Goal: Task Accomplishment & Management: Complete application form

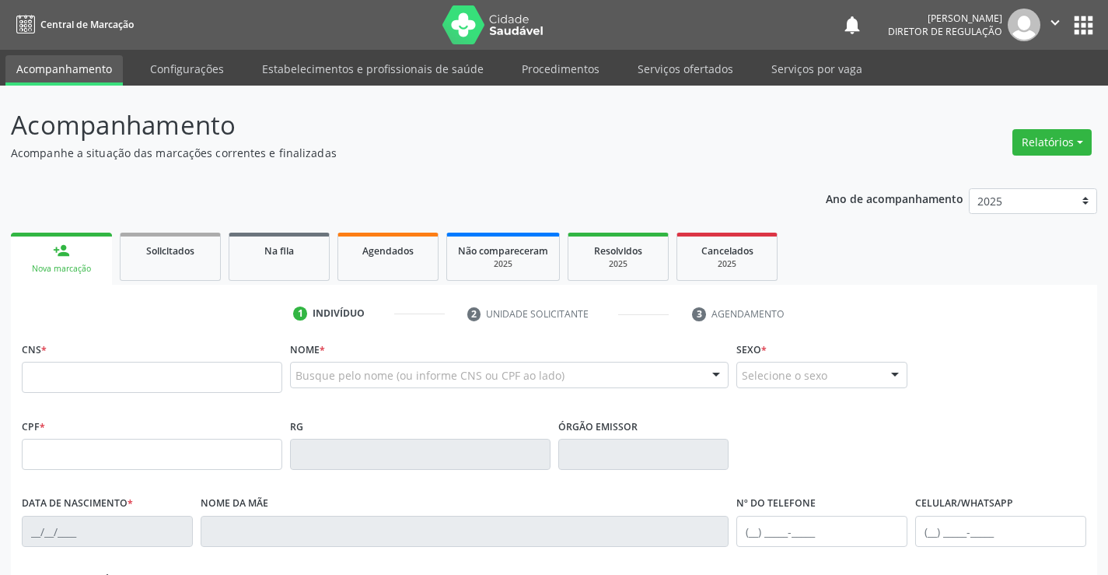
click at [196, 362] on input "text" at bounding box center [152, 377] width 261 height 31
type input "704 7037 1517 3530"
type input "0979562872"
type input "19/09/1977"
type input "(74) 99196-7448"
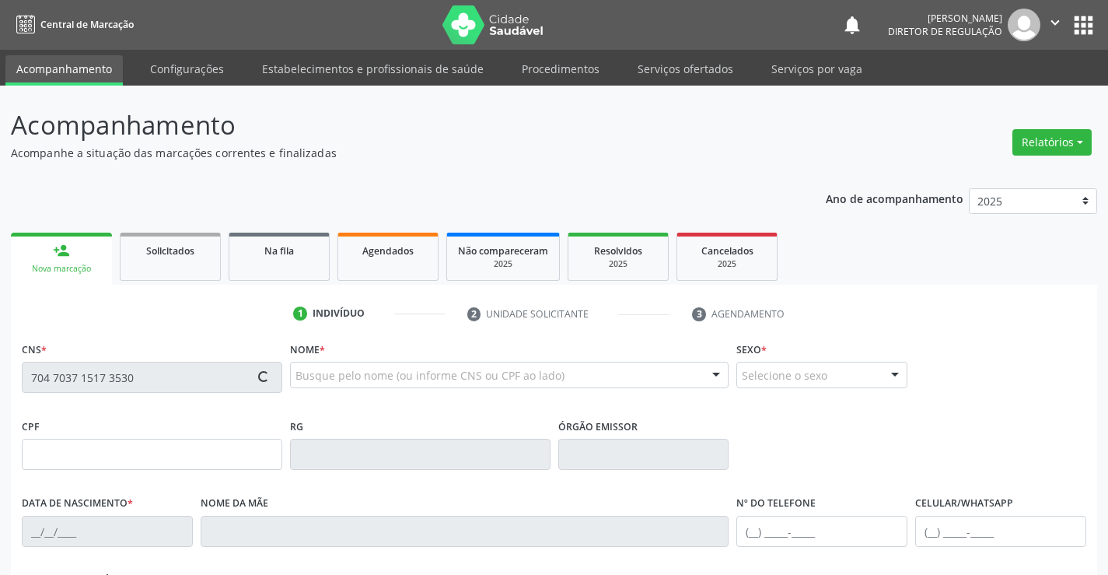
type input "(74) 99196-7448"
type input "001.673.895-05"
type input "SN"
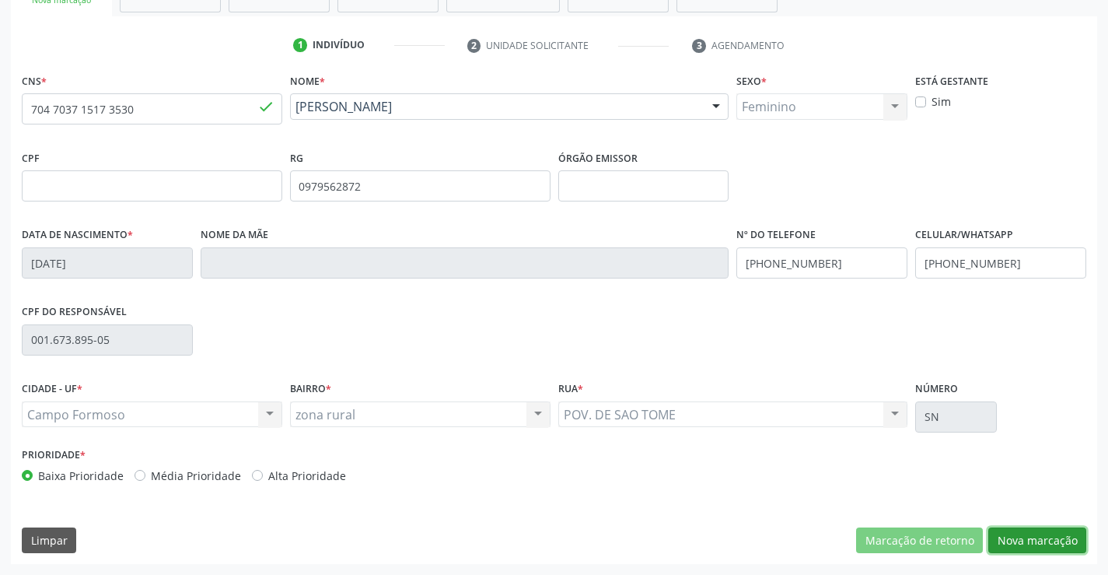
click at [1048, 535] on button "Nova marcação" at bounding box center [1037, 540] width 98 height 26
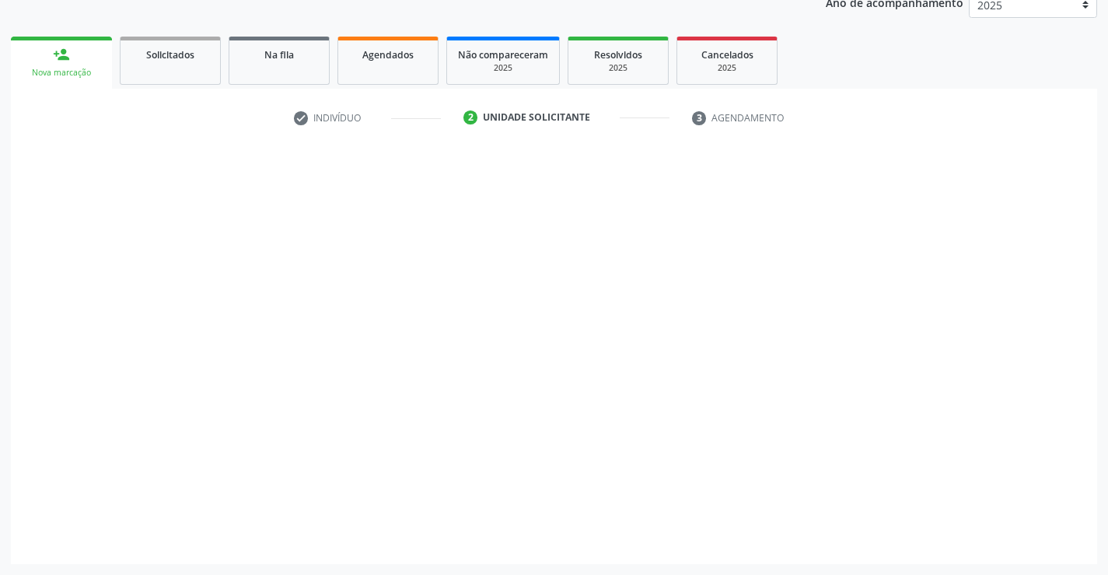
scroll to position [196, 0]
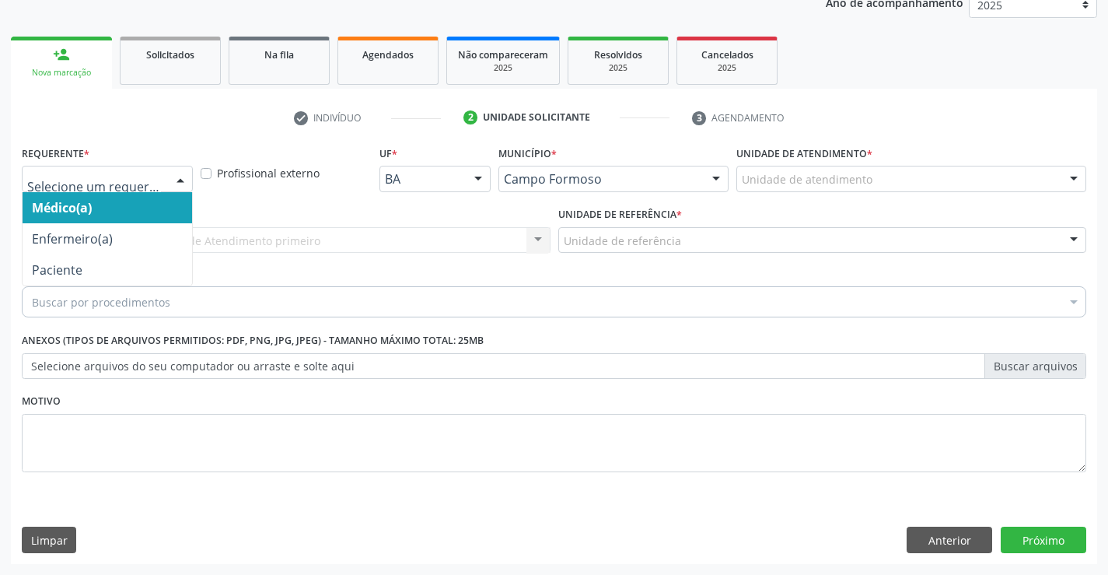
click at [189, 184] on div at bounding box center [180, 179] width 23 height 26
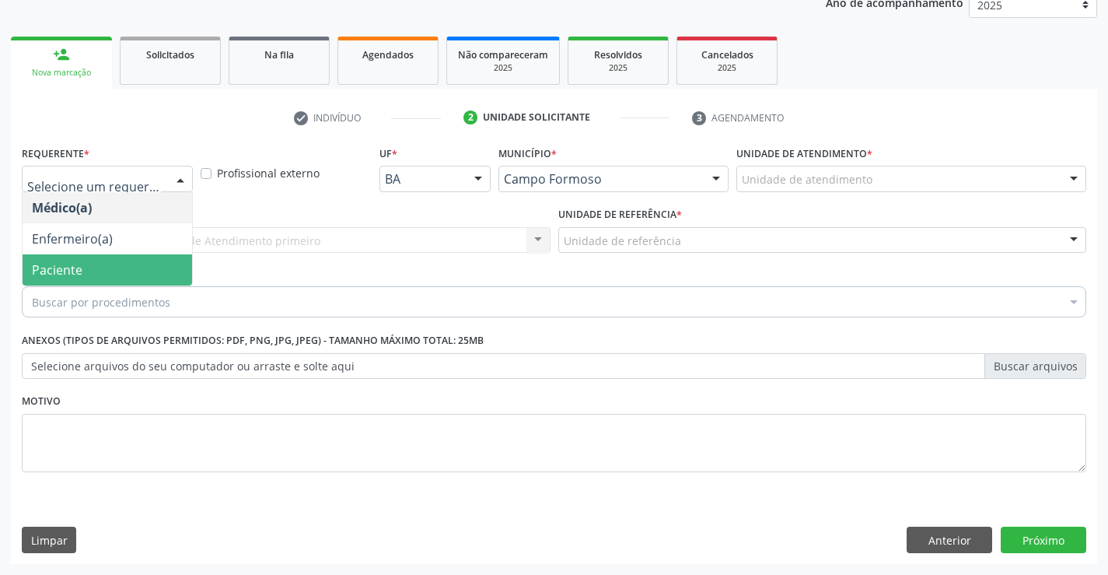
click at [100, 262] on span "Paciente" at bounding box center [108, 269] width 170 height 31
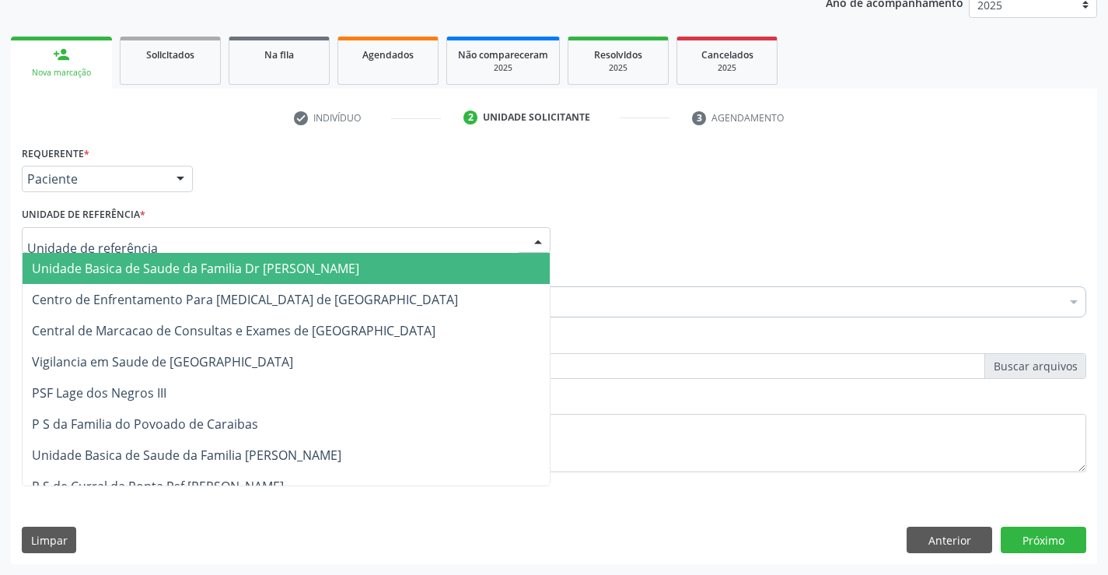
click at [262, 252] on div at bounding box center [286, 240] width 529 height 26
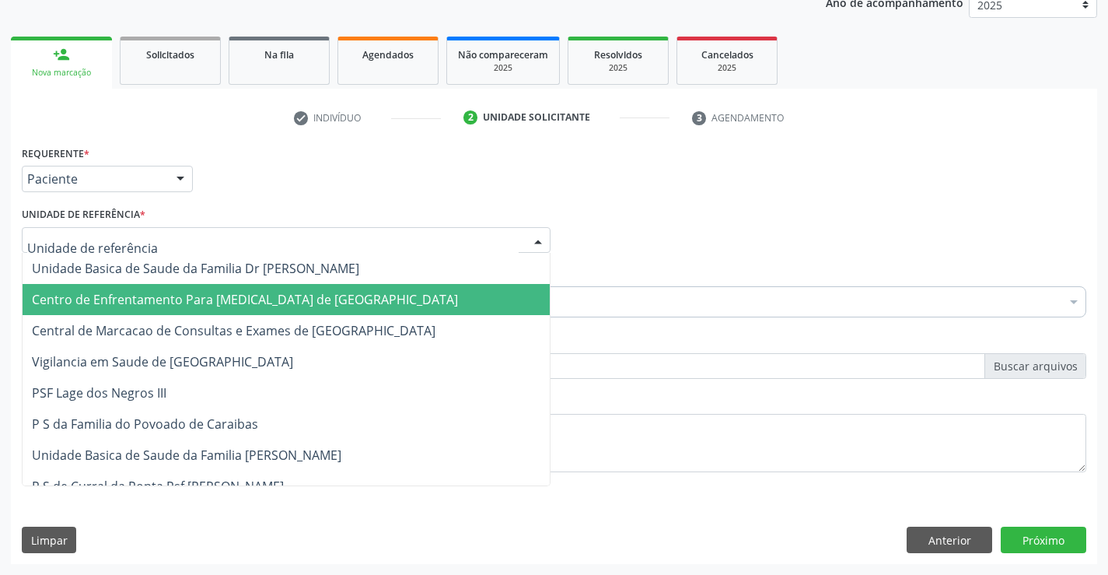
click at [261, 315] on span "Central de Marcacao de Consultas e Exames de [GEOGRAPHIC_DATA]" at bounding box center [286, 330] width 527 height 31
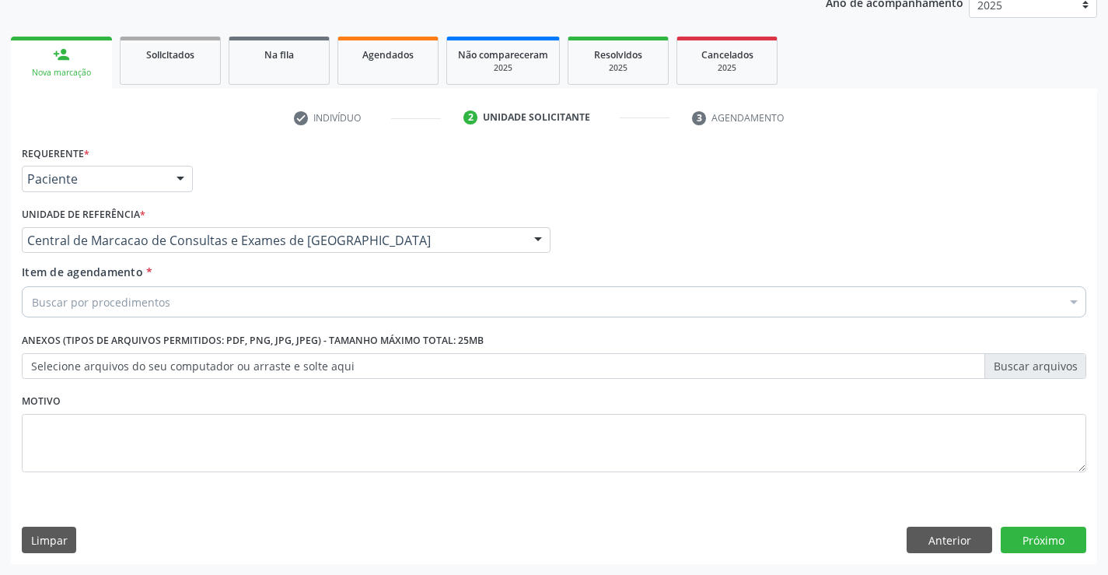
click at [293, 292] on div "Buscar por procedimentos" at bounding box center [554, 301] width 1065 height 31
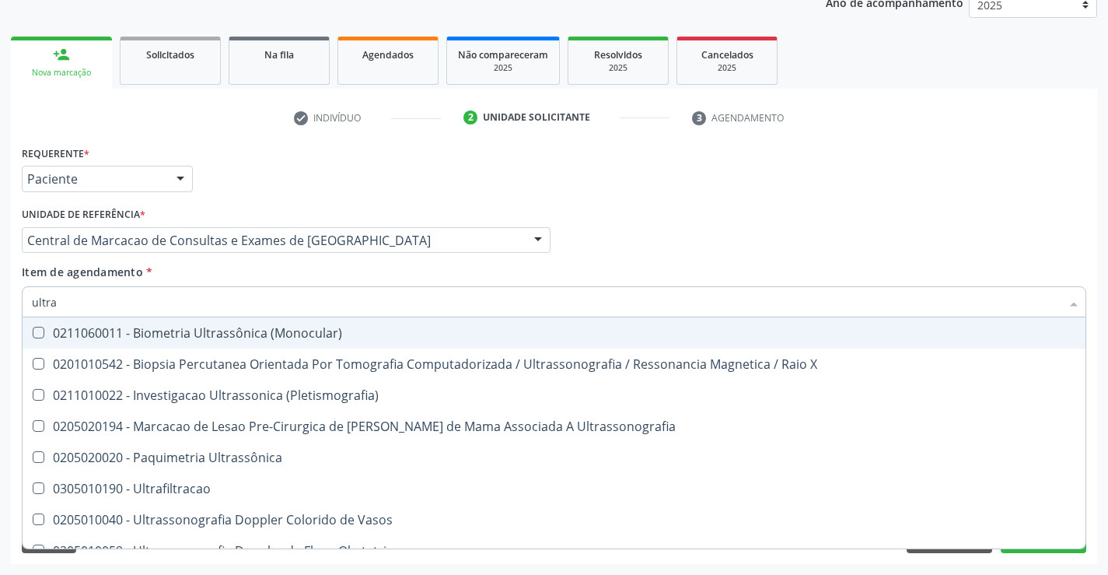
type input "ultras"
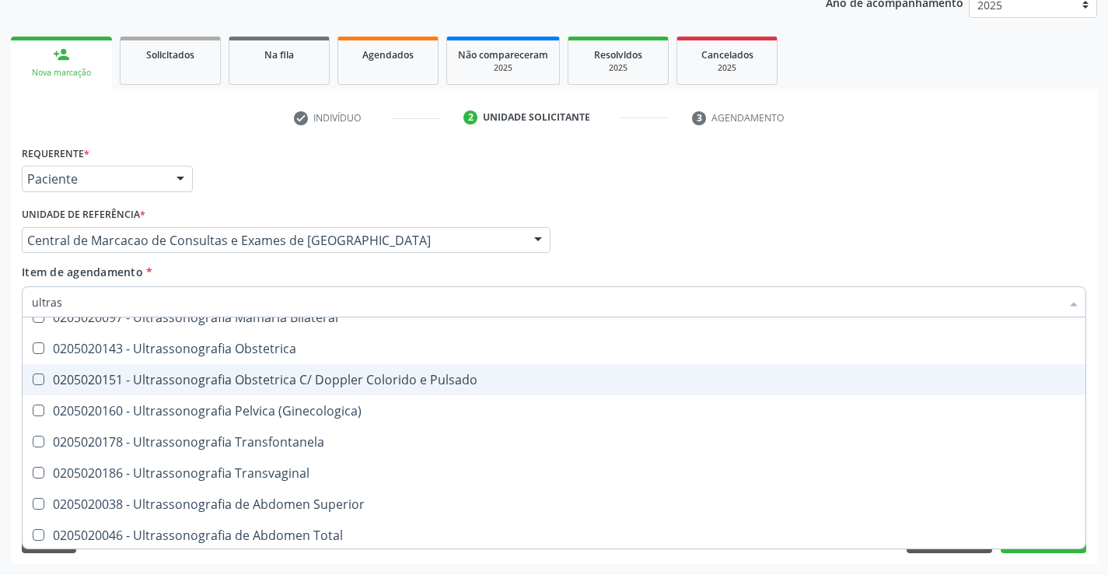
scroll to position [156, 0]
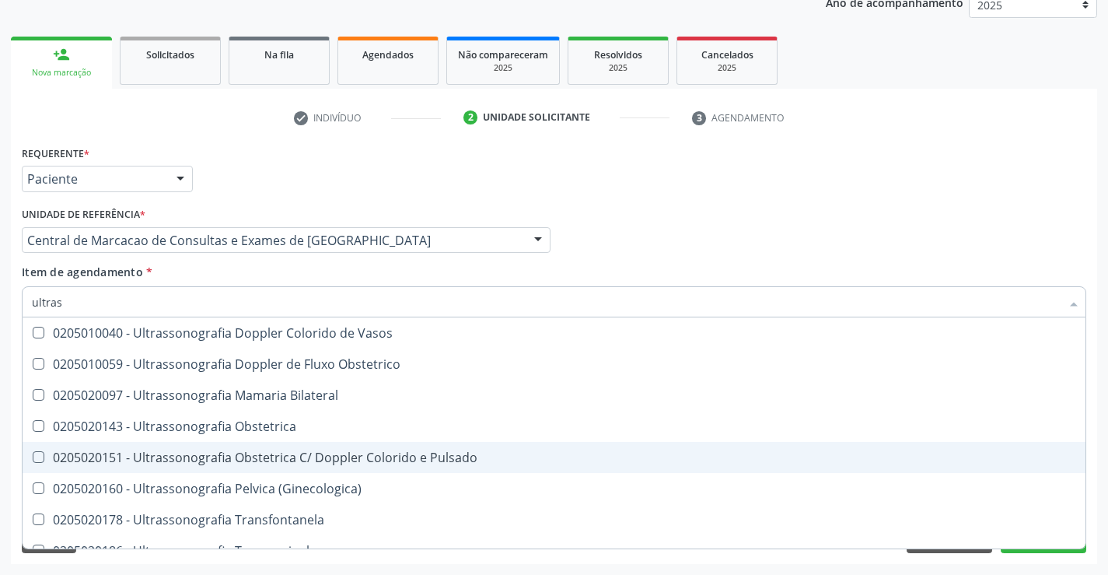
click at [325, 393] on div "0205020097 - Ultrassonografia Mamaria Bilateral" at bounding box center [554, 395] width 1044 height 12
checkbox Bilateral "true"
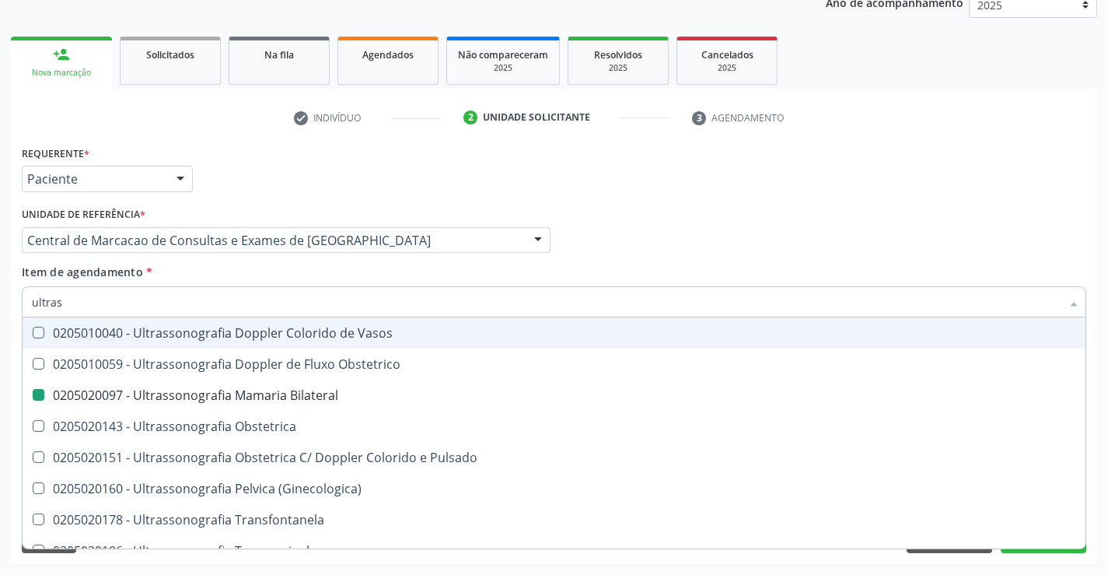
click at [810, 243] on div "Médico Solicitante Por favor, selecione a Unidade de Atendimento primeiro Nenhu…" at bounding box center [554, 233] width 1072 height 61
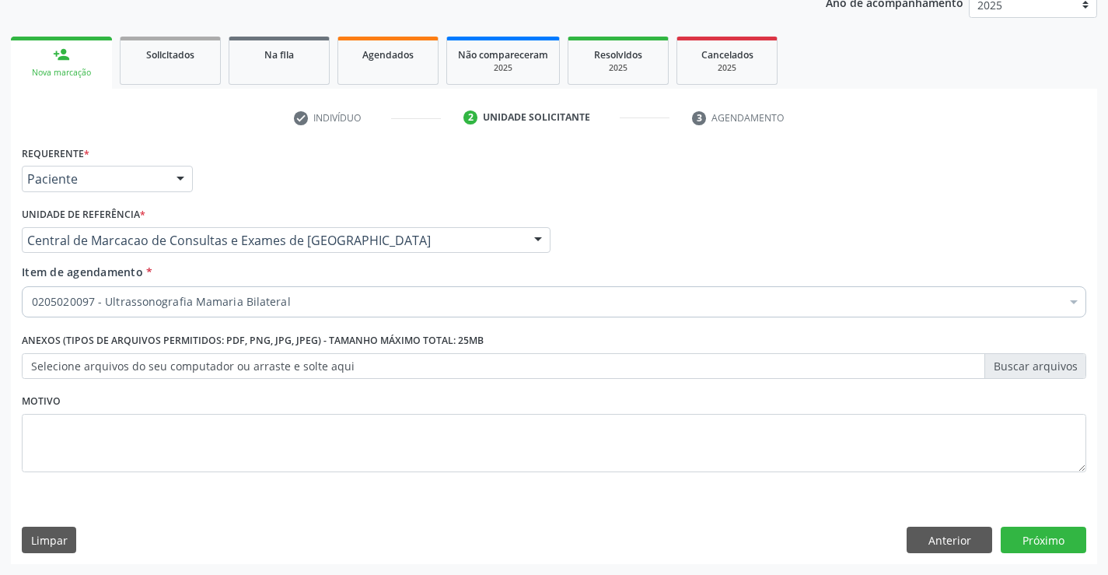
scroll to position [0, 0]
click at [1037, 544] on button "Próximo" at bounding box center [1044, 539] width 86 height 26
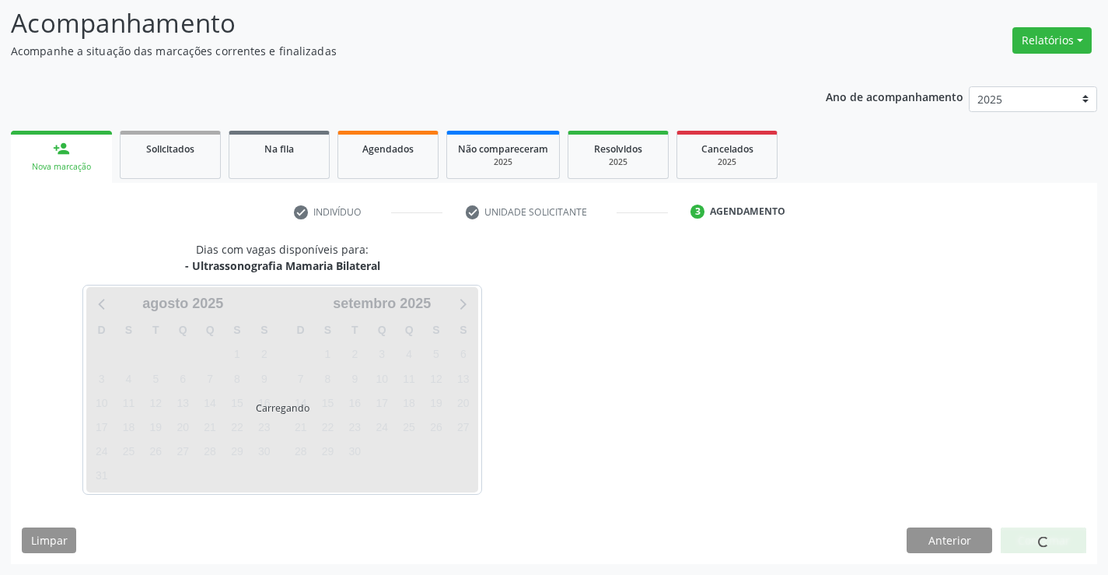
scroll to position [102, 0]
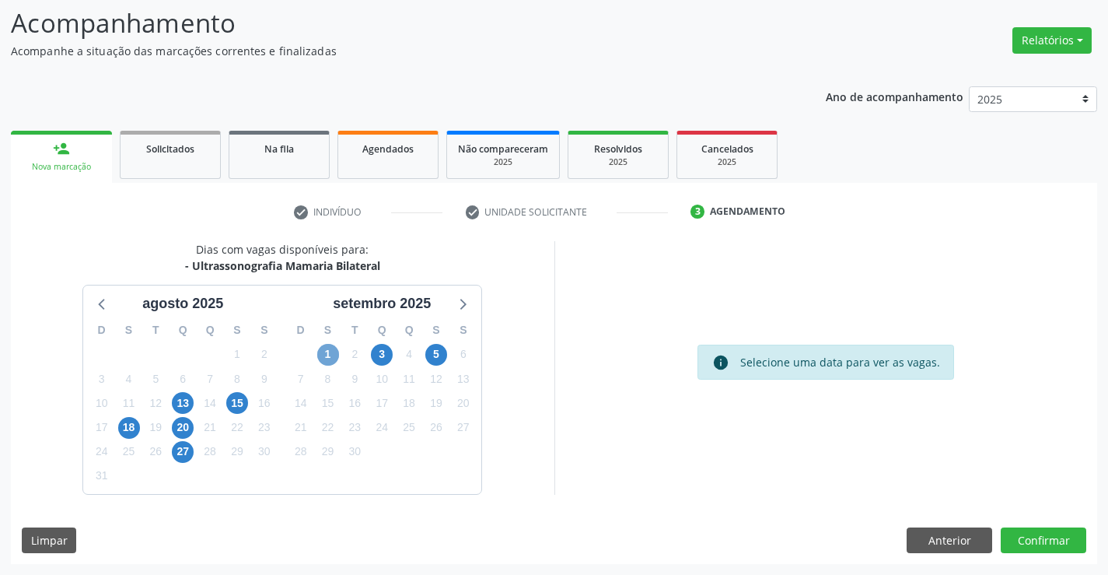
click at [319, 359] on span "1" at bounding box center [328, 355] width 22 height 22
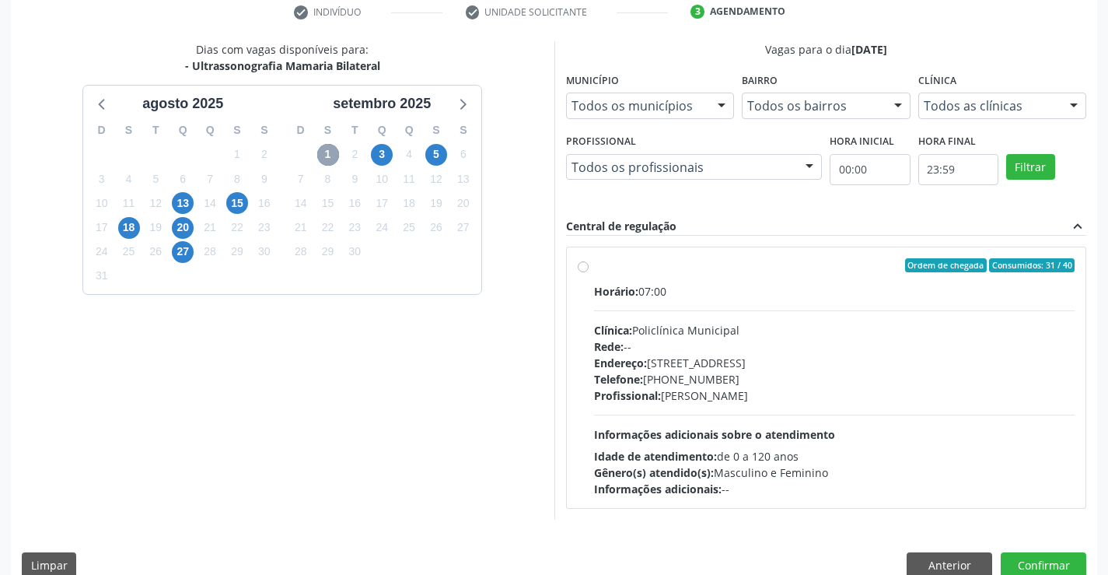
scroll to position [327, 0]
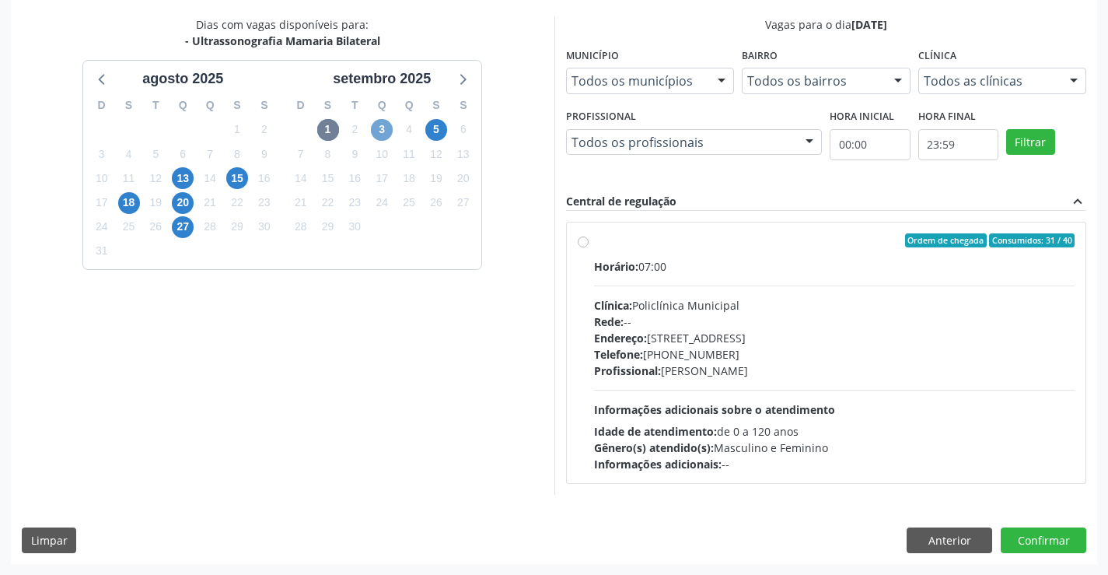
click at [380, 131] on span "3" at bounding box center [382, 130] width 22 height 22
click at [433, 128] on span "5" at bounding box center [436, 130] width 22 height 22
click at [822, 271] on div "Horário: 13:00" at bounding box center [834, 266] width 481 height 16
click at [589, 247] on input "Ordem de chegada Consumidos: 0 / 14 Horário: 13:00 Clínica: Ultradiagnose Rede:…" at bounding box center [583, 240] width 11 height 14
radio input "true"
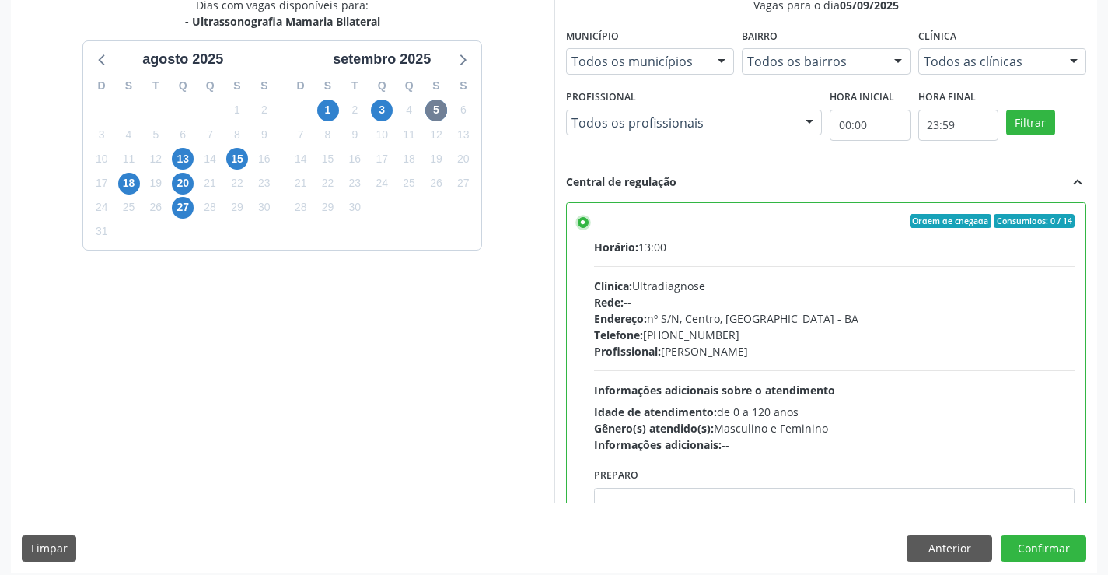
scroll to position [355, 0]
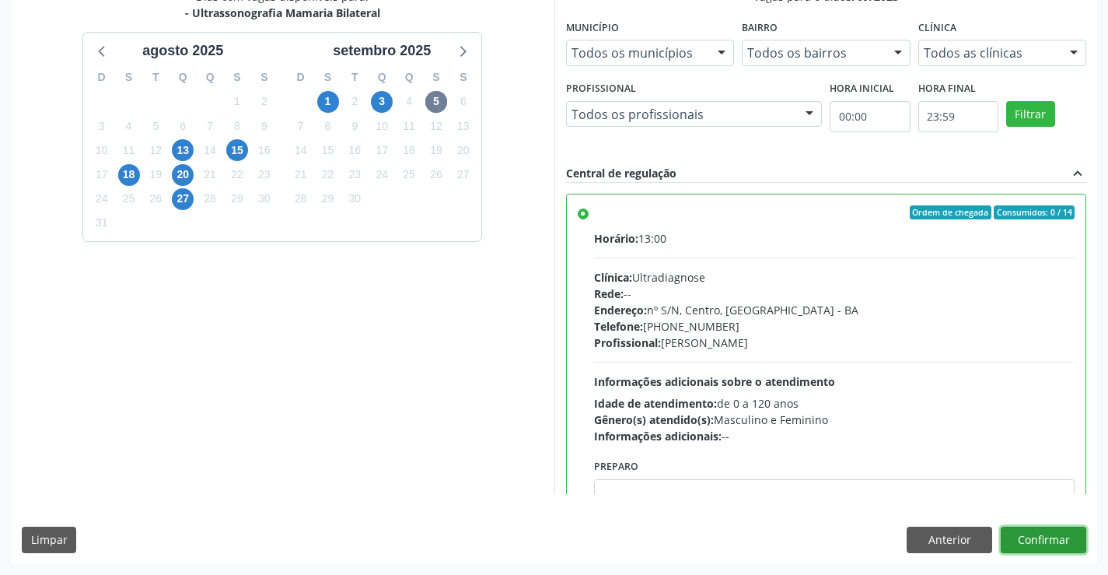
click at [1046, 537] on button "Confirmar" at bounding box center [1044, 539] width 86 height 26
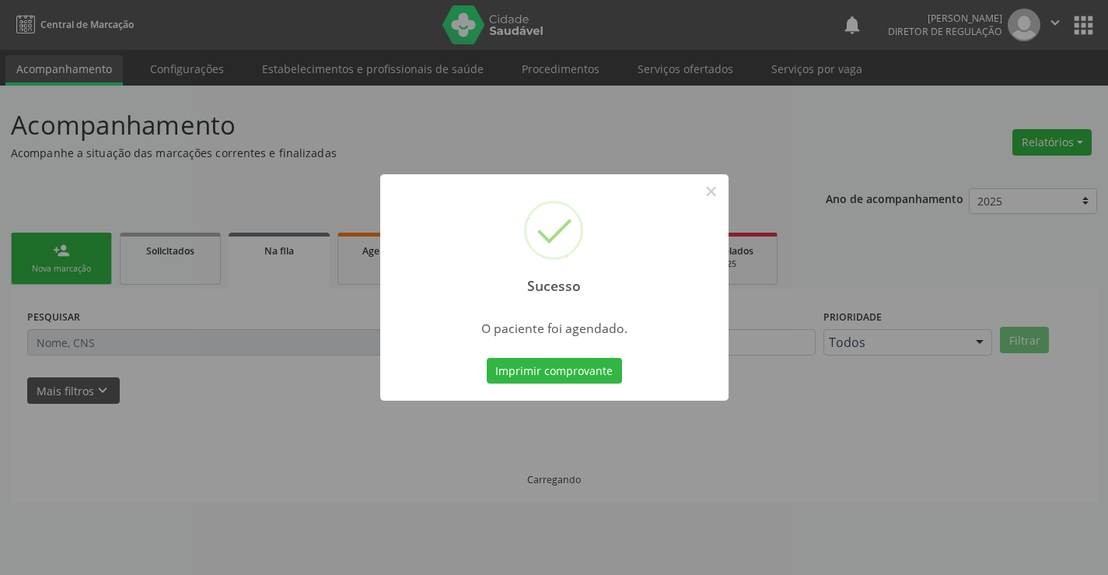
scroll to position [0, 0]
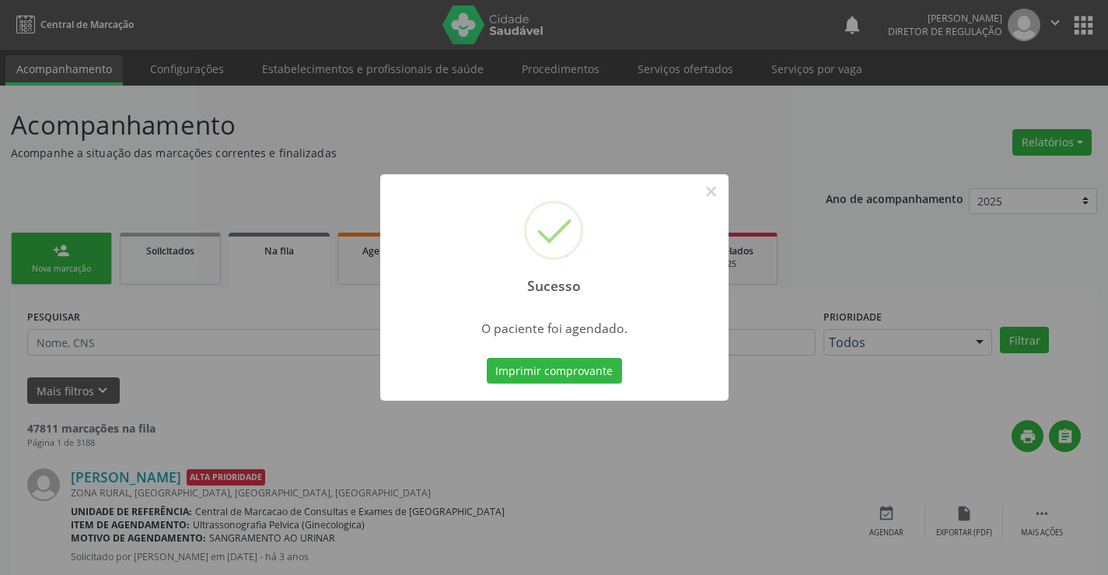
click at [487, 358] on button "Imprimir comprovante" at bounding box center [554, 371] width 135 height 26
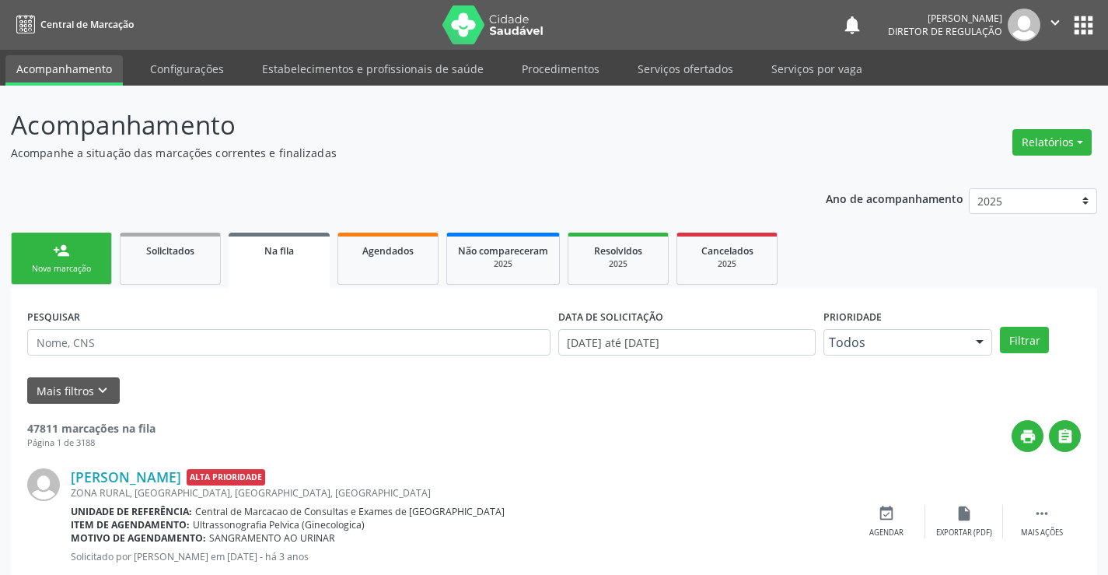
click at [30, 257] on link "person_add Nova marcação" at bounding box center [61, 259] width 101 height 52
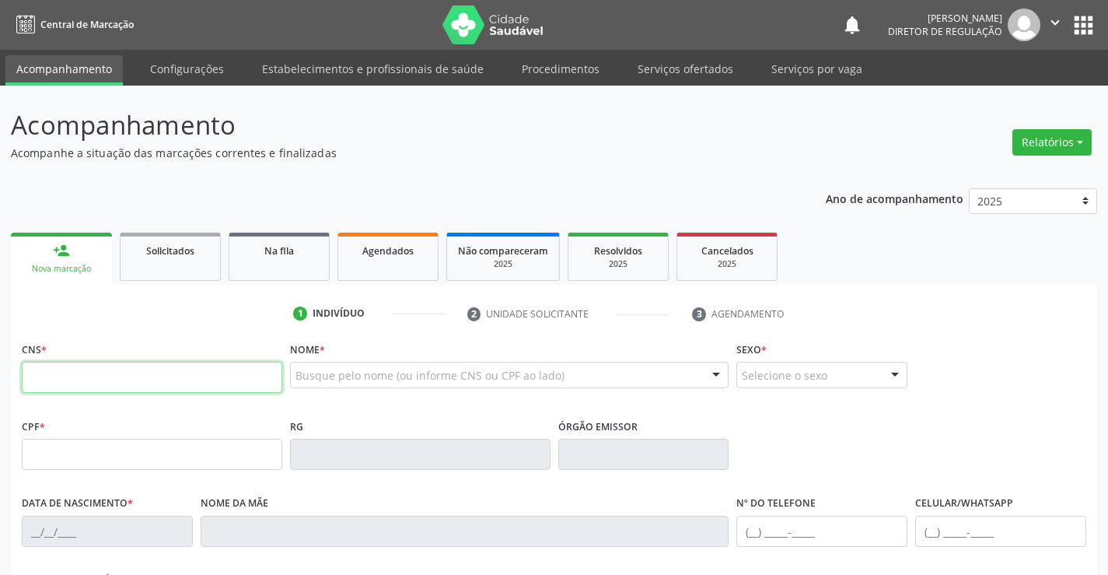
click at [53, 390] on input "text" at bounding box center [152, 377] width 261 height 31
type input "704 1091 8224 0775"
type input "0841652007"
type input "01/01/1971"
type input "(74) 99136-2572"
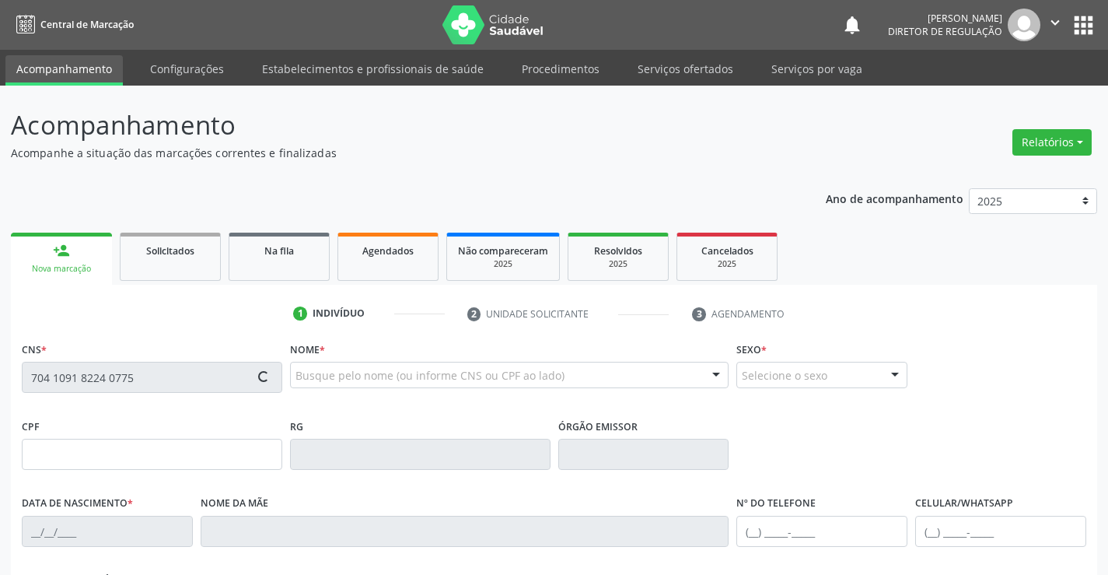
type input "(74) 99136-2572"
type input "000.017.415-78"
type input "26"
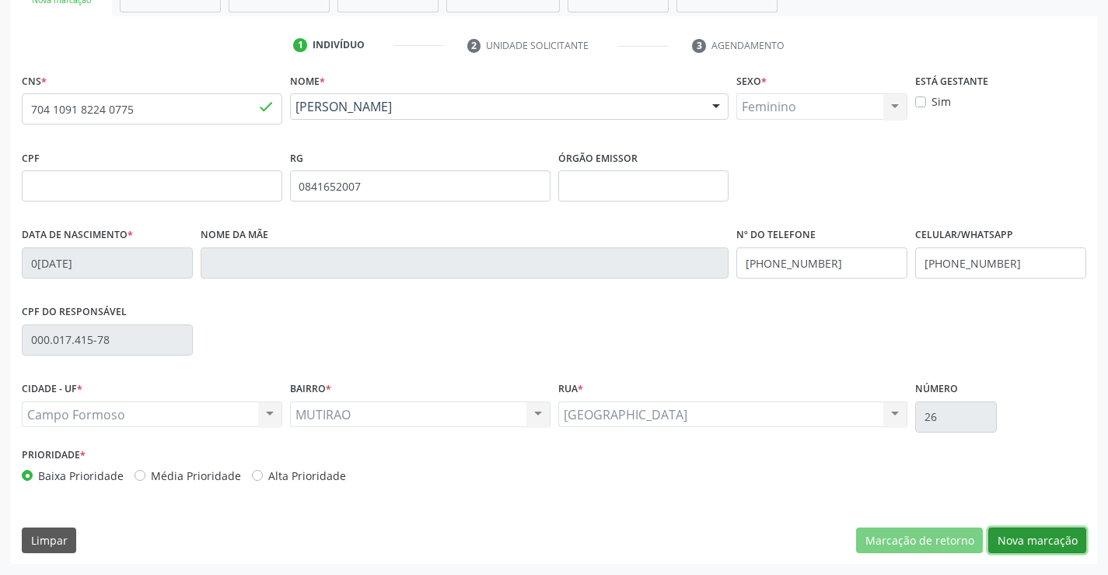
click at [1041, 538] on button "Nova marcação" at bounding box center [1037, 540] width 98 height 26
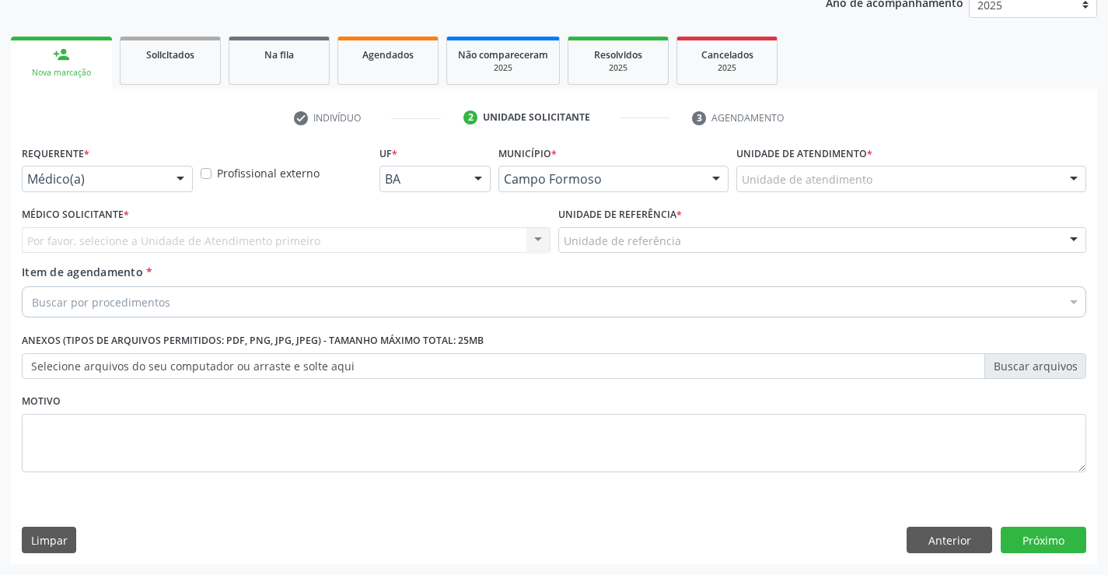
scroll to position [196, 0]
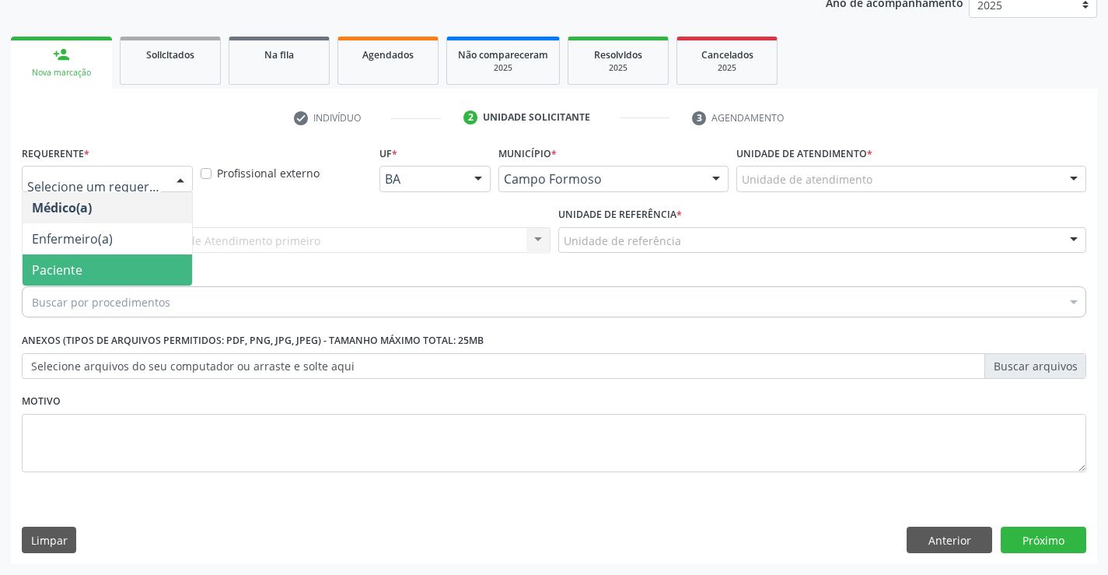
click at [147, 264] on span "Paciente" at bounding box center [108, 269] width 170 height 31
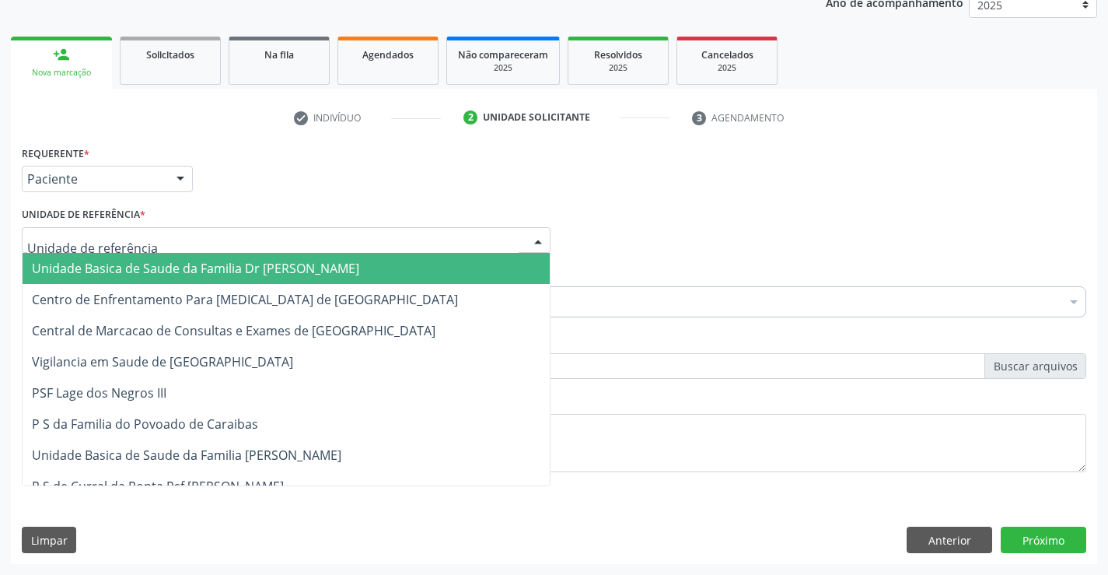
click at [299, 250] on div at bounding box center [286, 240] width 529 height 26
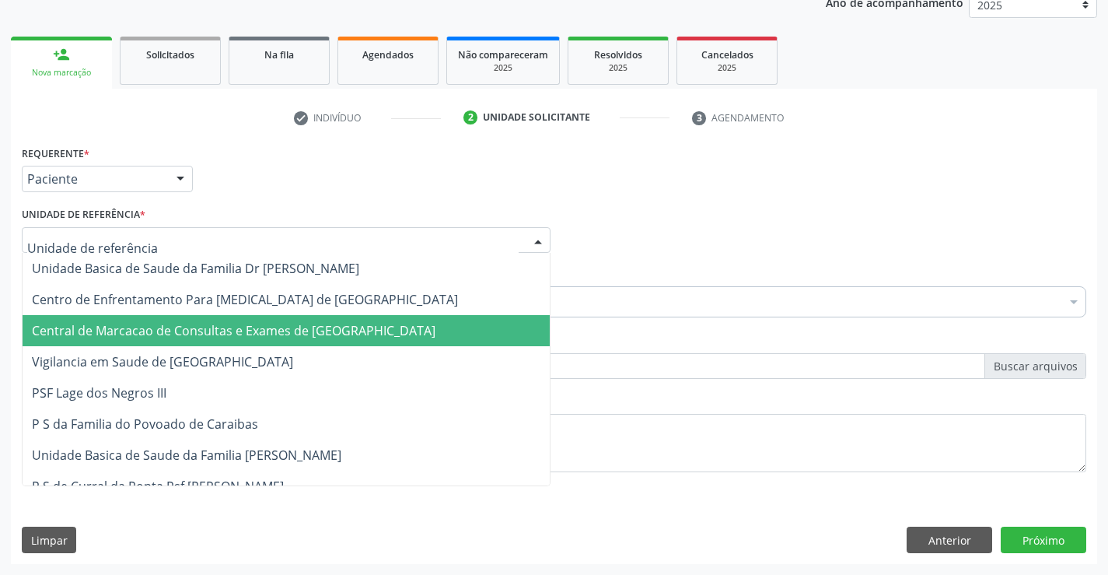
click at [295, 317] on span "Central de Marcacao de Consultas e Exames de [GEOGRAPHIC_DATA]" at bounding box center [286, 330] width 527 height 31
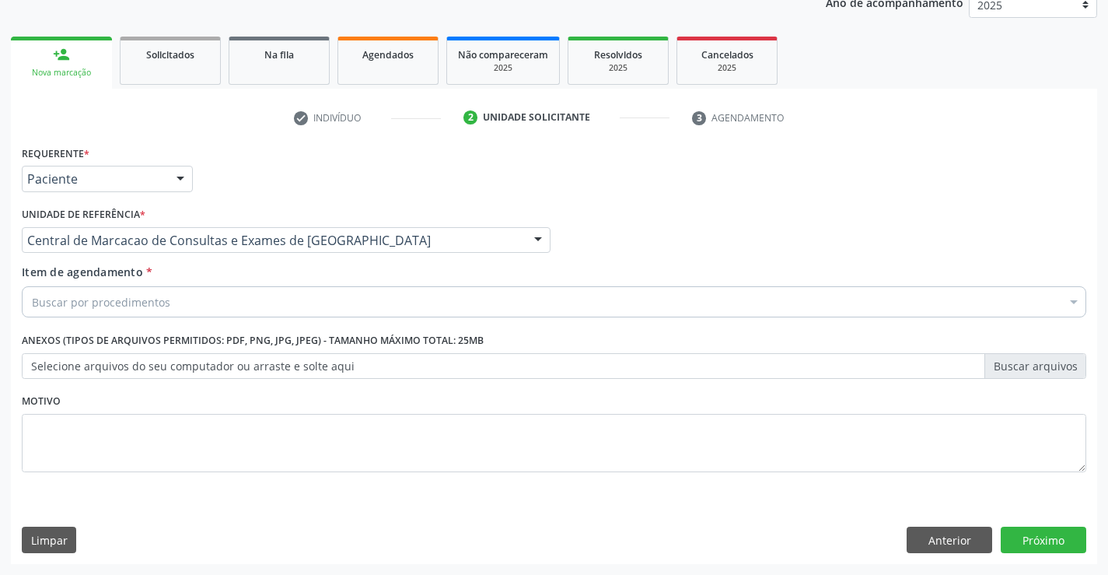
click at [366, 305] on div "Buscar por procedimentos" at bounding box center [554, 301] width 1065 height 31
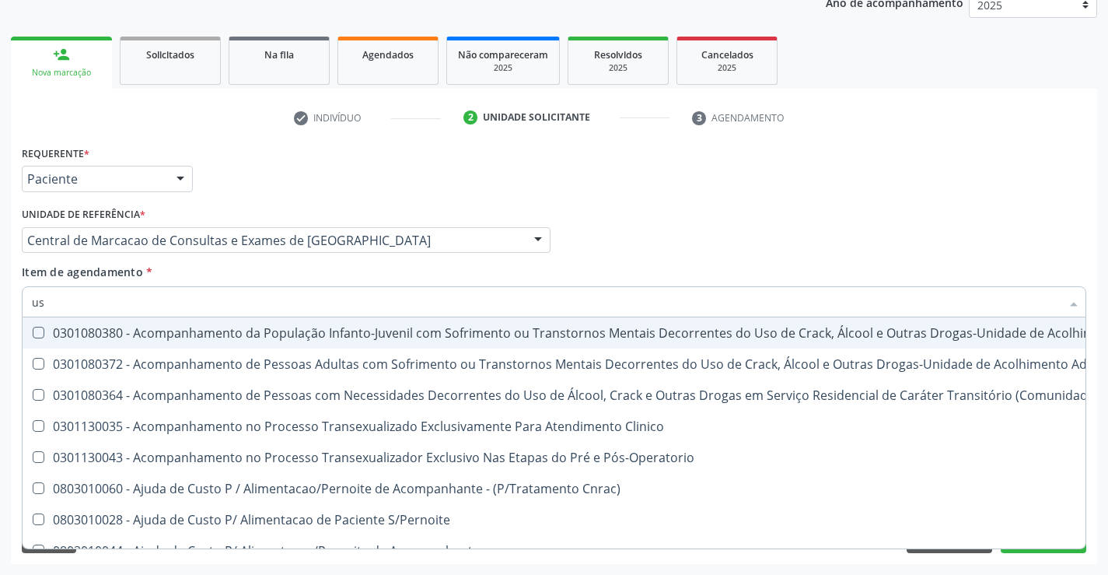
type input "usg"
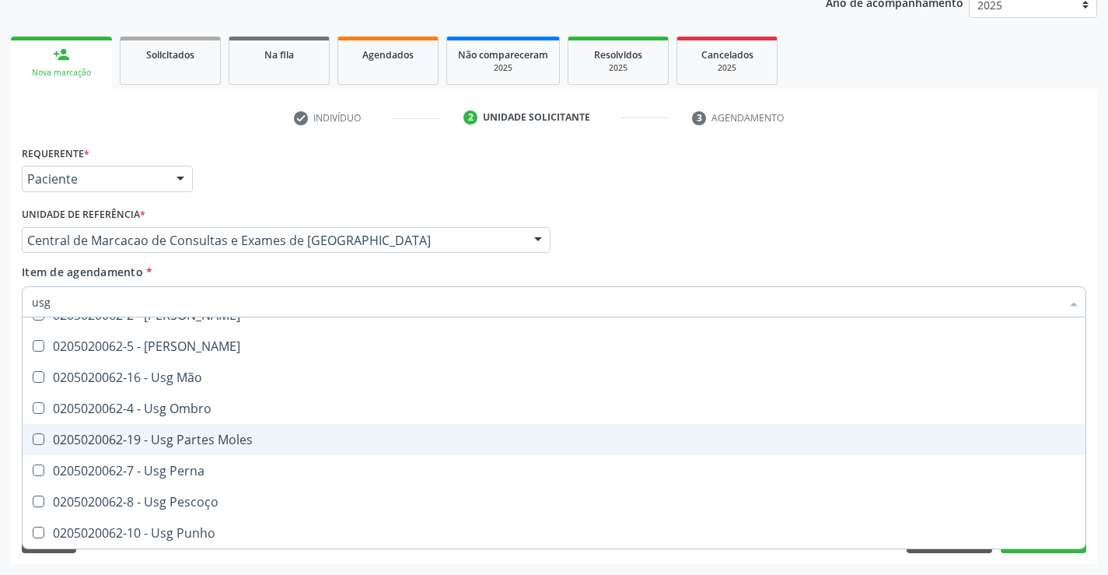
scroll to position [127, 0]
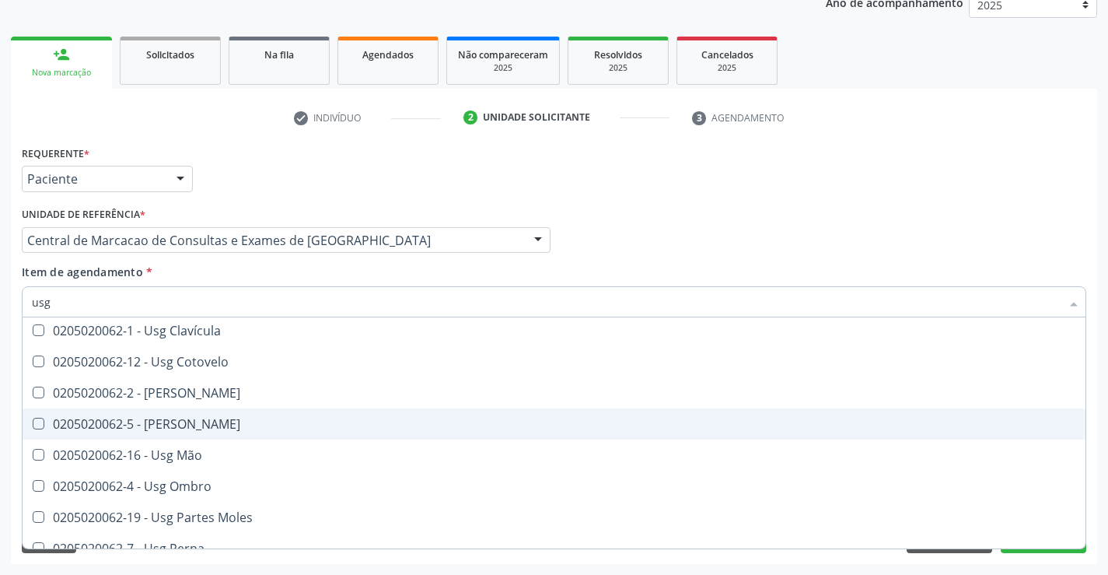
click at [201, 418] on div "0205020062-5 - [PERSON_NAME]" at bounding box center [554, 424] width 1044 height 12
checkbox Joelho "true"
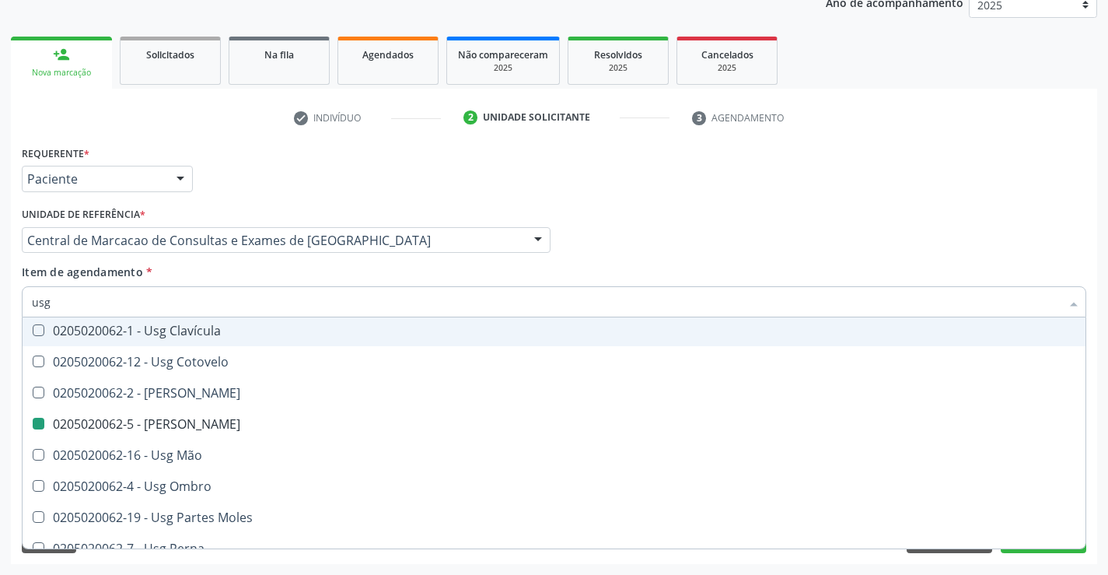
click at [657, 229] on div "Médico Solicitante Por favor, selecione a Unidade de Atendimento primeiro Nenhu…" at bounding box center [554, 233] width 1072 height 61
checkbox Braço "true"
checkbox Joelho "false"
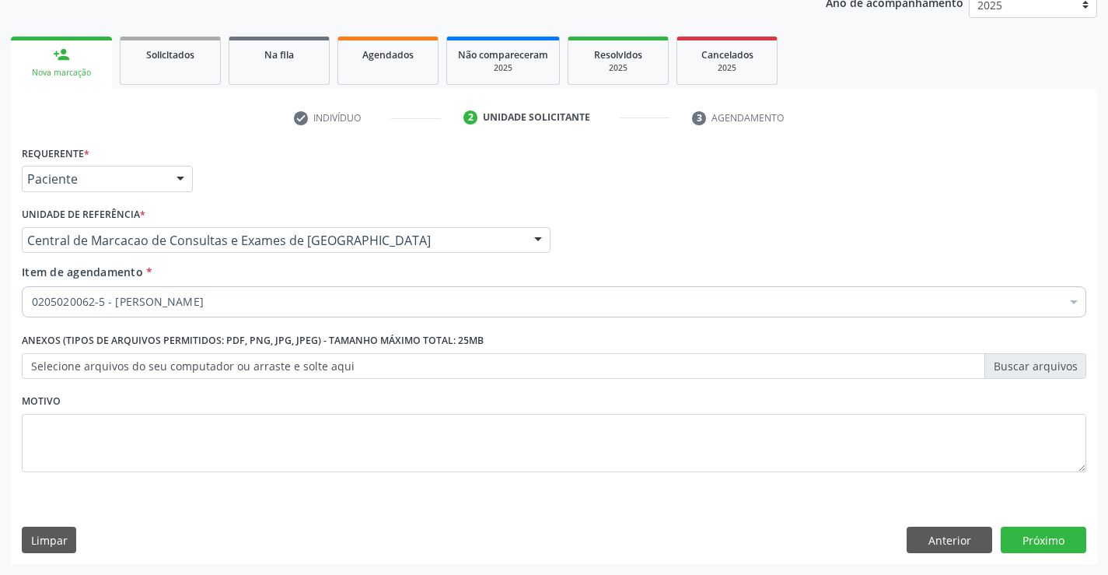
scroll to position [0, 0]
click at [1041, 530] on button "Próximo" at bounding box center [1044, 539] width 86 height 26
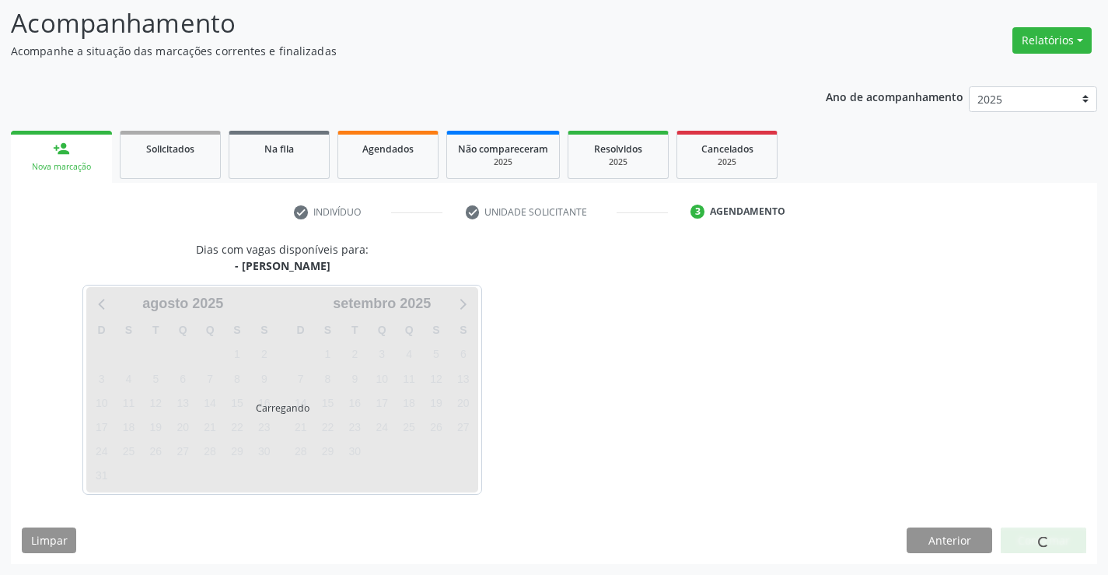
scroll to position [102, 0]
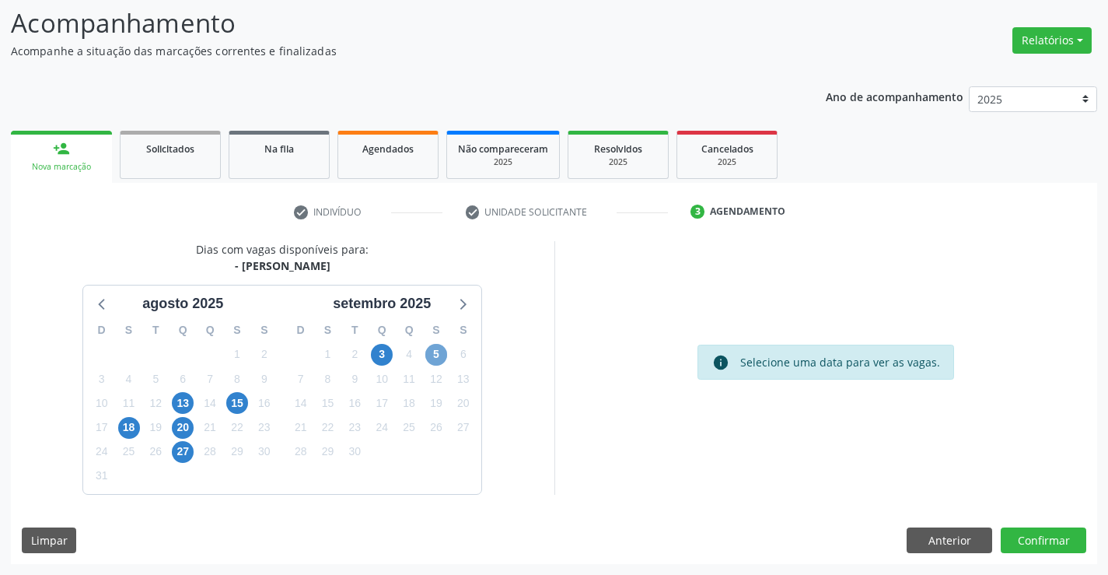
click at [439, 356] on span "5" at bounding box center [436, 355] width 22 height 22
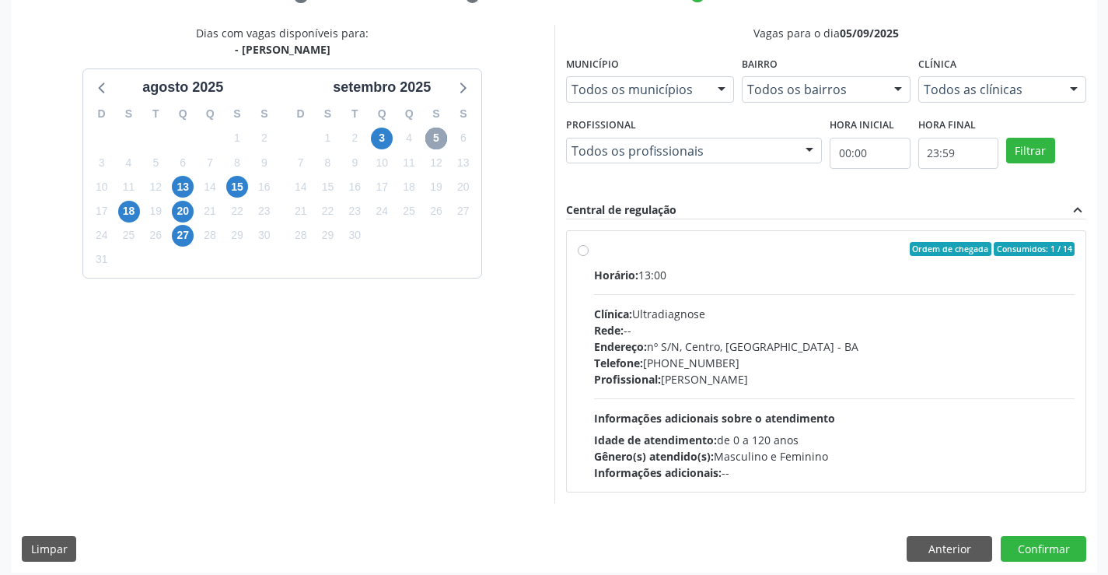
scroll to position [327, 0]
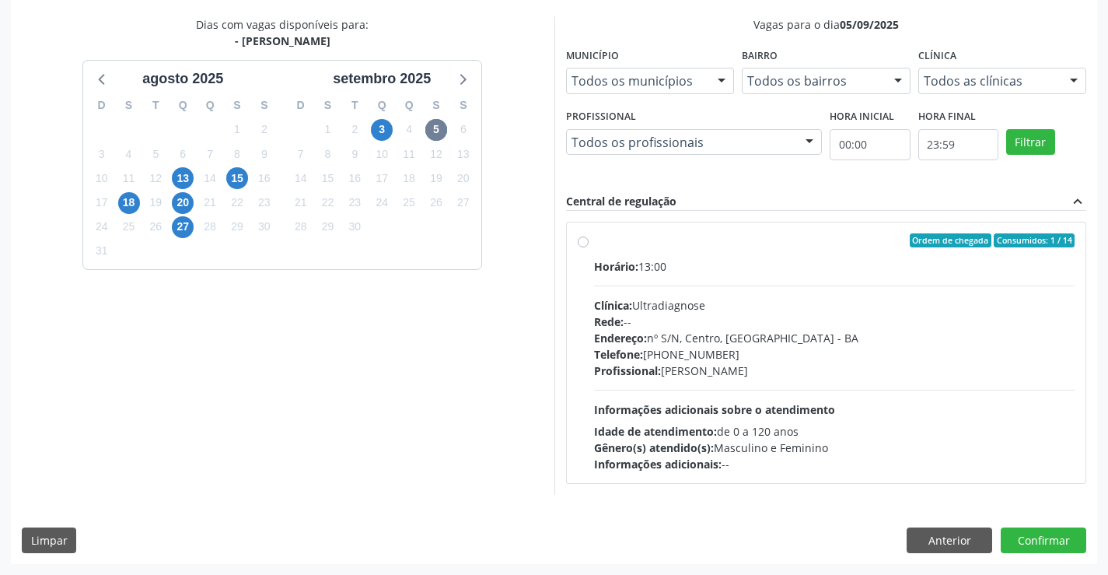
click at [801, 259] on div "Horário: 13:00" at bounding box center [834, 266] width 481 height 16
click at [589, 247] on input "Ordem de chegada Consumidos: 1 / 14 Horário: 13:00 Clínica: Ultradiagnose Rede:…" at bounding box center [583, 240] width 11 height 14
radio input "true"
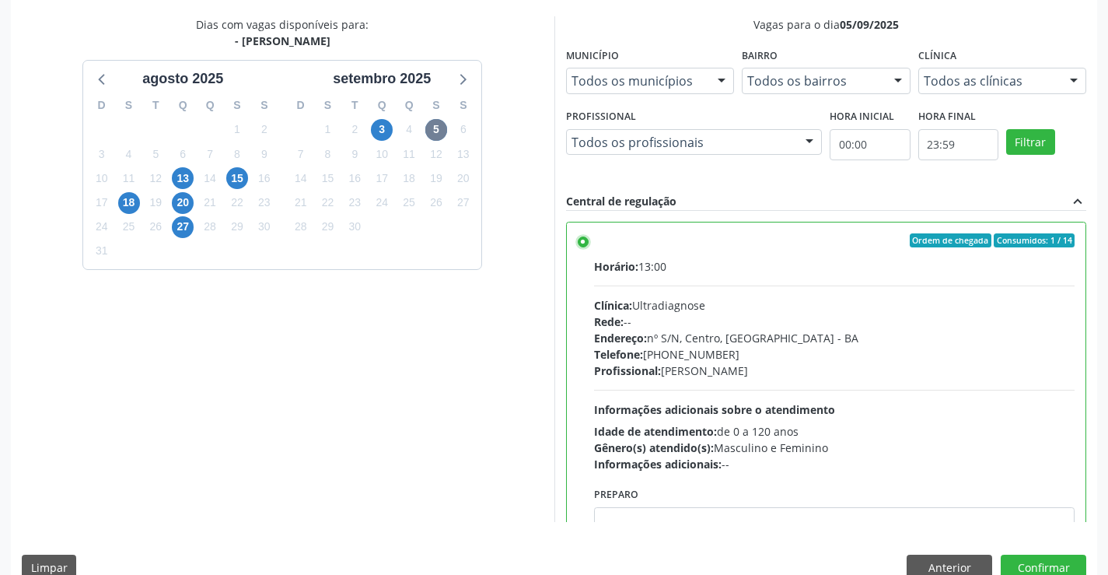
scroll to position [77, 0]
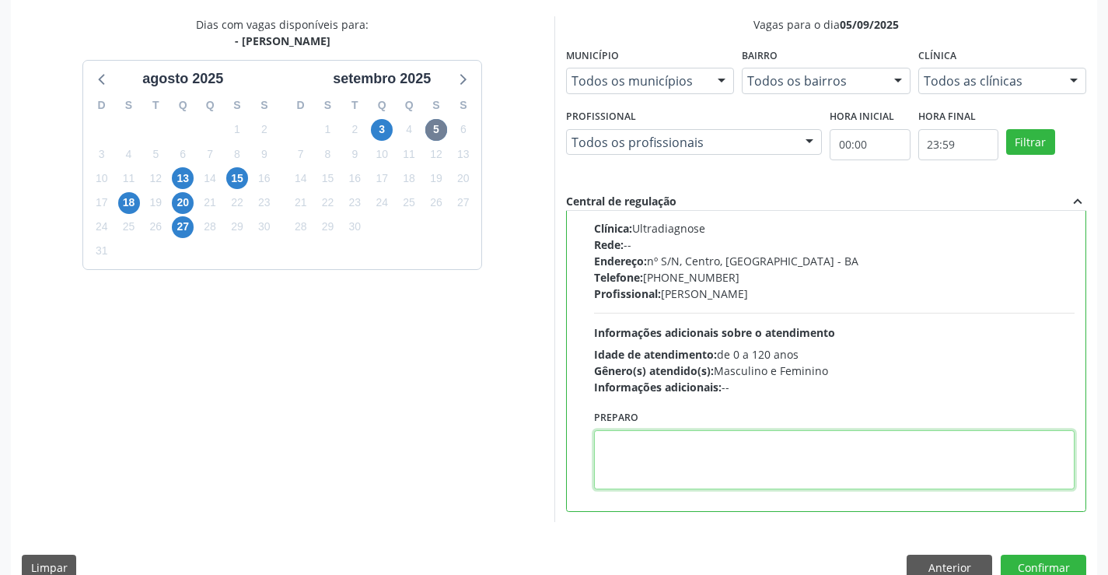
click at [691, 439] on textarea at bounding box center [834, 459] width 481 height 59
type textarea "D"
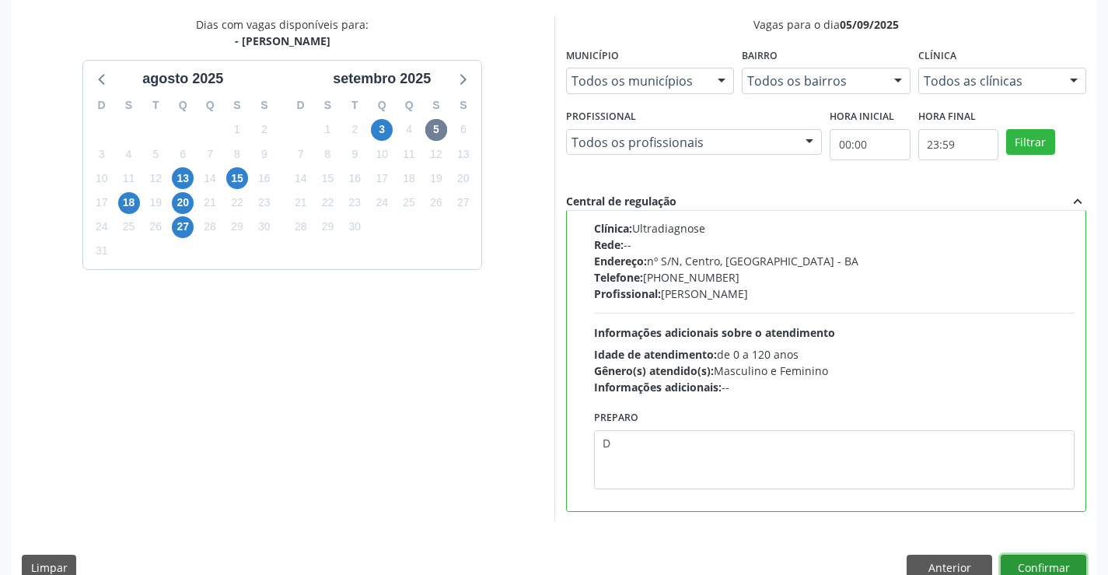
click at [1048, 563] on button "Confirmar" at bounding box center [1044, 567] width 86 height 26
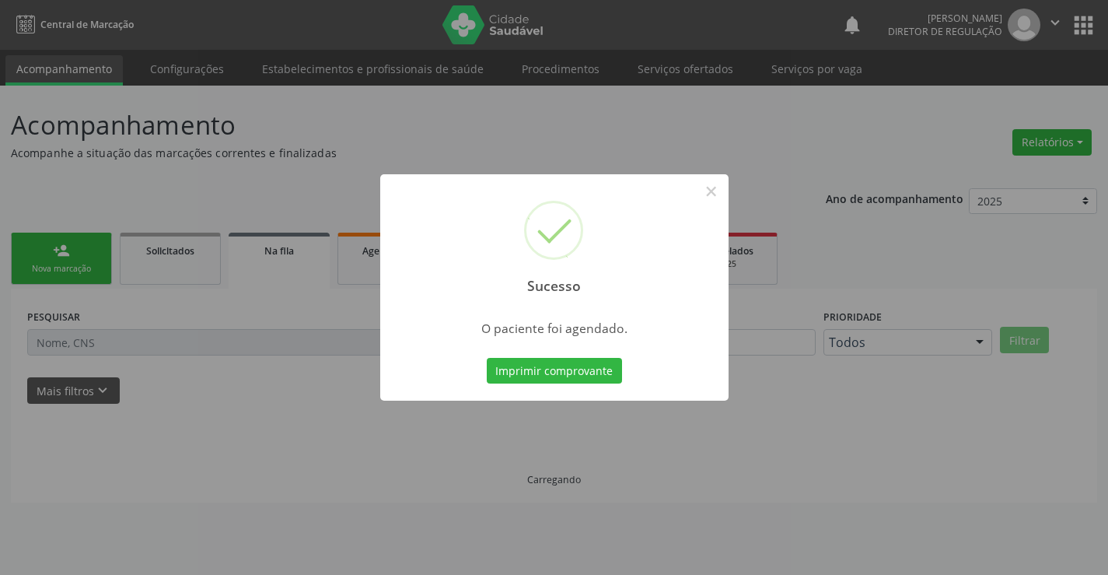
scroll to position [0, 0]
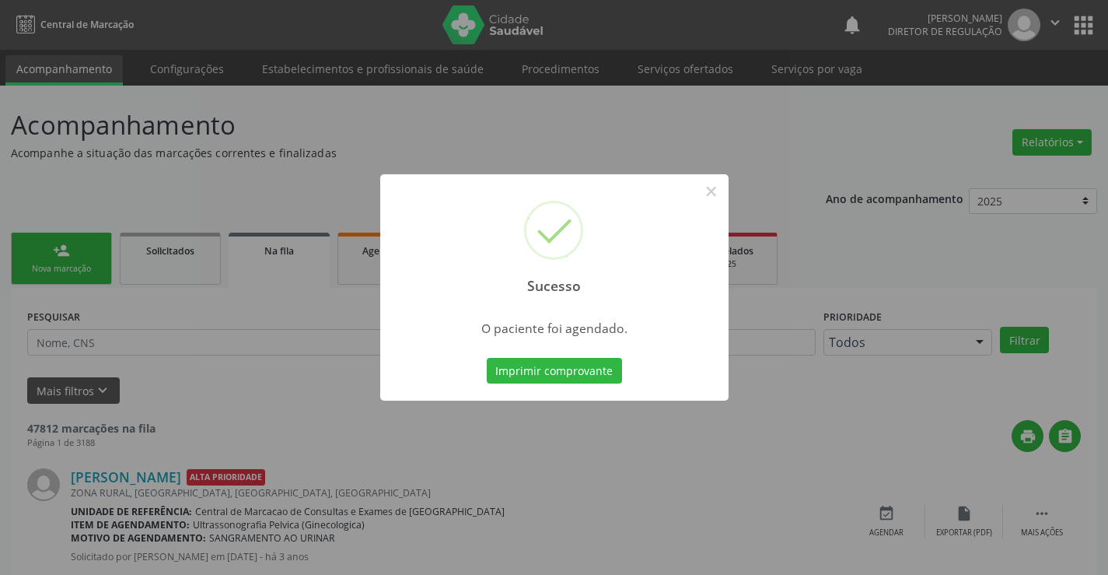
click at [487, 358] on button "Imprimir comprovante" at bounding box center [554, 371] width 135 height 26
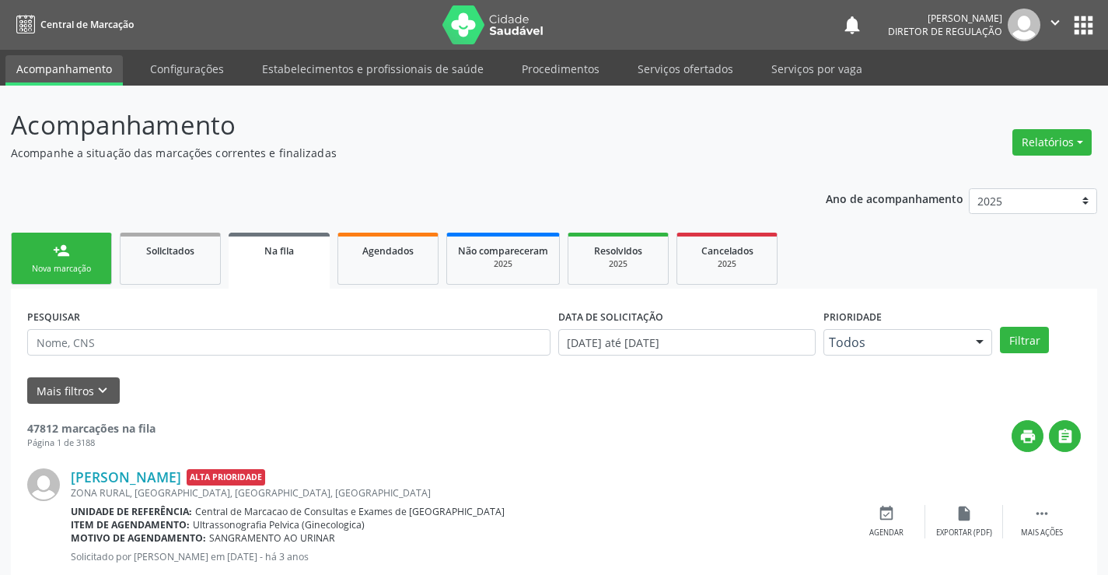
click at [87, 258] on link "person_add Nova marcação" at bounding box center [61, 259] width 101 height 52
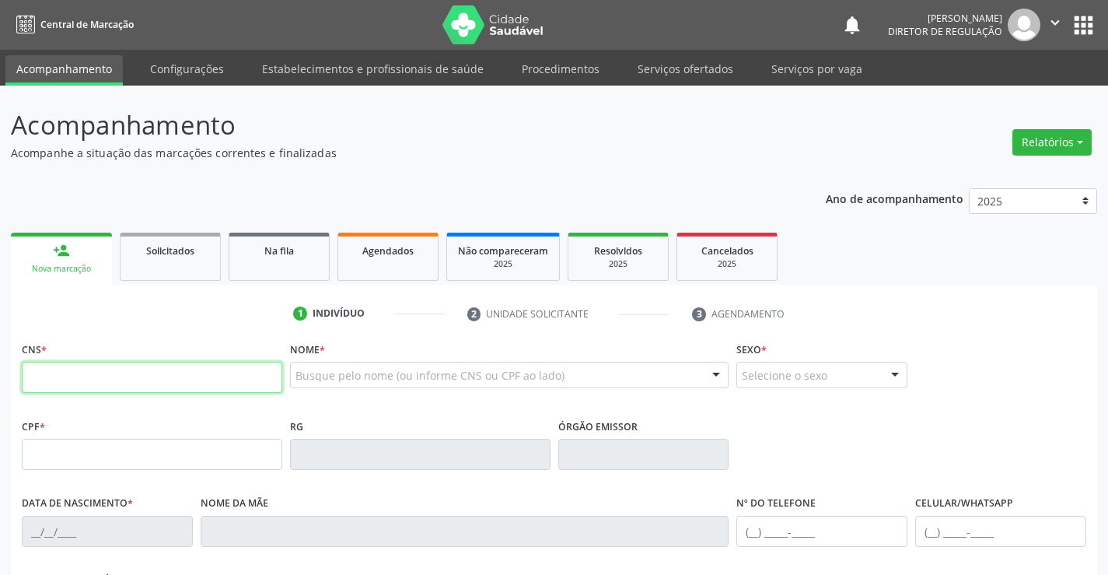
click at [67, 371] on input "text" at bounding box center [152, 377] width 261 height 31
click at [193, 374] on input "text" at bounding box center [152, 377] width 261 height 31
paste input "7"
type input "704 1091 8224 0775"
type input "0841652007"
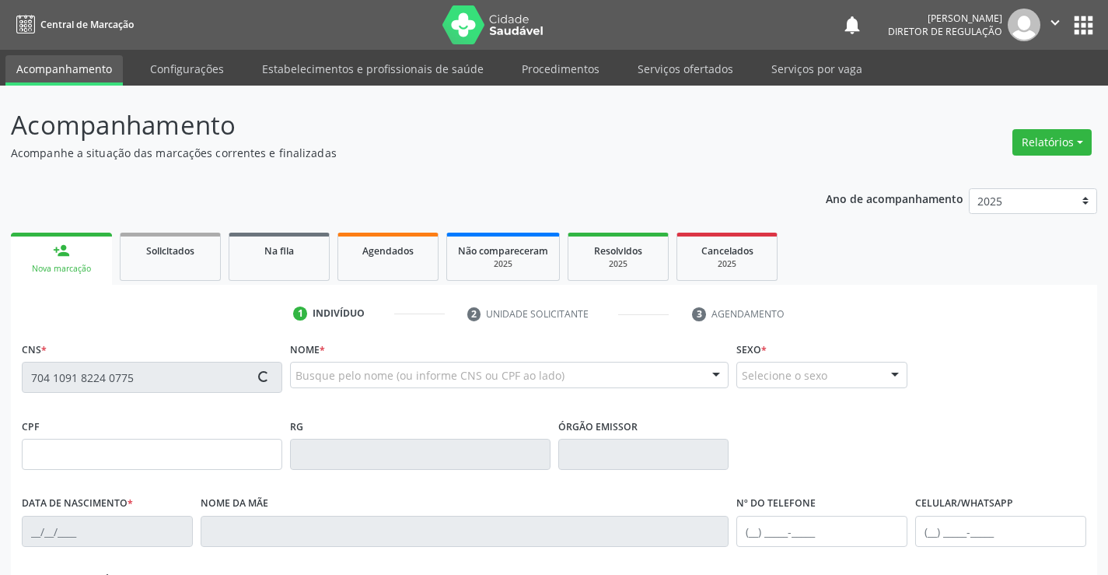
type input "01/01/1971"
type input "(74) 99136-2572"
type input "000.017.415-78"
type input "26"
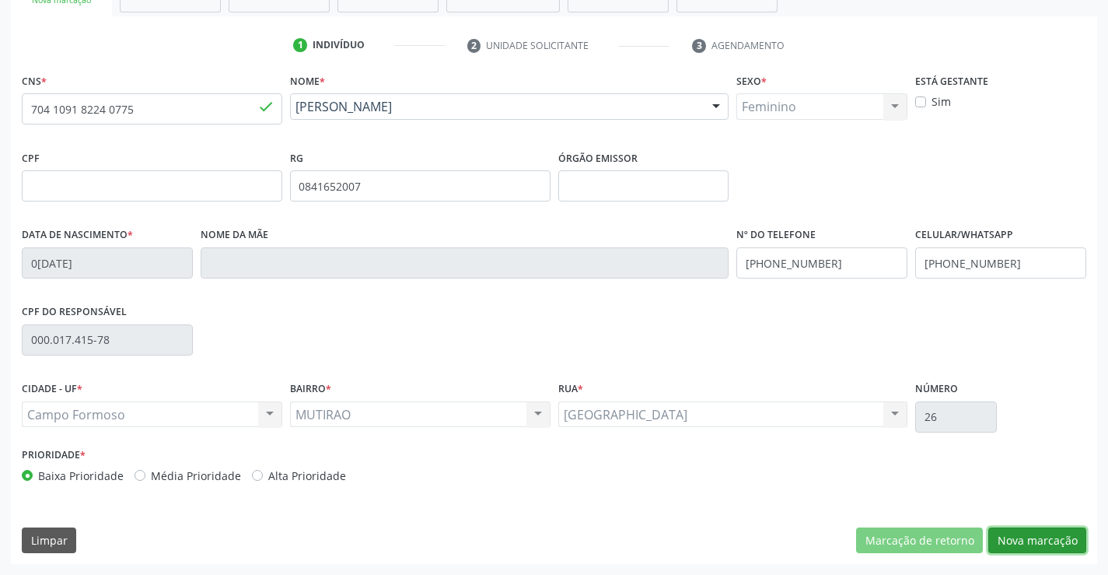
click at [1044, 541] on button "Nova marcação" at bounding box center [1037, 540] width 98 height 26
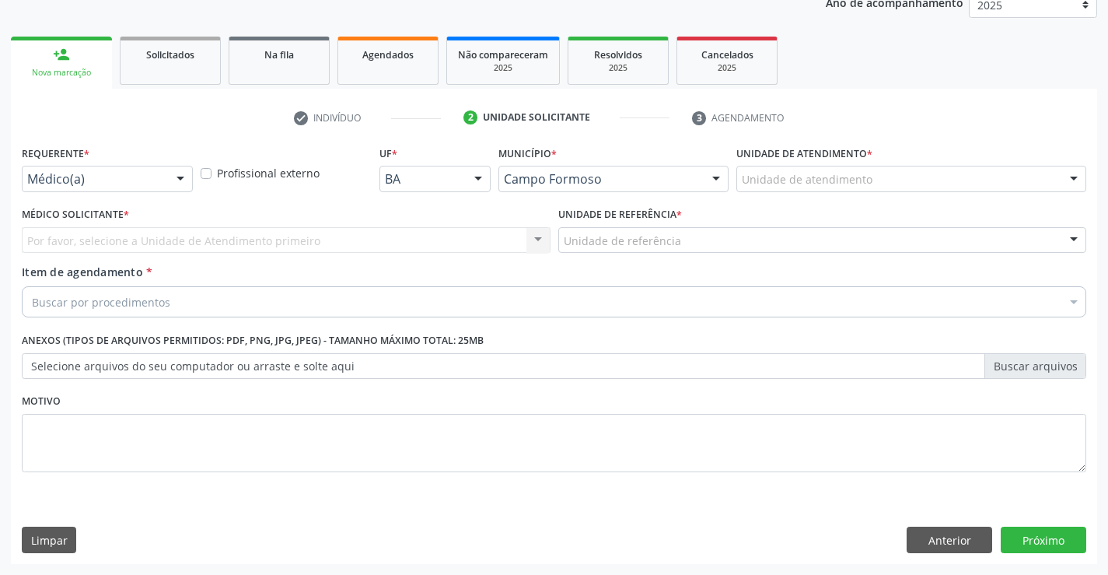
scroll to position [196, 0]
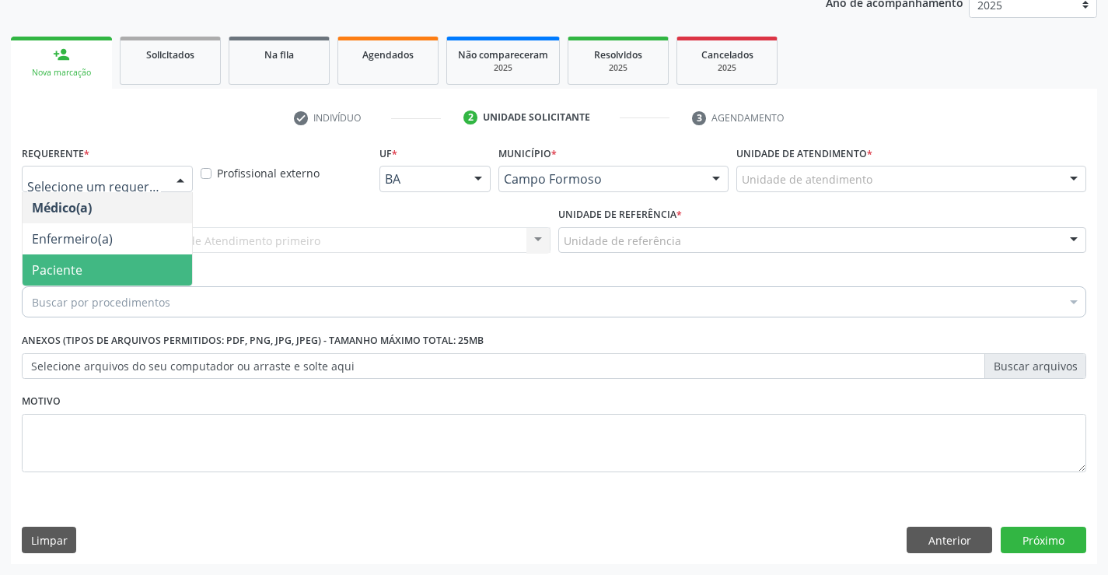
click at [124, 260] on span "Paciente" at bounding box center [108, 269] width 170 height 31
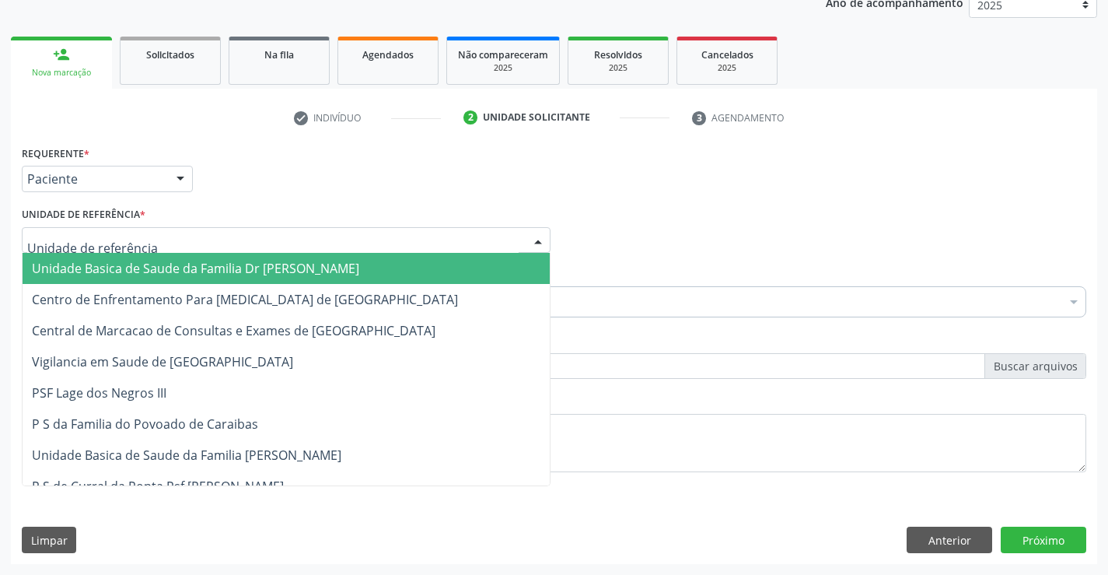
click at [264, 247] on div at bounding box center [286, 240] width 529 height 26
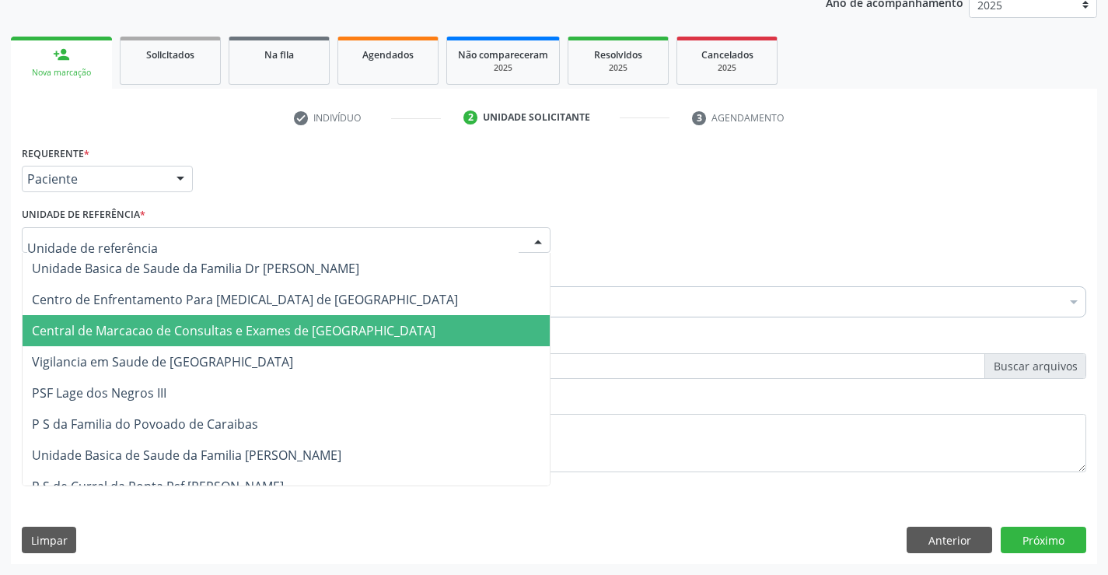
click at [268, 327] on span "Central de Marcacao de Consultas e Exames de [GEOGRAPHIC_DATA]" at bounding box center [234, 330] width 404 height 17
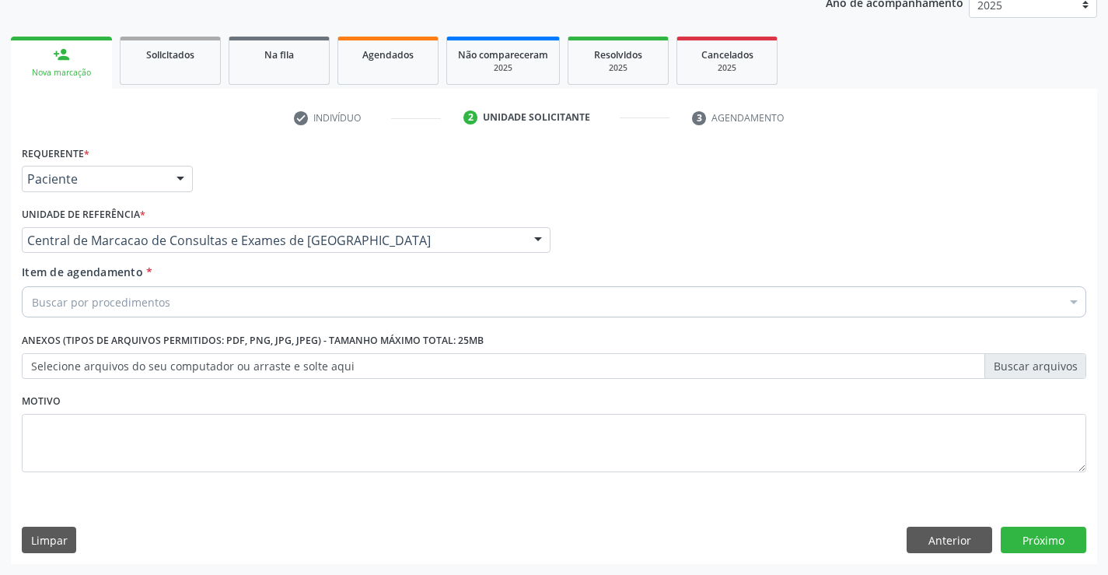
click at [353, 320] on div "Item de agendamento * Buscar por procedimentos Selecionar todos 0202040089 - 3X…" at bounding box center [554, 294] width 1072 height 60
click at [354, 303] on div "Buscar por procedimentos" at bounding box center [554, 301] width 1065 height 31
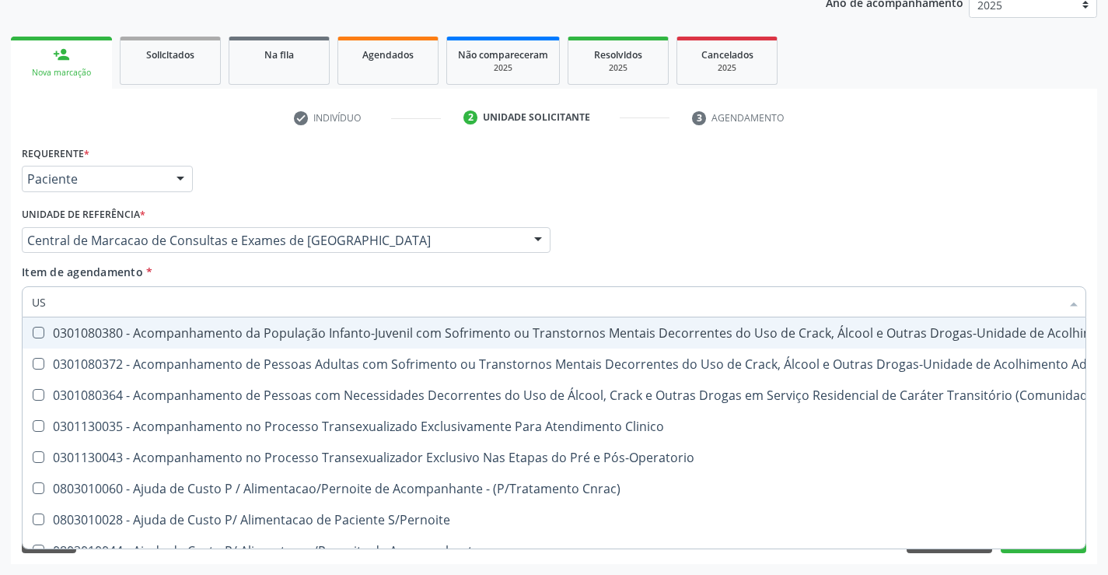
type input "USG"
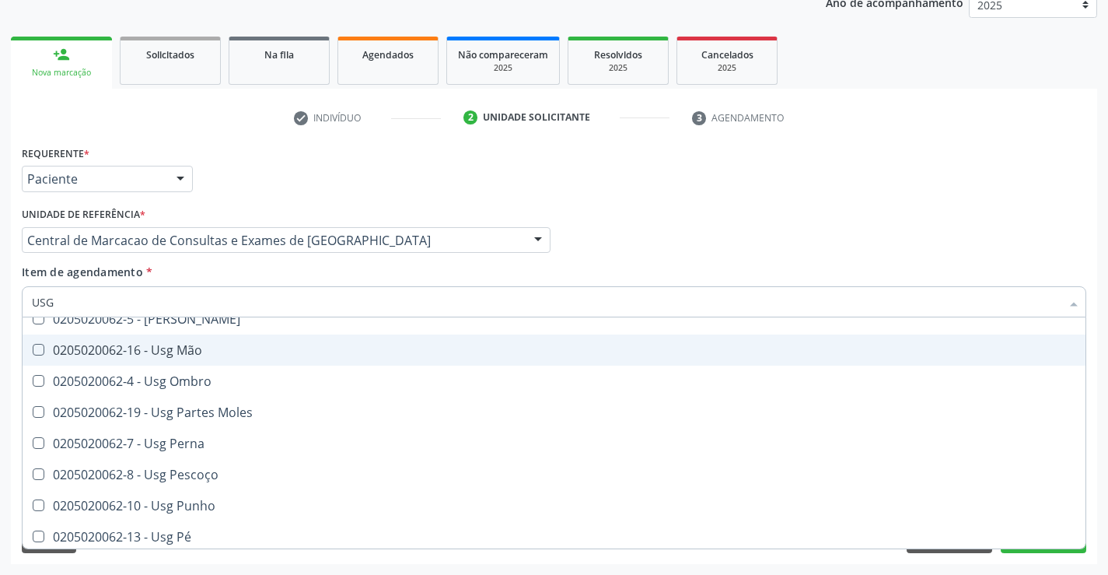
scroll to position [233, 0]
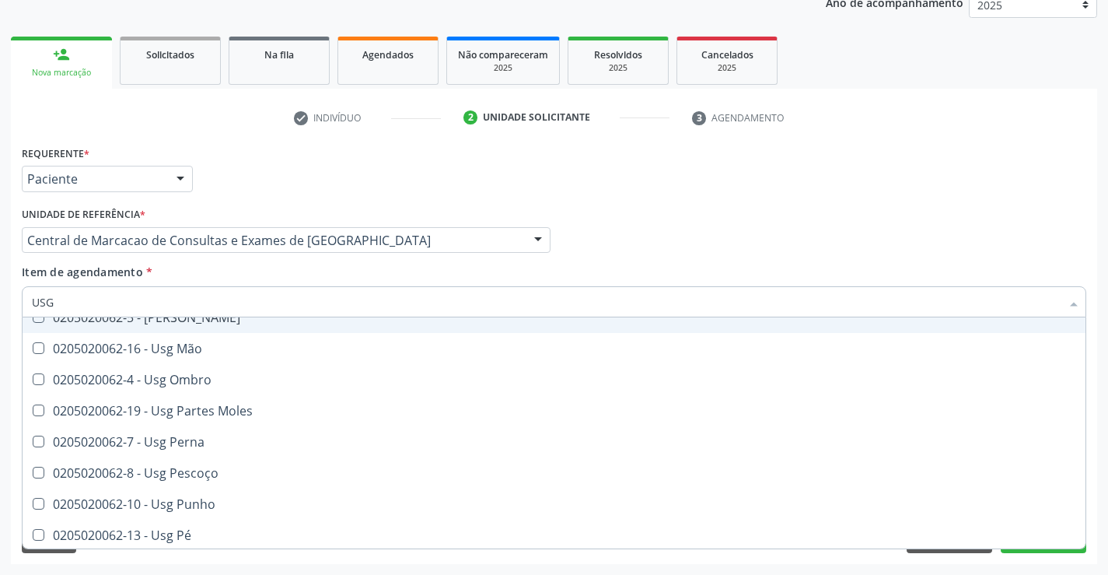
click at [226, 328] on span "0205020062-5 - [PERSON_NAME]" at bounding box center [554, 317] width 1063 height 31
checkbox Joelho "true"
click at [967, 212] on div "Médico Solicitante Por favor, selecione a Unidade de Atendimento primeiro Nenhu…" at bounding box center [554, 233] width 1072 height 61
checkbox Braço "true"
checkbox Joelho "false"
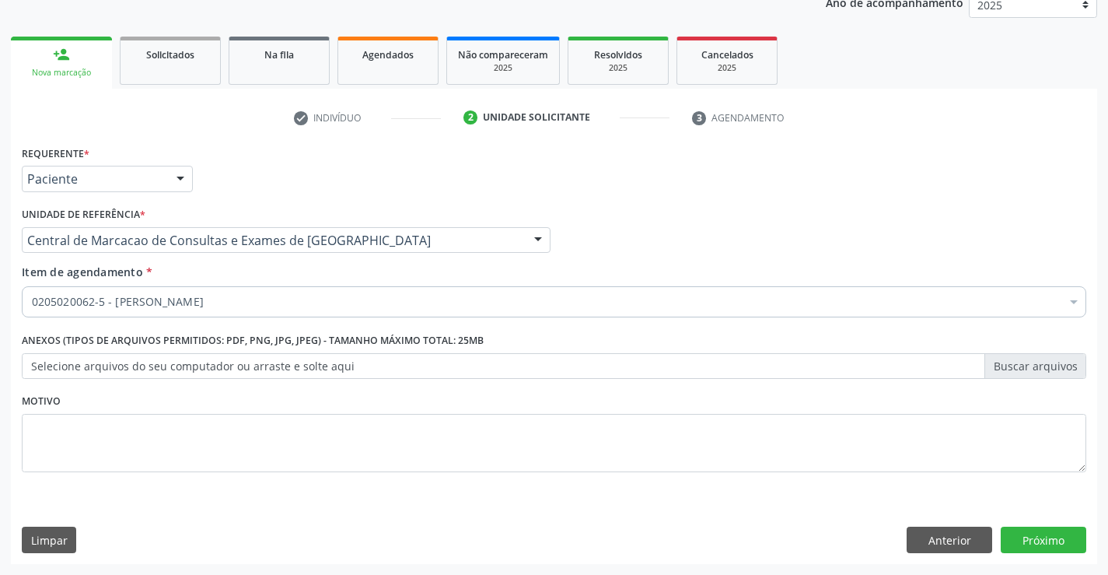
scroll to position [0, 0]
click at [1037, 538] on button "Próximo" at bounding box center [1044, 539] width 86 height 26
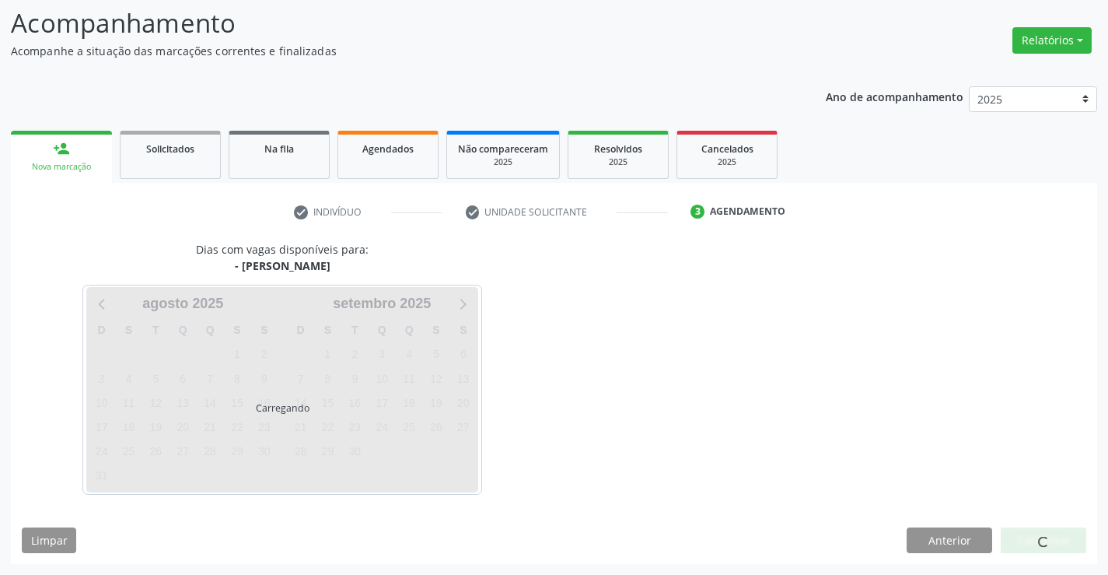
scroll to position [102, 0]
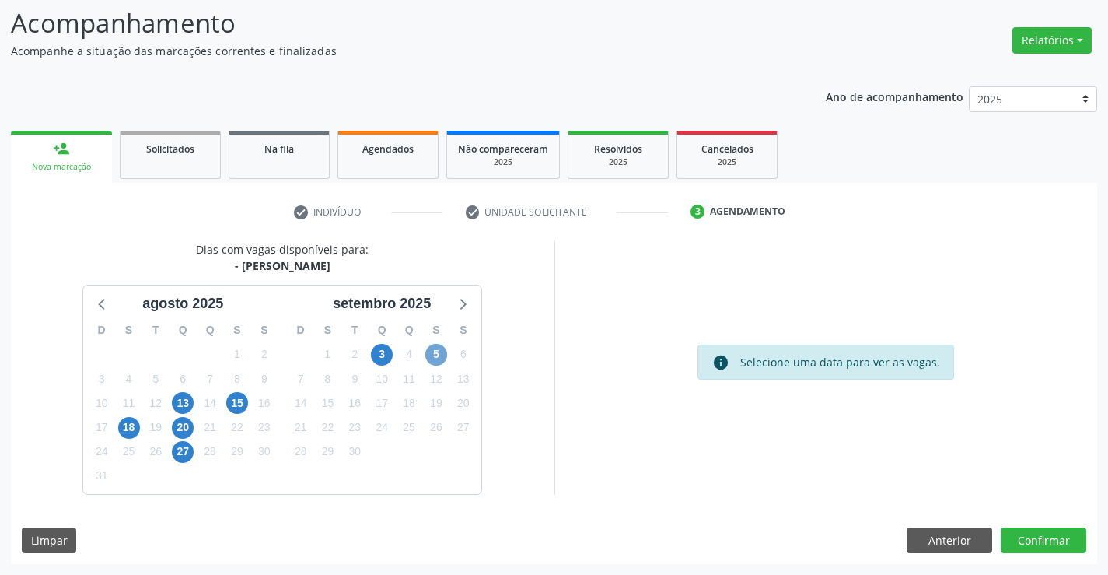
click at [444, 355] on span "5" at bounding box center [436, 355] width 22 height 22
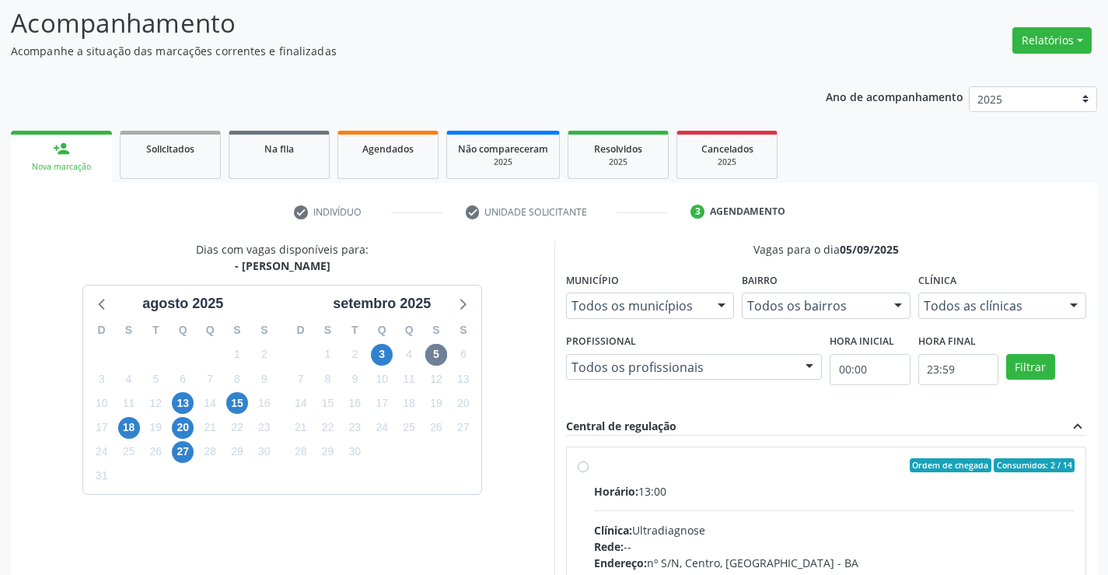
click at [589, 472] on input "Ordem de chegada Consumidos: 2 / 14 Horário: 13:00 Clínica: Ultradiagnose Rede:…" at bounding box center [583, 465] width 11 height 14
radio input "true"
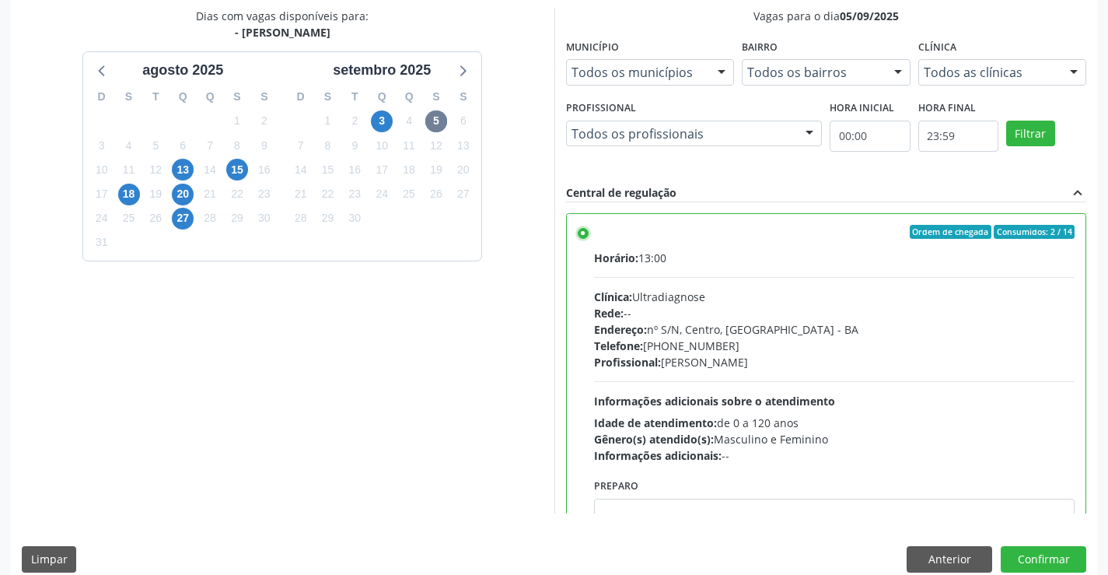
scroll to position [77, 0]
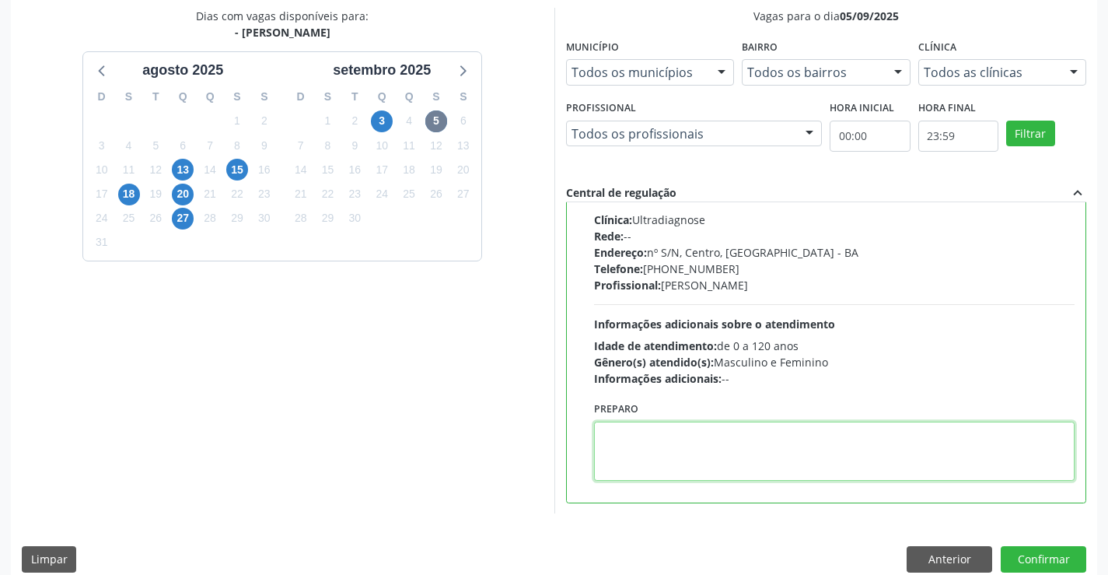
click at [666, 439] on textarea at bounding box center [834, 451] width 481 height 59
type textarea "E"
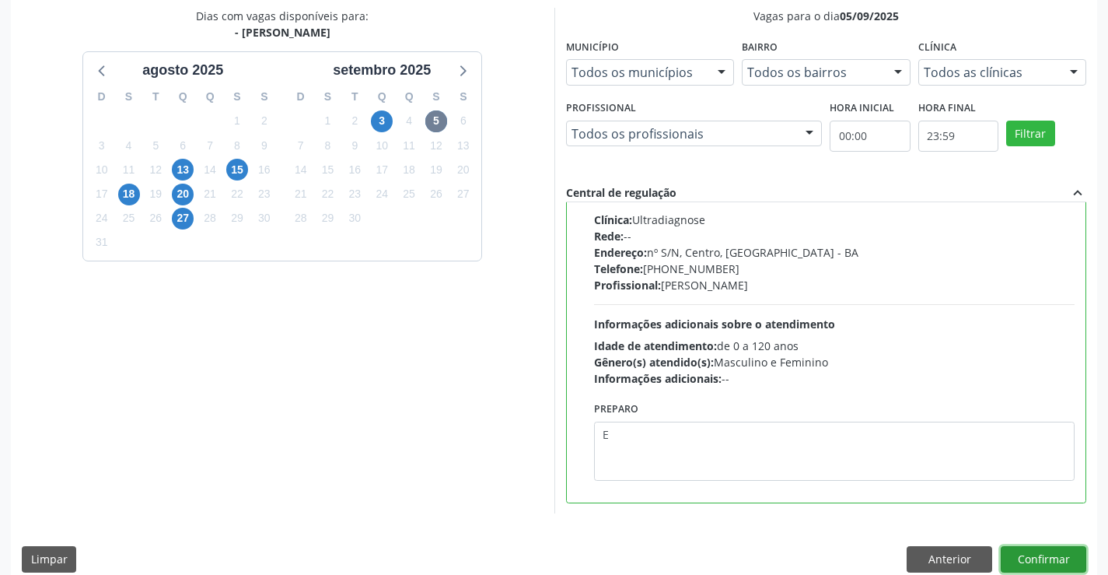
click at [1057, 555] on button "Confirmar" at bounding box center [1044, 559] width 86 height 26
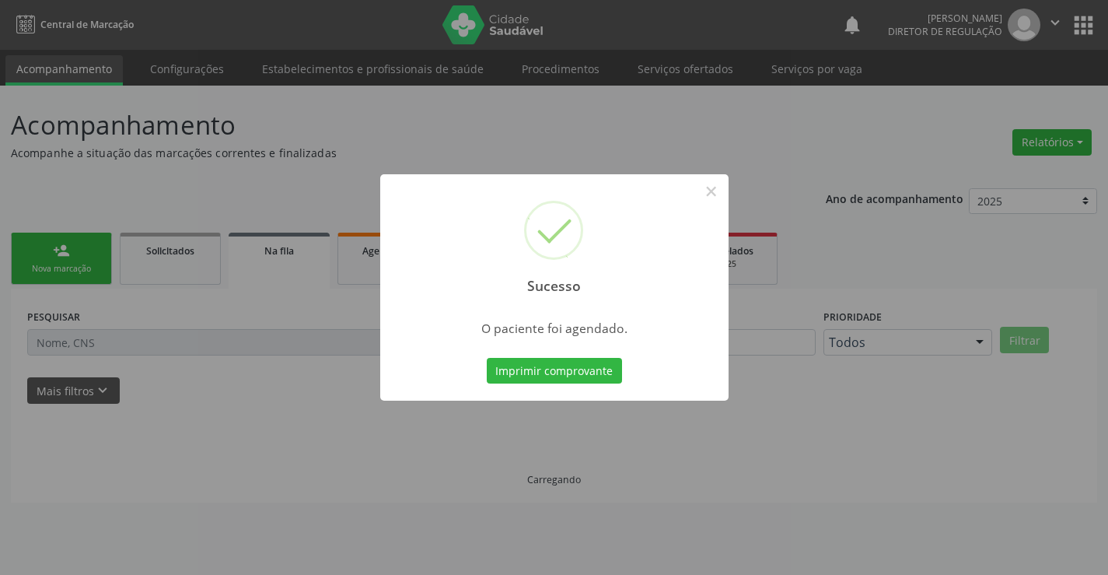
scroll to position [0, 0]
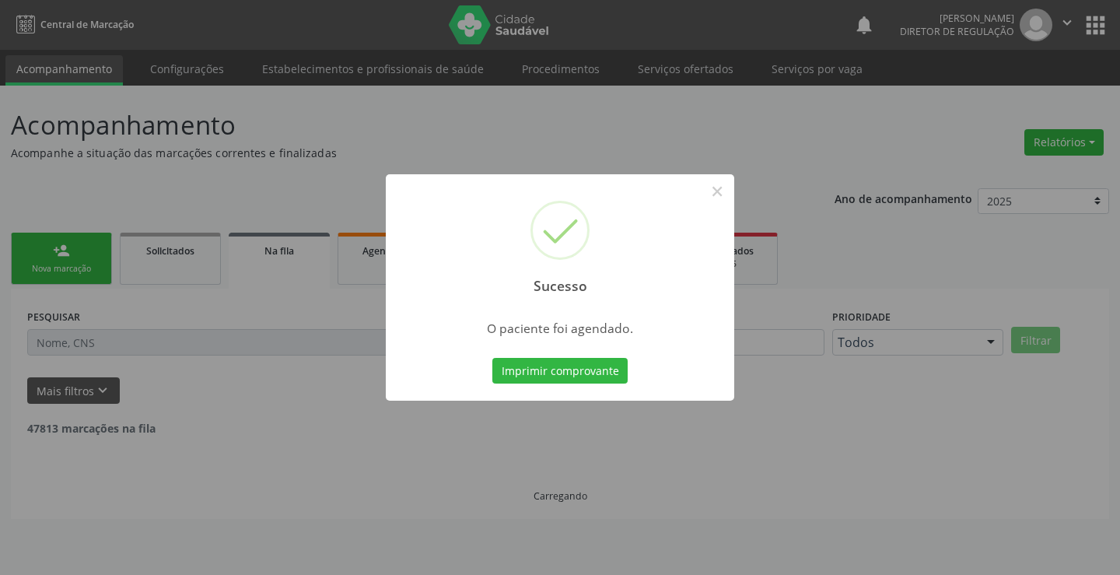
click at [492, 358] on button "Imprimir comprovante" at bounding box center [559, 371] width 135 height 26
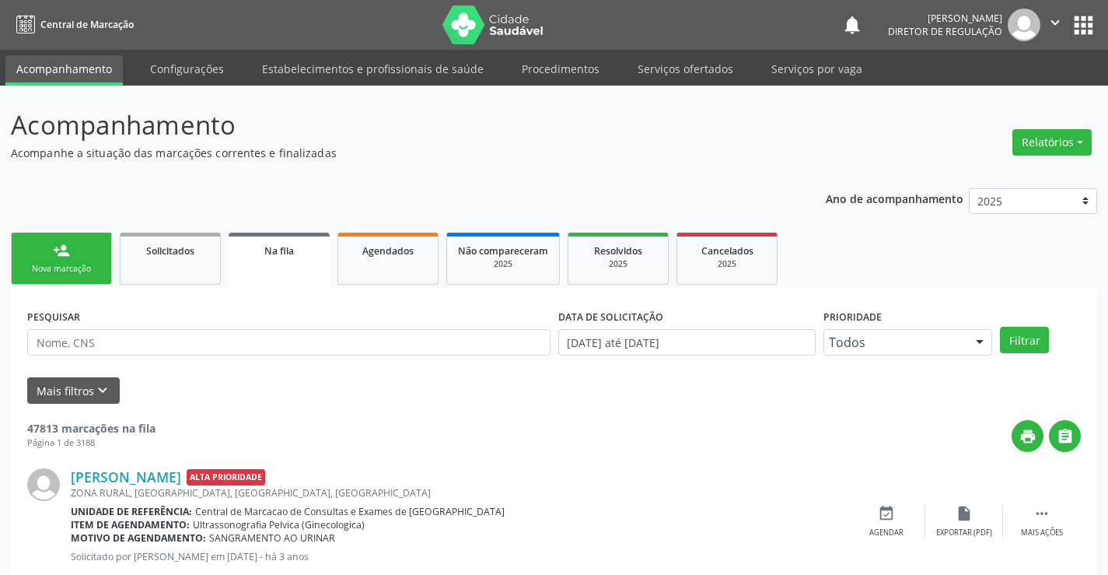
click at [65, 287] on ul "person_add Nova marcação Solicitados Na fila Agendados Não compareceram 2025 Re…" at bounding box center [554, 259] width 1086 height 60
click at [79, 241] on link "person_add Nova marcação" at bounding box center [61, 259] width 101 height 52
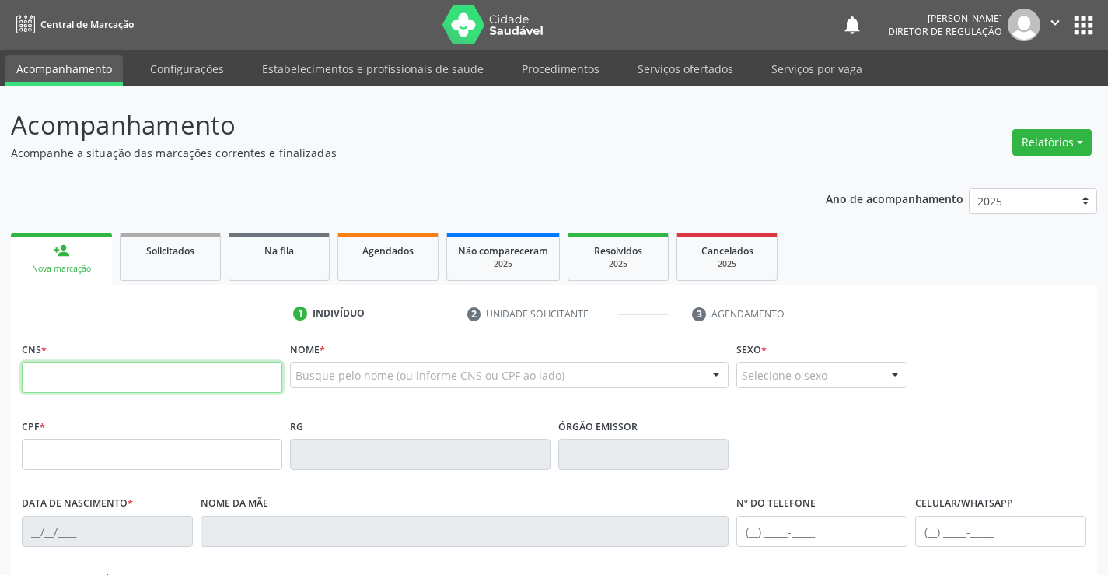
click at [80, 378] on input "text" at bounding box center [152, 377] width 261 height 31
type input "703 4073 2344 3100"
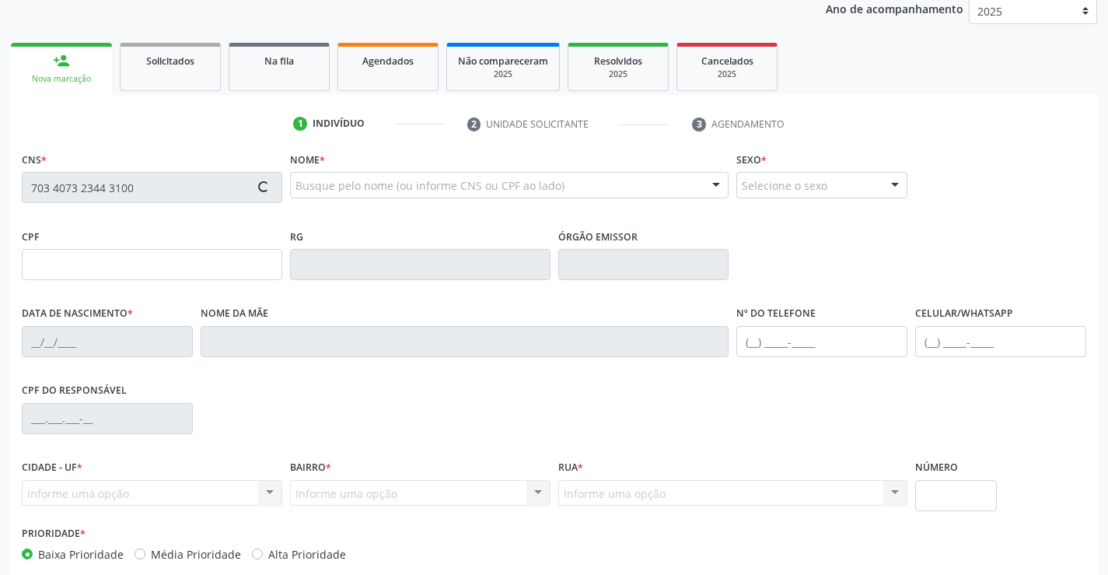
type input "2161511203"
type input "05/05/2000"
type input "063.209.655-17"
type input "S/N"
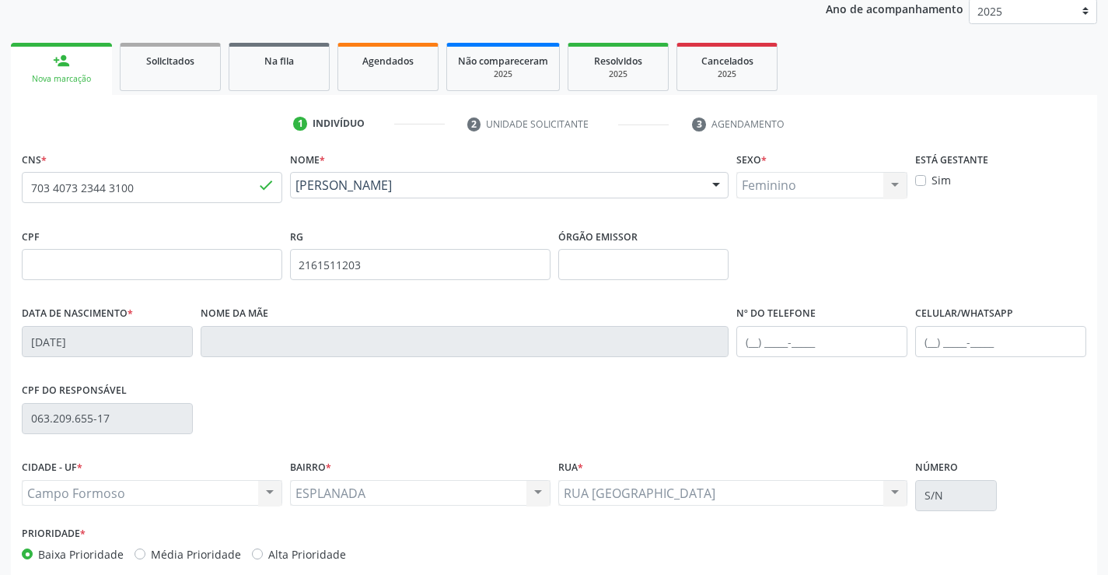
scroll to position [268, 0]
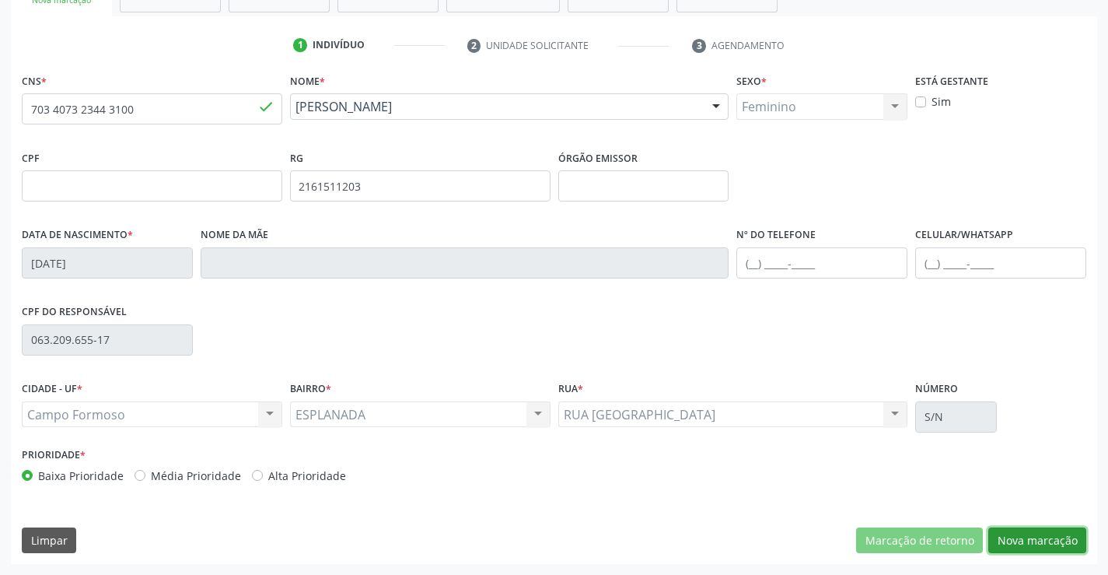
click at [1044, 547] on button "Nova marcação" at bounding box center [1037, 540] width 98 height 26
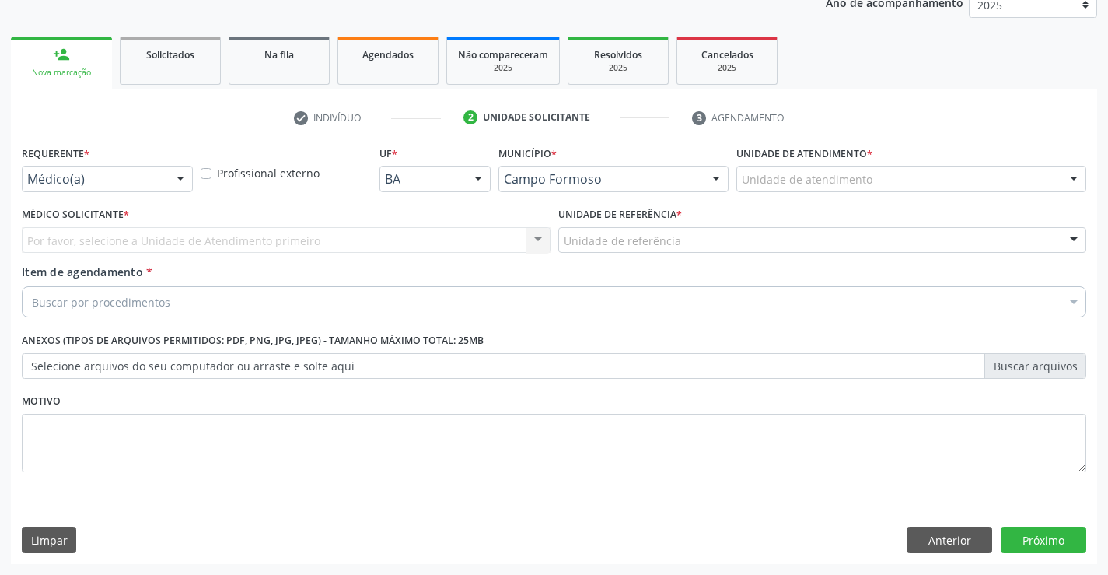
scroll to position [196, 0]
click at [182, 180] on div at bounding box center [180, 179] width 23 height 26
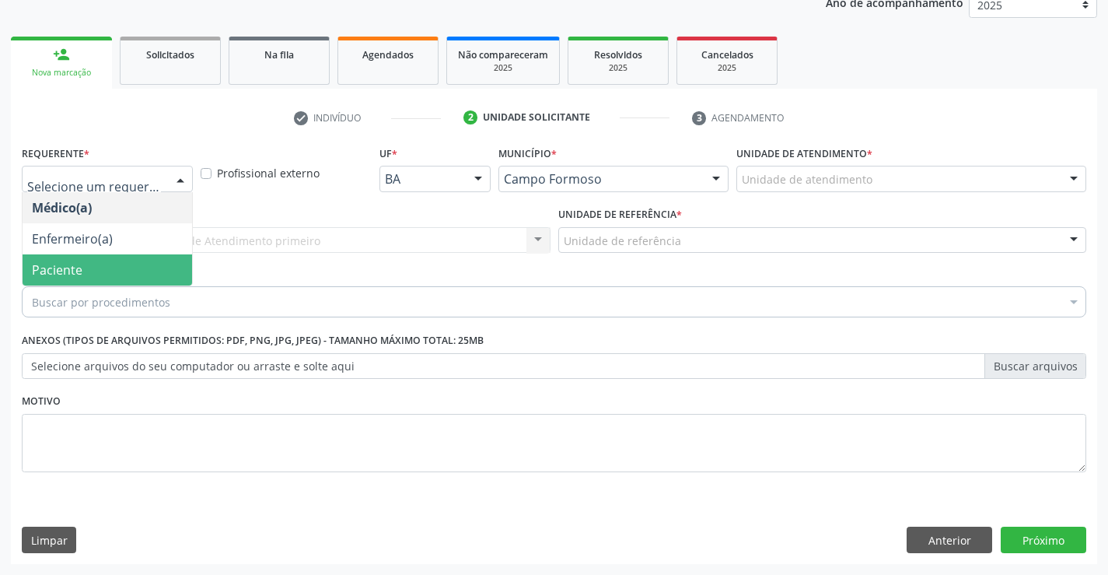
click at [117, 272] on span "Paciente" at bounding box center [108, 269] width 170 height 31
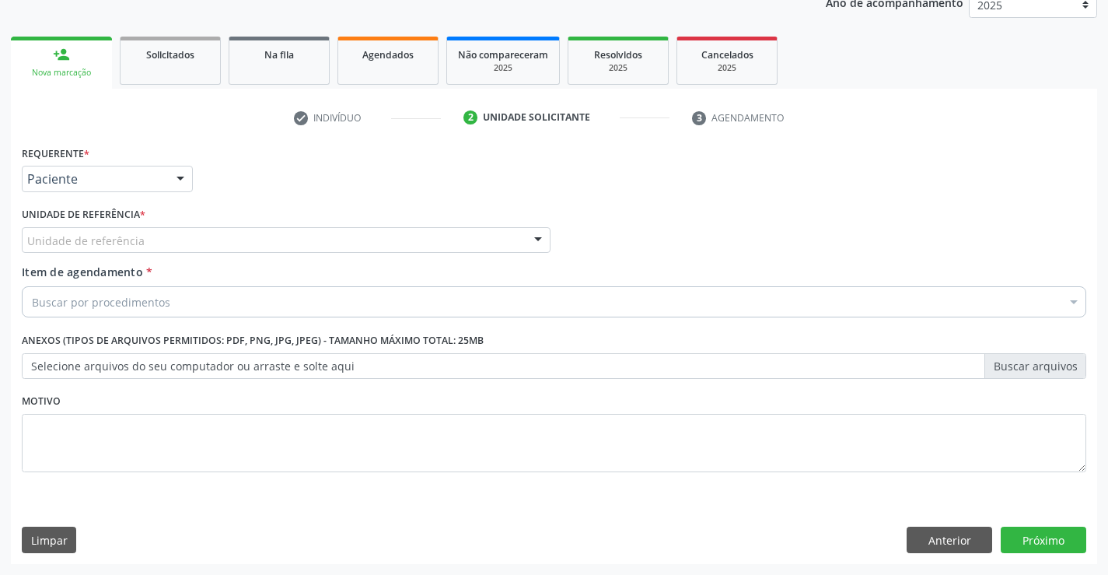
click at [229, 257] on div "Unidade de referência * Unidade de referência Unidade Basica de Saude da Famili…" at bounding box center [286, 233] width 537 height 61
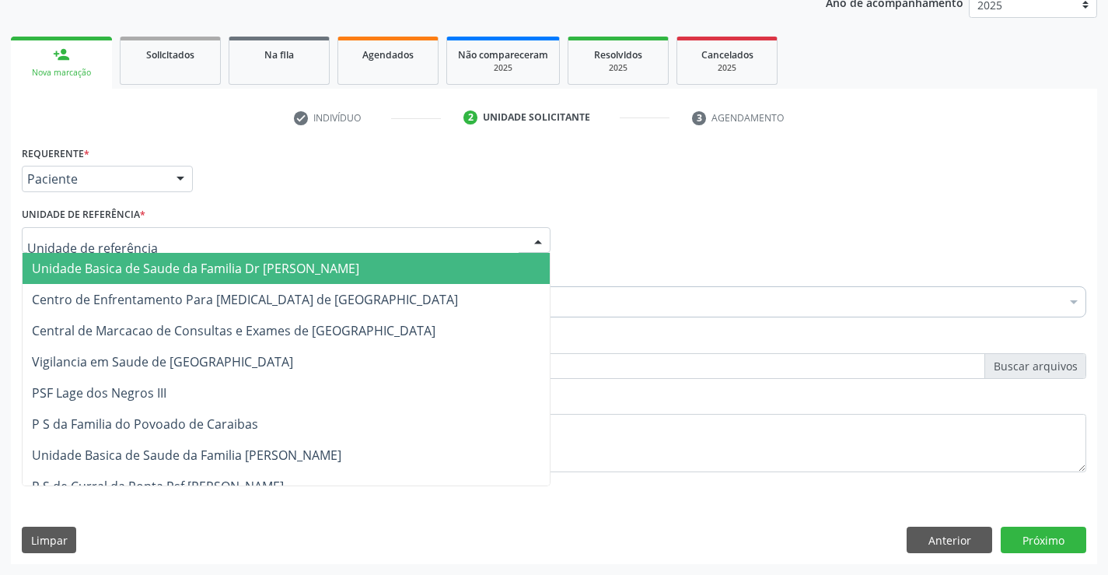
click at [237, 253] on div "Unidade Basica de Saude da Familia Dr [PERSON_NAME] Centro de Enfrentamento Par…" at bounding box center [286, 240] width 529 height 26
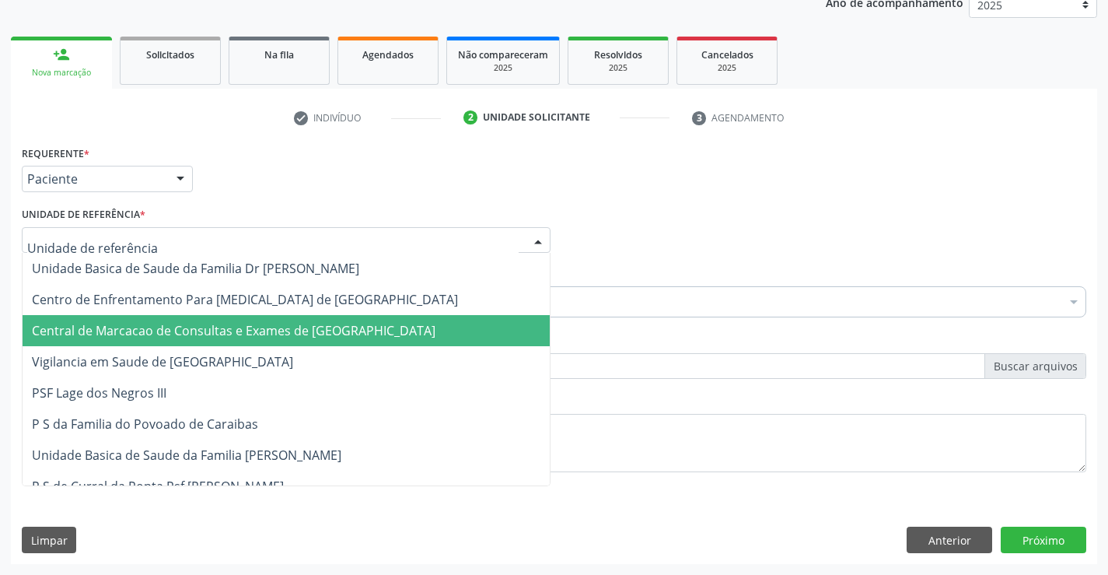
click at [238, 331] on span "Central de Marcacao de Consultas e Exames de [GEOGRAPHIC_DATA]" at bounding box center [234, 330] width 404 height 17
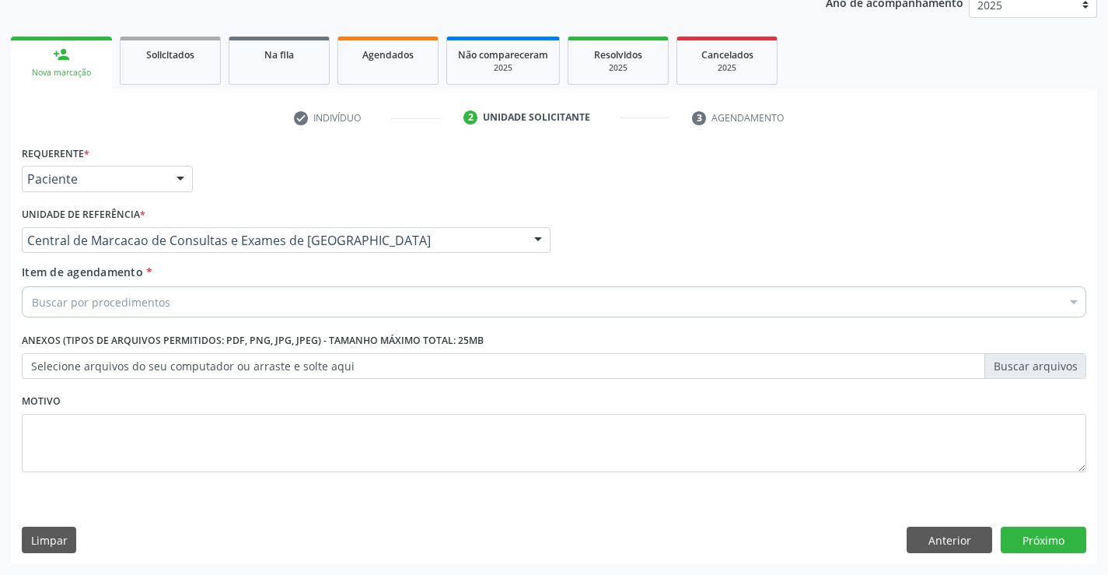
click at [297, 306] on div "Buscar por procedimentos" at bounding box center [554, 301] width 1065 height 31
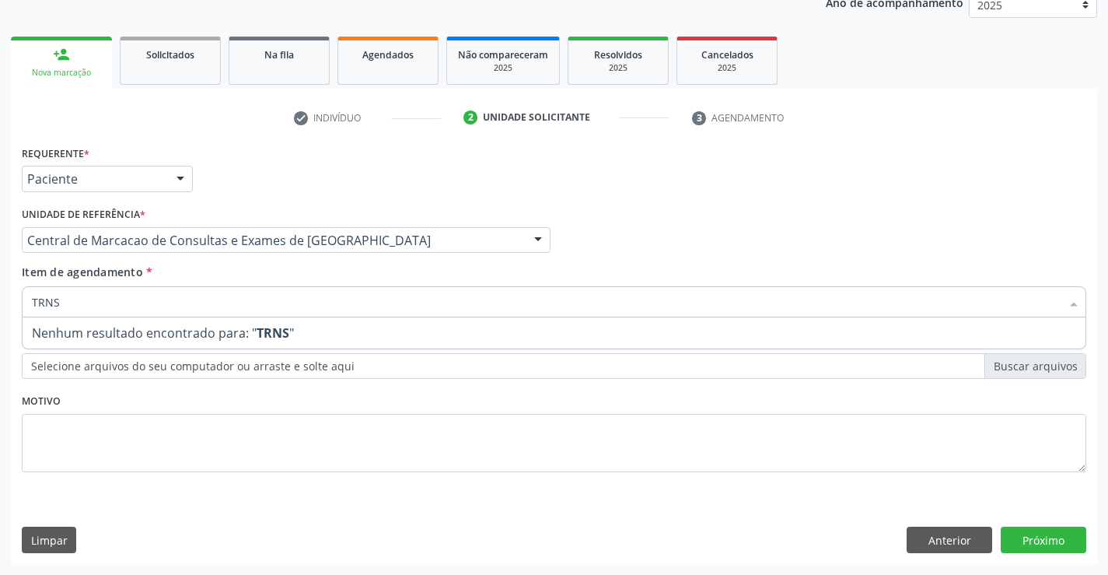
click at [43, 306] on input "TRNS" at bounding box center [546, 301] width 1029 height 31
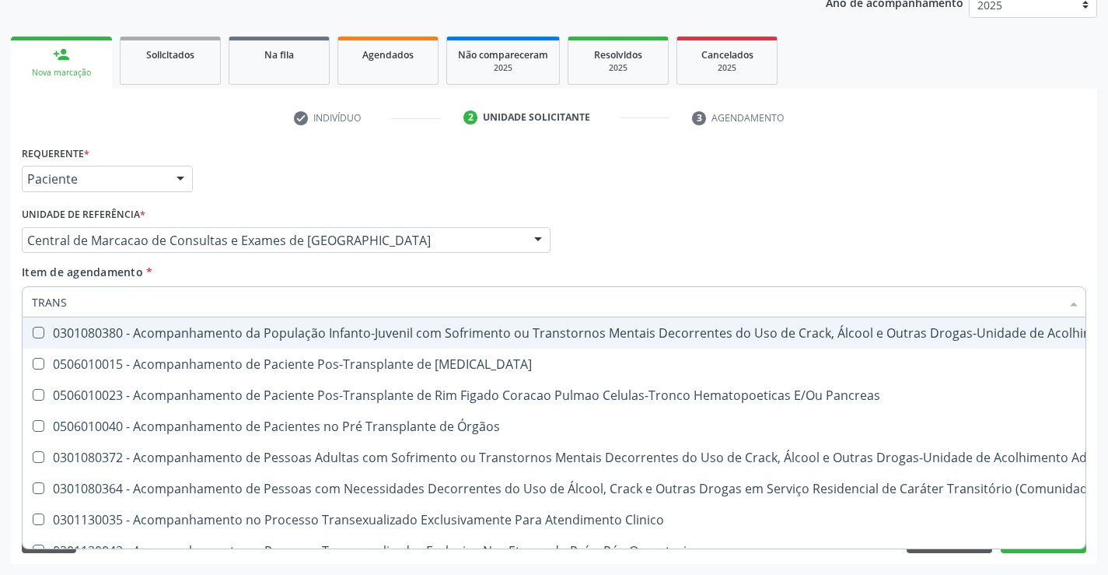
click at [141, 304] on input "TRANS" at bounding box center [546, 301] width 1029 height 31
type input "TRANSV"
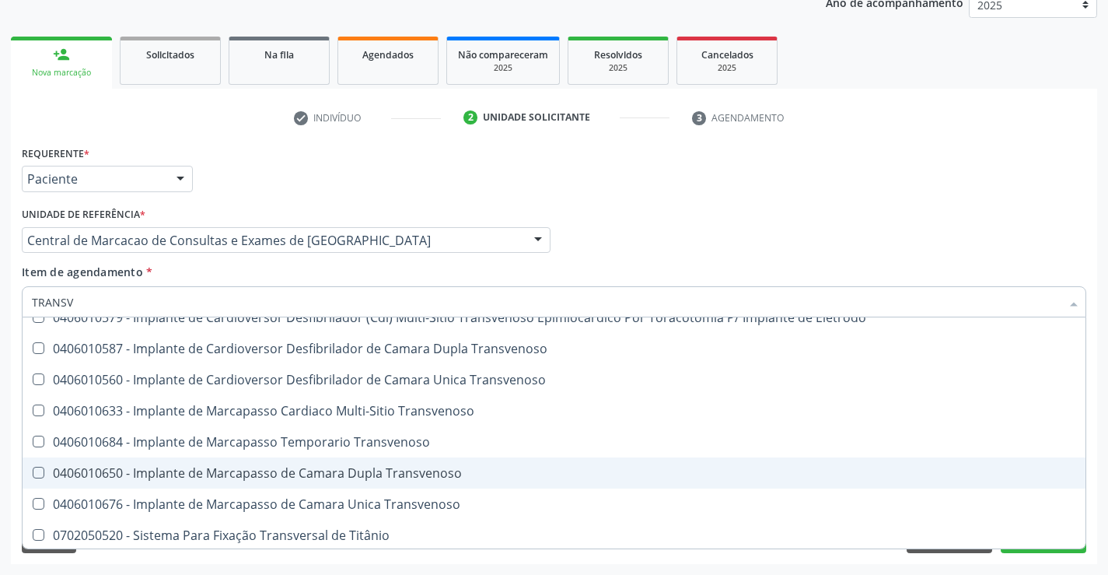
scroll to position [173, 0]
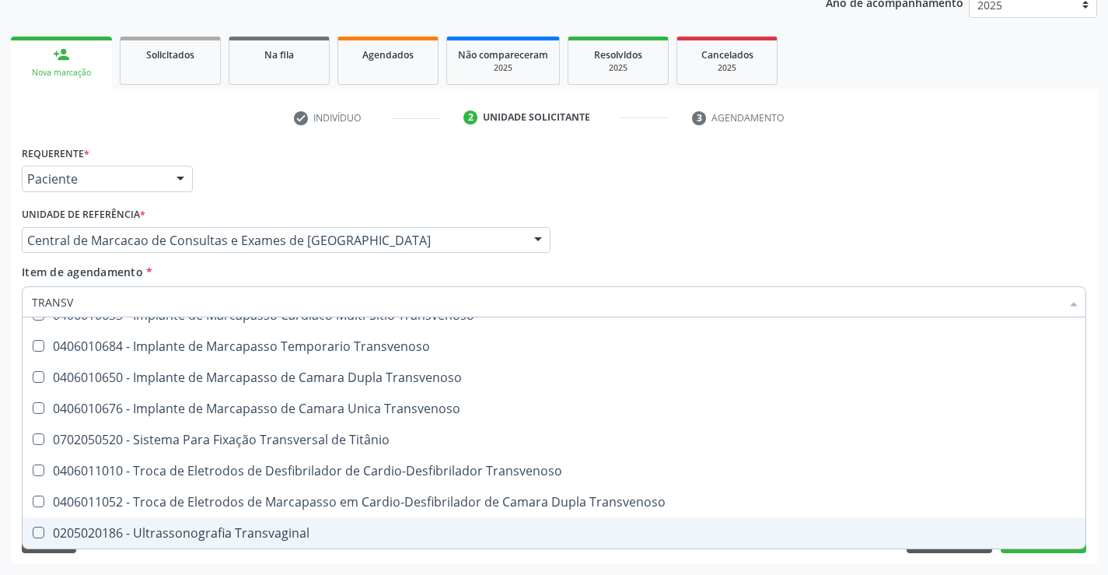
drag, startPoint x: 262, startPoint y: 516, endPoint x: 262, endPoint y: 525, distance: 9.3
click at [262, 525] on ul "Selecionar todos 0408030330 - Costo-Transversectomia 0406010609 - Implante de C…" at bounding box center [554, 346] width 1063 height 404
click at [262, 526] on div "0205020186 - Ultrassonografia Transvaginal" at bounding box center [554, 532] width 1044 height 12
checkbox Transvaginal "true"
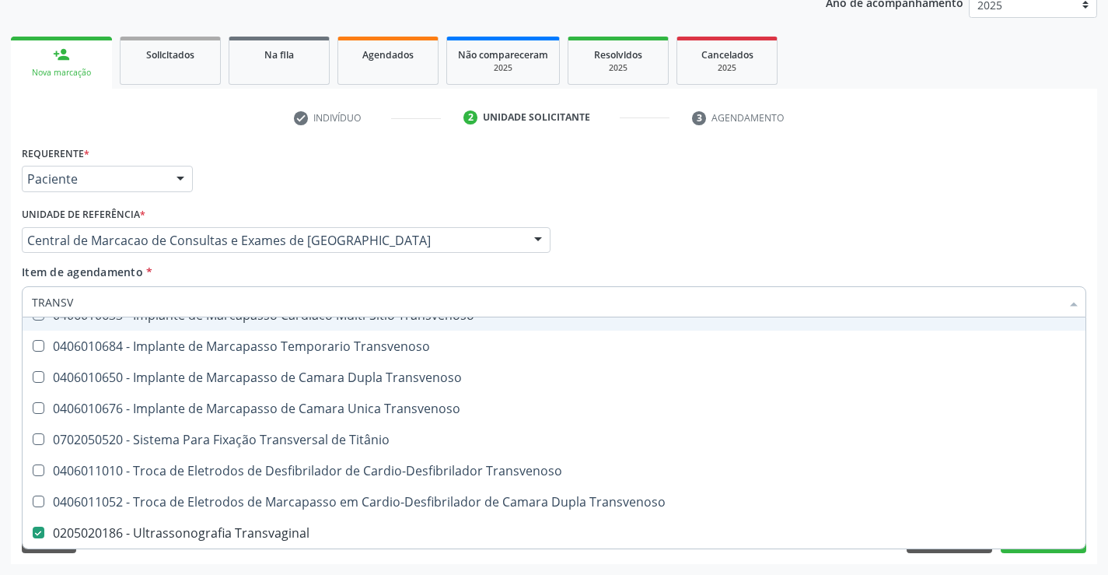
click at [641, 255] on div "Médico Solicitante Por favor, selecione a Unidade de Atendimento primeiro Nenhu…" at bounding box center [554, 233] width 1072 height 61
checkbox Transvenoso "true"
checkbox Transvaginal "false"
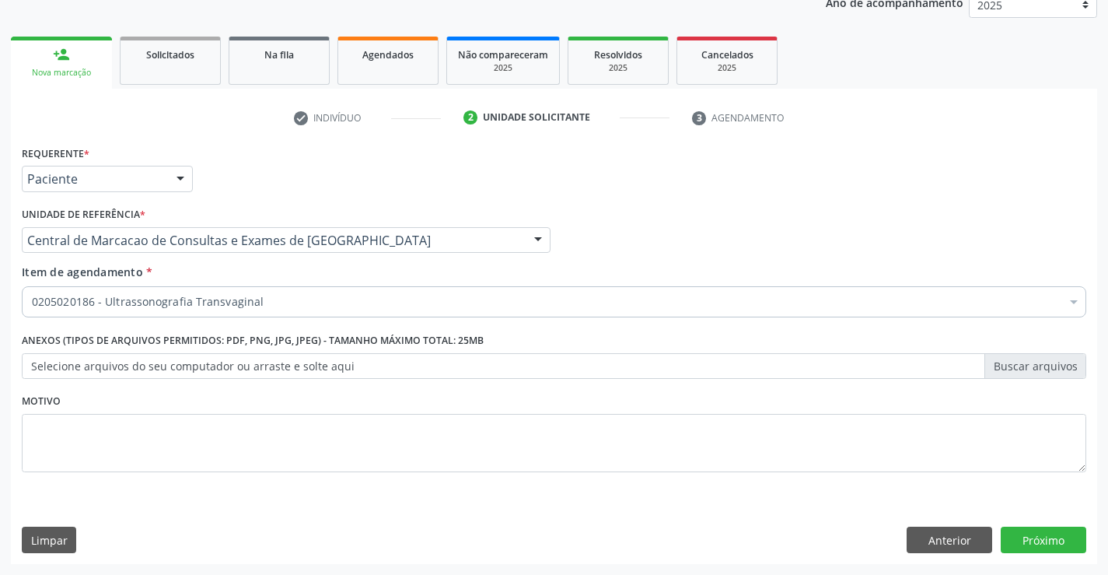
scroll to position [0, 0]
click at [1023, 540] on button "Próximo" at bounding box center [1044, 539] width 86 height 26
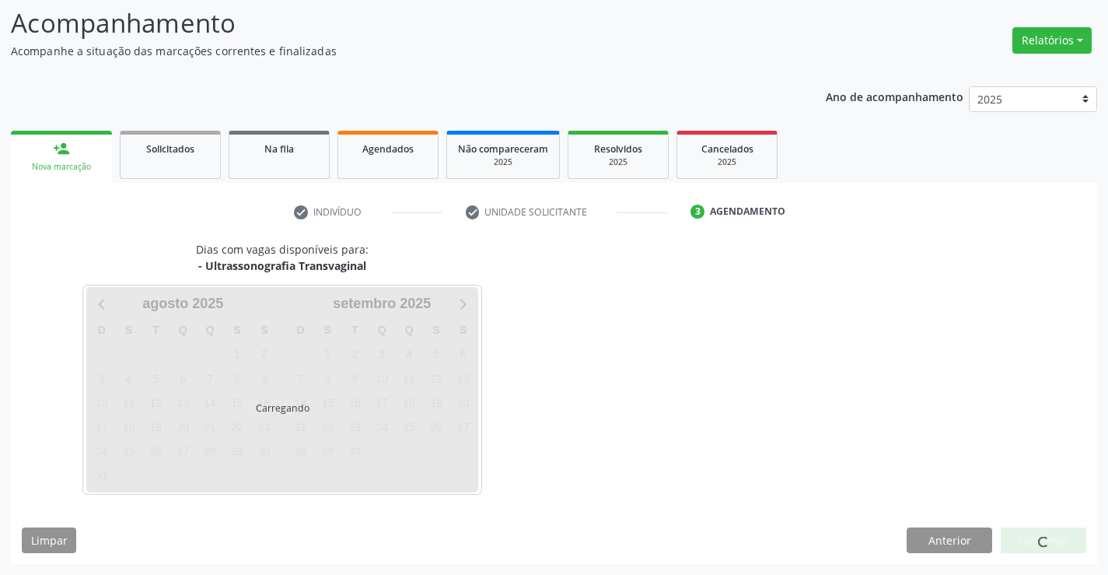
scroll to position [102, 0]
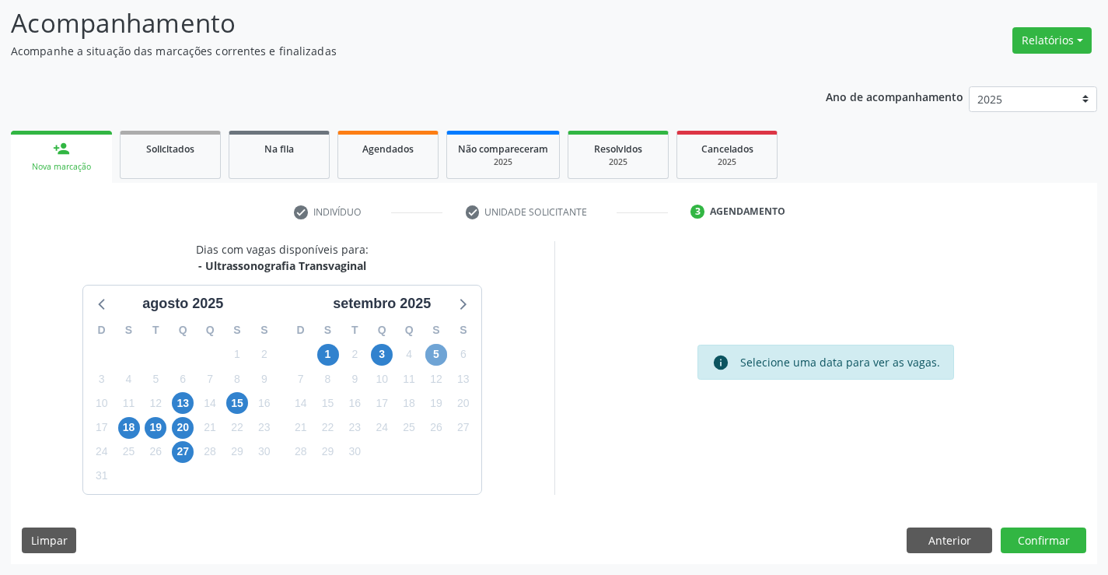
click at [439, 354] on span "5" at bounding box center [436, 355] width 22 height 22
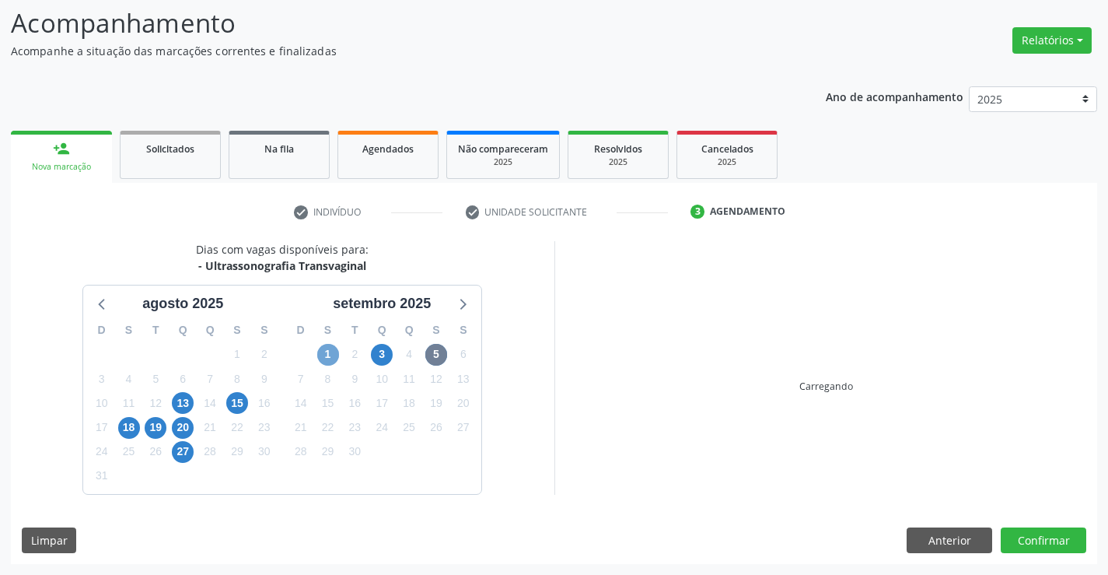
click at [331, 353] on span "1" at bounding box center [328, 355] width 22 height 22
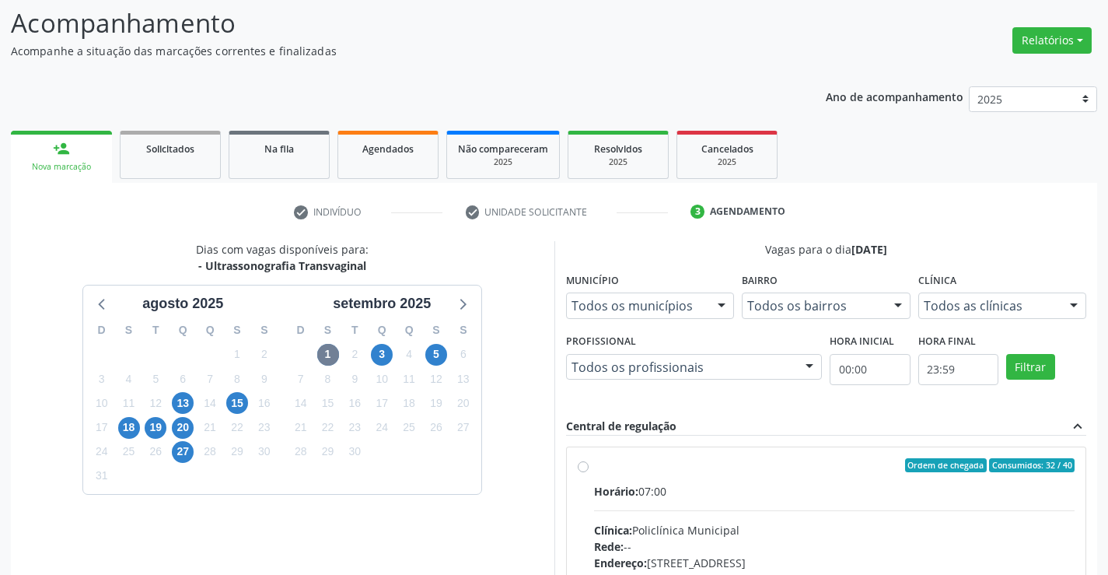
click at [589, 472] on input "Ordem de chegada Consumidos: 32 / 40 Horário: 07:00 Clínica: Policlínica Munici…" at bounding box center [583, 465] width 11 height 14
radio input "true"
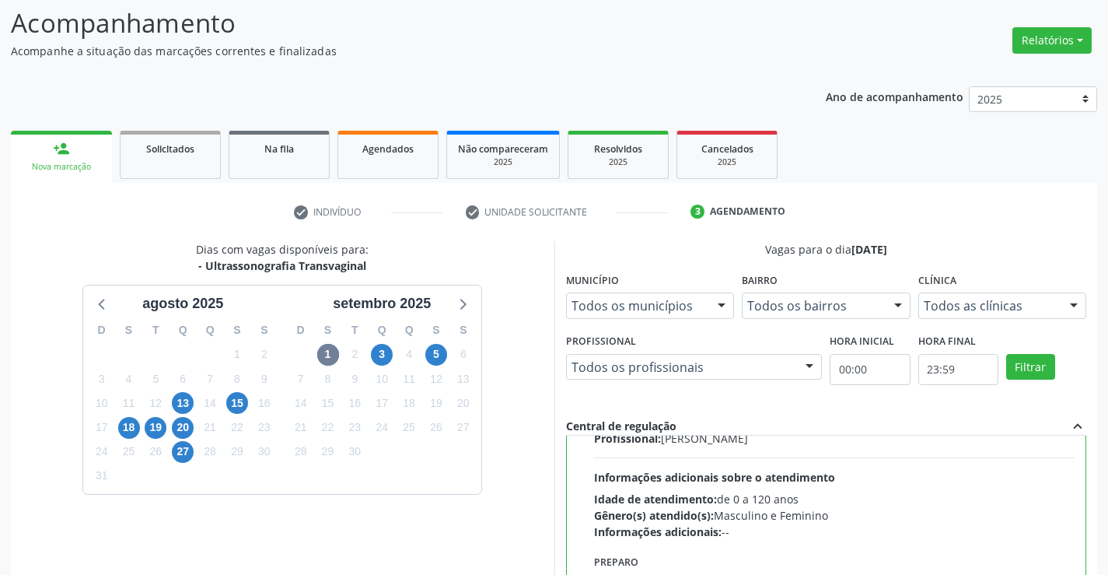
scroll to position [156, 0]
click at [748, 472] on span "Informações adicionais sobre o atendimento" at bounding box center [714, 478] width 241 height 15
click at [589, 317] on input "Ordem de chegada Consumidos: 32 / 40 Horário: 07:00 Clínica: Policlínica Munici…" at bounding box center [583, 310] width 11 height 14
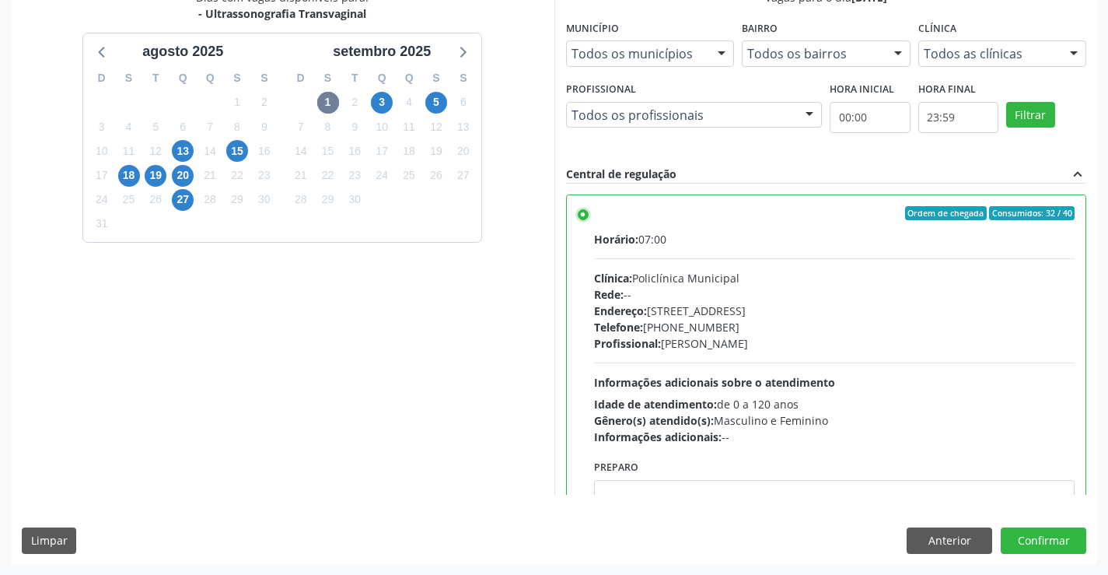
scroll to position [355, 0]
click at [1056, 544] on button "Confirmar" at bounding box center [1044, 539] width 86 height 26
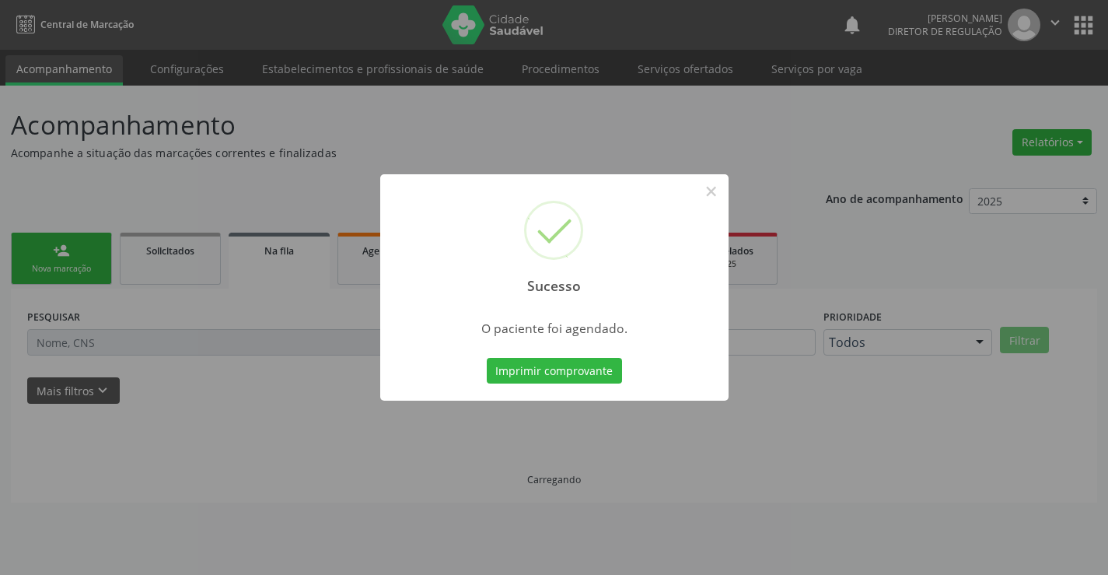
scroll to position [0, 0]
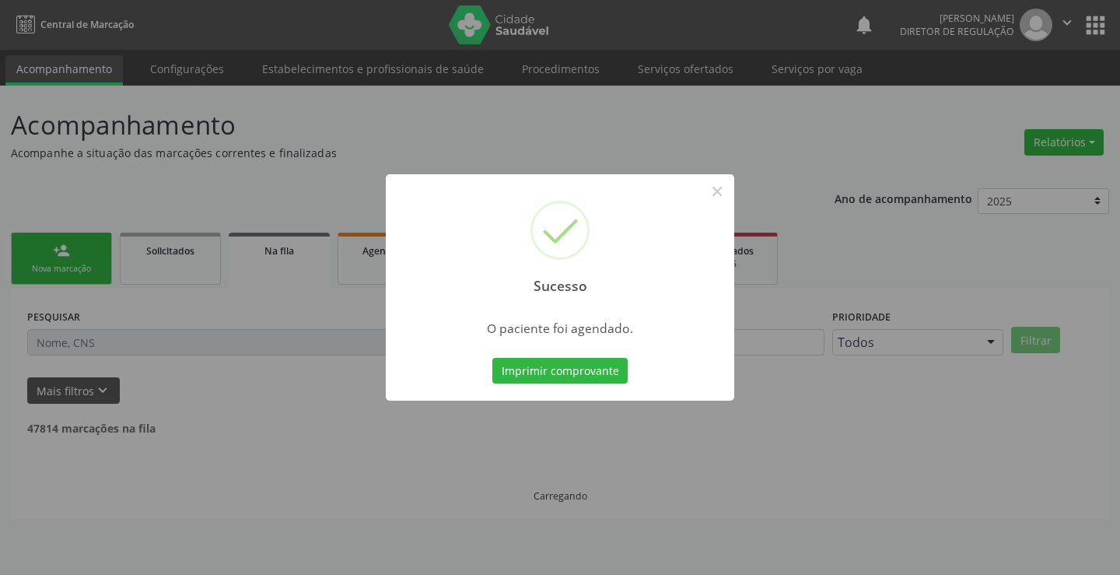
click at [492, 358] on button "Imprimir comprovante" at bounding box center [559, 371] width 135 height 26
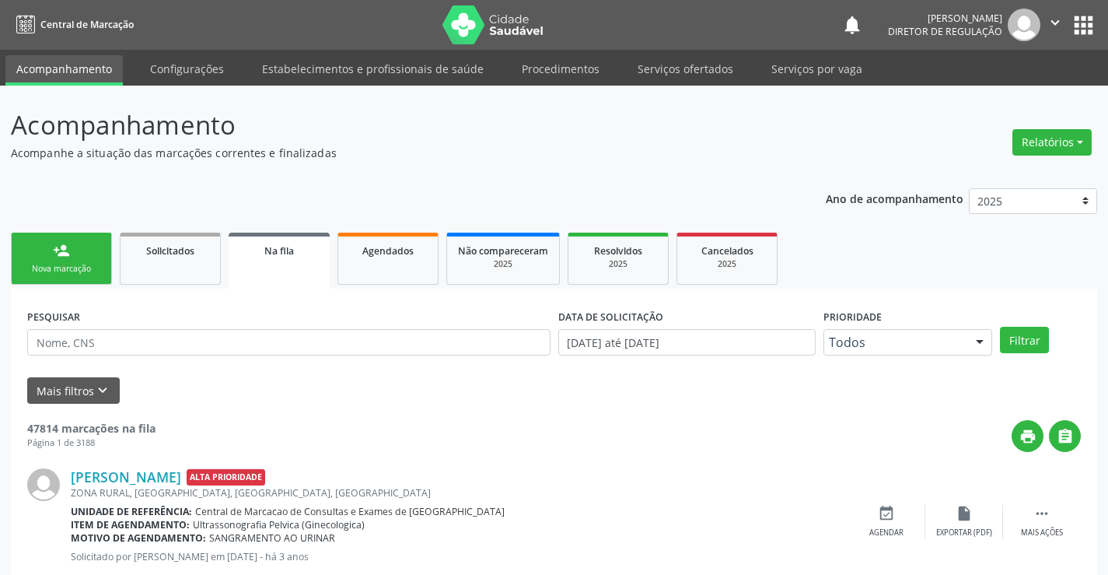
click at [56, 281] on link "person_add Nova marcação" at bounding box center [61, 259] width 101 height 52
click at [65, 272] on div "Nova marcação" at bounding box center [62, 269] width 78 height 12
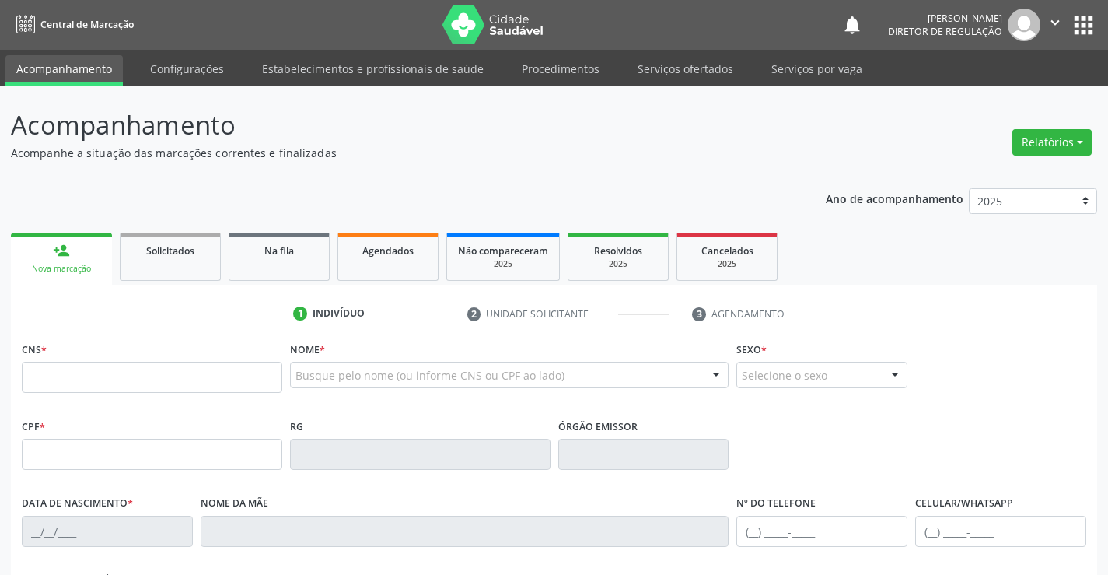
click at [94, 358] on div "CNS *" at bounding box center [152, 365] width 261 height 55
click at [94, 363] on input "text" at bounding box center [152, 377] width 261 height 31
type input "705 6024 6777 7618"
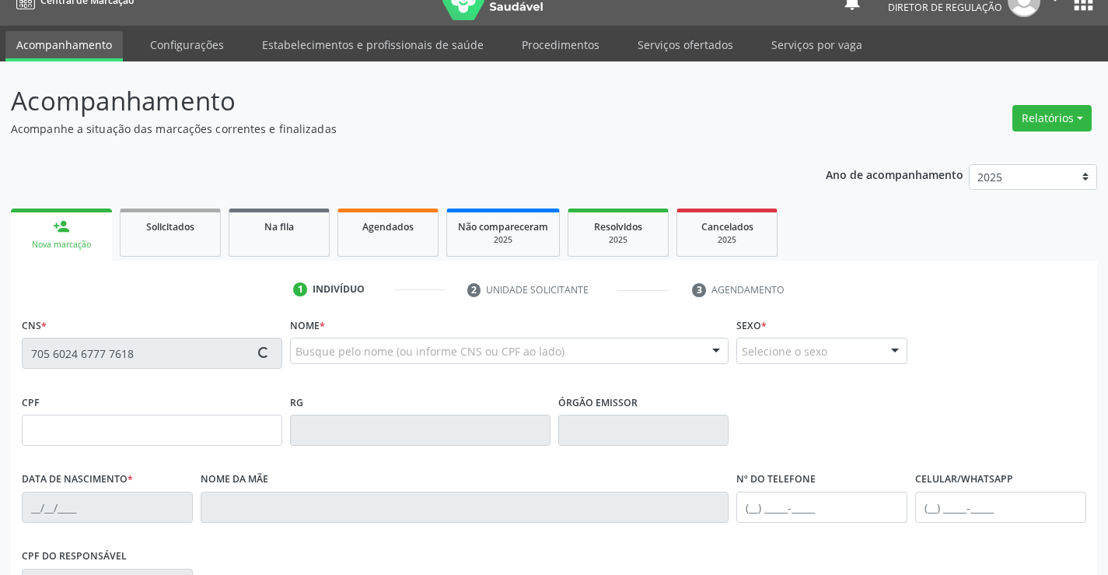
type input "2096531403"
type input "04/03/1998"
type input "(74) 9815-5947"
type input "072.511.185-21"
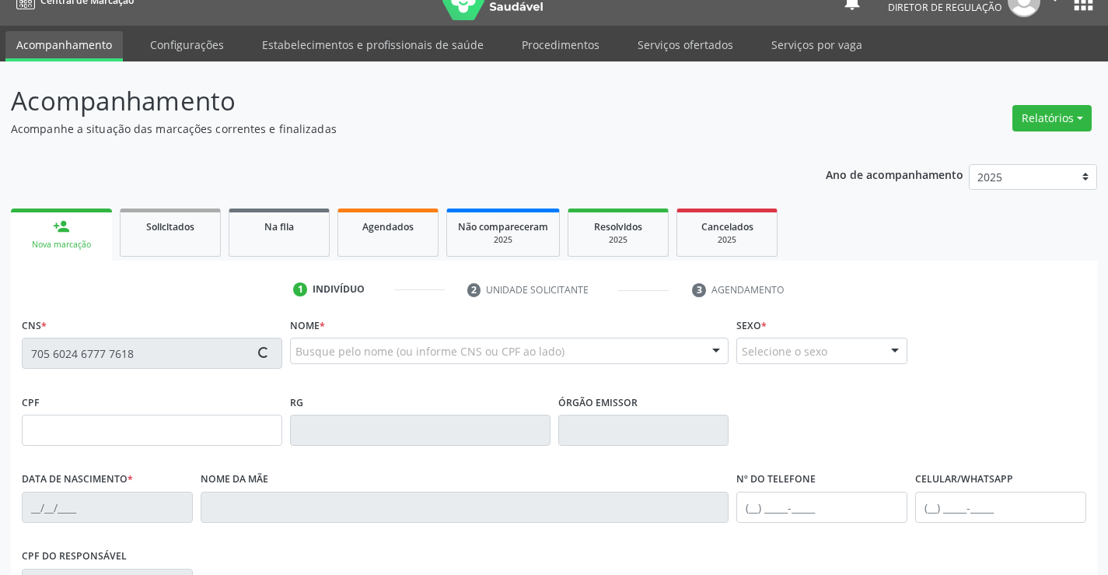
type input "S/N"
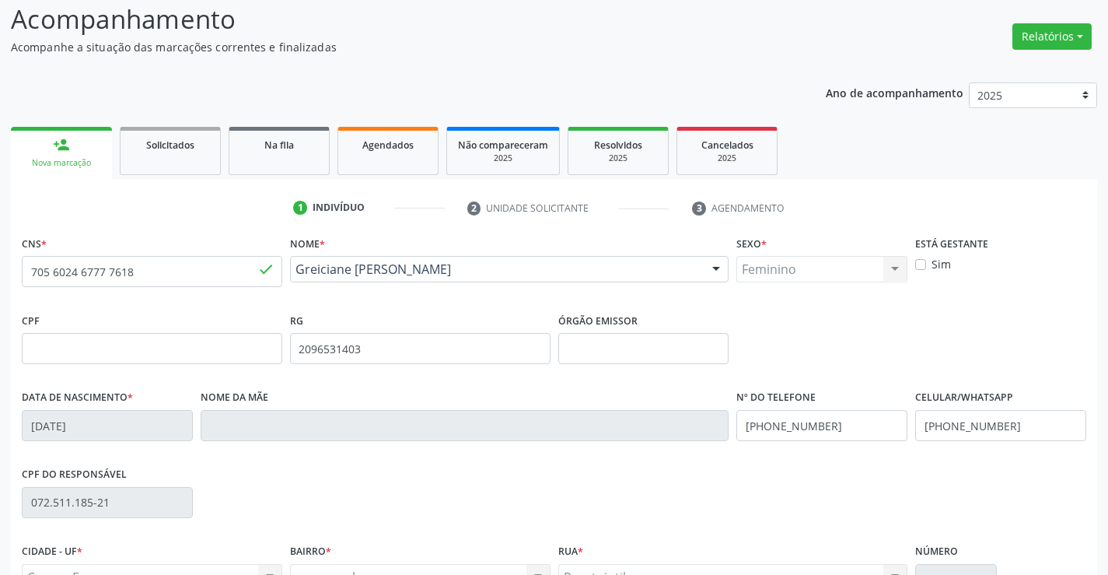
scroll to position [268, 0]
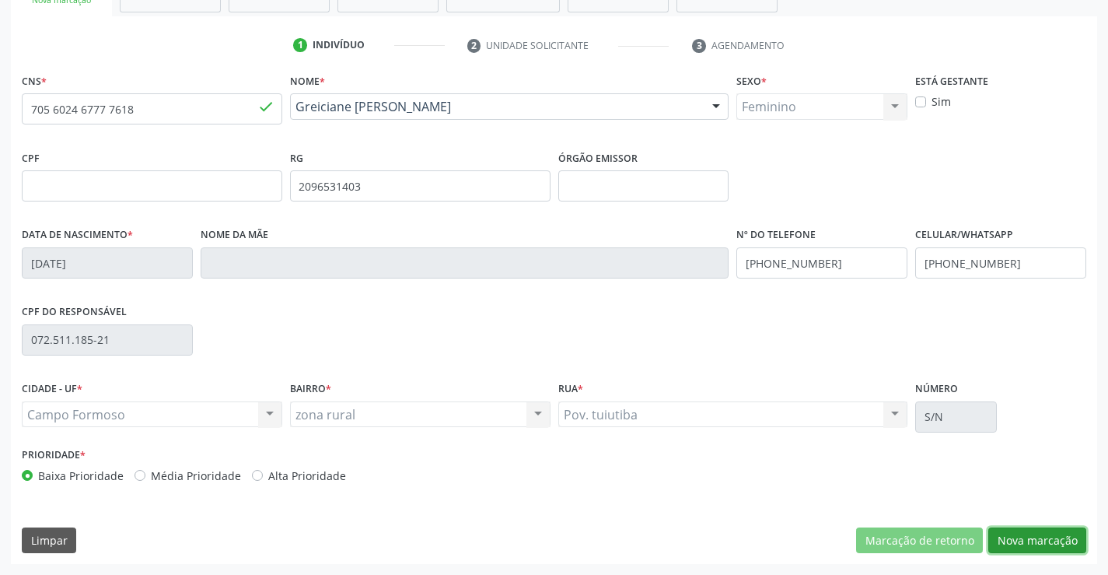
click at [1037, 538] on button "Nova marcação" at bounding box center [1037, 540] width 98 height 26
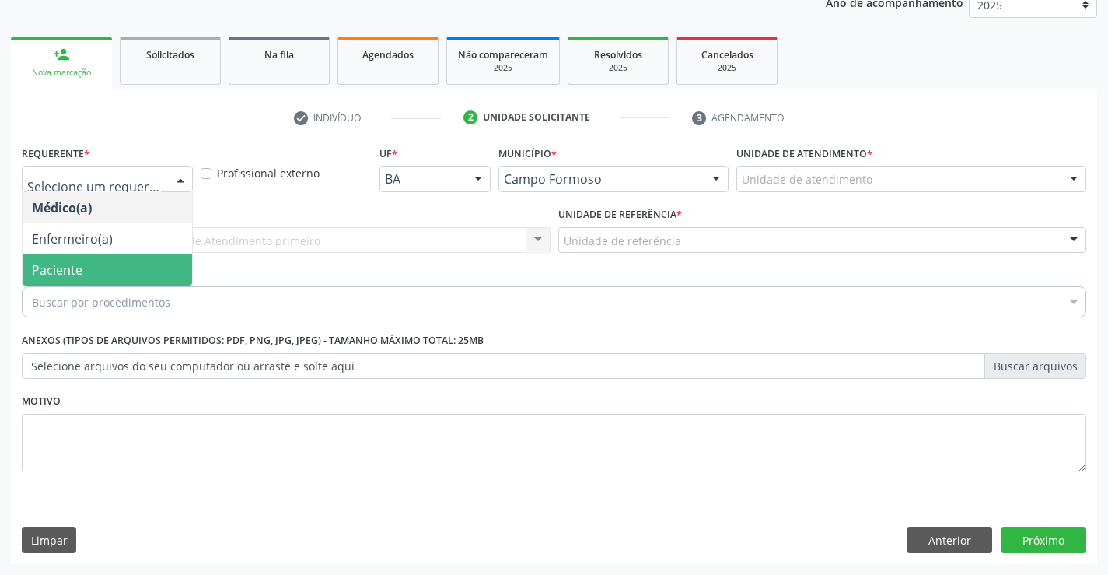
click at [121, 271] on span "Paciente" at bounding box center [108, 269] width 170 height 31
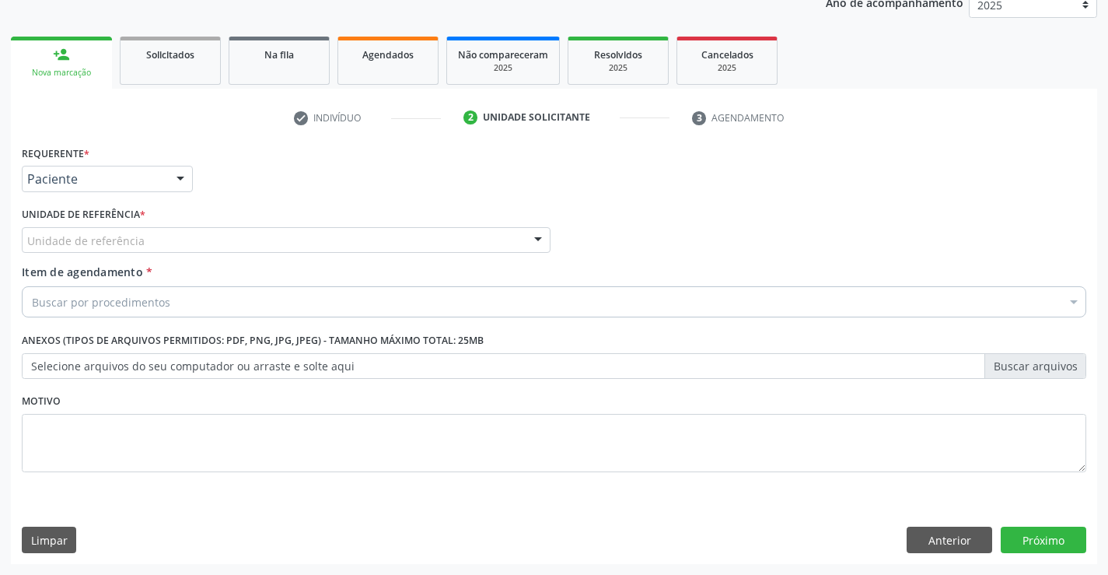
click at [247, 243] on div "Unidade de referência" at bounding box center [286, 240] width 529 height 26
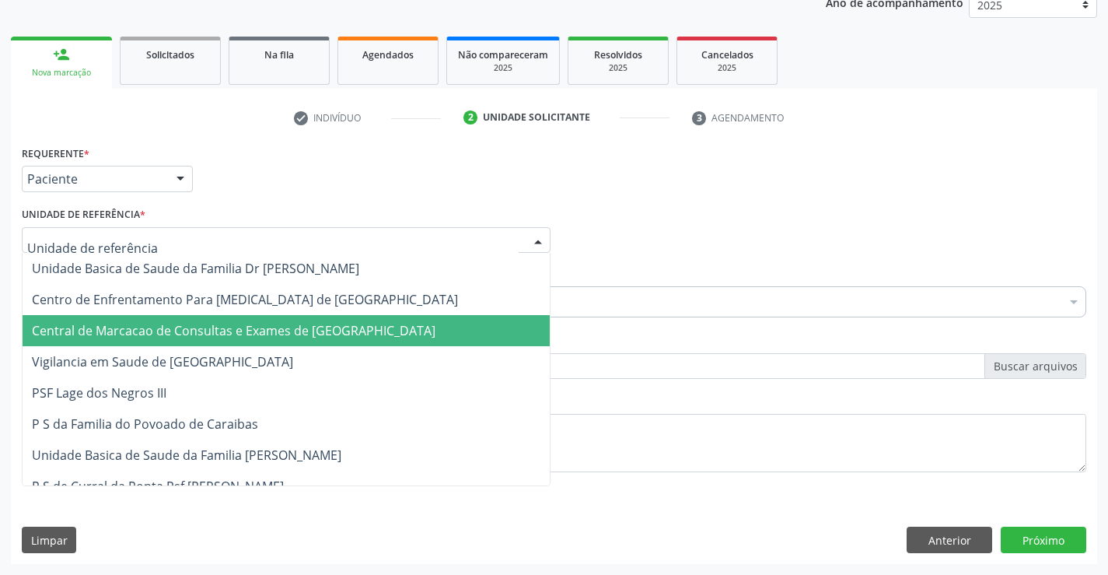
click at [240, 334] on span "Central de Marcacao de Consultas e Exames de [GEOGRAPHIC_DATA]" at bounding box center [234, 330] width 404 height 17
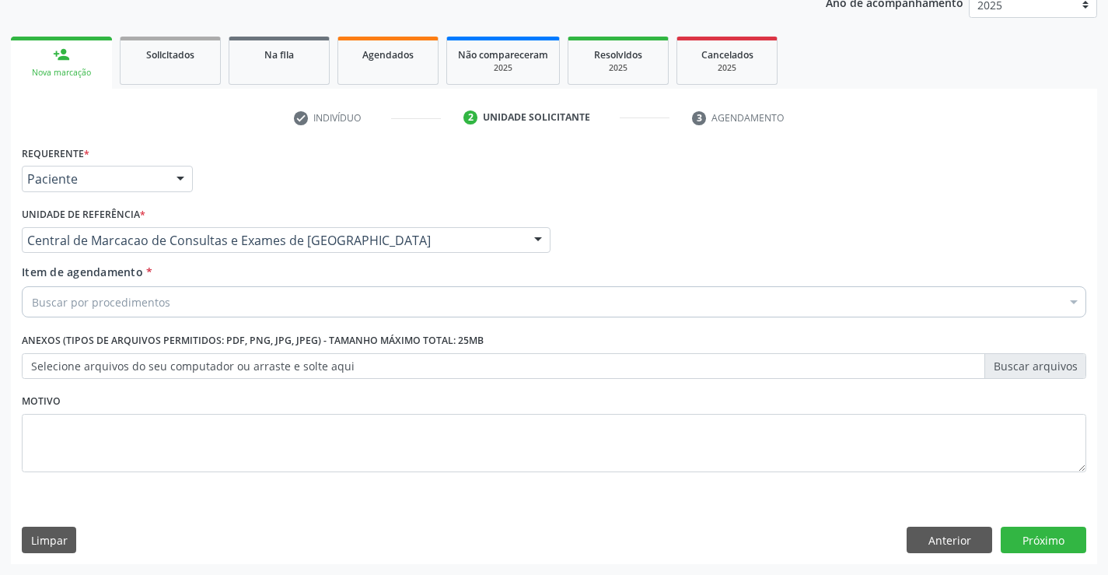
click at [290, 296] on div "Buscar por procedimentos" at bounding box center [554, 301] width 1065 height 31
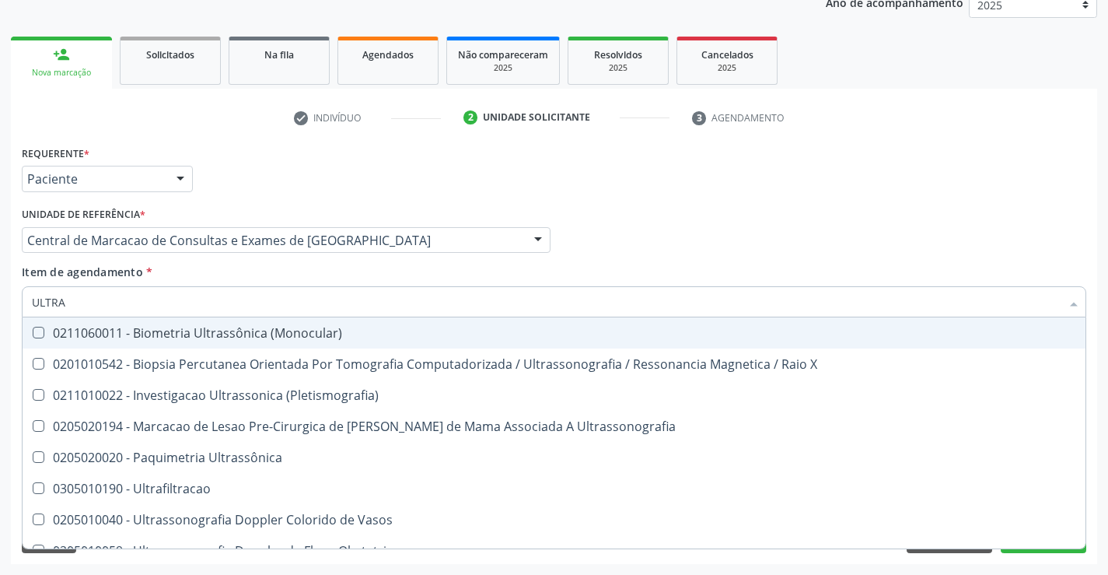
type input "ULTRAS"
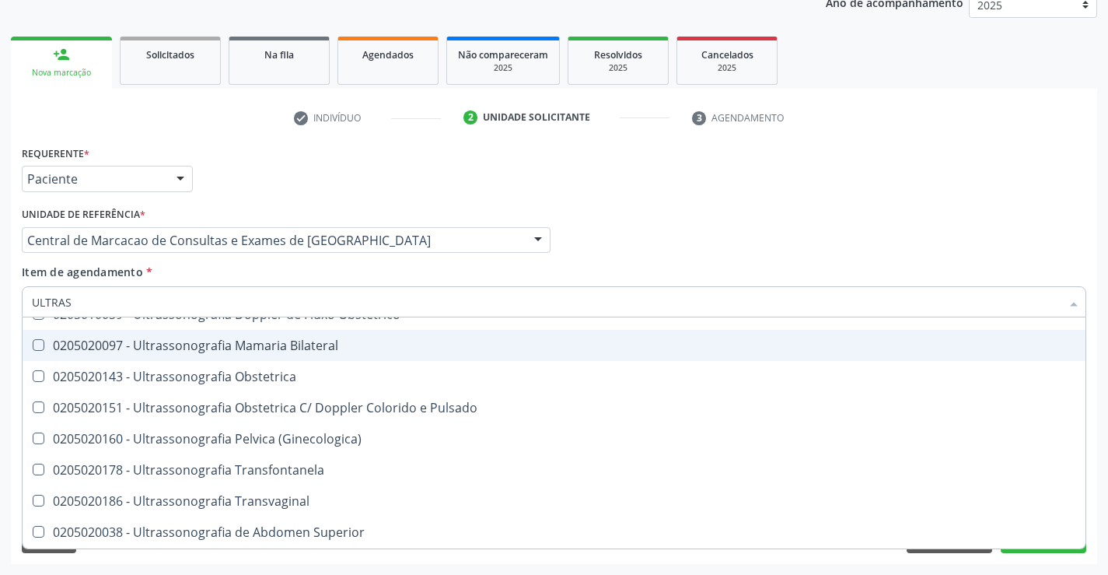
scroll to position [233, 0]
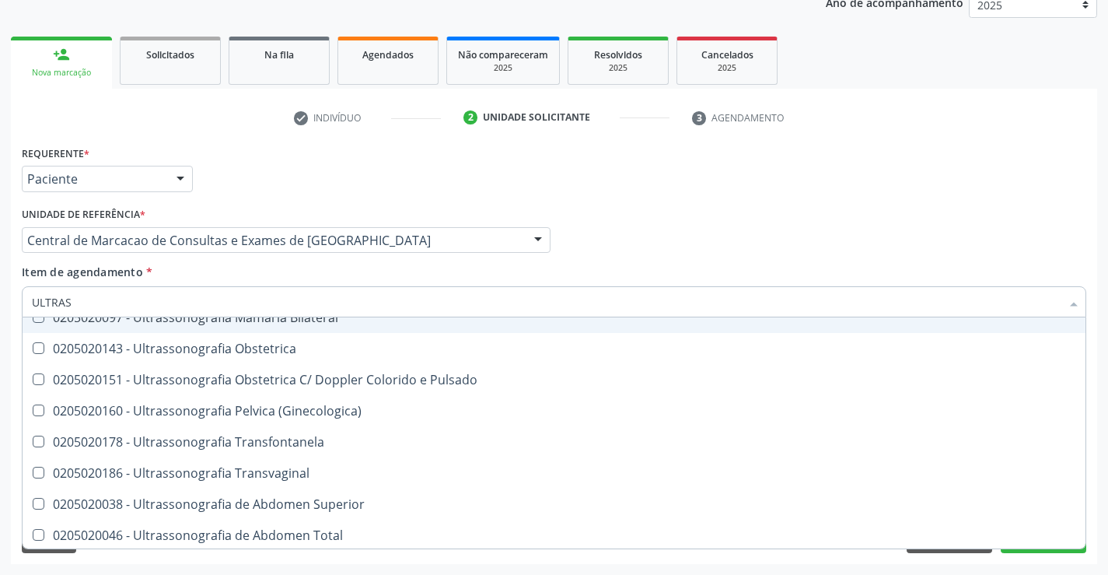
click at [350, 322] on div "0205020097 - Ultrassonografia Mamaria Bilateral" at bounding box center [554, 317] width 1044 height 12
checkbox Bilateral "true"
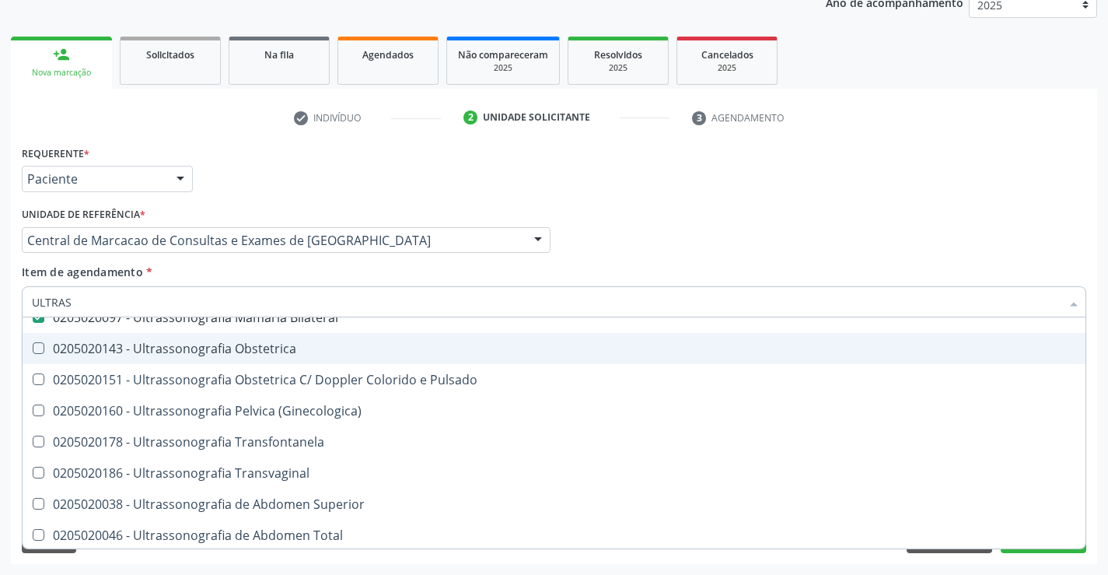
click at [810, 224] on div "Médico Solicitante Por favor, selecione a Unidade de Atendimento primeiro Nenhu…" at bounding box center [554, 233] width 1072 height 61
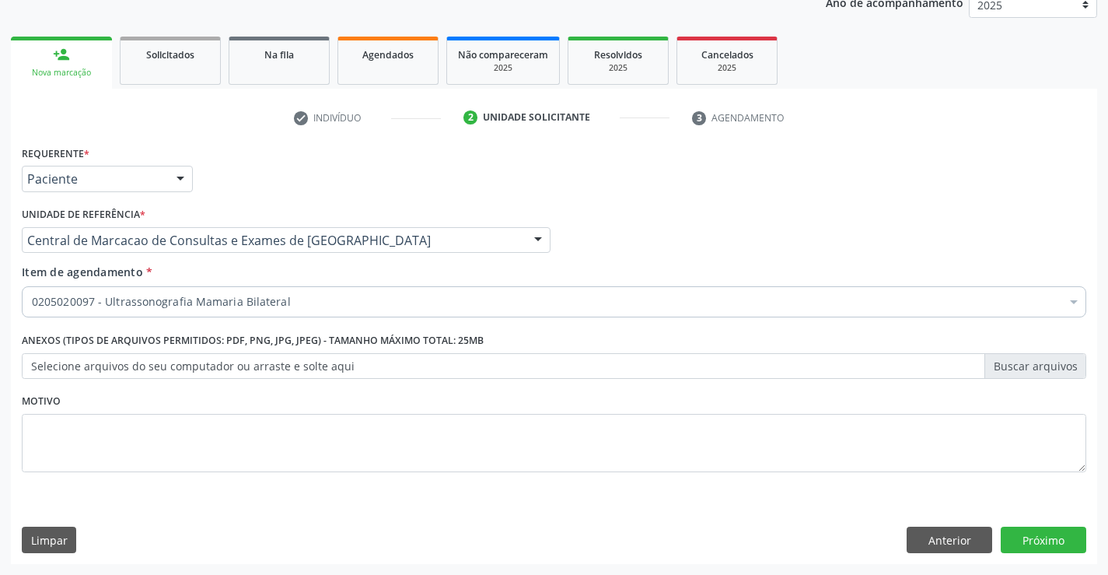
checkbox Bilateral "true"
checkbox Inter-Atrial "false"
click at [1046, 532] on button "Próximo" at bounding box center [1044, 539] width 86 height 26
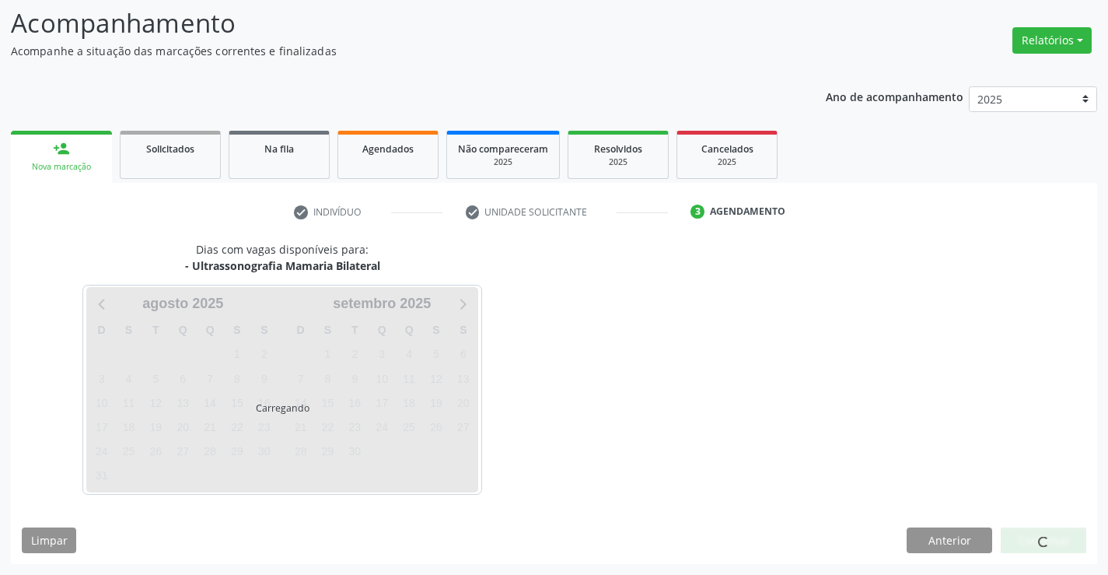
scroll to position [102, 0]
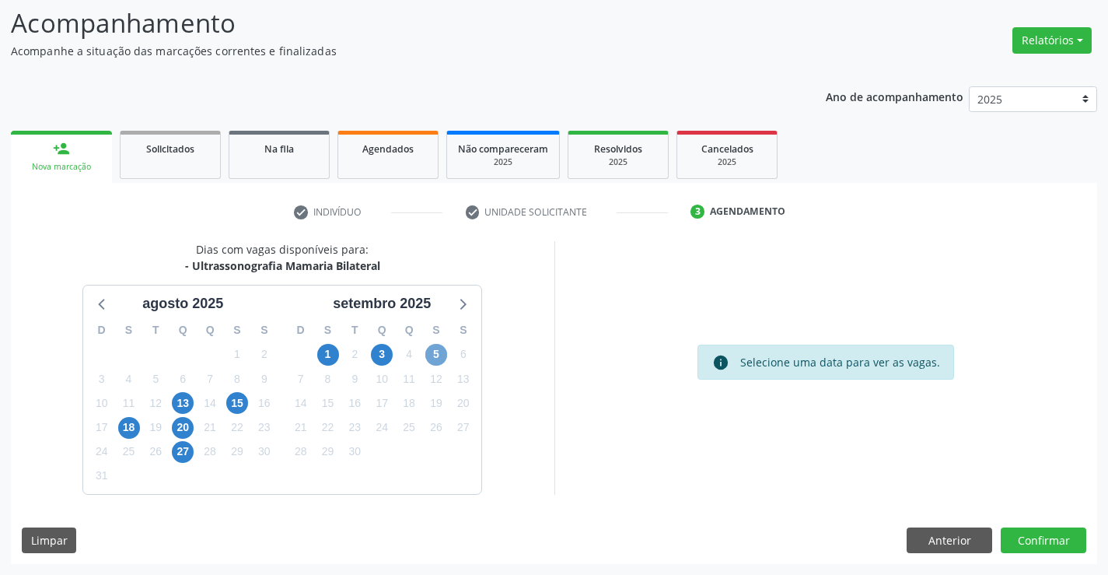
click at [440, 359] on span "5" at bounding box center [436, 355] width 22 height 22
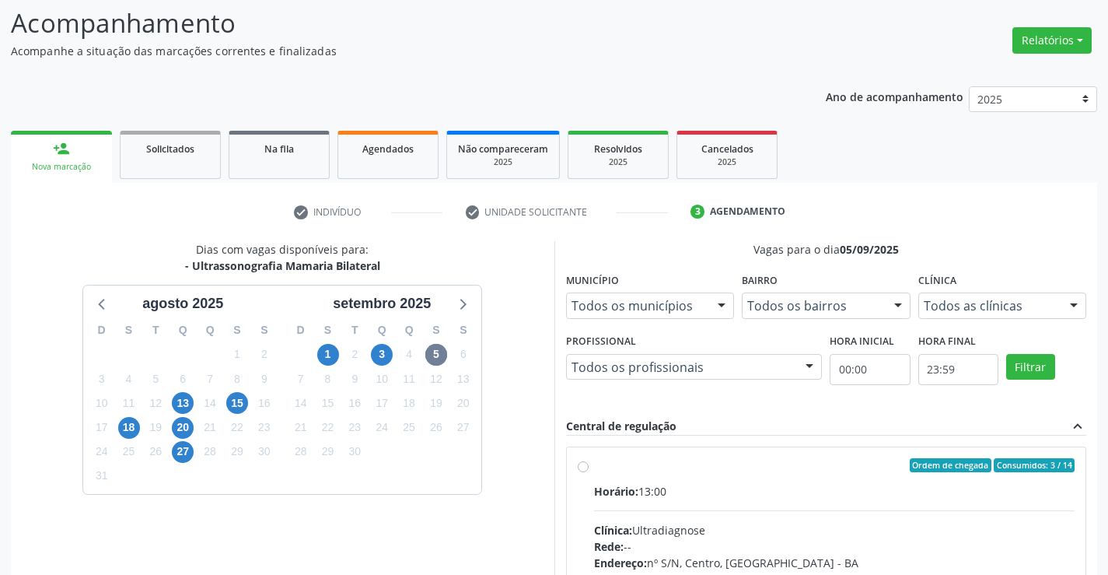
click at [589, 472] on input "Ordem de chegada Consumidos: 3 / 14 Horário: 13:00 Clínica: Ultradiagnose Rede:…" at bounding box center [583, 465] width 11 height 14
radio input "true"
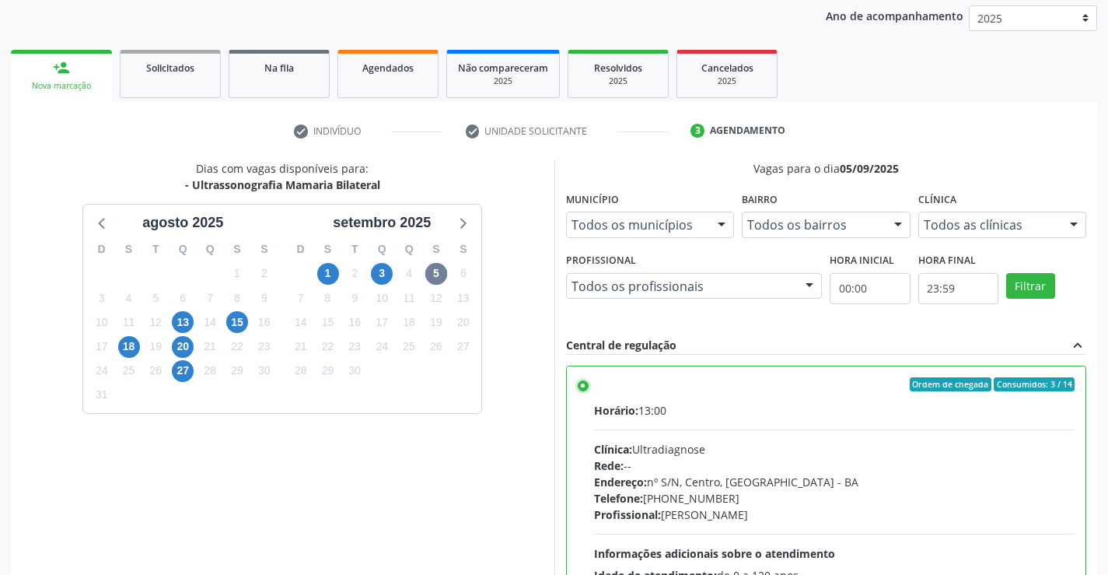
scroll to position [355, 0]
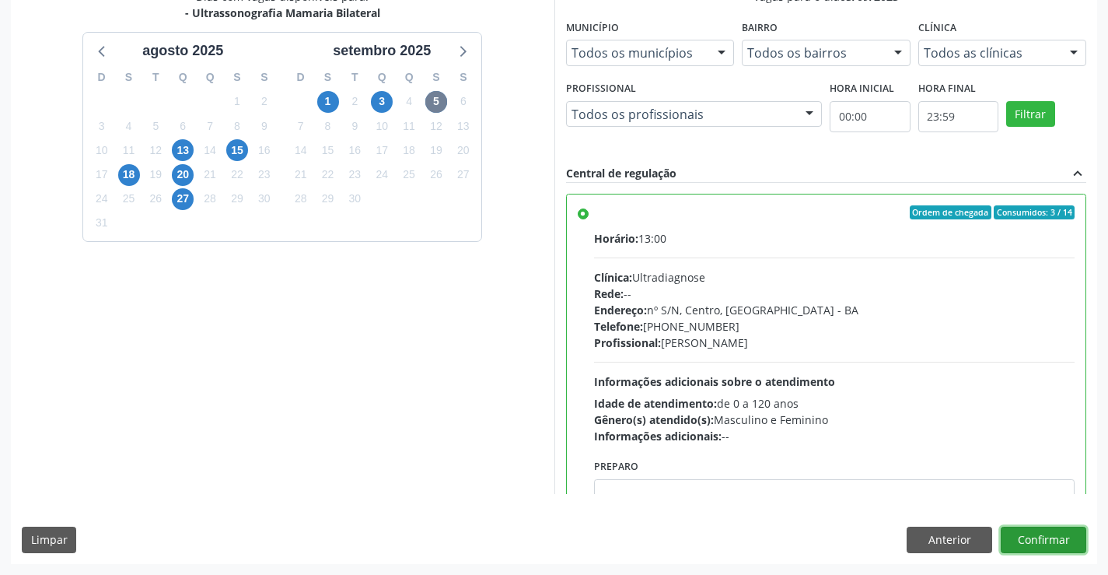
click at [1043, 544] on button "Confirmar" at bounding box center [1044, 539] width 86 height 26
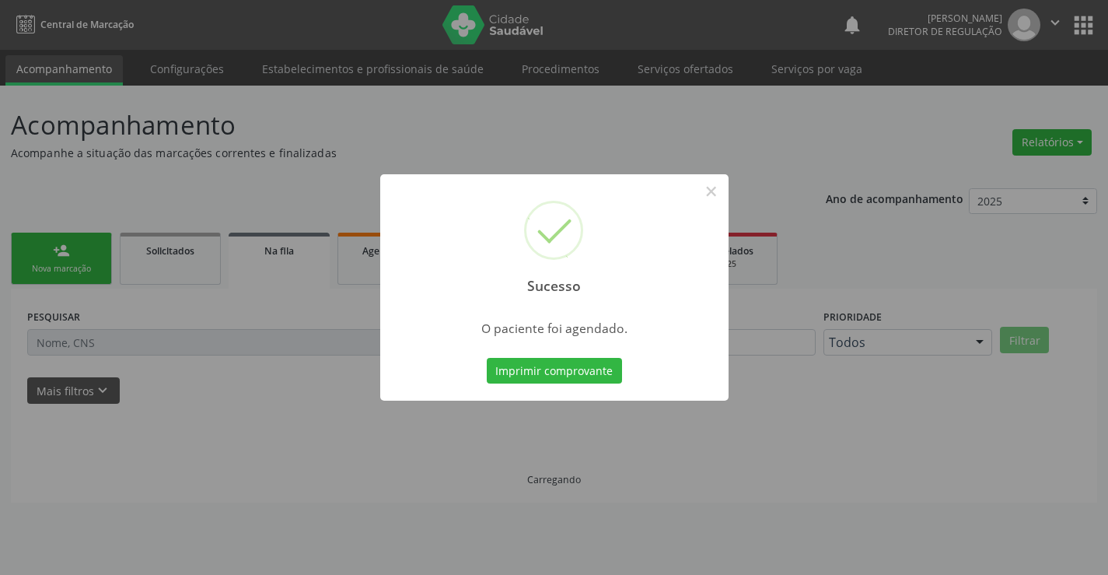
click at [487, 358] on button "Imprimir comprovante" at bounding box center [554, 371] width 135 height 26
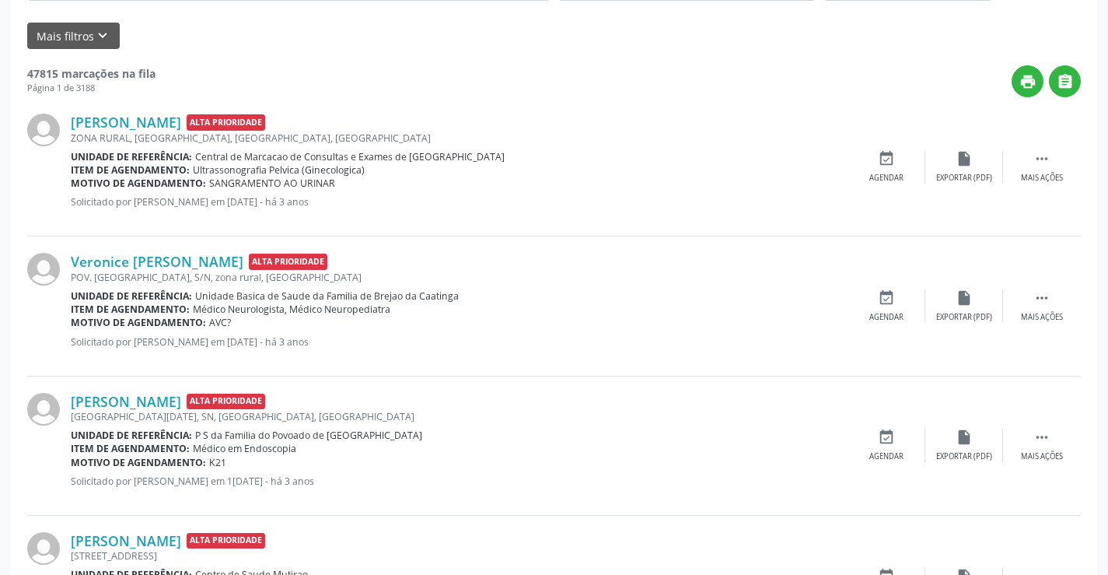
scroll to position [0, 0]
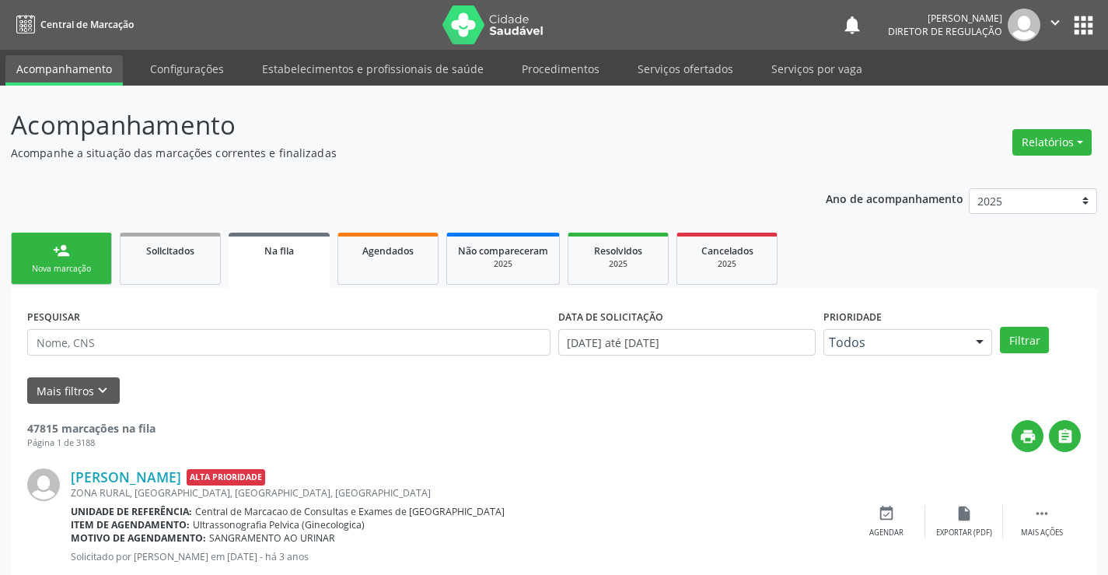
click at [44, 276] on link "person_add Nova marcação" at bounding box center [61, 259] width 101 height 52
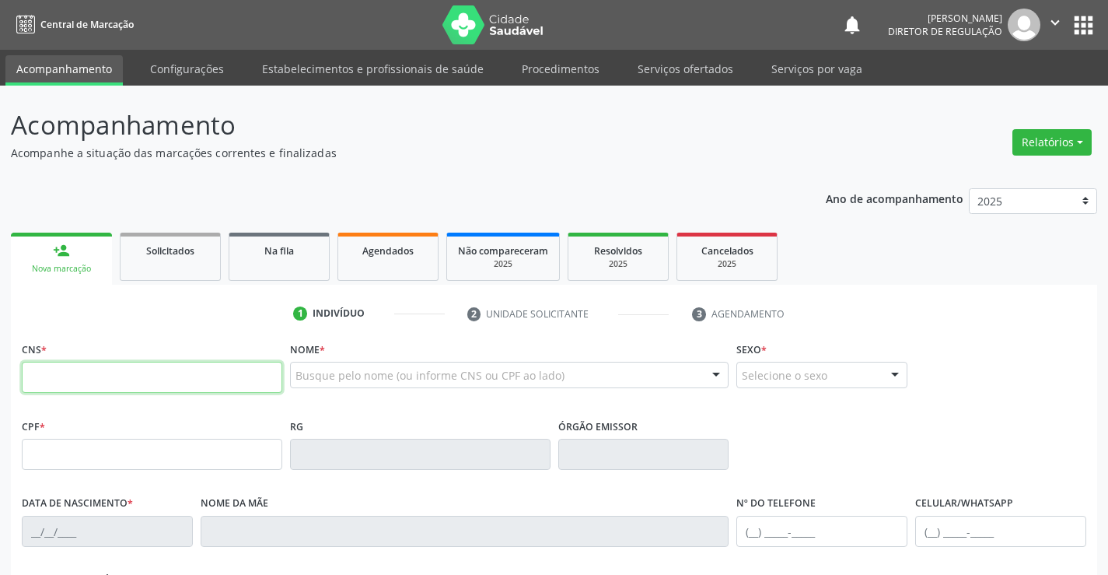
click at [86, 367] on input "text" at bounding box center [152, 377] width 261 height 31
type input "700 9029 2118 4393"
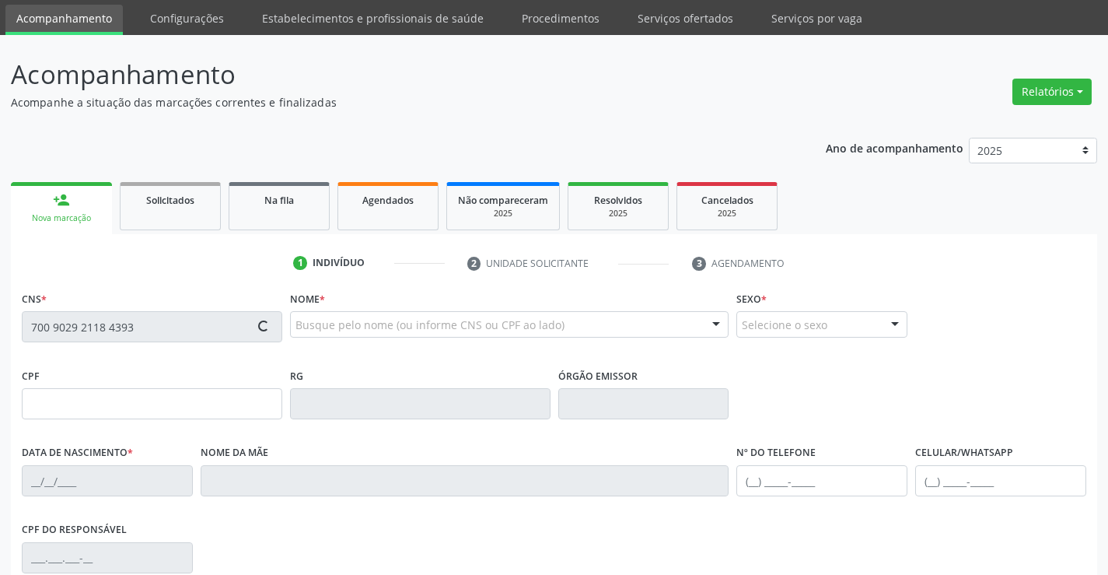
type input "0739384678"
type input "[DATE]"
type input "[PHONE_NUMBER]"
type input "410.431.705-53"
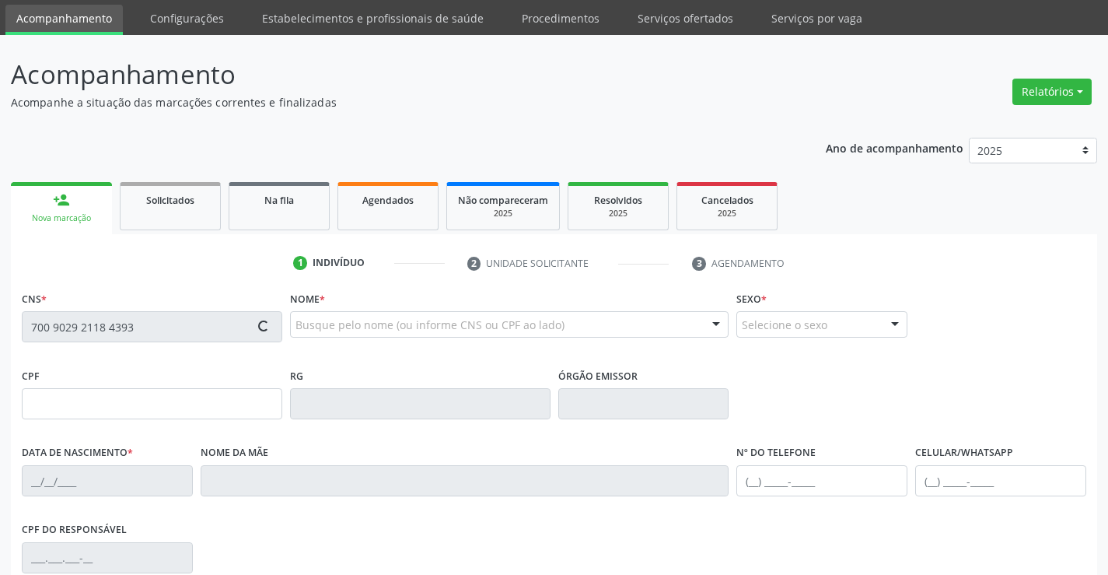
type input "SN"
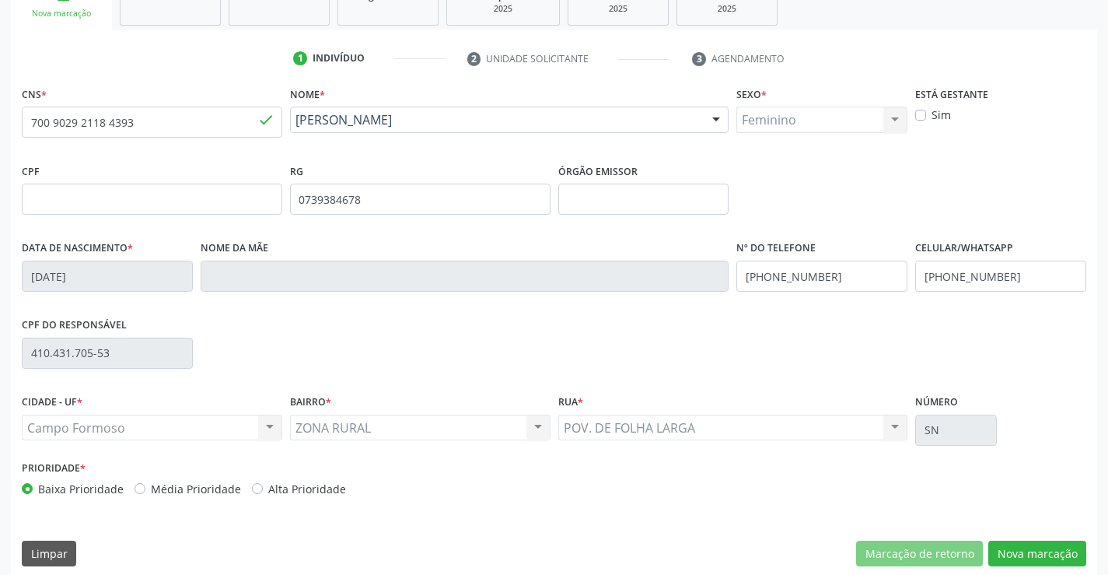
scroll to position [268, 0]
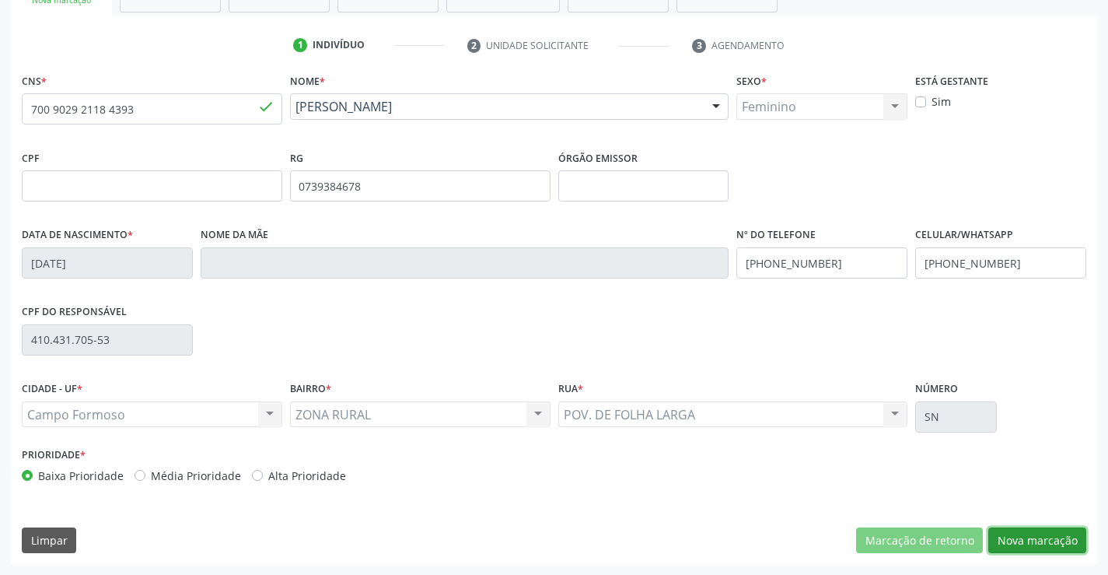
click at [1026, 532] on button "Nova marcação" at bounding box center [1037, 540] width 98 height 26
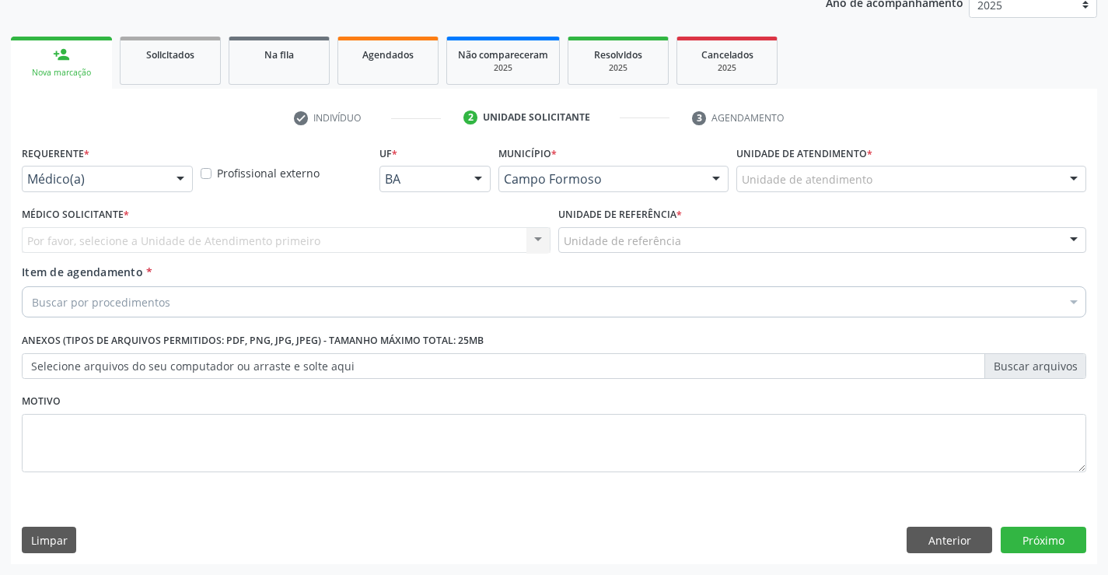
scroll to position [196, 0]
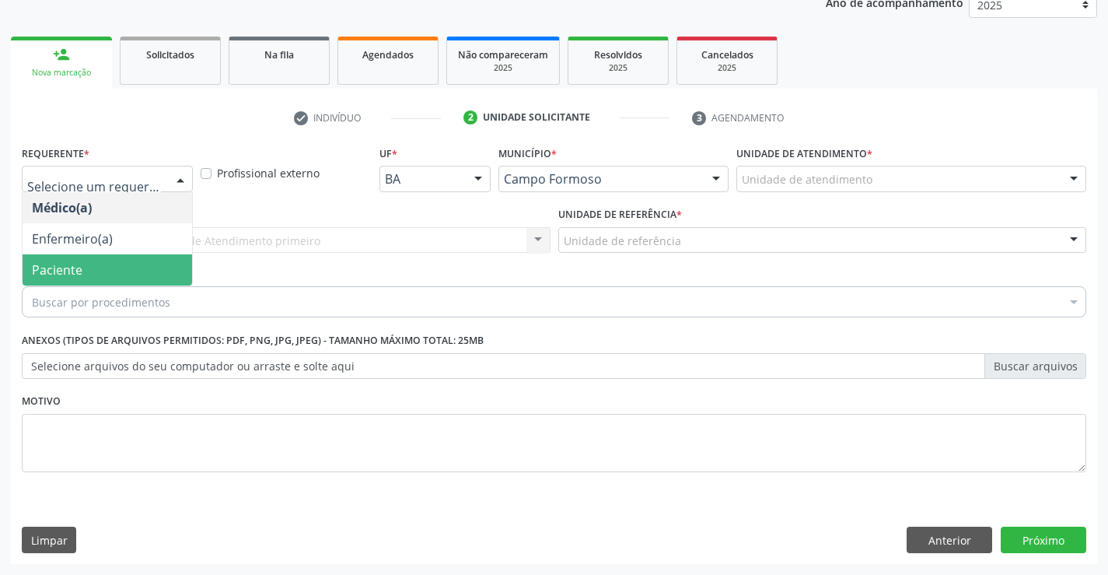
drag, startPoint x: 131, startPoint y: 274, endPoint x: 294, endPoint y: 254, distance: 163.7
click at [136, 274] on span "Paciente" at bounding box center [108, 269] width 170 height 31
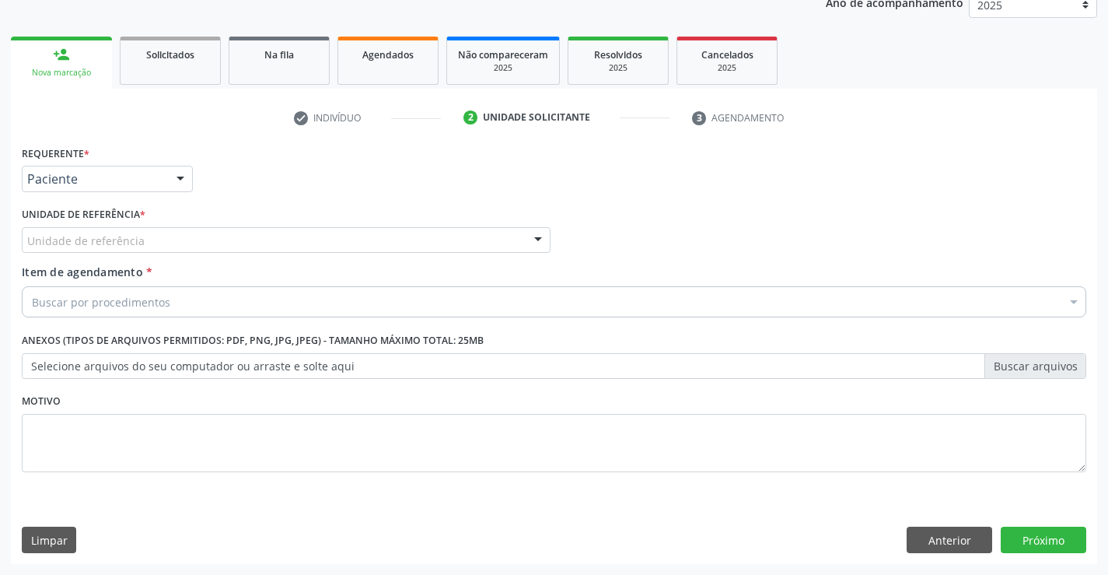
click at [302, 247] on div "Unidade de referência" at bounding box center [286, 240] width 529 height 26
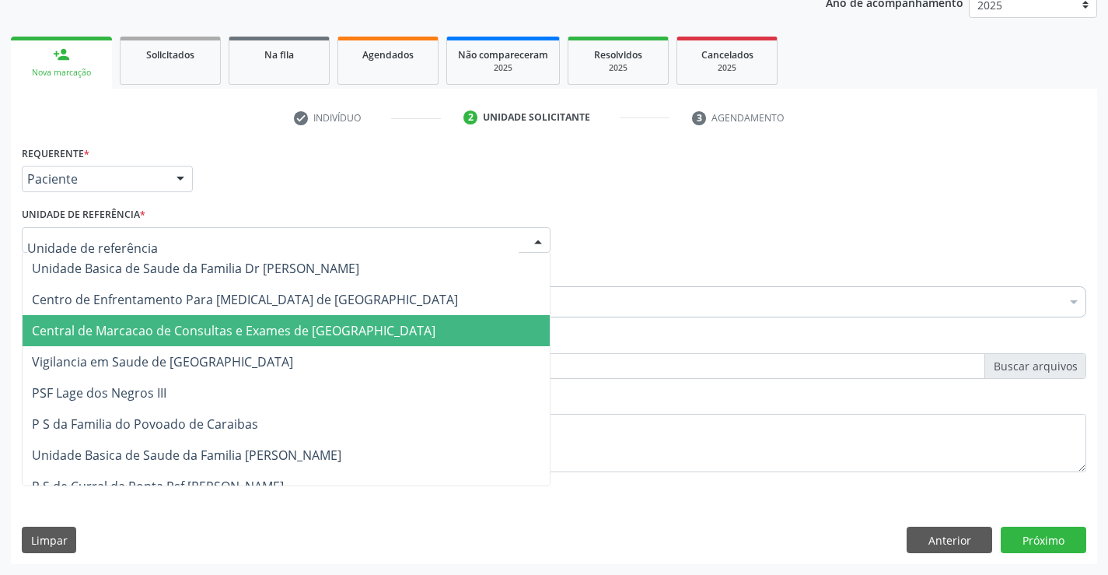
click at [304, 318] on span "Central de Marcacao de Consultas e Exames de [GEOGRAPHIC_DATA]" at bounding box center [286, 330] width 527 height 31
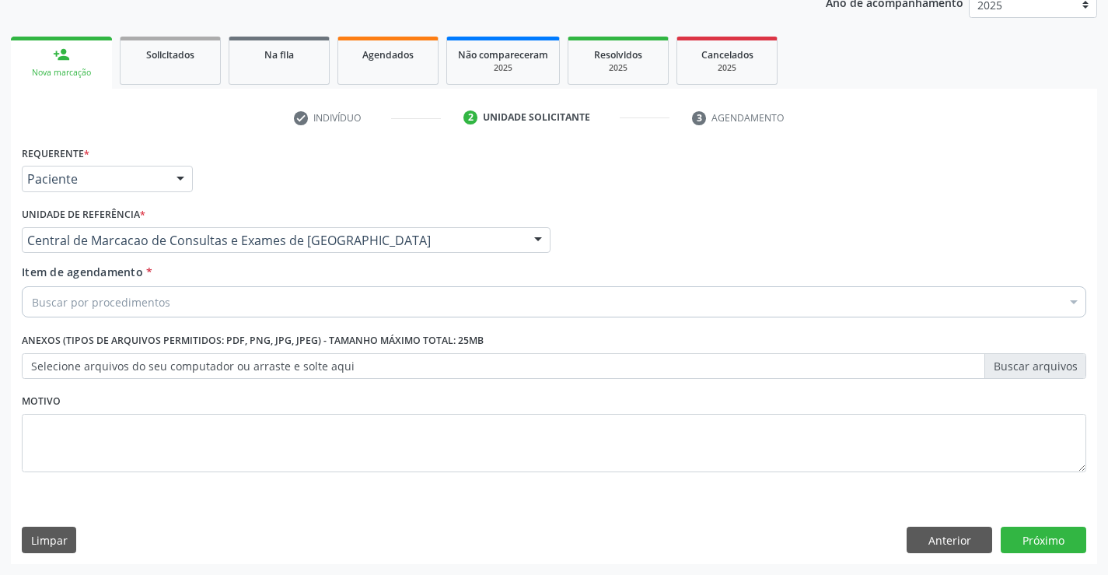
click at [317, 292] on div "Buscar por procedimentos" at bounding box center [554, 301] width 1065 height 31
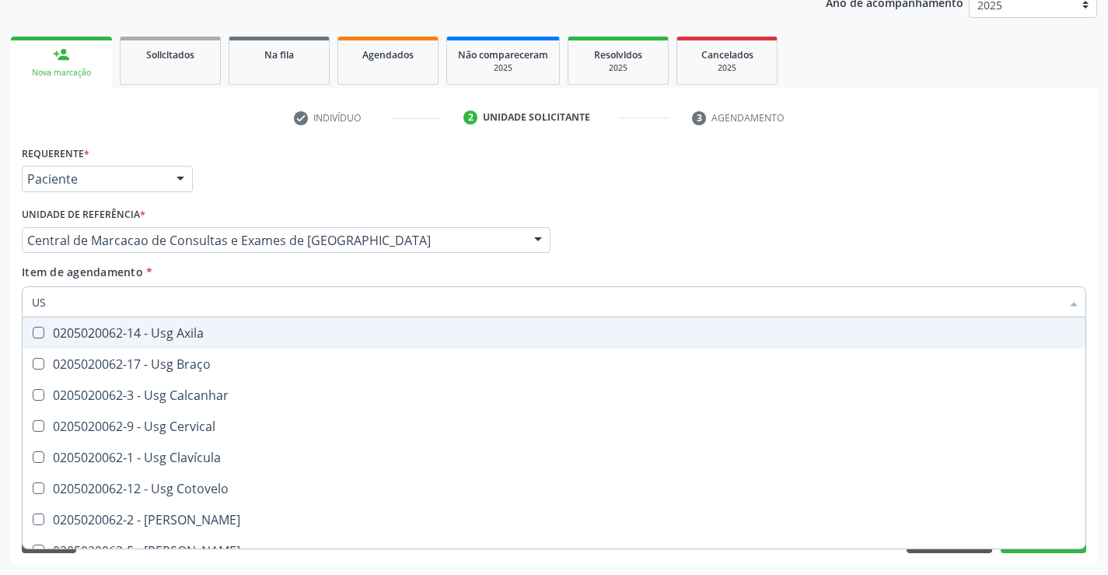
type input "USG"
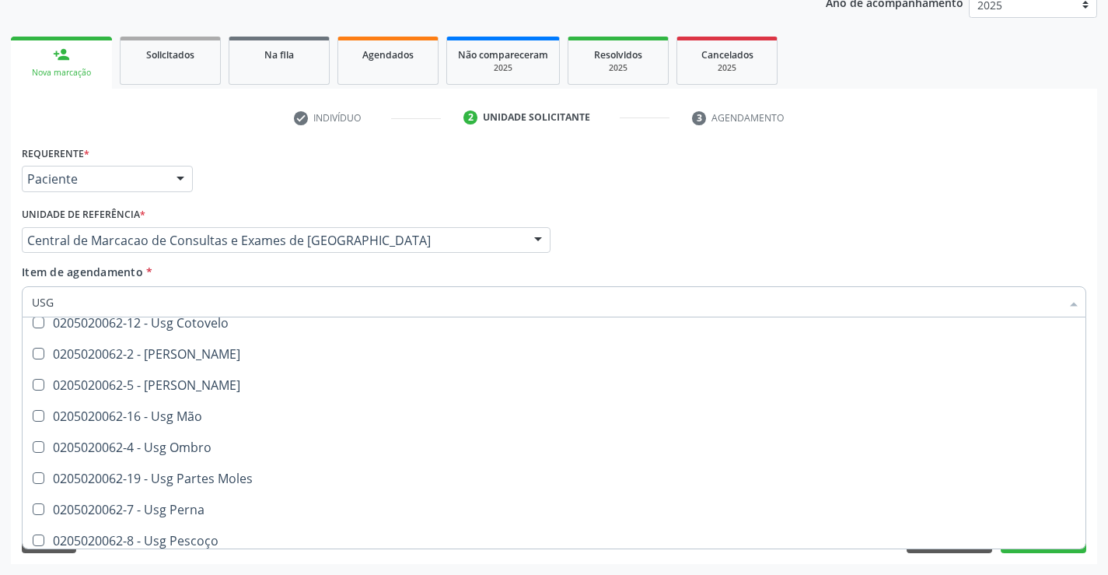
scroll to position [233, 0]
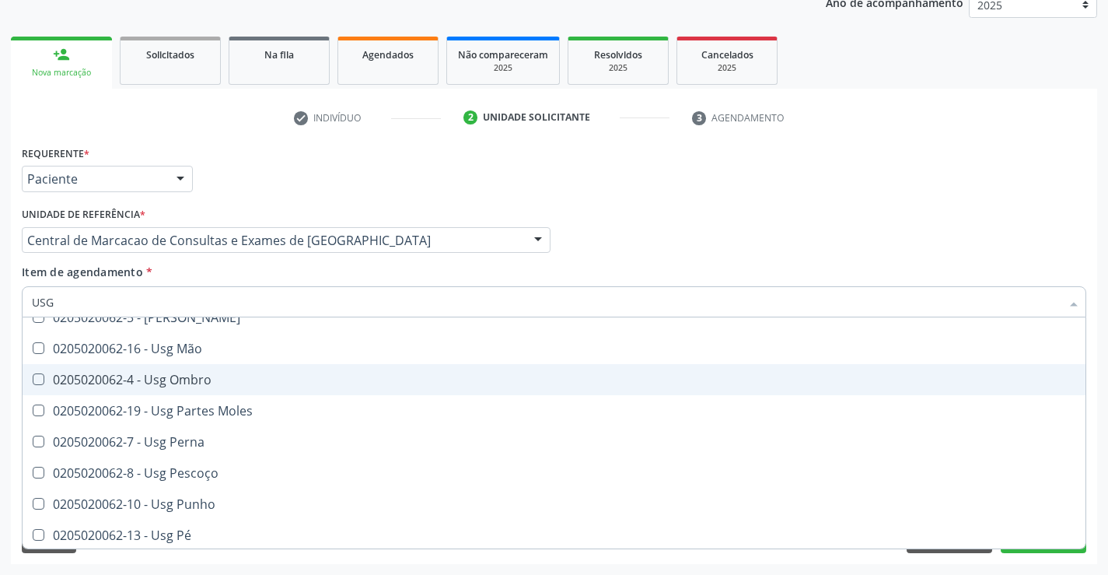
click at [259, 389] on span "0205020062-4 - Usg Ombro" at bounding box center [554, 379] width 1063 height 31
checkbox Ombro "true"
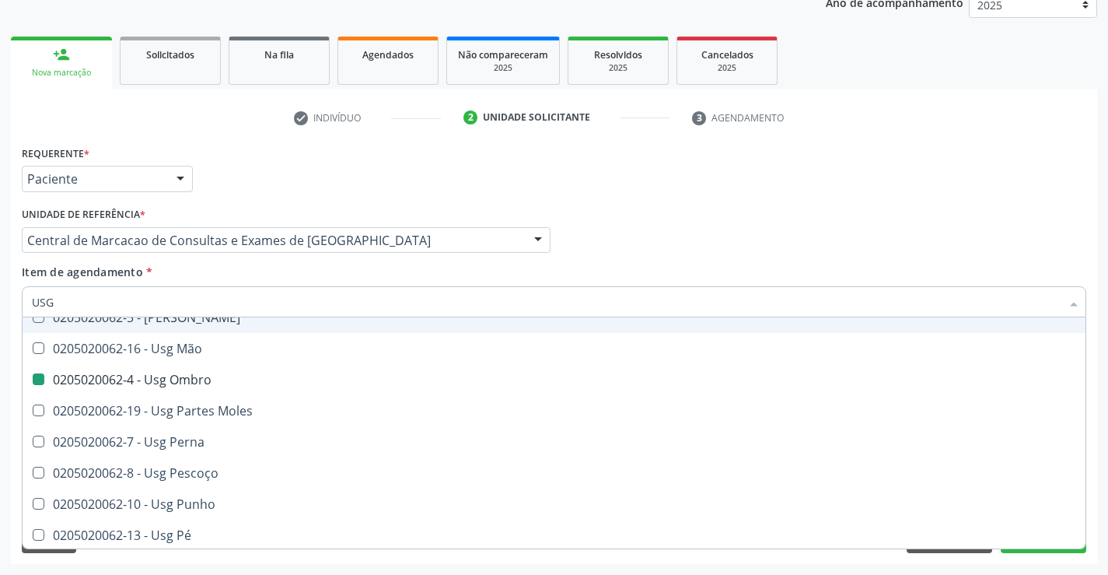
click at [655, 225] on div "Médico Solicitante Por favor, selecione a Unidade de Atendimento primeiro Nenhu…" at bounding box center [554, 233] width 1072 height 61
checkbox Braço "true"
checkbox Ombro "false"
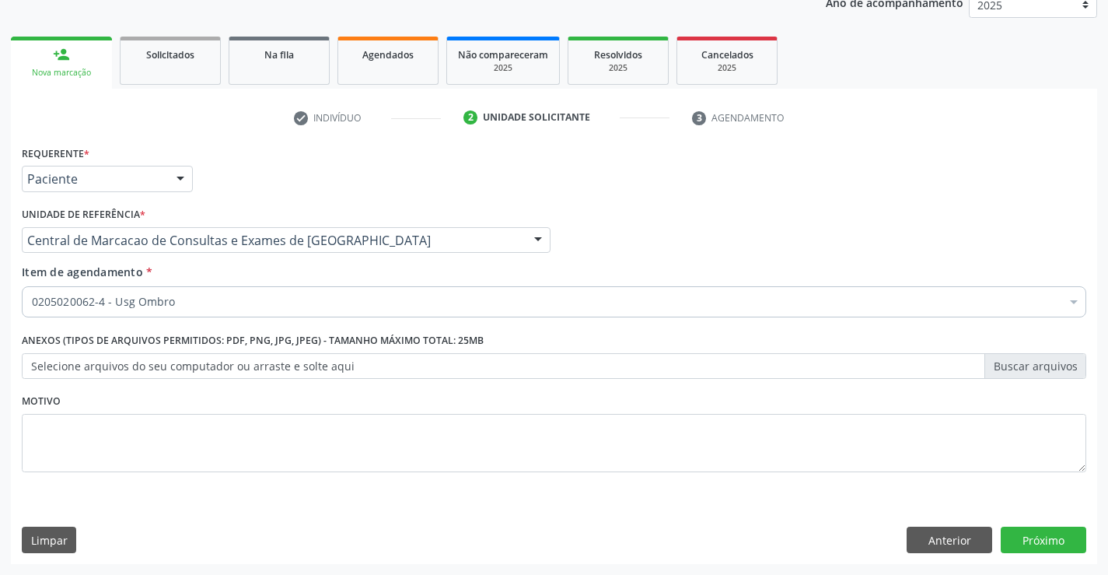
scroll to position [0, 0]
click at [1032, 551] on button "Próximo" at bounding box center [1044, 539] width 86 height 26
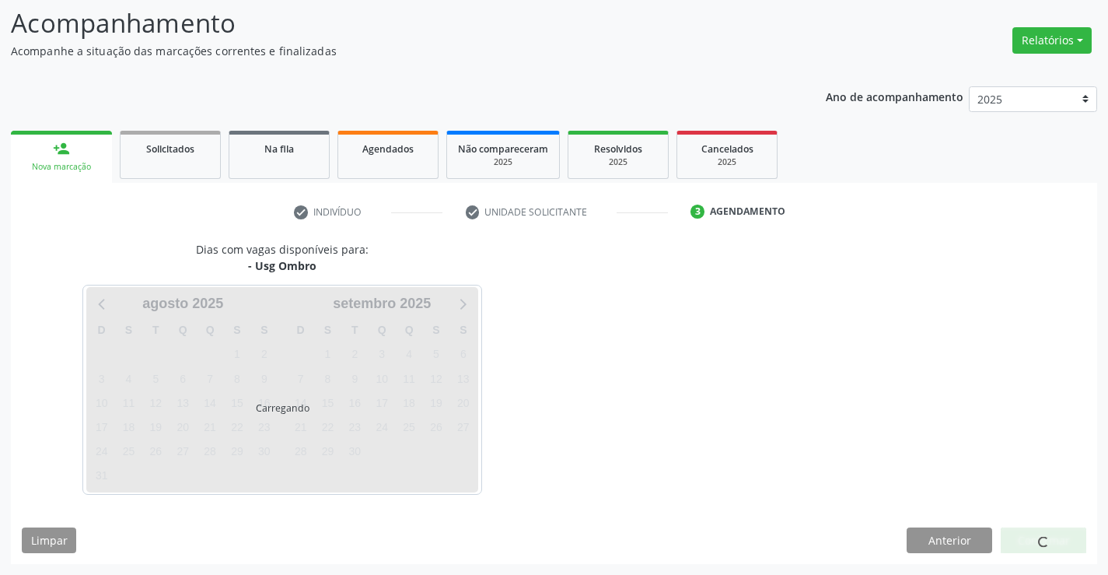
scroll to position [102, 0]
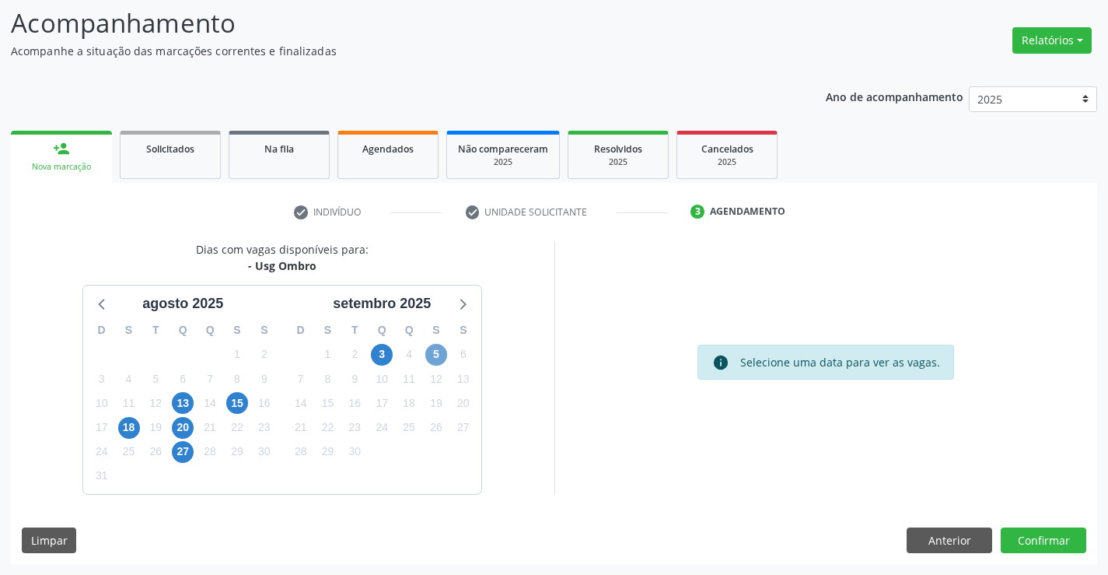
click at [446, 354] on span "5" at bounding box center [436, 355] width 22 height 22
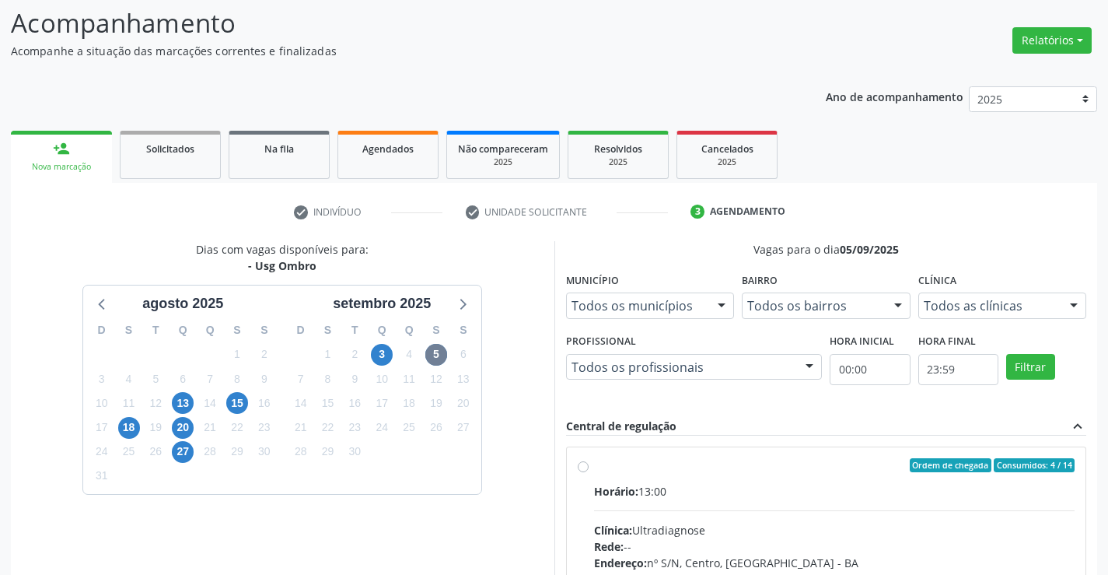
click at [734, 493] on div "Horário: 13:00" at bounding box center [834, 491] width 481 height 16
click at [589, 472] on input "Ordem de chegada Consumidos: 4 / 14 Horário: 13:00 Clínica: Ultradiagnose Rede:…" at bounding box center [583, 465] width 11 height 14
radio input "true"
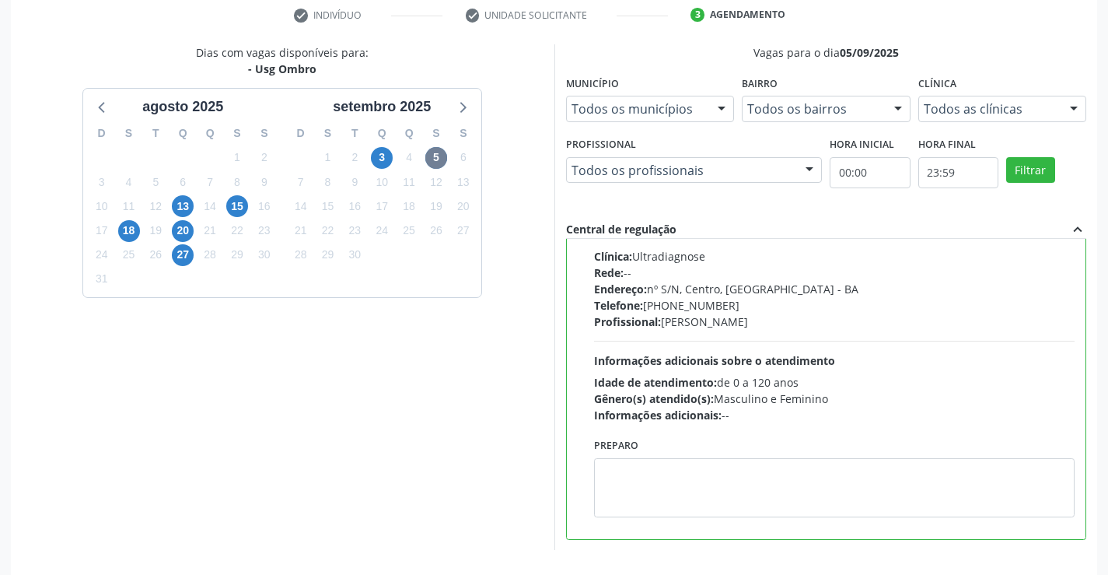
scroll to position [335, 0]
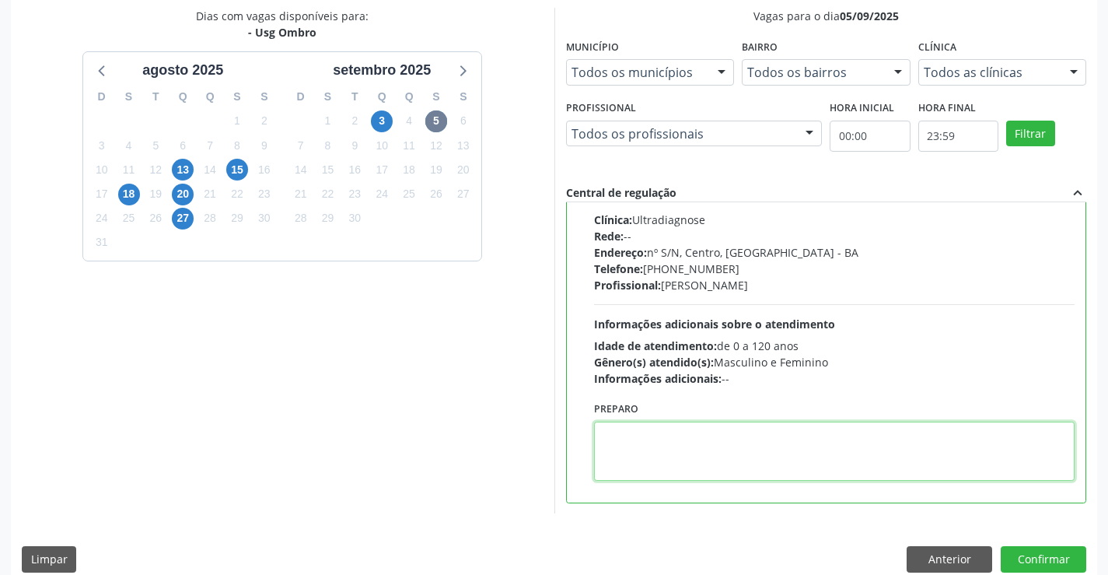
click at [667, 435] on textarea at bounding box center [834, 451] width 481 height 59
type textarea "D"
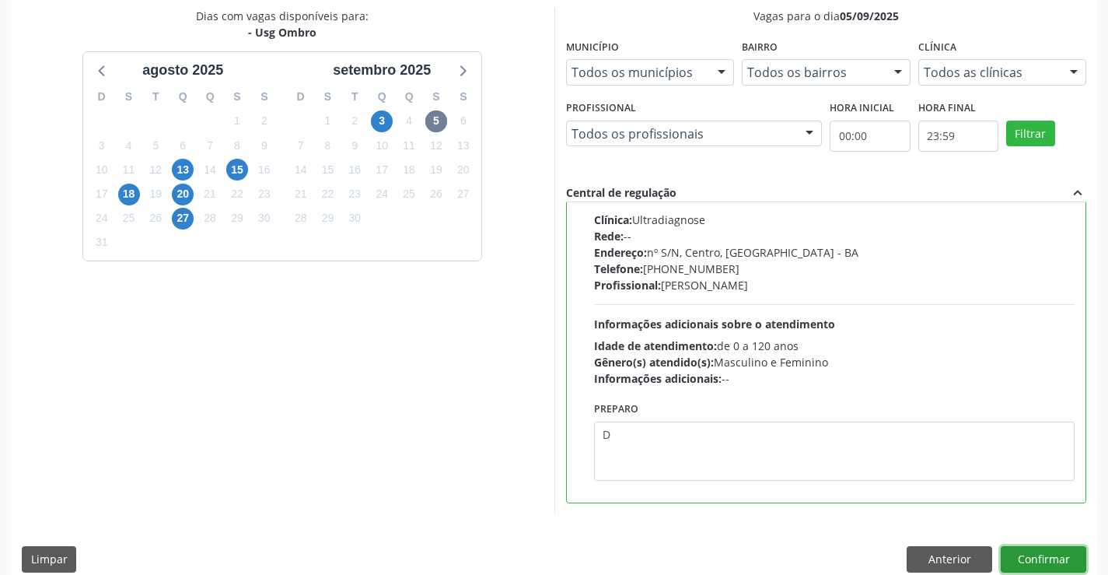
click at [1067, 564] on button "Confirmar" at bounding box center [1044, 559] width 86 height 26
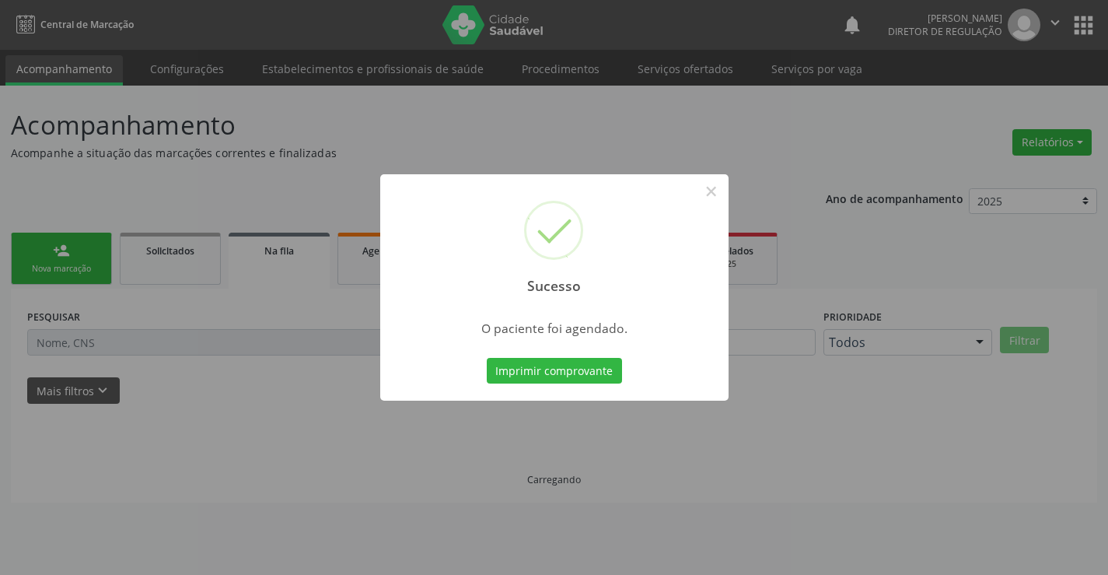
scroll to position [0, 0]
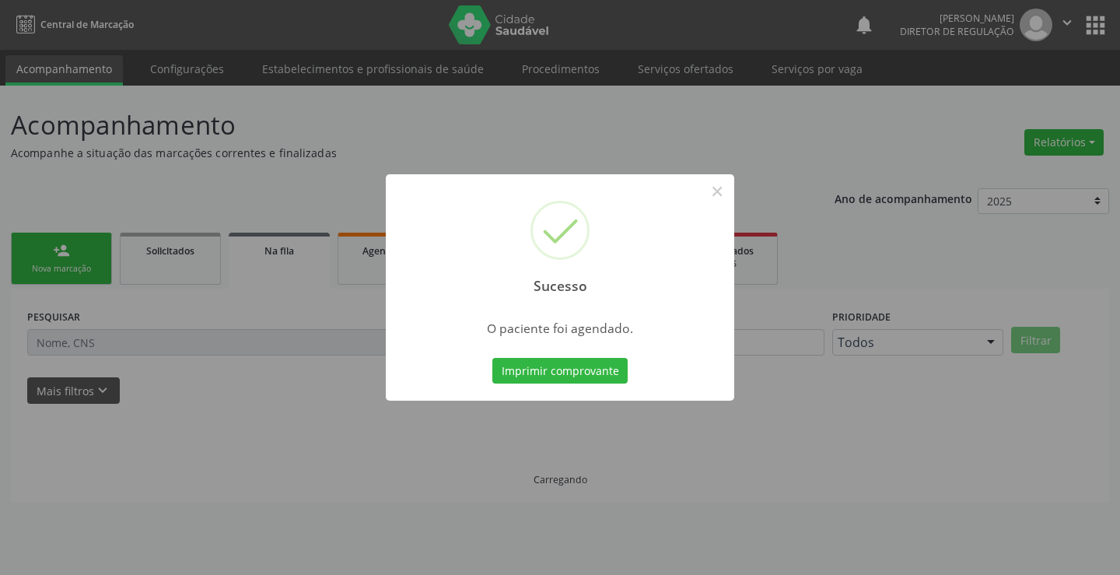
click at [492, 358] on button "Imprimir comprovante" at bounding box center [559, 371] width 135 height 26
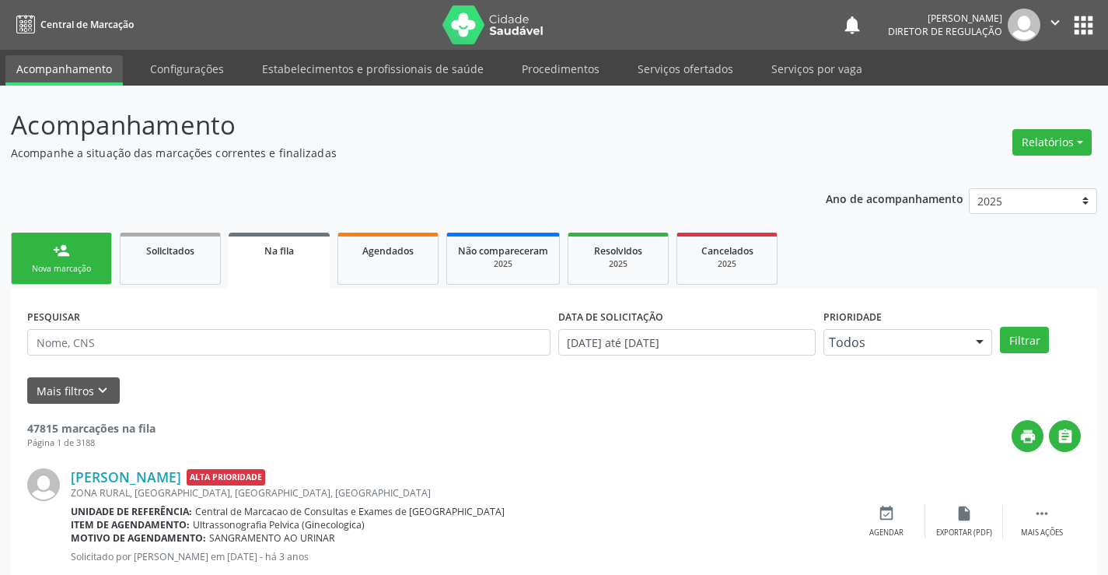
click at [52, 260] on link "person_add Nova marcação" at bounding box center [61, 259] width 101 height 52
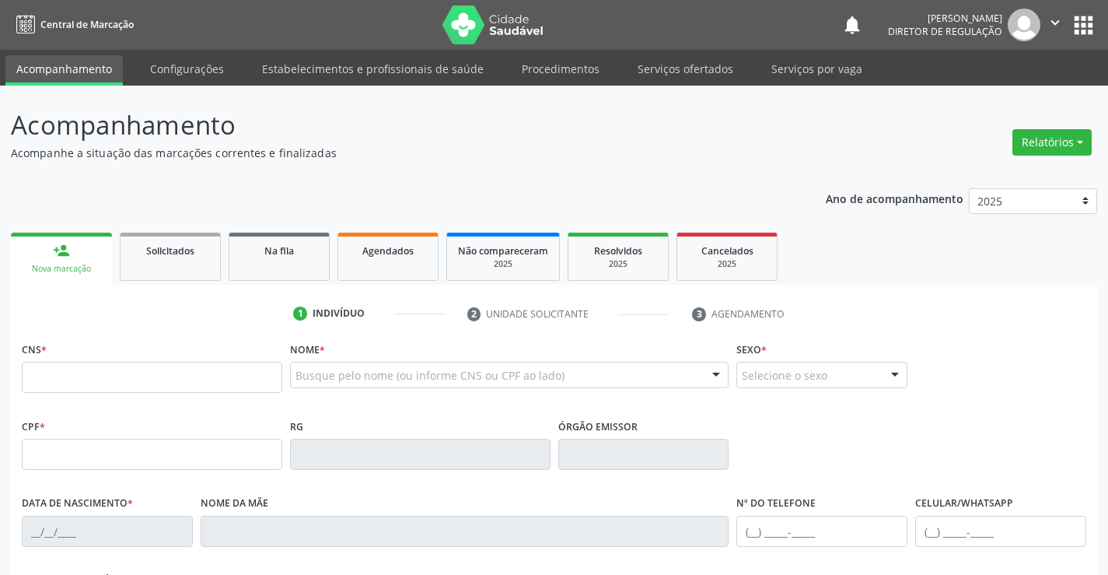
click at [110, 358] on div "CNS *" at bounding box center [152, 365] width 261 height 55
click at [110, 362] on div "CNS *" at bounding box center [152, 365] width 261 height 55
click at [110, 381] on input "text" at bounding box center [152, 377] width 261 height 31
paste input "700 9029 2118 4393"
type input "700 9029 2118 4393"
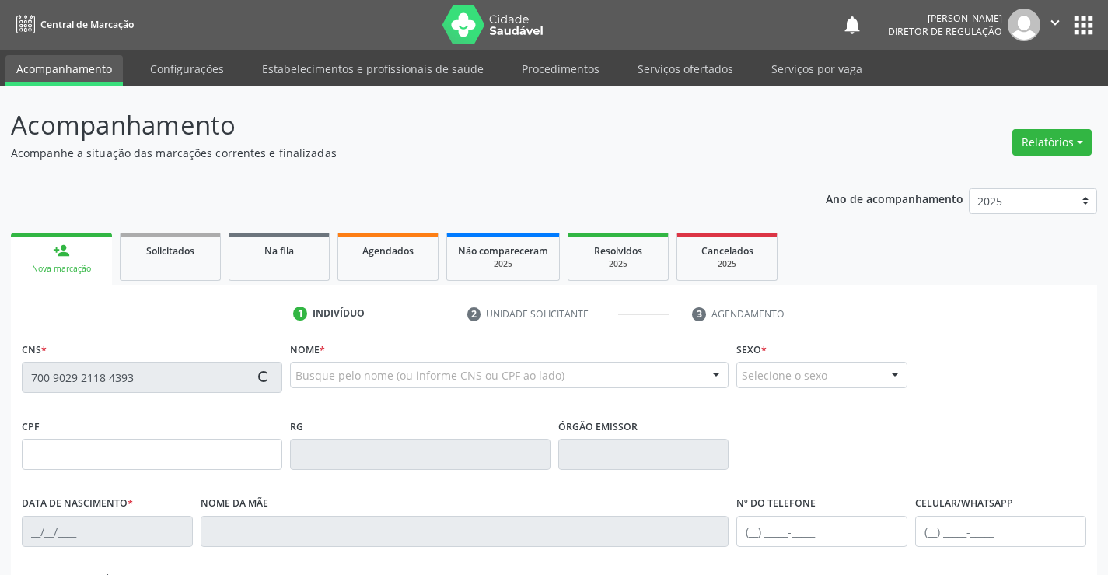
type input "0739384678"
type input "[DATE]"
type input "[PHONE_NUMBER]"
type input "410.431.705-53"
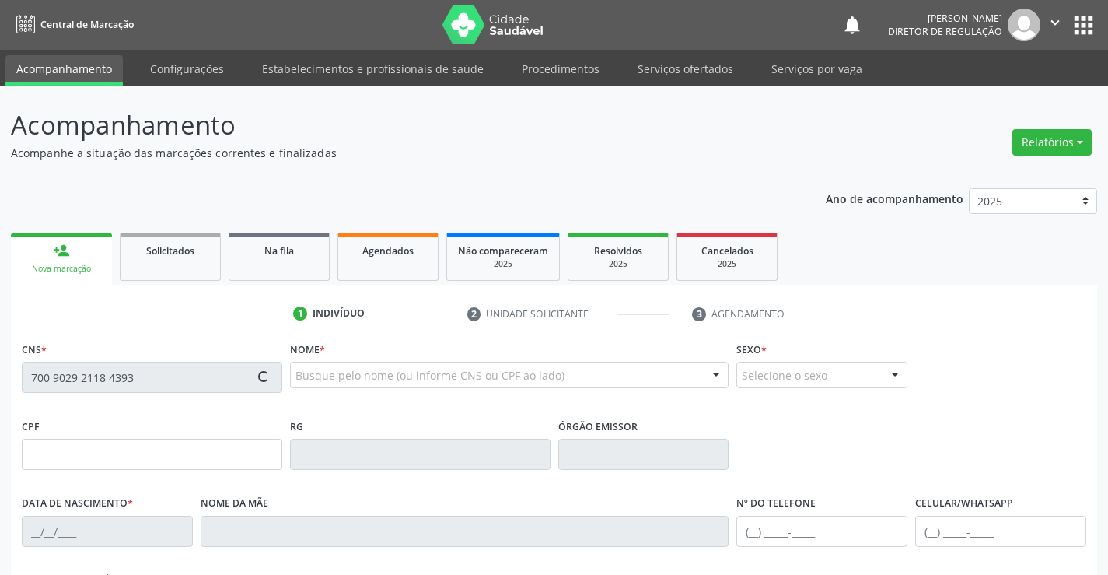
type input "SN"
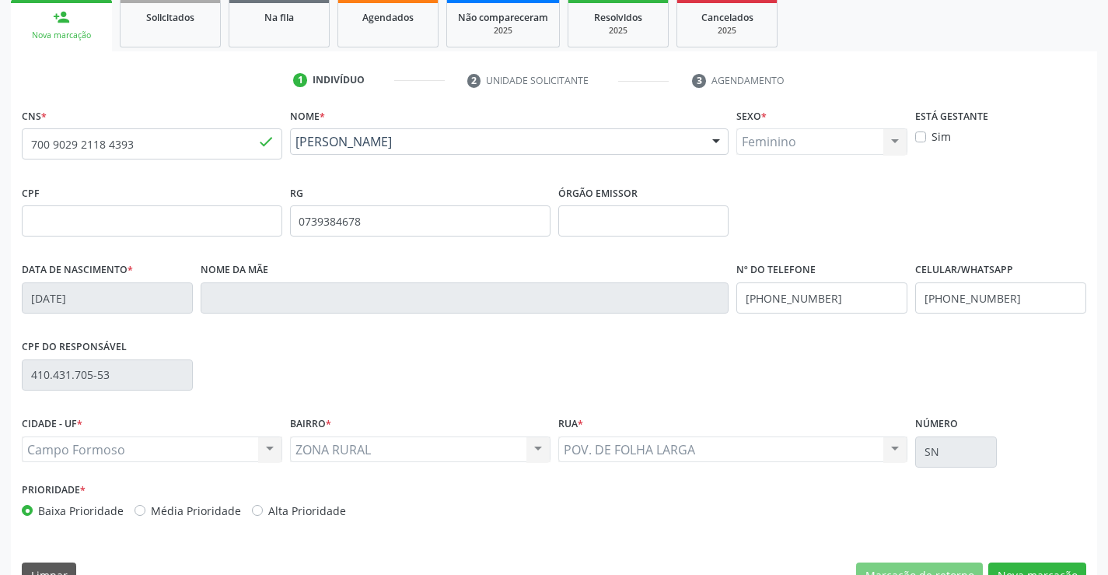
scroll to position [268, 0]
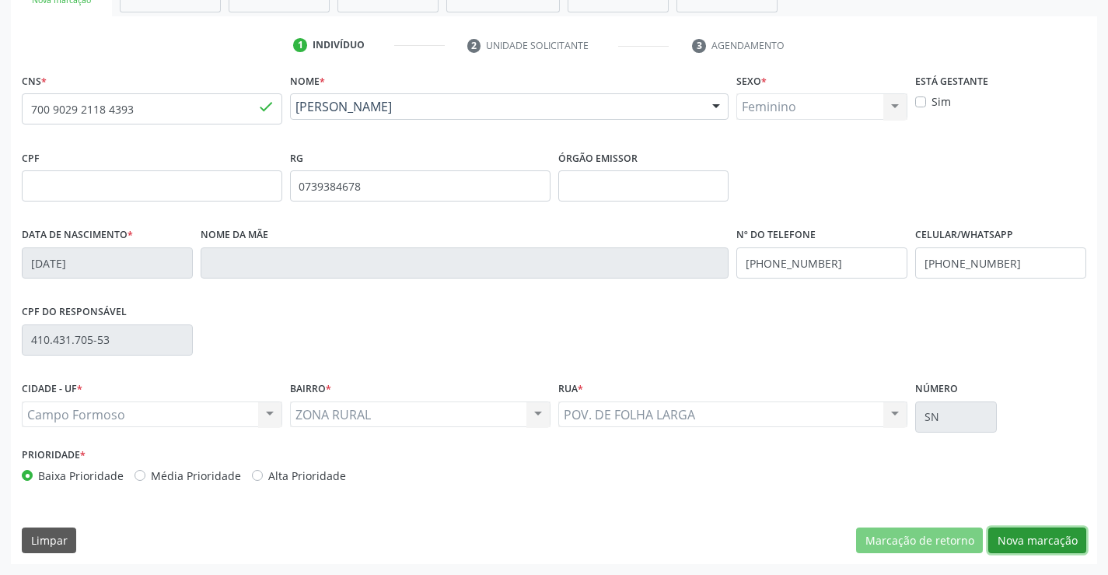
click at [1022, 536] on button "Nova marcação" at bounding box center [1037, 540] width 98 height 26
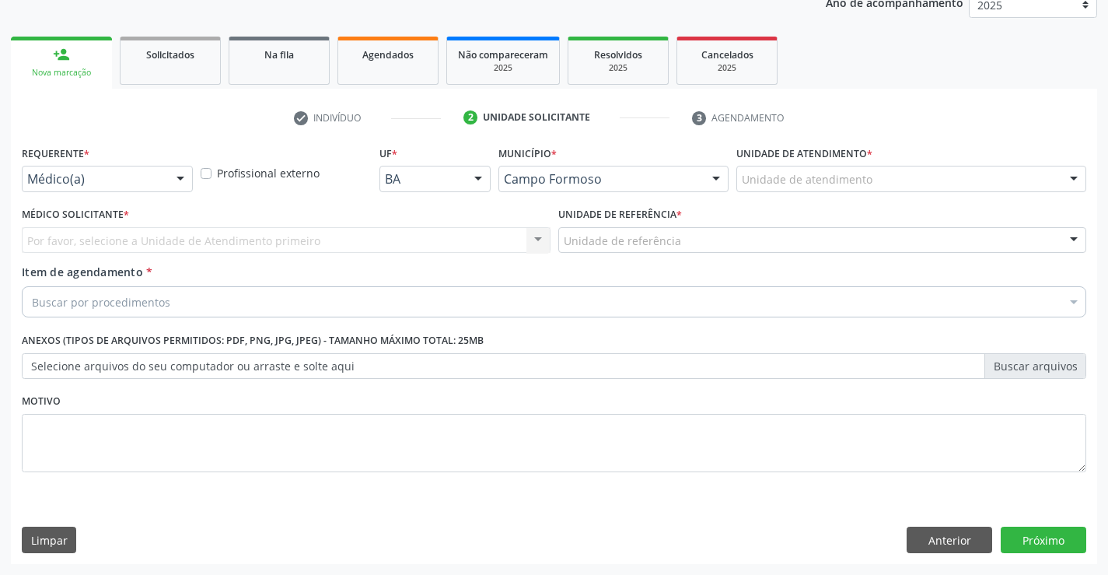
scroll to position [196, 0]
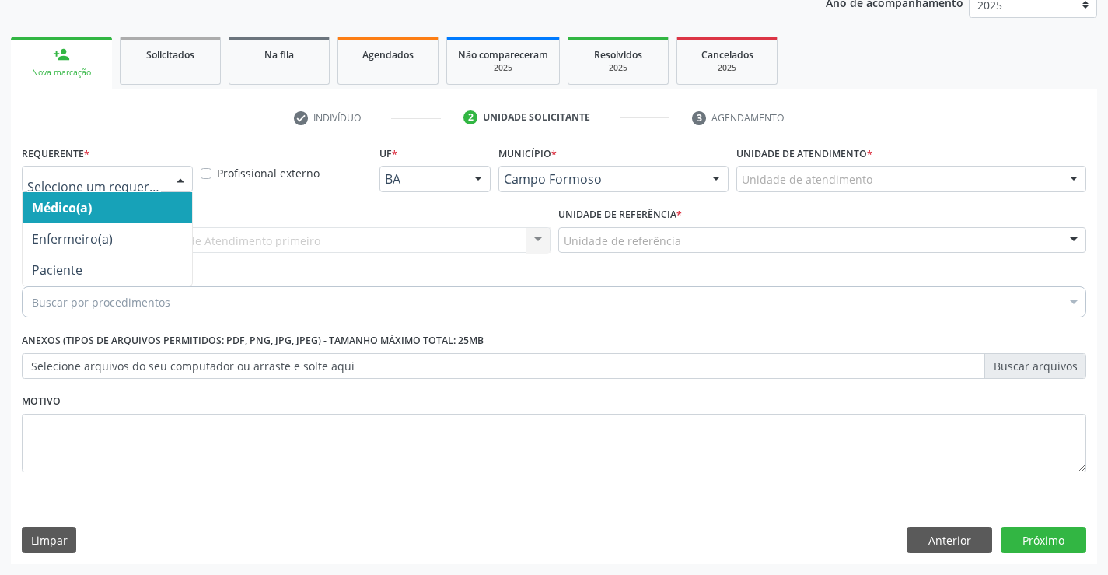
click at [163, 184] on div at bounding box center [107, 179] width 171 height 26
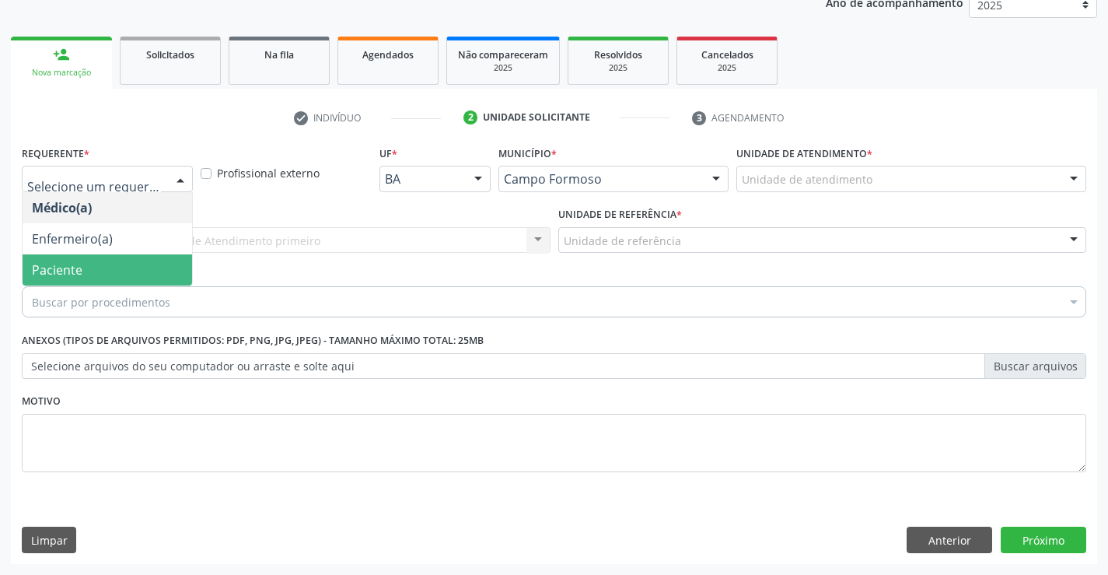
drag, startPoint x: 97, startPoint y: 277, endPoint x: 315, endPoint y: 261, distance: 218.4
click at [98, 277] on span "Paciente" at bounding box center [108, 269] width 170 height 31
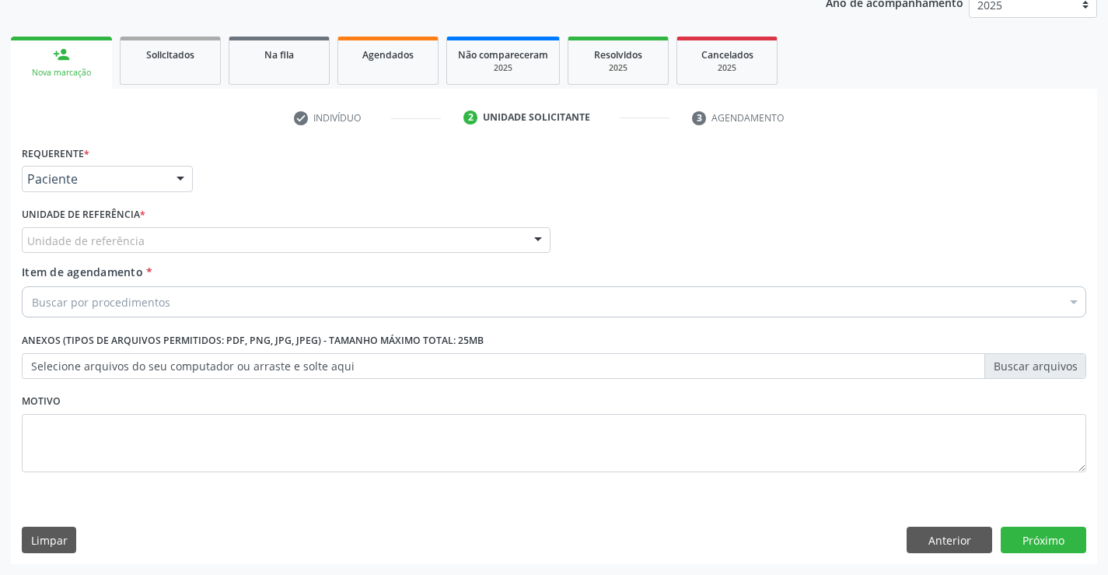
click at [331, 255] on div "Unidade de referência * Unidade de referência Unidade Basica de Saude da Famili…" at bounding box center [286, 233] width 537 height 61
click at [327, 248] on div "Unidade de referência" at bounding box center [286, 240] width 529 height 26
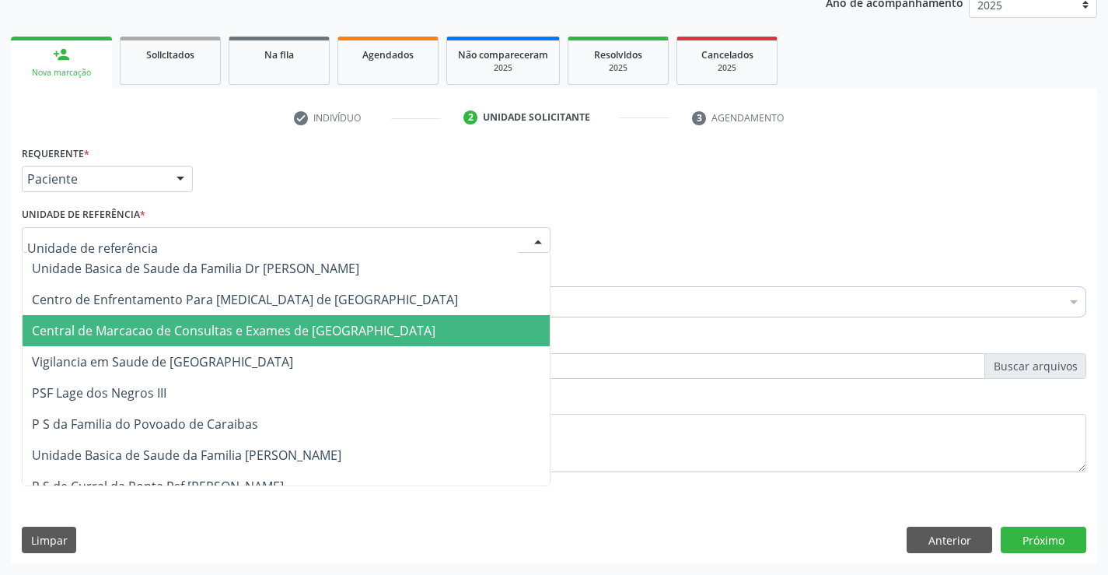
click at [296, 331] on span "Central de Marcacao de Consultas e Exames de [GEOGRAPHIC_DATA]" at bounding box center [234, 330] width 404 height 17
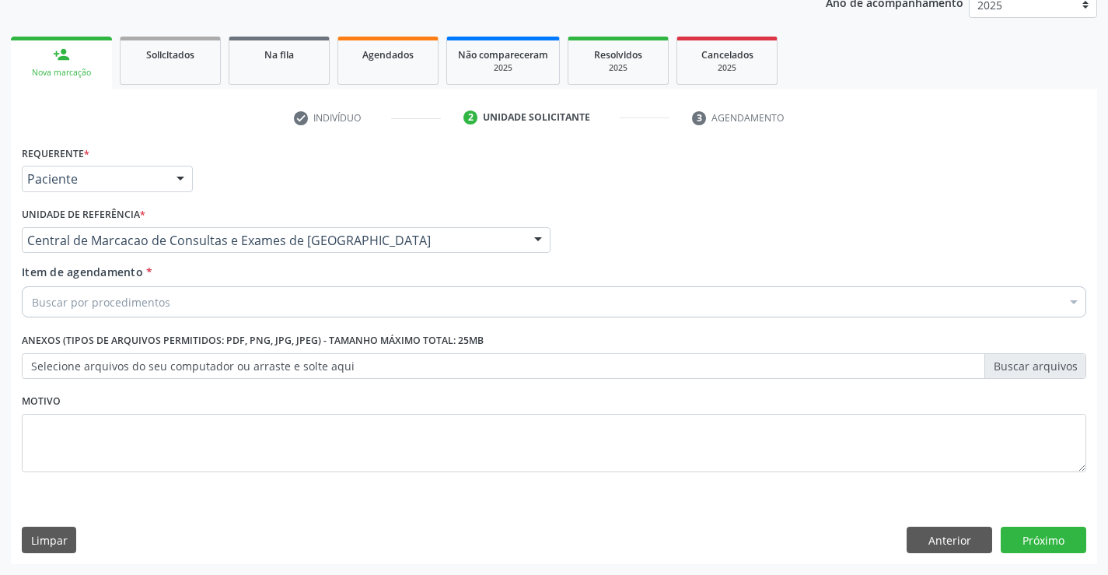
click at [323, 308] on div "Buscar por procedimentos" at bounding box center [554, 301] width 1065 height 31
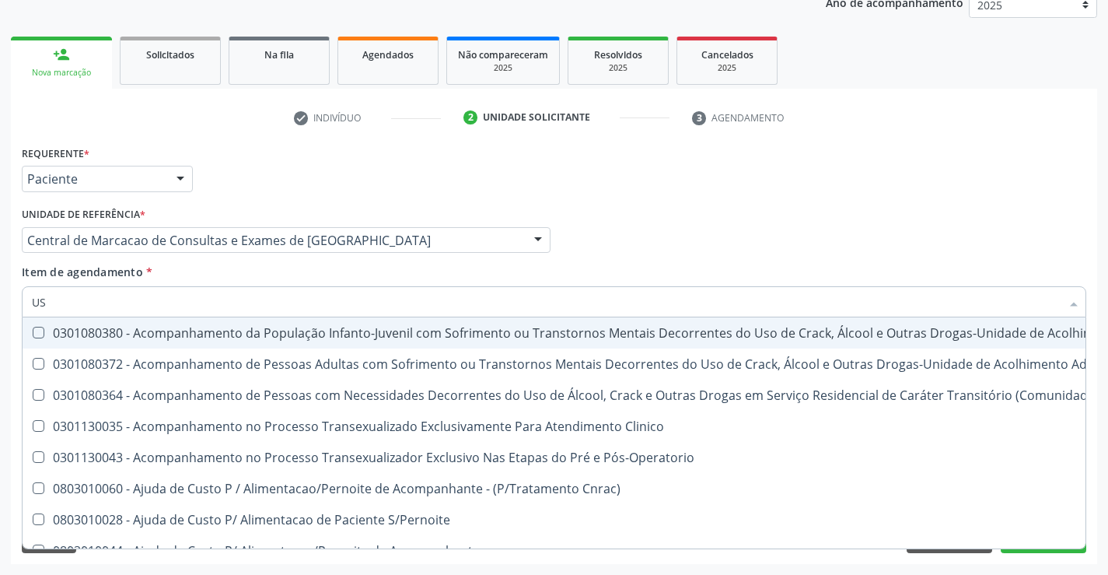
type input "USG"
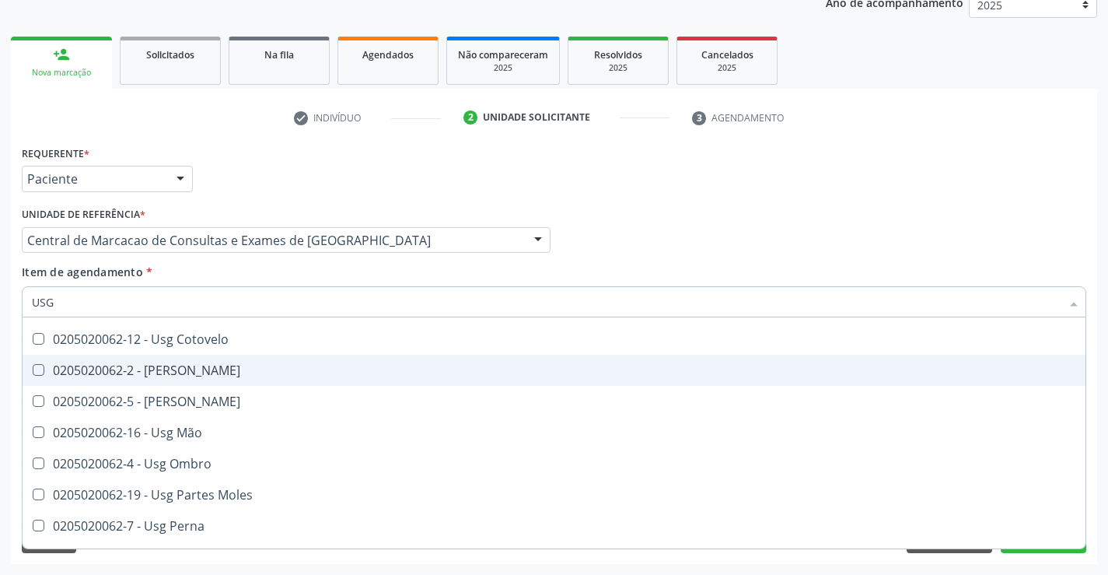
scroll to position [156, 0]
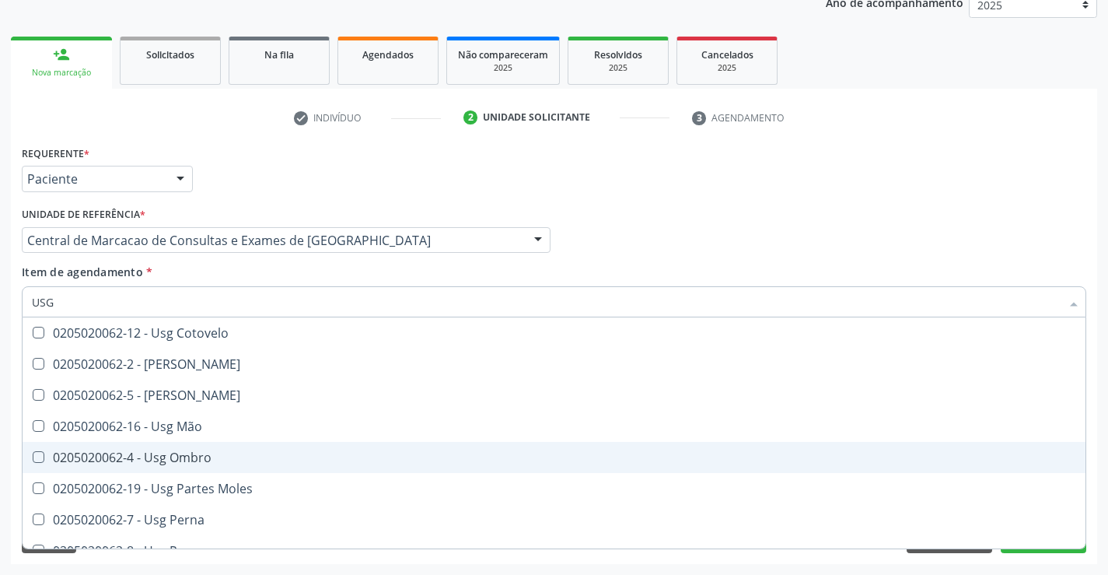
click at [209, 448] on span "0205020062-4 - Usg Ombro" at bounding box center [554, 457] width 1063 height 31
checkbox Ombro "true"
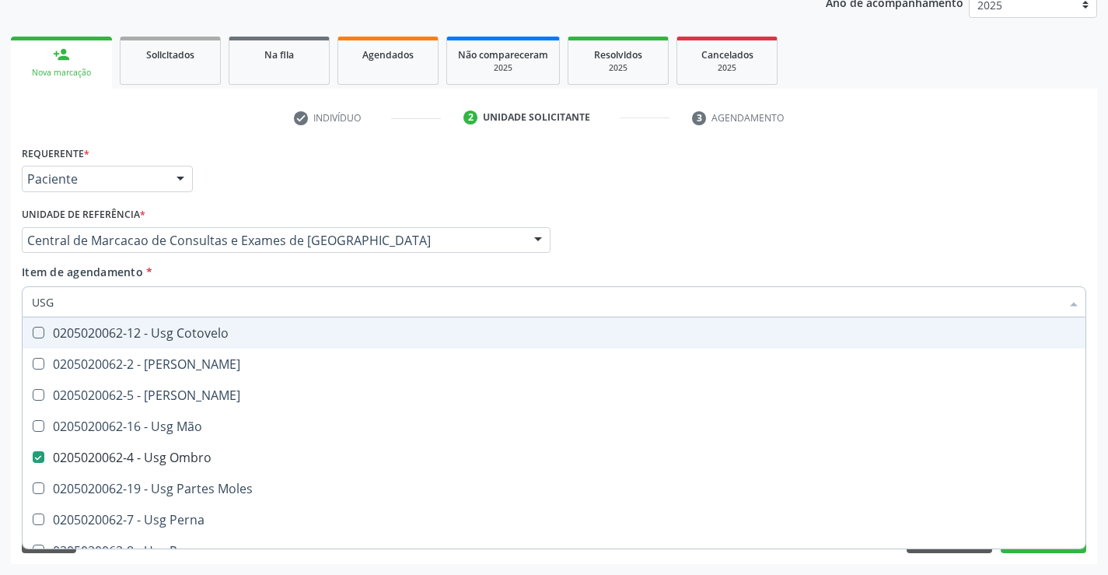
click at [662, 219] on div "Médico Solicitante Por favor, selecione a Unidade de Atendimento primeiro Nenhu…" at bounding box center [554, 233] width 1072 height 61
checkbox Braço "true"
checkbox Ombro "false"
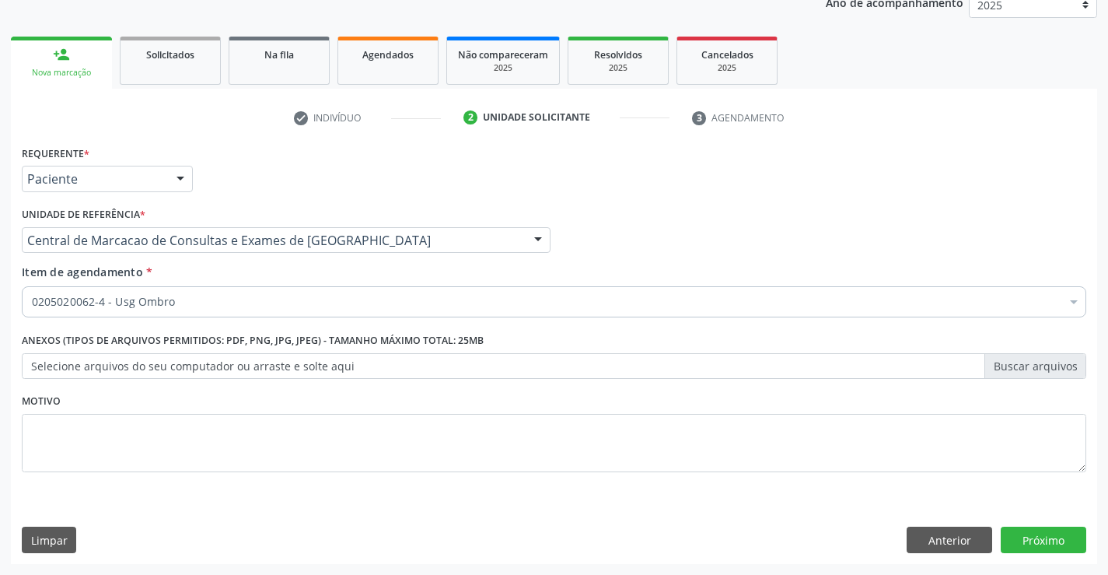
scroll to position [0, 0]
click at [1052, 547] on button "Próximo" at bounding box center [1044, 539] width 86 height 26
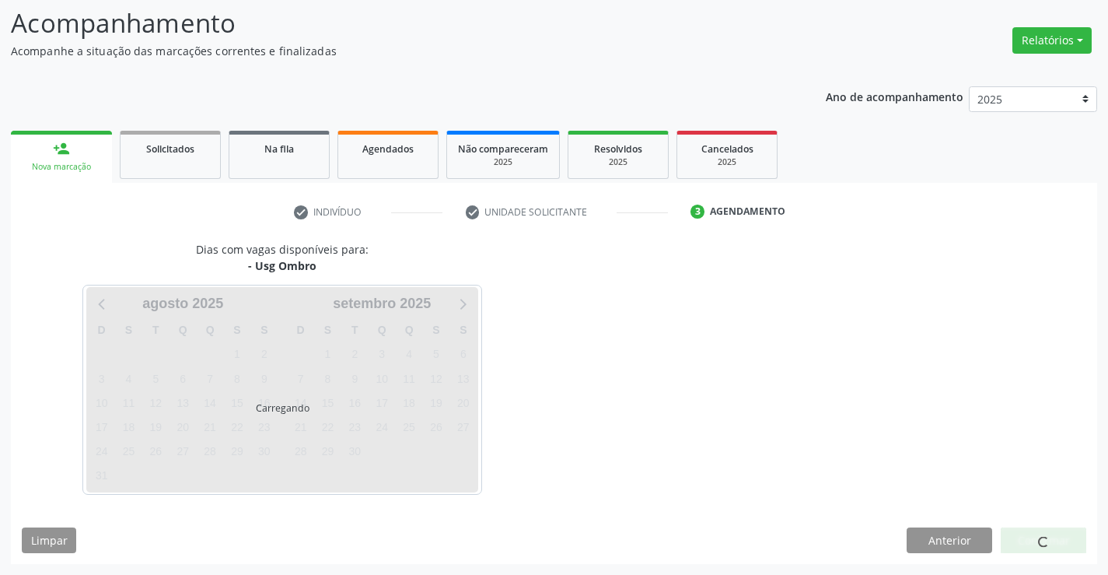
scroll to position [102, 0]
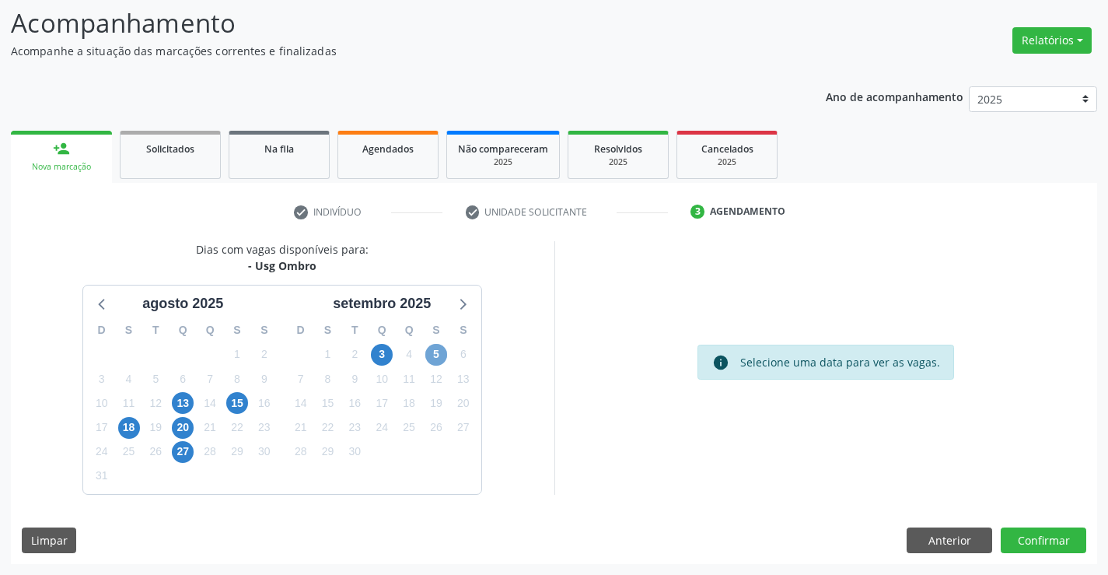
click at [429, 353] on span "5" at bounding box center [436, 355] width 22 height 22
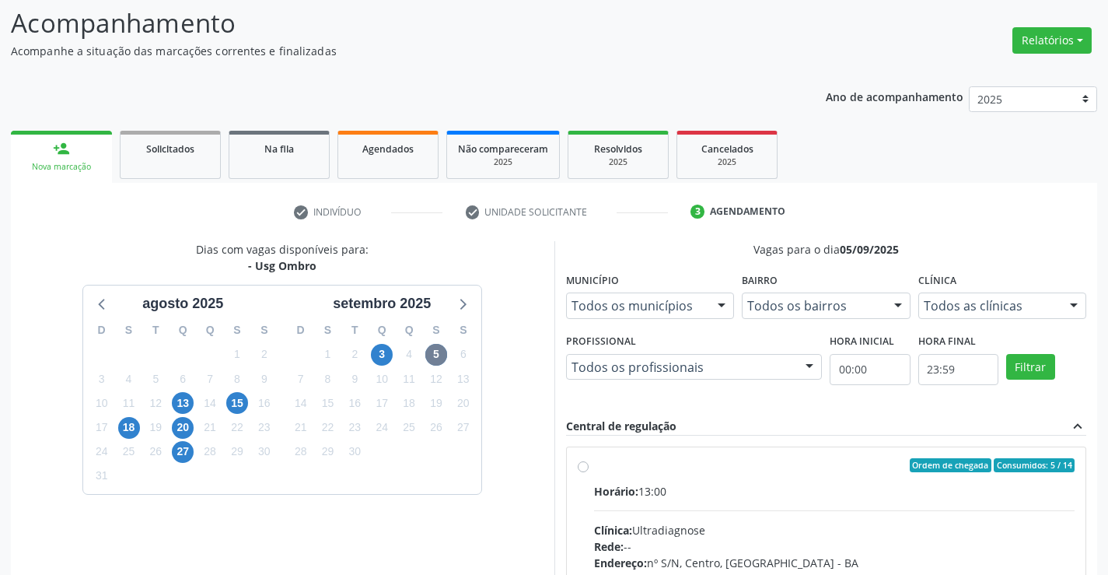
click at [712, 487] on div "Horário: 13:00" at bounding box center [834, 491] width 481 height 16
click at [589, 472] on input "Ordem de chegada Consumidos: 5 / 14 Horário: 13:00 Clínica: Ultradiagnose Rede:…" at bounding box center [583, 465] width 11 height 14
radio input "true"
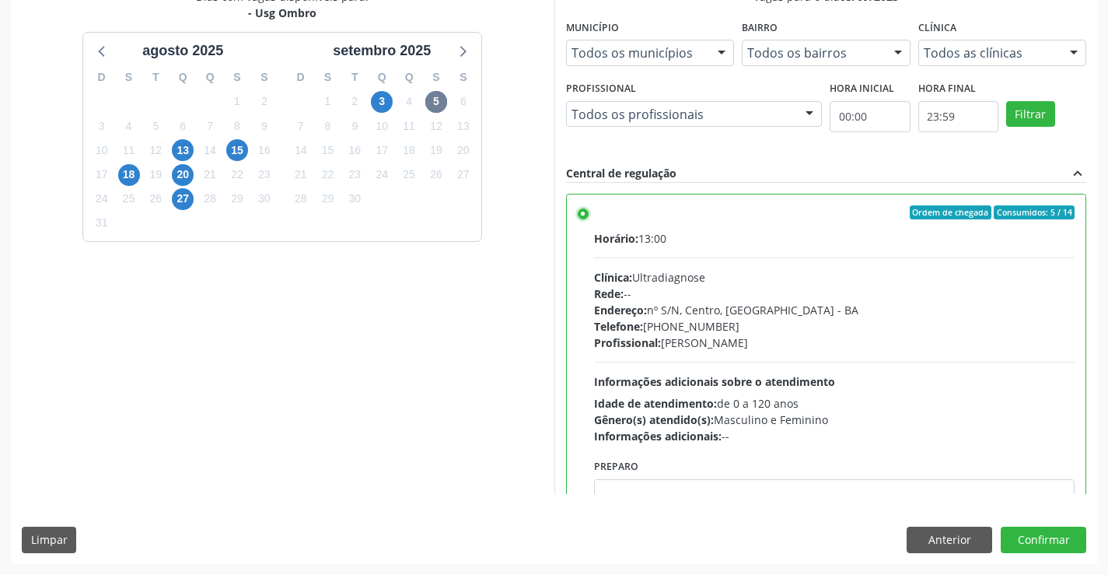
scroll to position [77, 0]
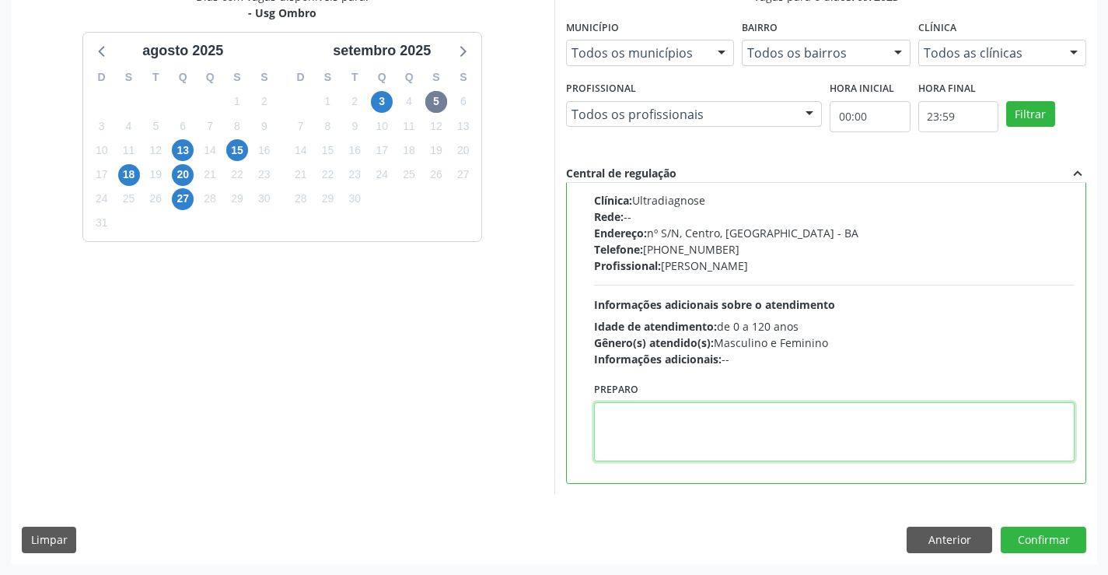
click at [799, 436] on textarea at bounding box center [834, 431] width 481 height 59
type textarea "E"
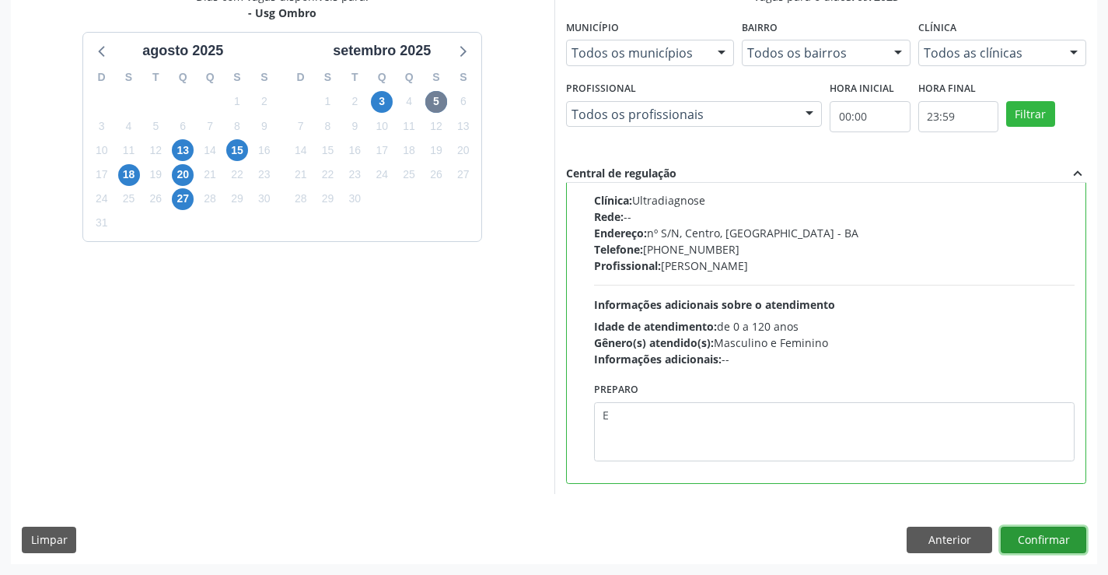
click at [1028, 530] on button "Confirmar" at bounding box center [1044, 539] width 86 height 26
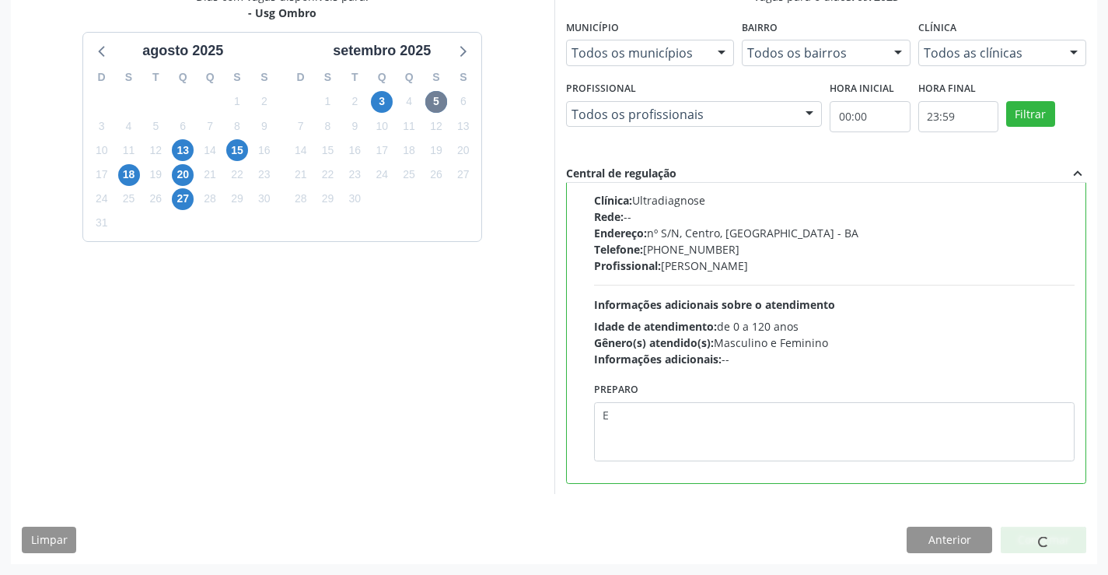
scroll to position [0, 0]
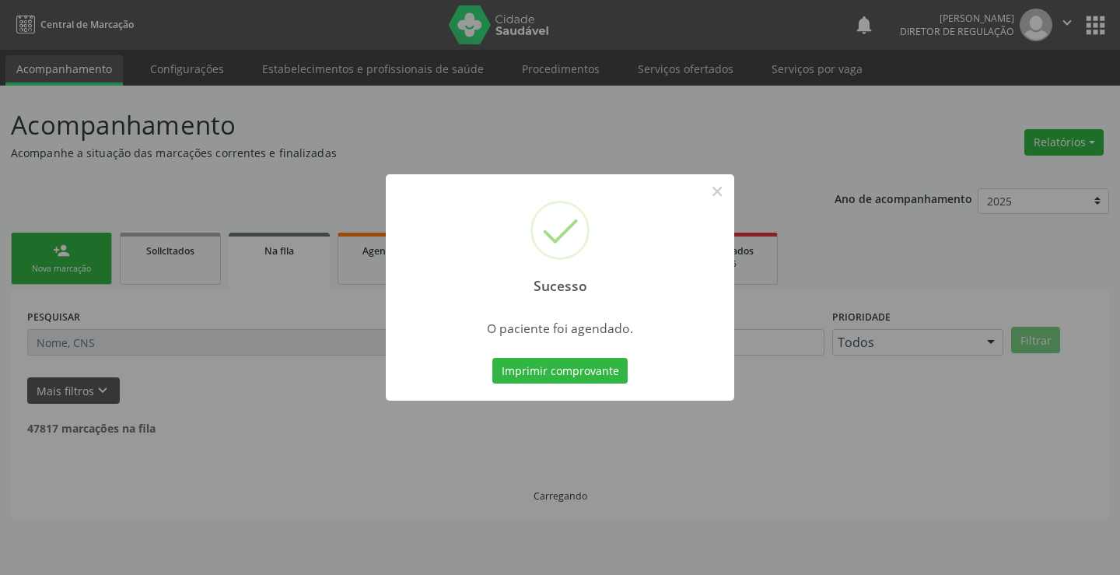
click at [492, 358] on button "Imprimir comprovante" at bounding box center [559, 371] width 135 height 26
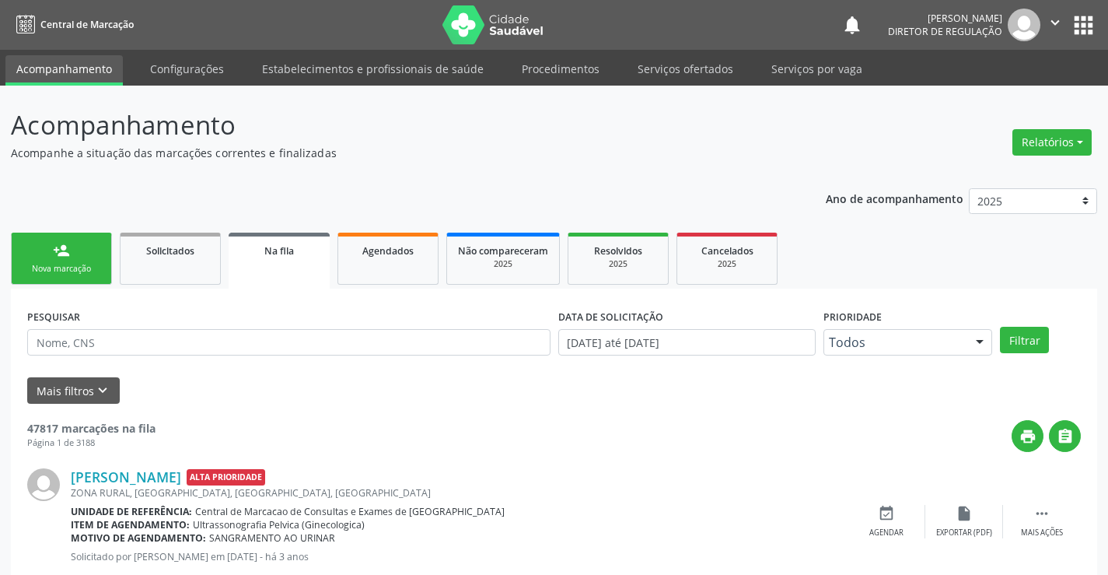
click at [42, 257] on link "person_add Nova marcação" at bounding box center [61, 259] width 101 height 52
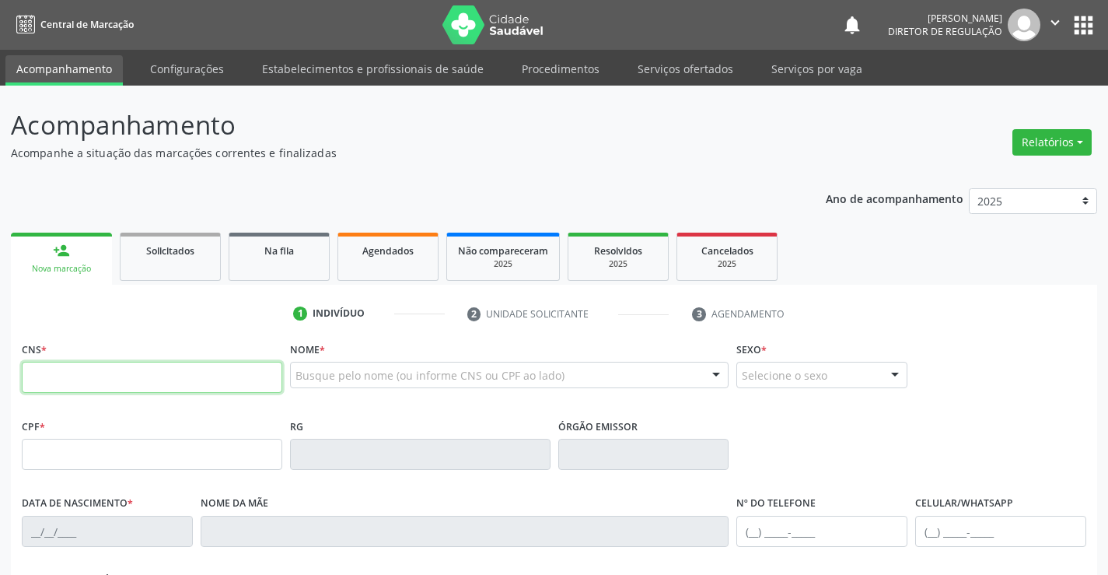
click at [127, 373] on input "text" at bounding box center [152, 377] width 261 height 31
type input "708 5023 0364 5579"
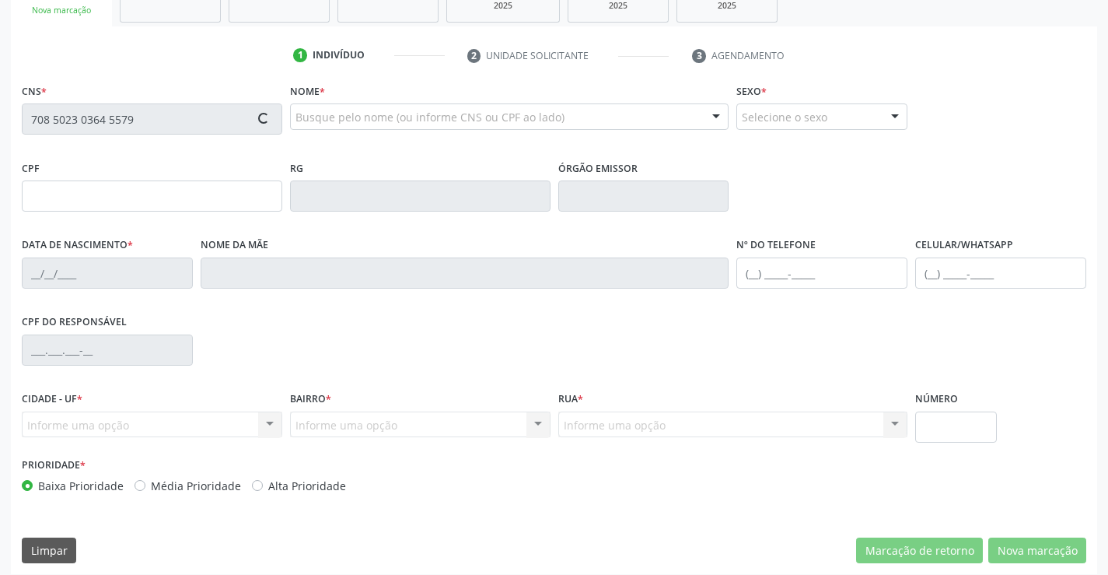
scroll to position [268, 0]
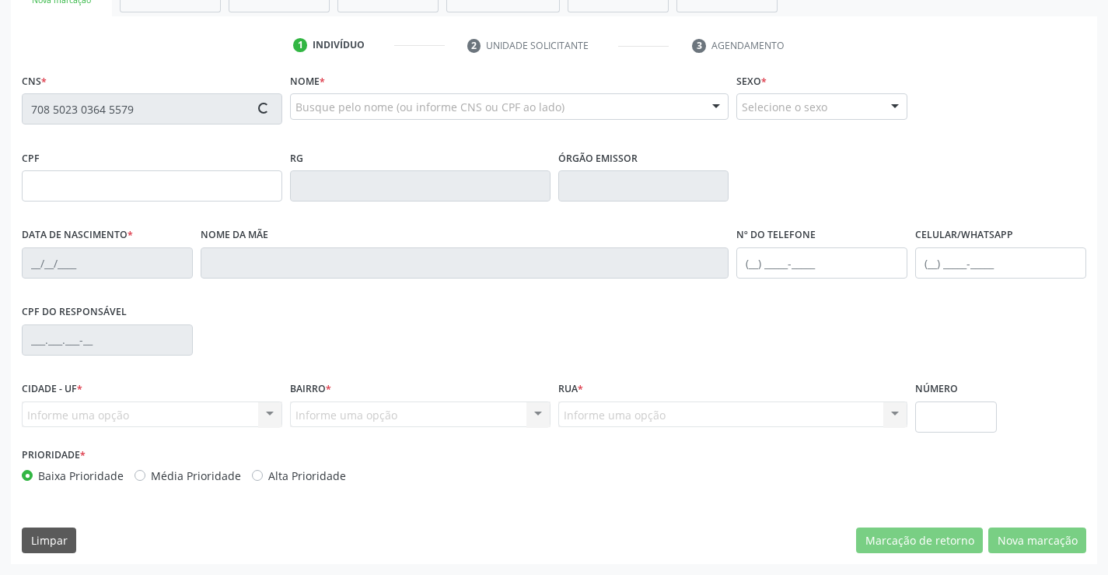
type input "0665143478"
type input "[DATE]"
type input "[PHONE_NUMBER]"
type input "665.048.055-04"
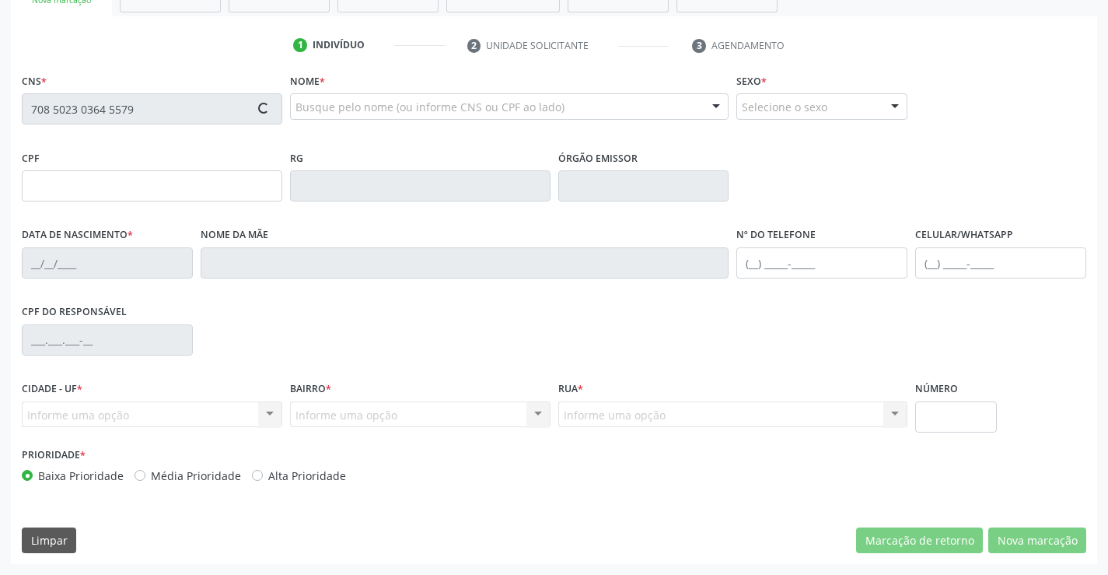
type input "S/N"
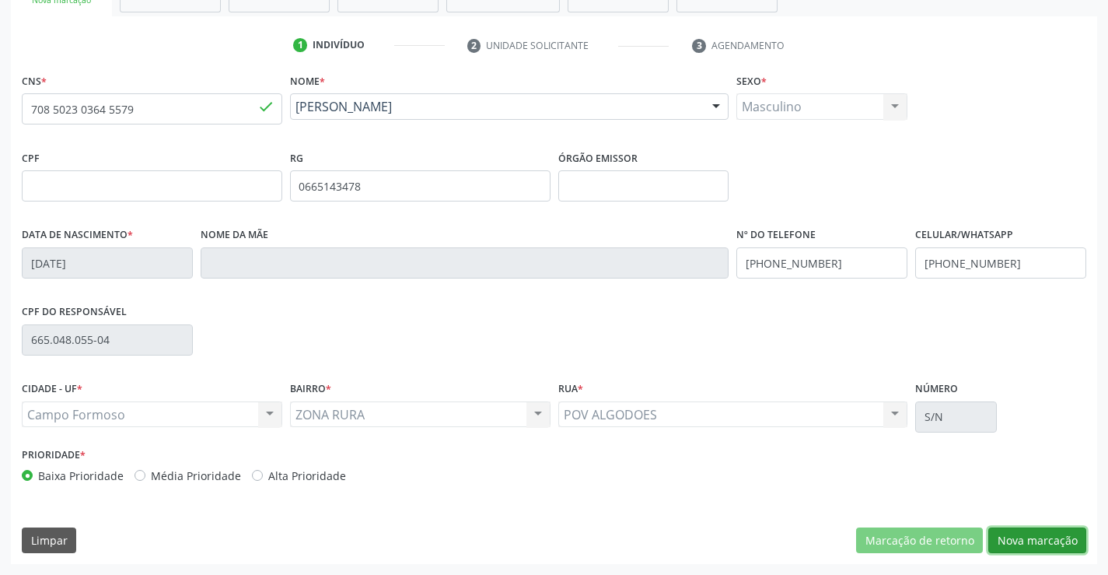
click at [1018, 532] on button "Nova marcação" at bounding box center [1037, 540] width 98 height 26
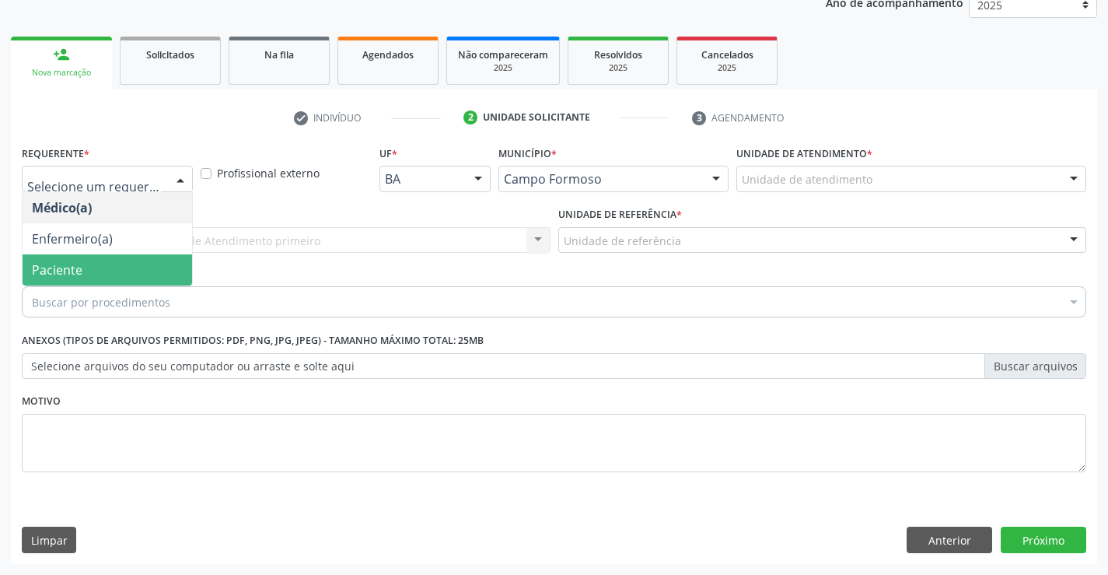
click at [145, 263] on span "Paciente" at bounding box center [108, 269] width 170 height 31
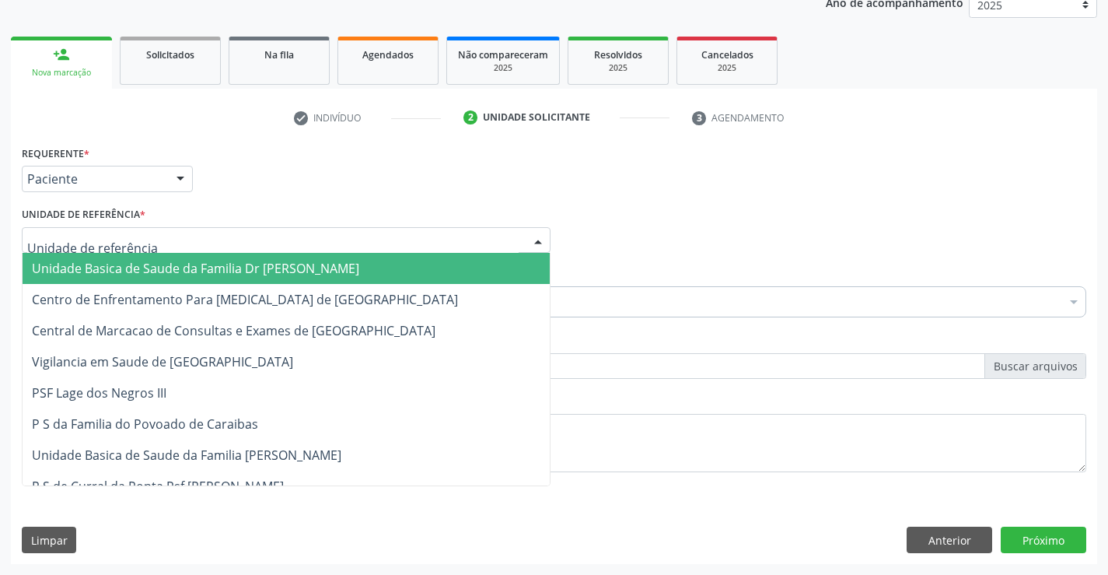
click at [298, 243] on div at bounding box center [286, 240] width 529 height 26
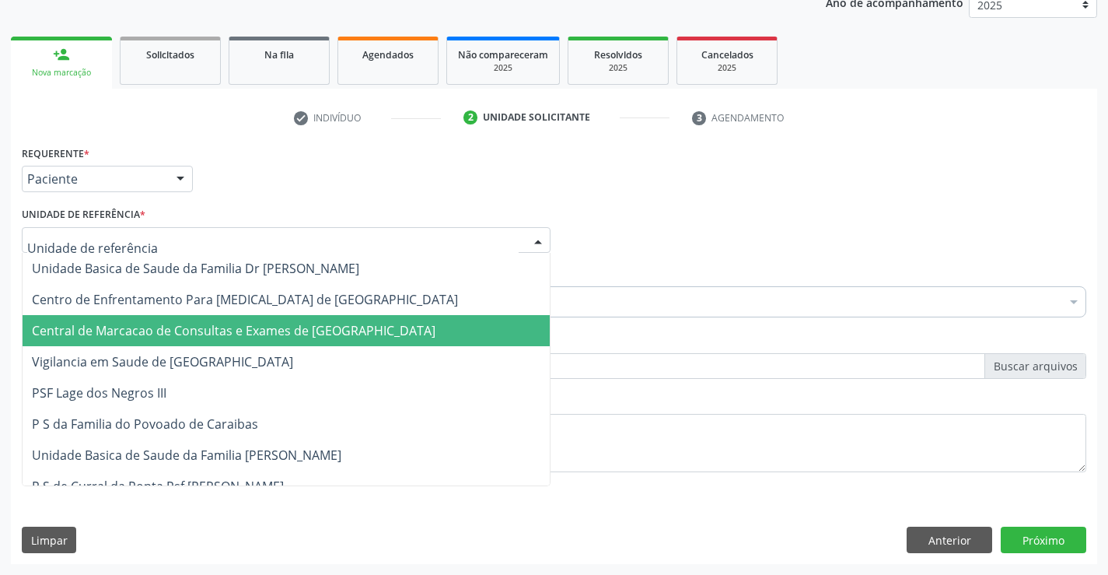
click at [287, 318] on span "Central de Marcacao de Consultas e Exames de [GEOGRAPHIC_DATA]" at bounding box center [286, 330] width 527 height 31
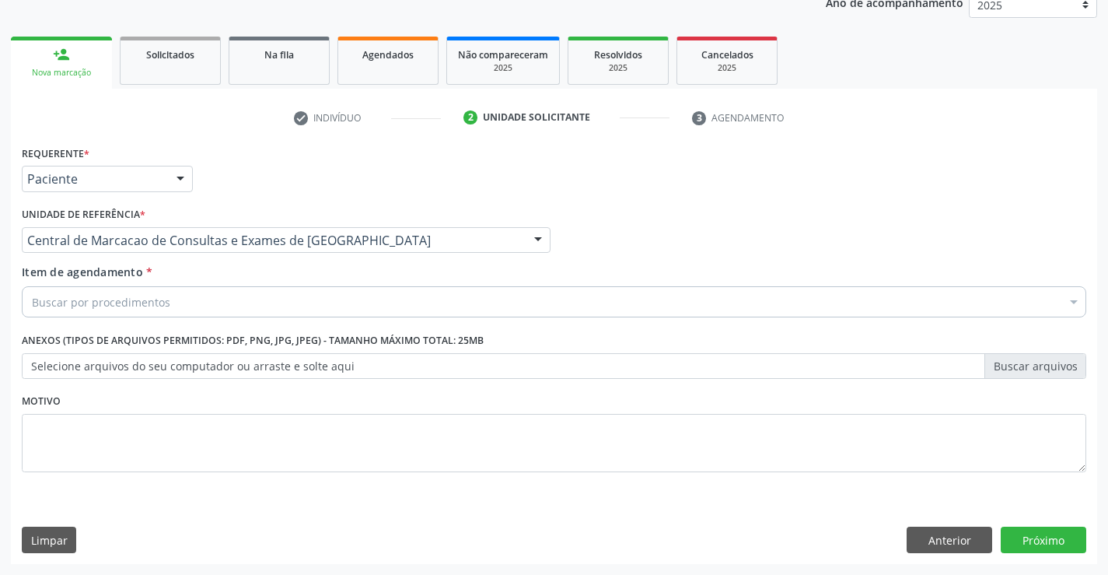
click at [314, 301] on div "Buscar por procedimentos" at bounding box center [554, 301] width 1065 height 31
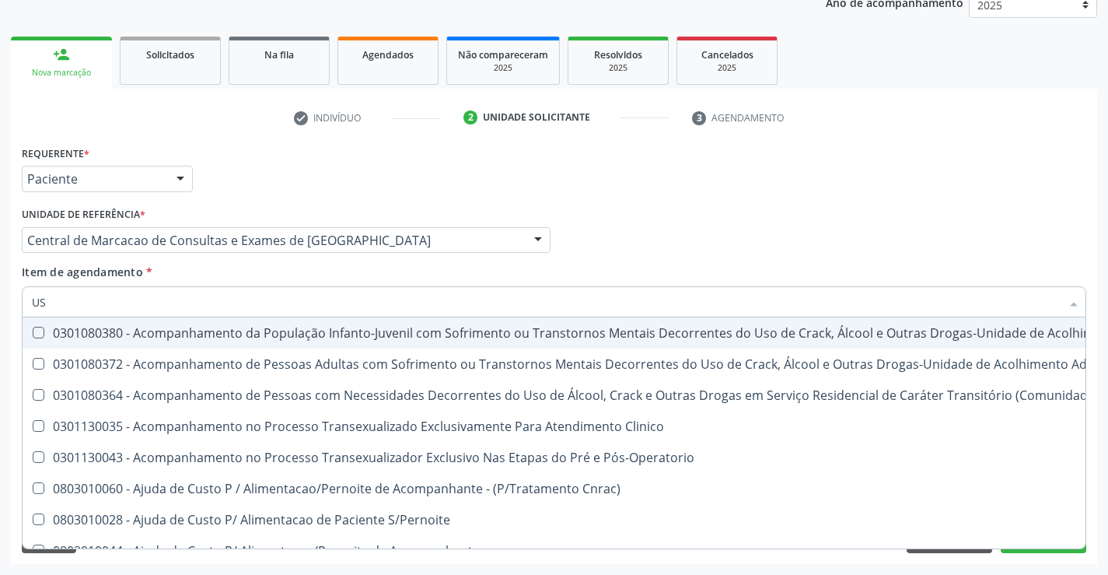
type input "USG"
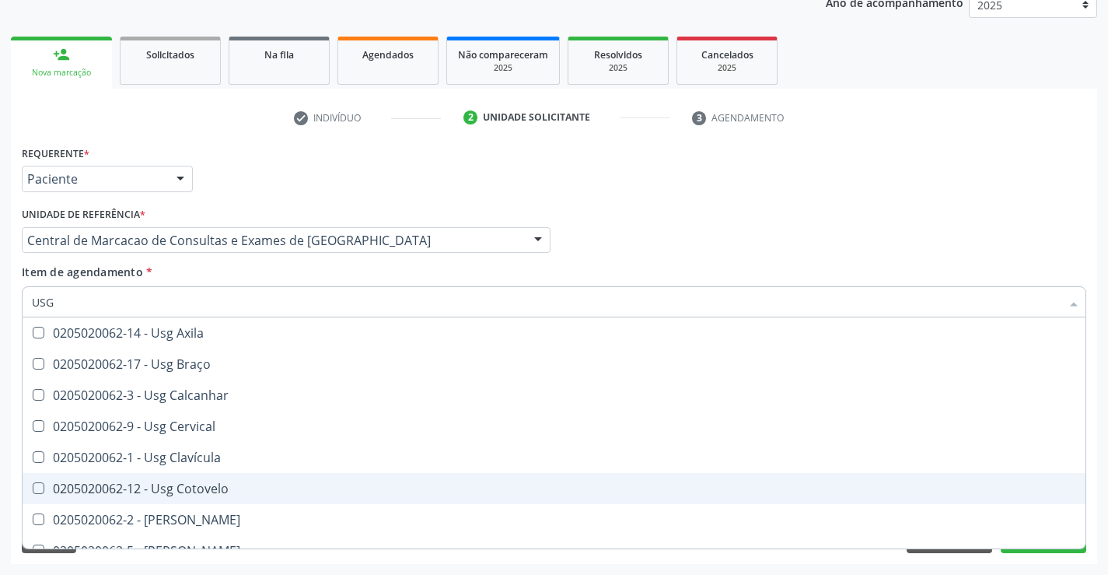
click at [226, 488] on div "0205020062-12 - Usg Cotovelo" at bounding box center [554, 488] width 1044 height 12
checkbox Cotovelo "true"
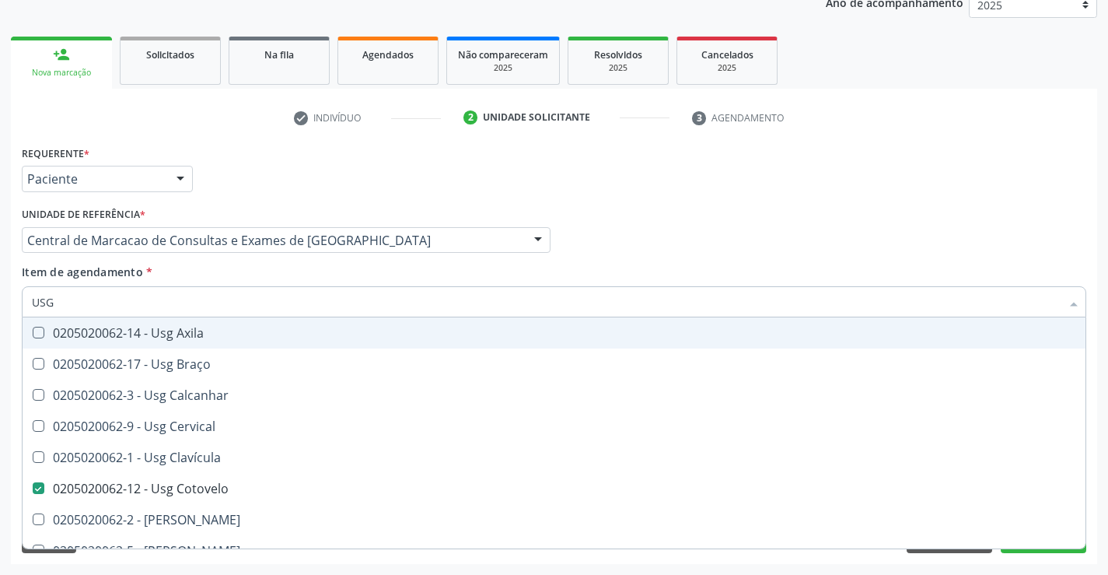
click at [863, 232] on div "Médico Solicitante Por favor, selecione a Unidade de Atendimento primeiro Nenhu…" at bounding box center [554, 233] width 1072 height 61
checkbox Braço "true"
checkbox Cotovelo "false"
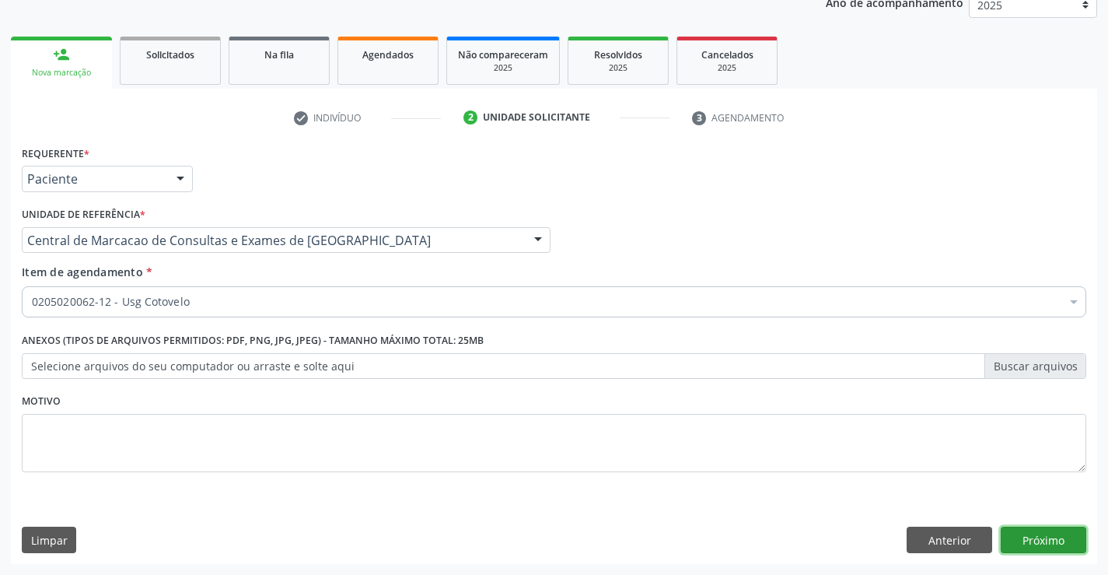
click at [1043, 545] on button "Próximo" at bounding box center [1044, 539] width 86 height 26
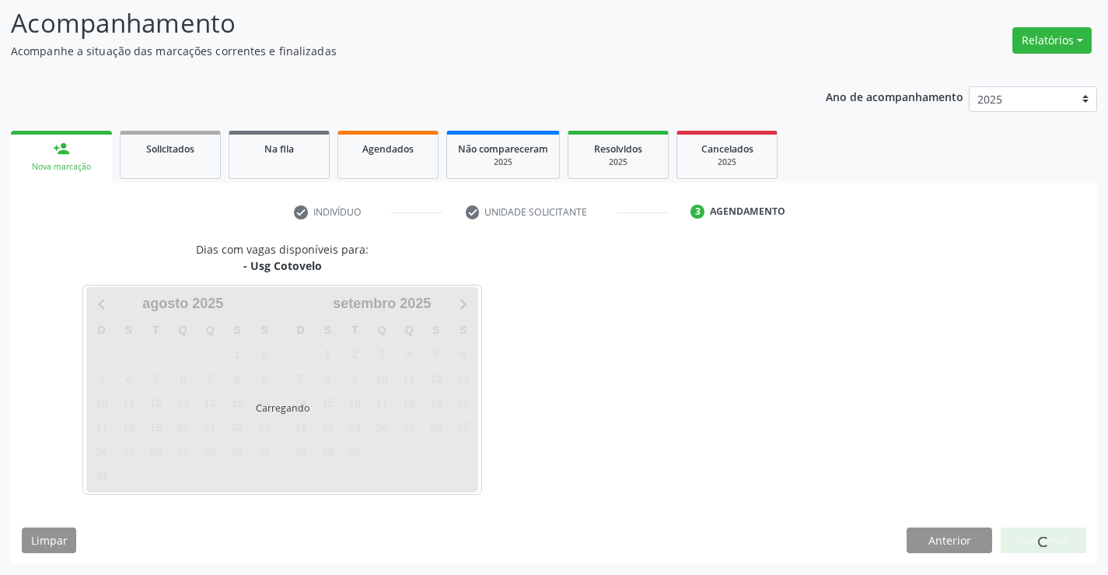
scroll to position [102, 0]
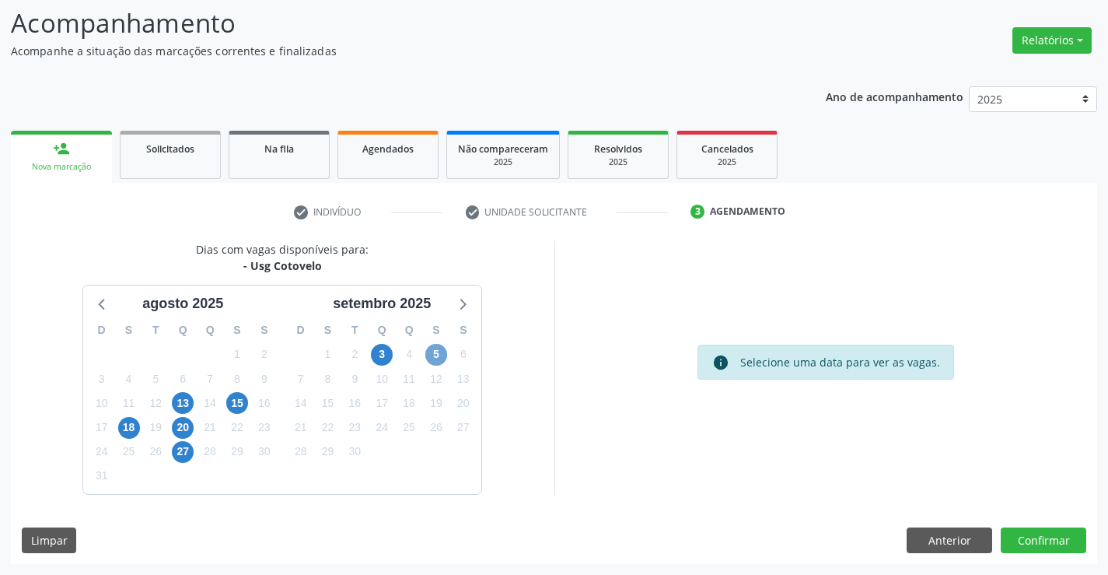
click at [425, 354] on span "5" at bounding box center [436, 355] width 22 height 22
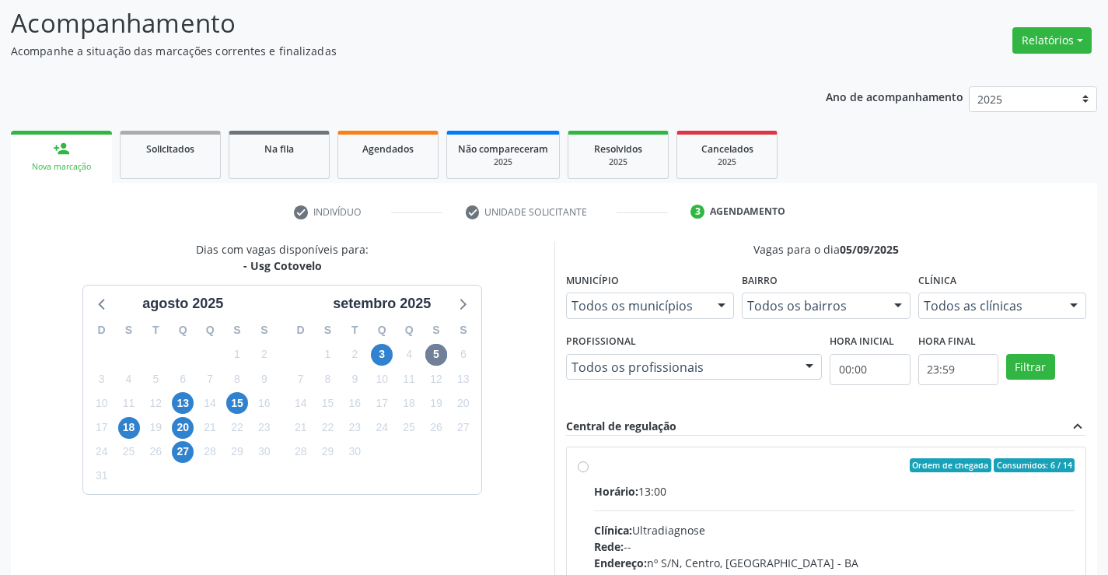
click at [662, 491] on div "Horário: 13:00" at bounding box center [834, 491] width 481 height 16
click at [589, 472] on input "Ordem de chegada Consumidos: 6 / 14 Horário: 13:00 Clínica: Ultradiagnose Rede:…" at bounding box center [583, 465] width 11 height 14
radio input "true"
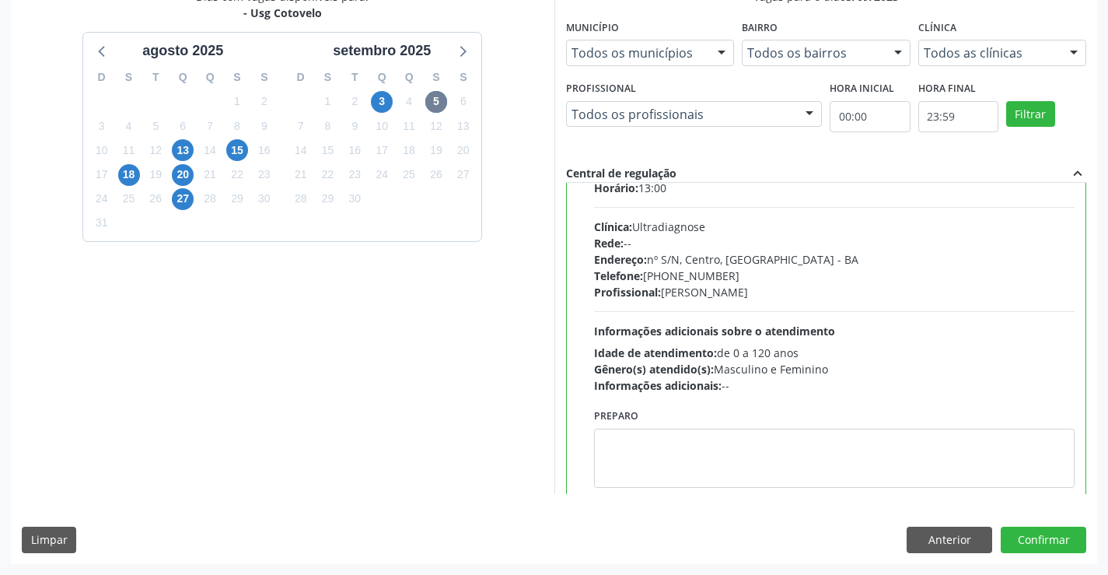
scroll to position [77, 0]
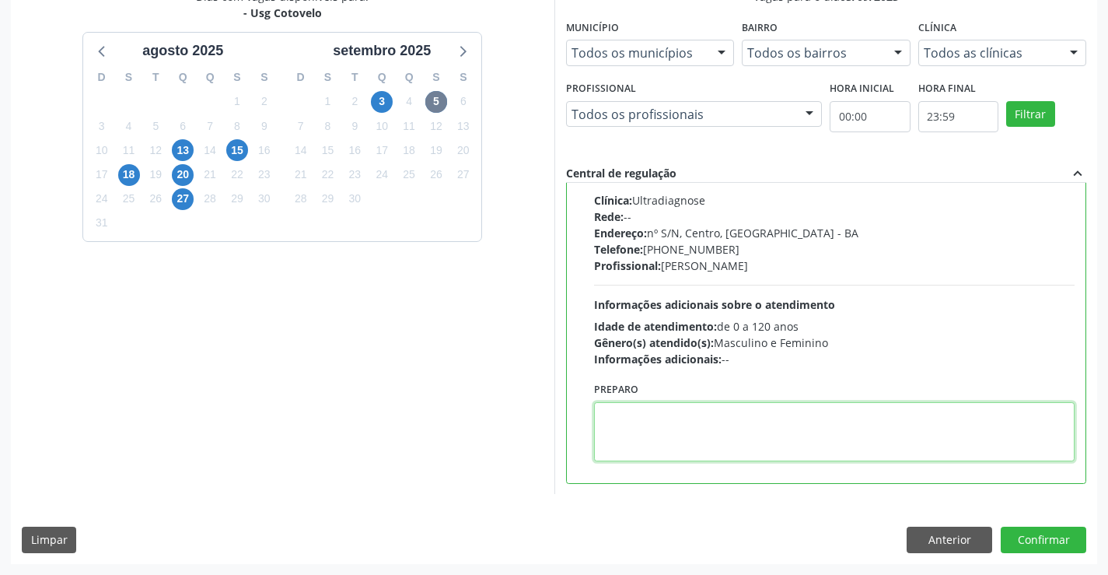
click at [683, 413] on textarea at bounding box center [834, 431] width 481 height 59
type textarea "D"
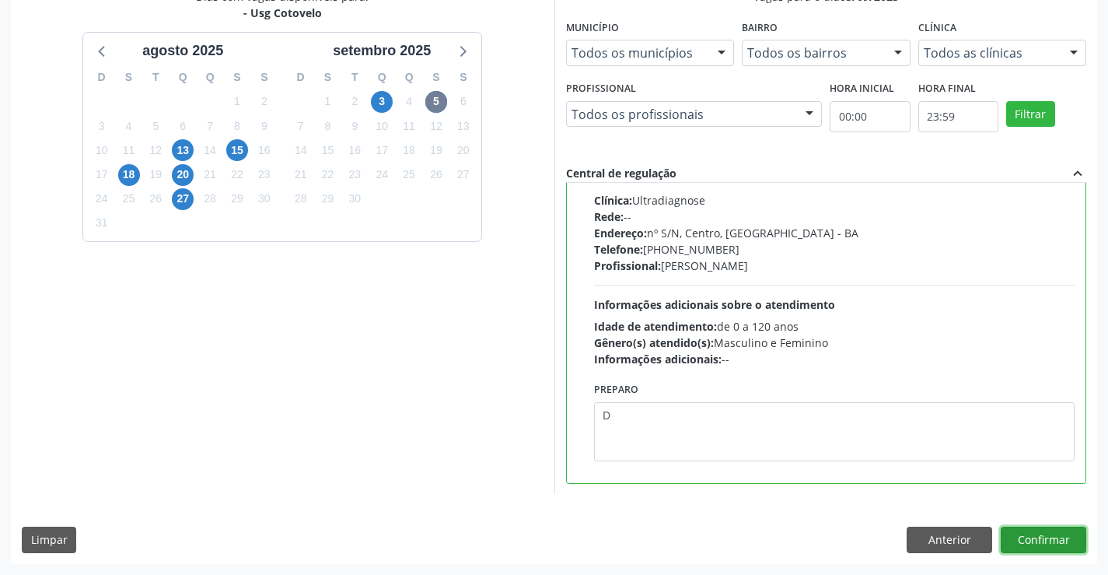
click at [1036, 533] on button "Confirmar" at bounding box center [1044, 539] width 86 height 26
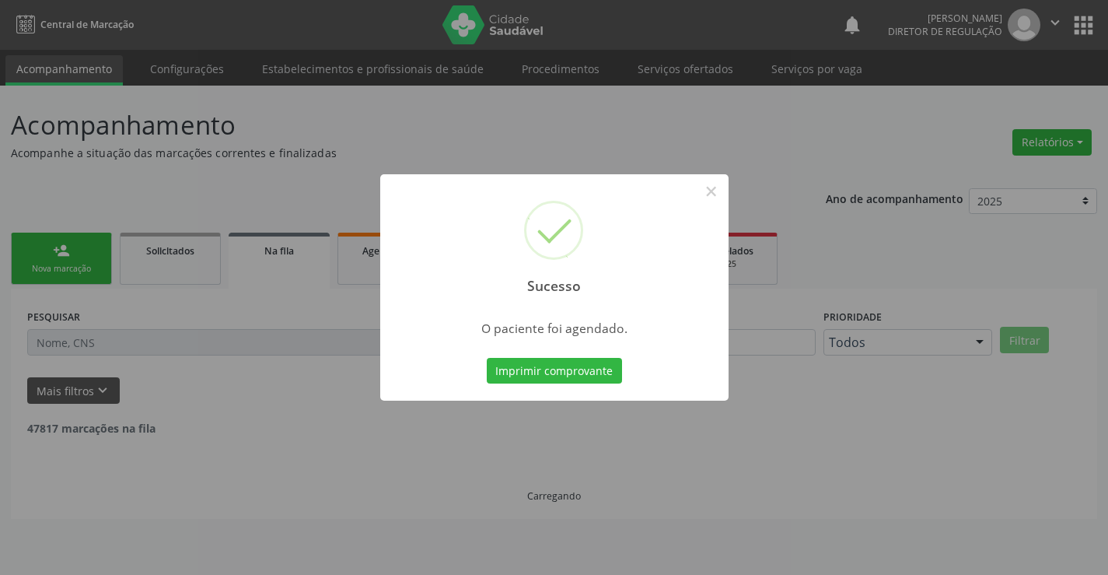
scroll to position [0, 0]
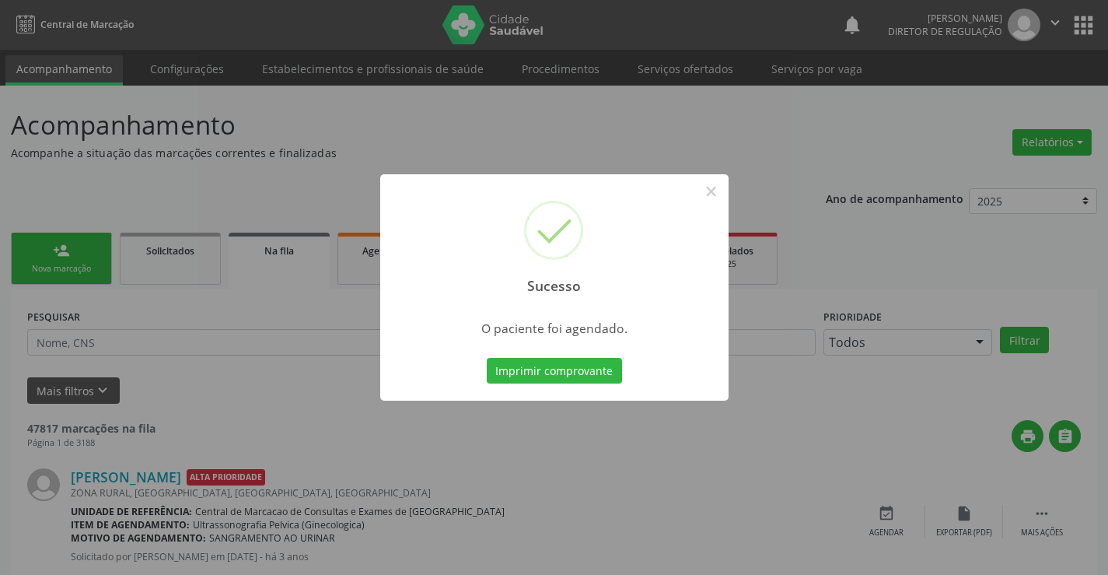
click at [487, 358] on button "Imprimir comprovante" at bounding box center [554, 371] width 135 height 26
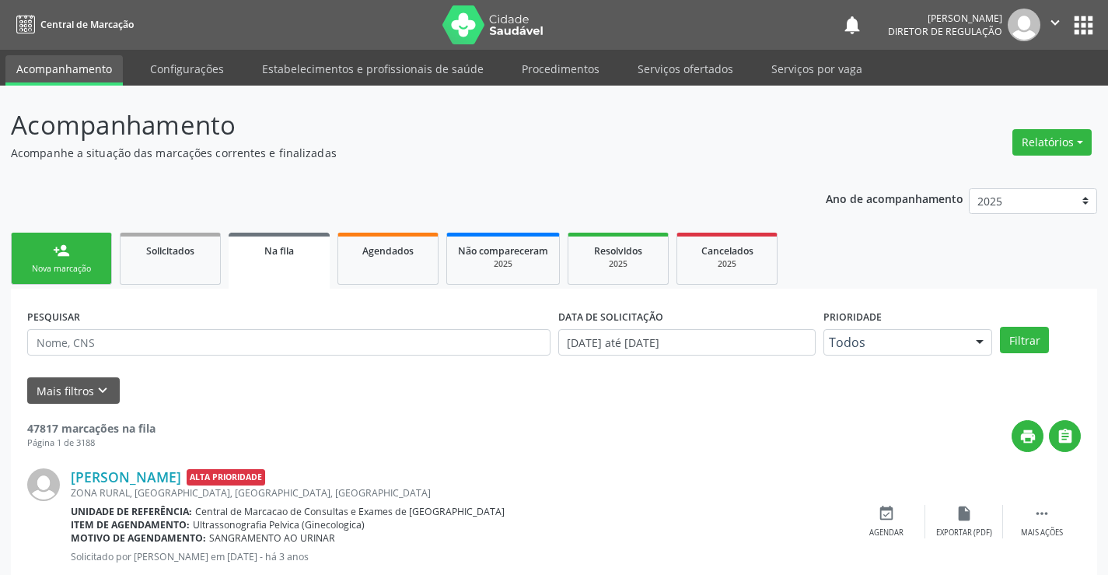
click at [54, 264] on div "Nova marcação" at bounding box center [62, 269] width 78 height 12
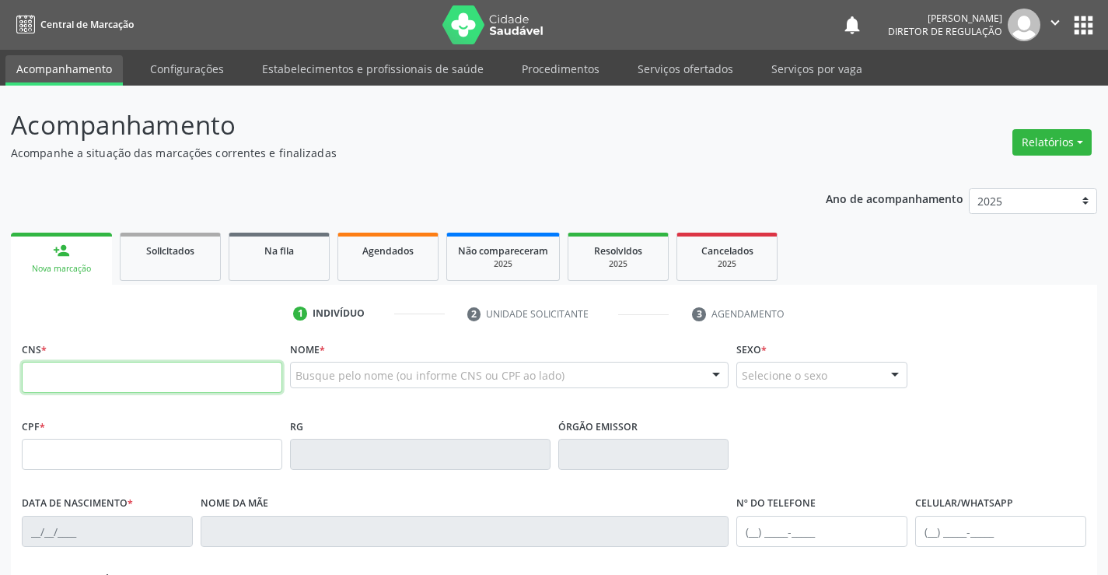
click at [203, 375] on input "text" at bounding box center [152, 377] width 261 height 31
paste input "708 5023 0364 5579"
type input "708 5023 0364 5579"
type input "0665143478"
type input "[DATE]"
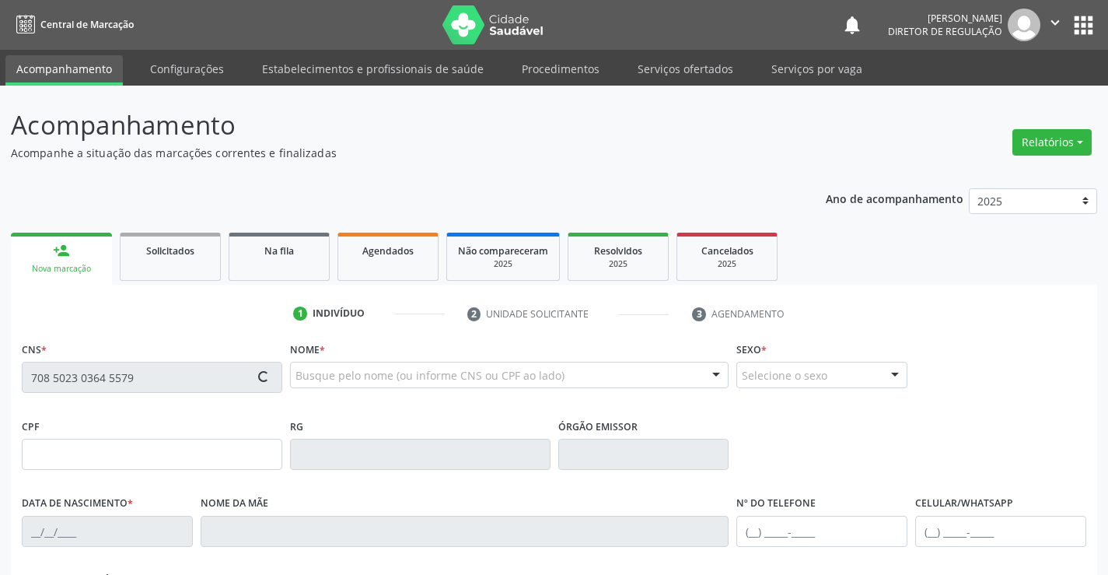
type input "[PHONE_NUMBER]"
type input "665.048.055-04"
type input "S/N"
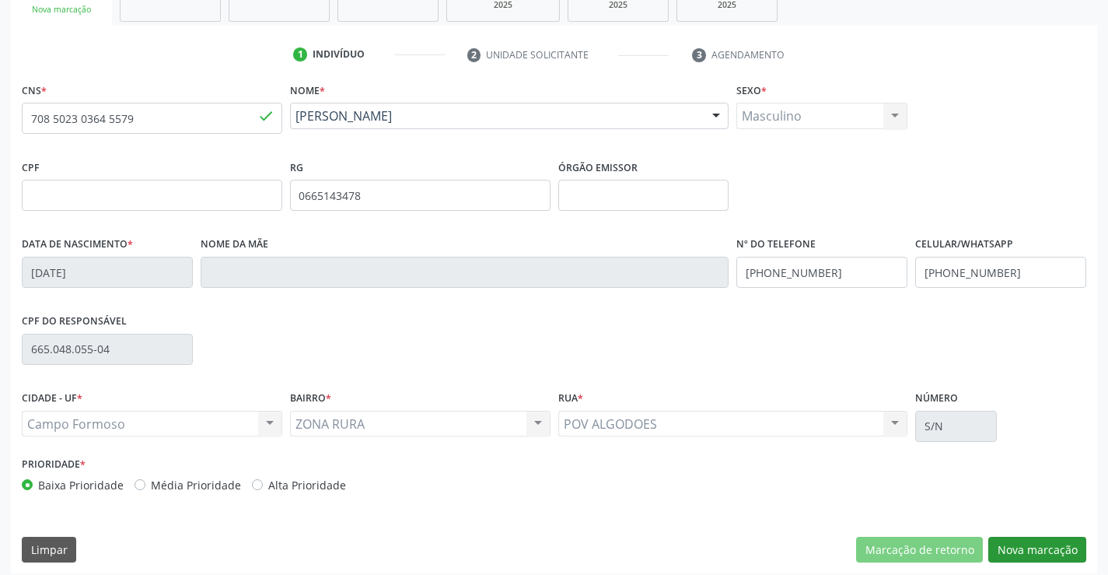
scroll to position [268, 0]
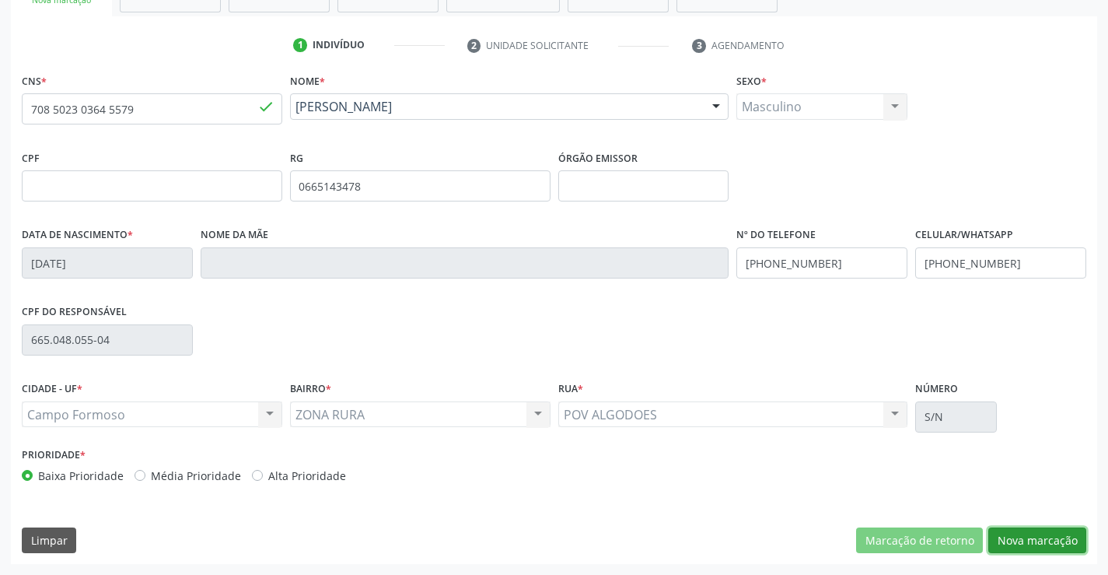
click at [1055, 534] on button "Nova marcação" at bounding box center [1037, 540] width 98 height 26
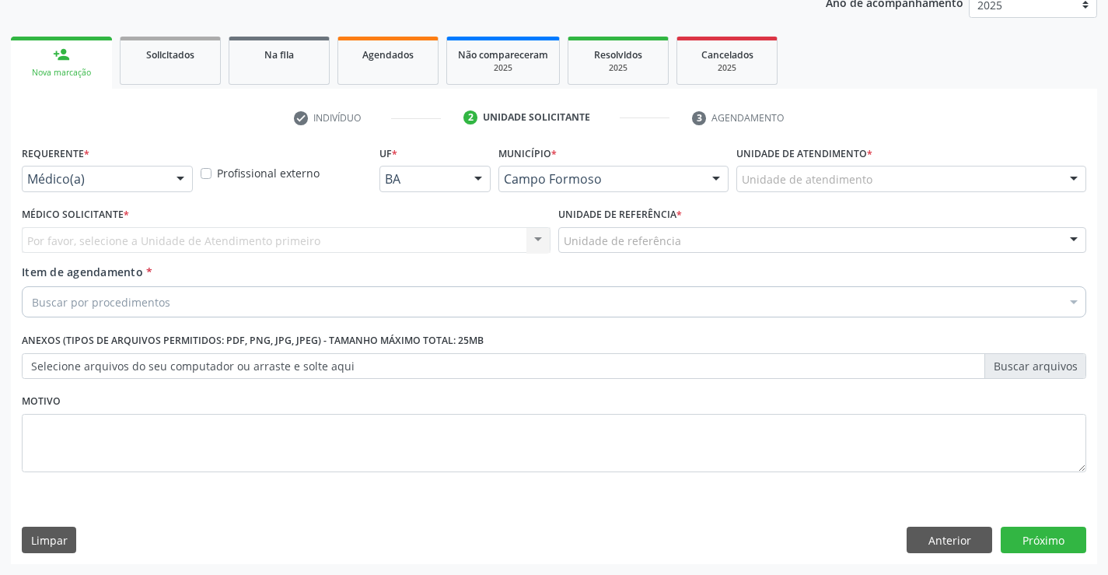
scroll to position [196, 0]
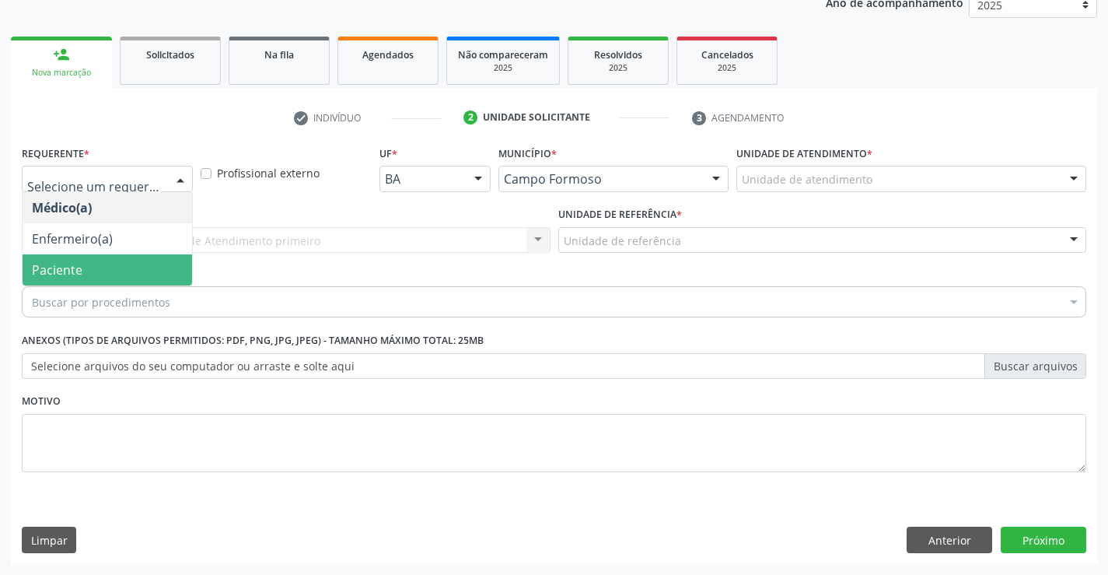
click at [141, 265] on span "Paciente" at bounding box center [108, 269] width 170 height 31
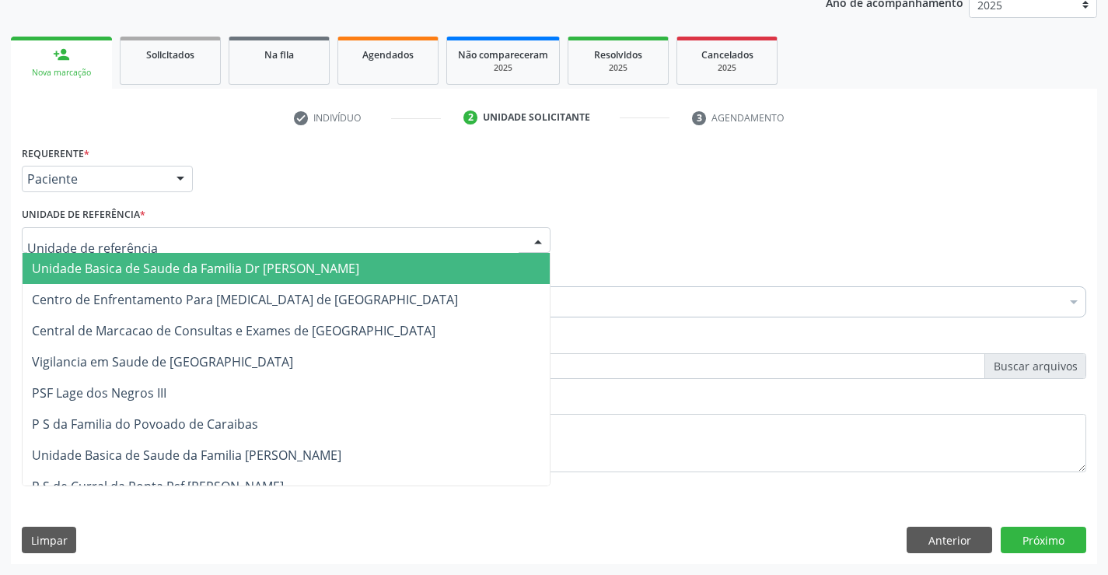
click at [262, 253] on div "Unidade Basica de Saude da Familia Dr [PERSON_NAME] Centro de Enfrentamento Par…" at bounding box center [286, 240] width 529 height 26
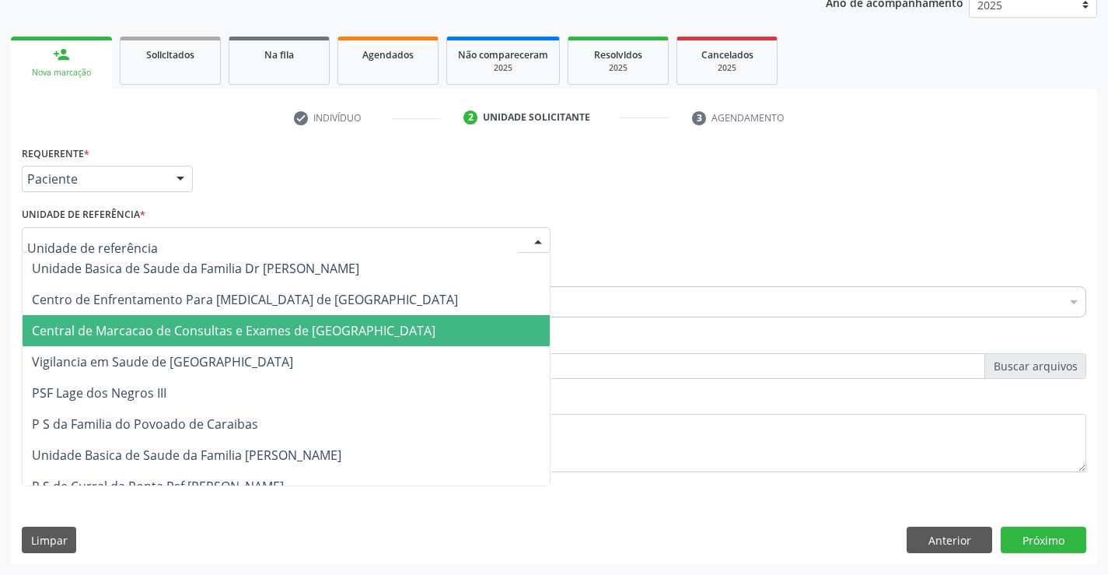
click at [271, 320] on span "Central de Marcacao de Consultas e Exames de [GEOGRAPHIC_DATA]" at bounding box center [286, 330] width 527 height 31
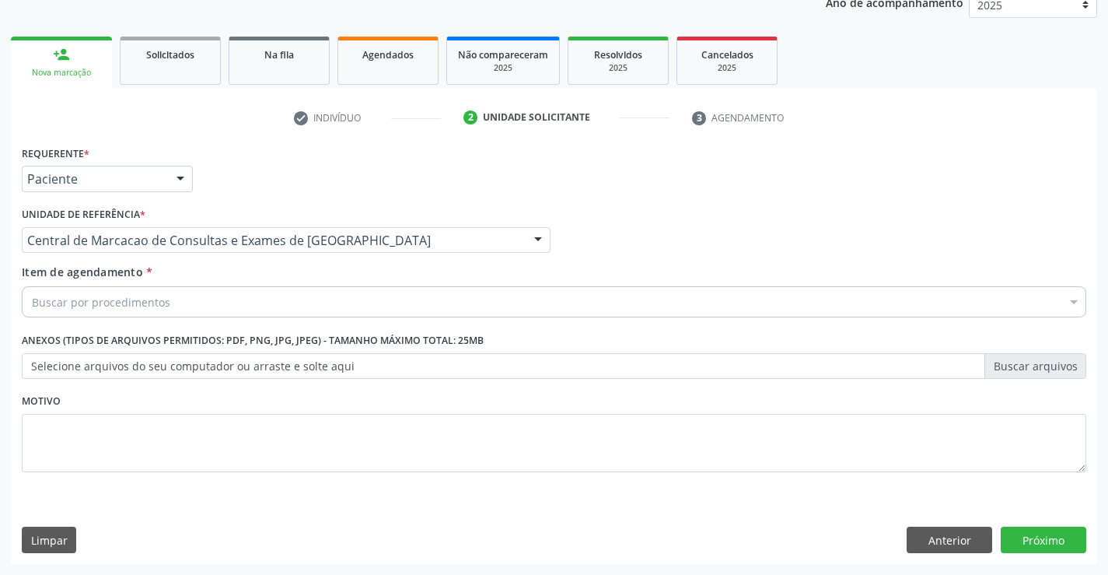
click at [386, 313] on div "Buscar por procedimentos" at bounding box center [554, 301] width 1065 height 31
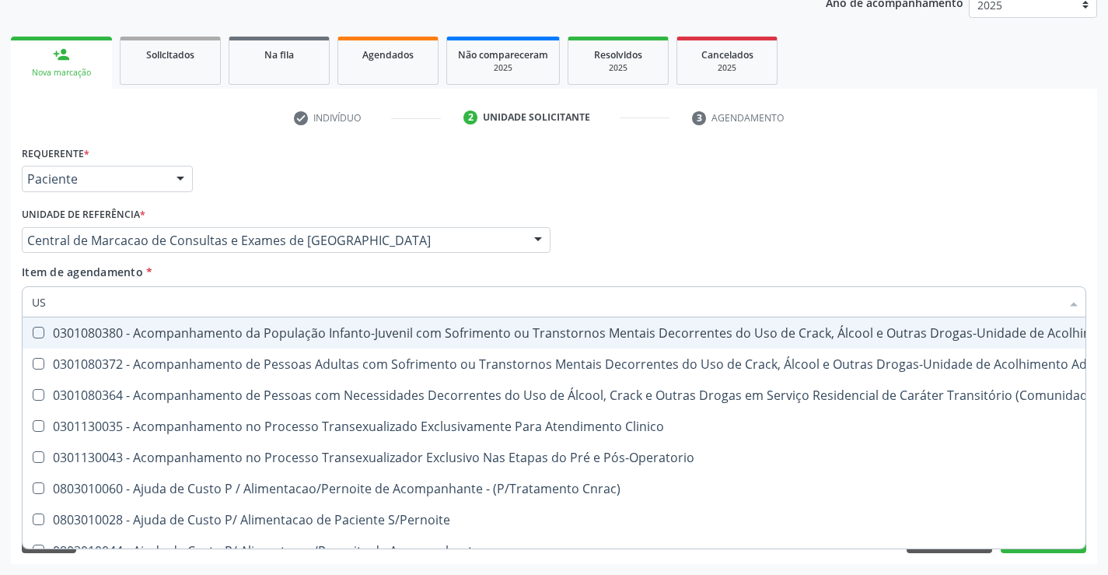
type input "USG"
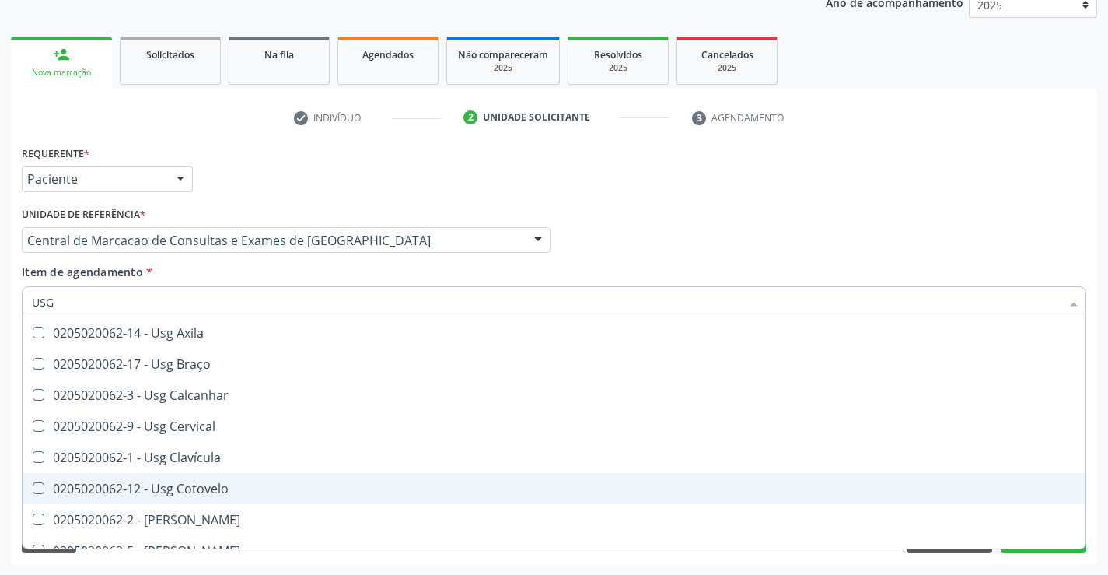
click at [228, 484] on div "0205020062-12 - Usg Cotovelo" at bounding box center [554, 488] width 1044 height 12
checkbox Cotovelo "true"
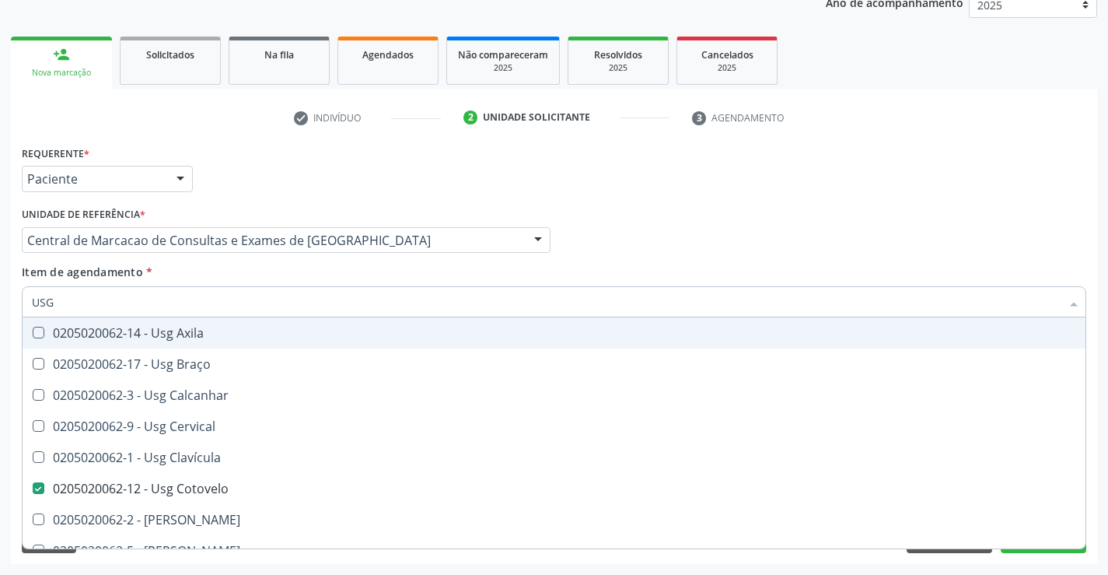
click at [607, 244] on div "Médico Solicitante Por favor, selecione a Unidade de Atendimento primeiro Nenhu…" at bounding box center [554, 233] width 1072 height 61
checkbox Braço "true"
checkbox Cotovelo "false"
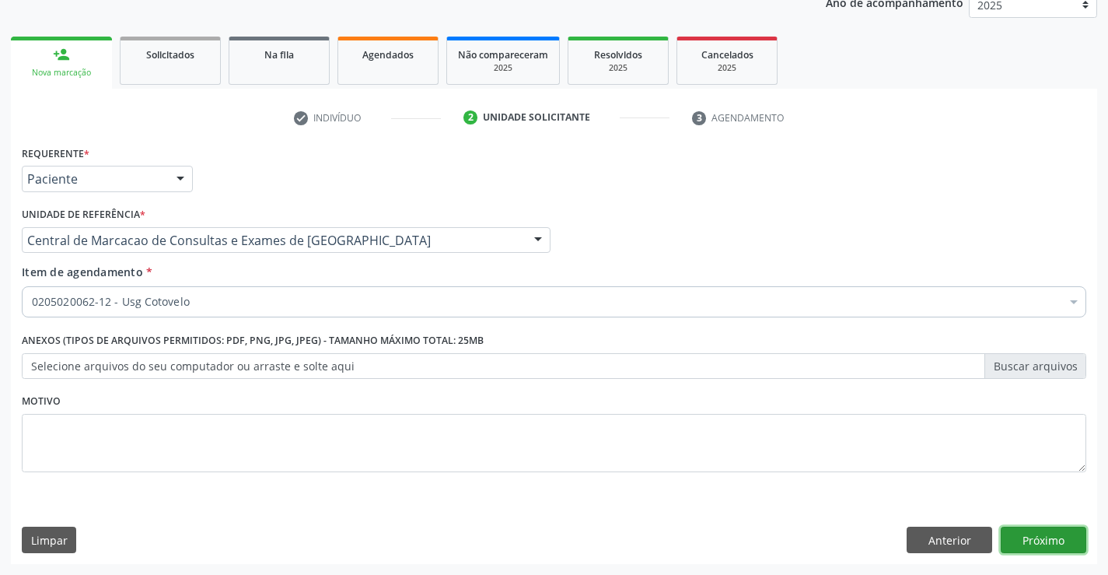
click at [1037, 544] on button "Próximo" at bounding box center [1044, 539] width 86 height 26
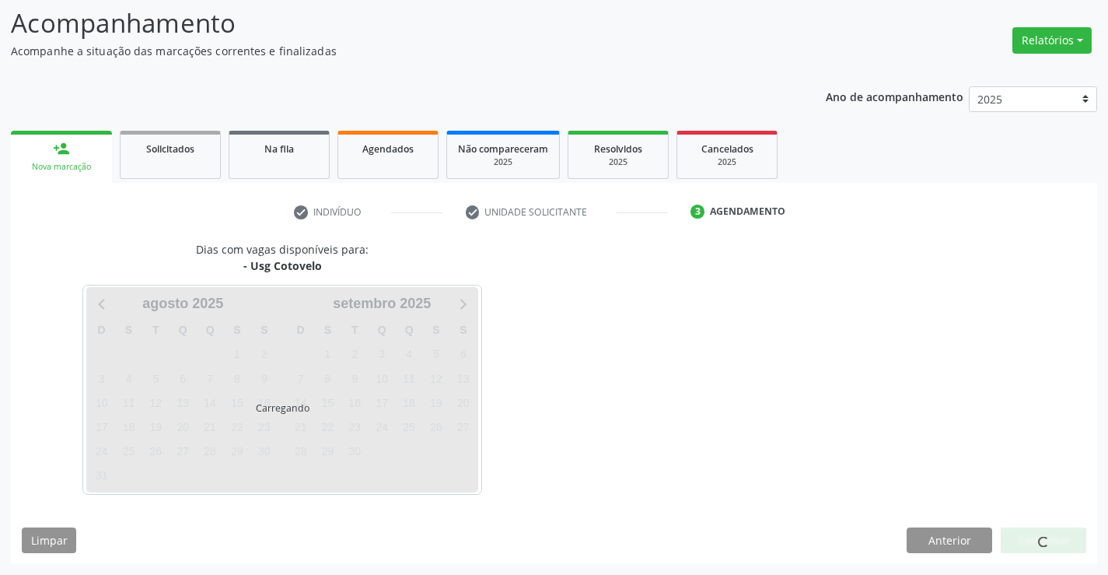
scroll to position [102, 0]
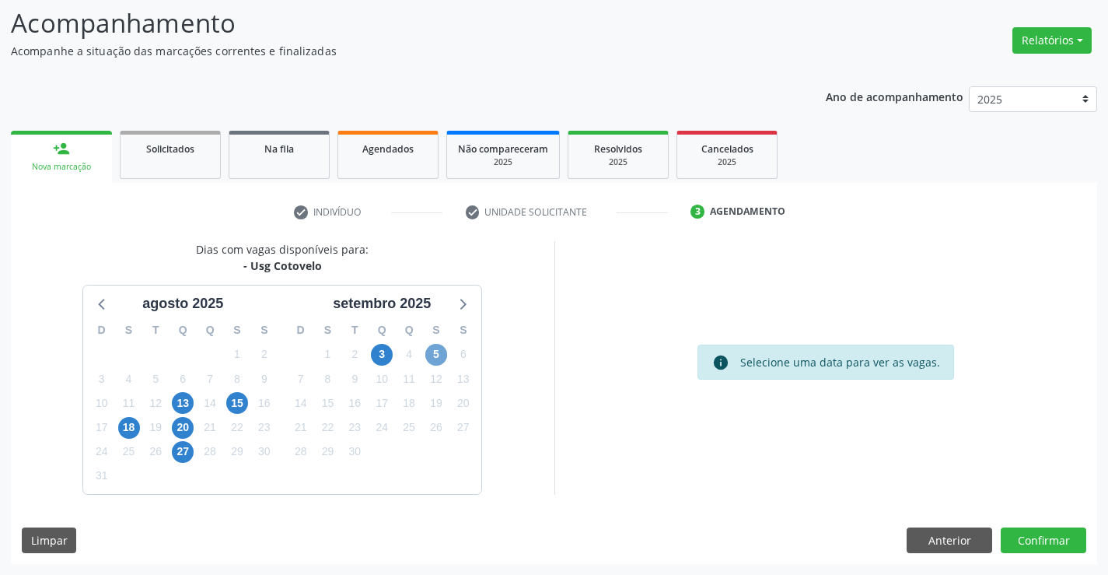
click at [439, 359] on span "5" at bounding box center [436, 355] width 22 height 22
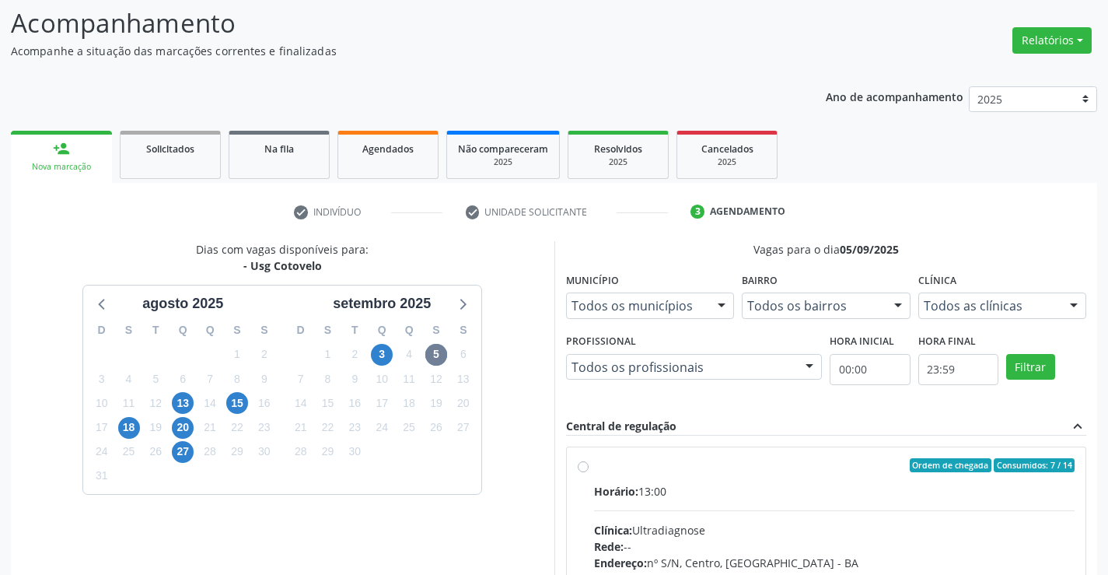
click at [589, 472] on input "Ordem de chegada Consumidos: 7 / 14 Horário: 13:00 Clínica: Ultradiagnose Rede:…" at bounding box center [583, 465] width 11 height 14
radio input "true"
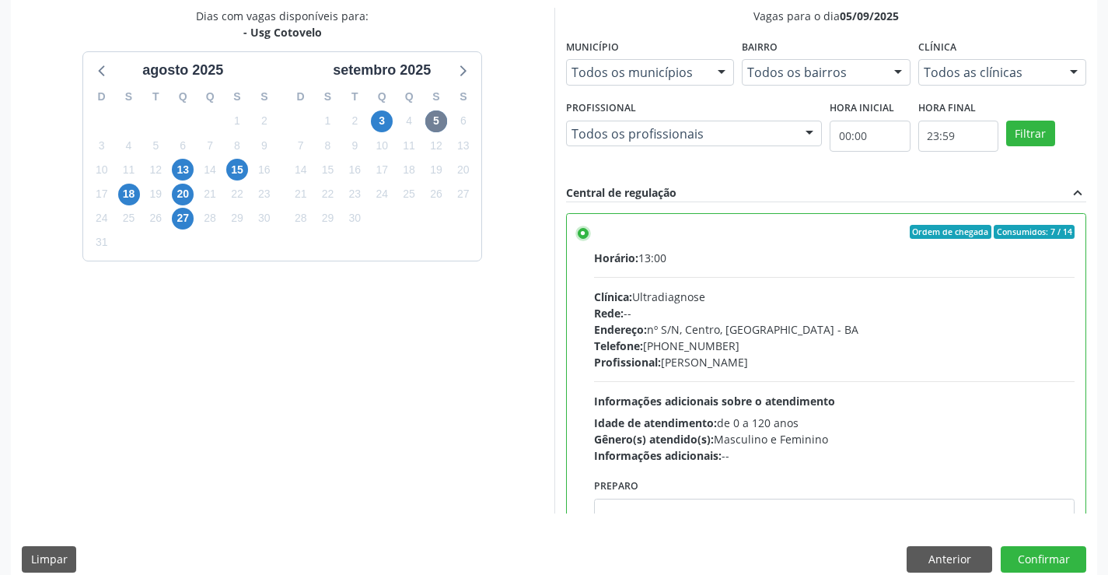
scroll to position [77, 0]
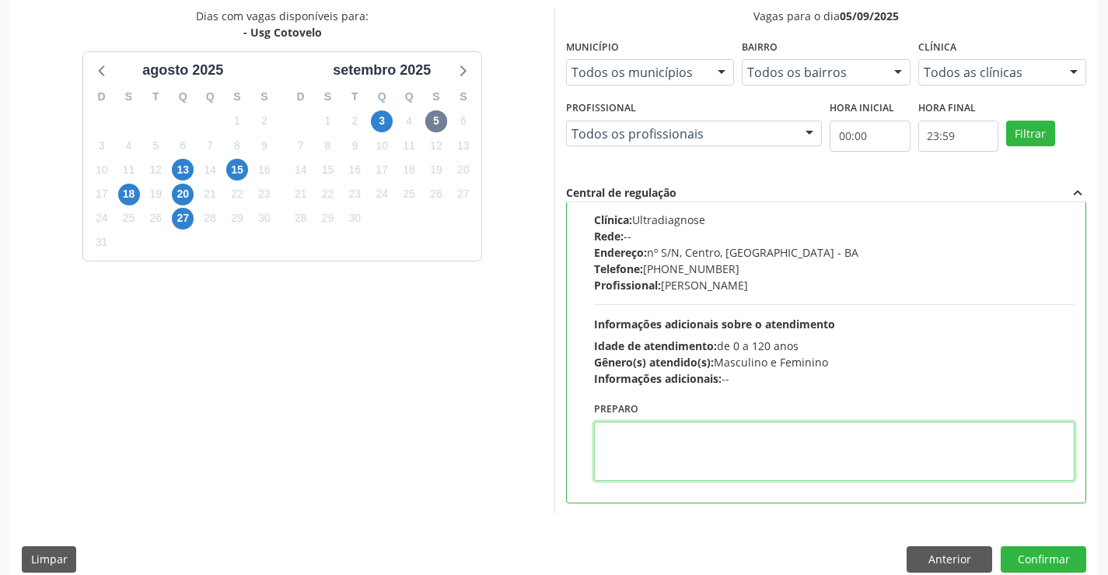
click at [722, 470] on textarea at bounding box center [834, 451] width 481 height 59
type textarea "R"
type textarea "E"
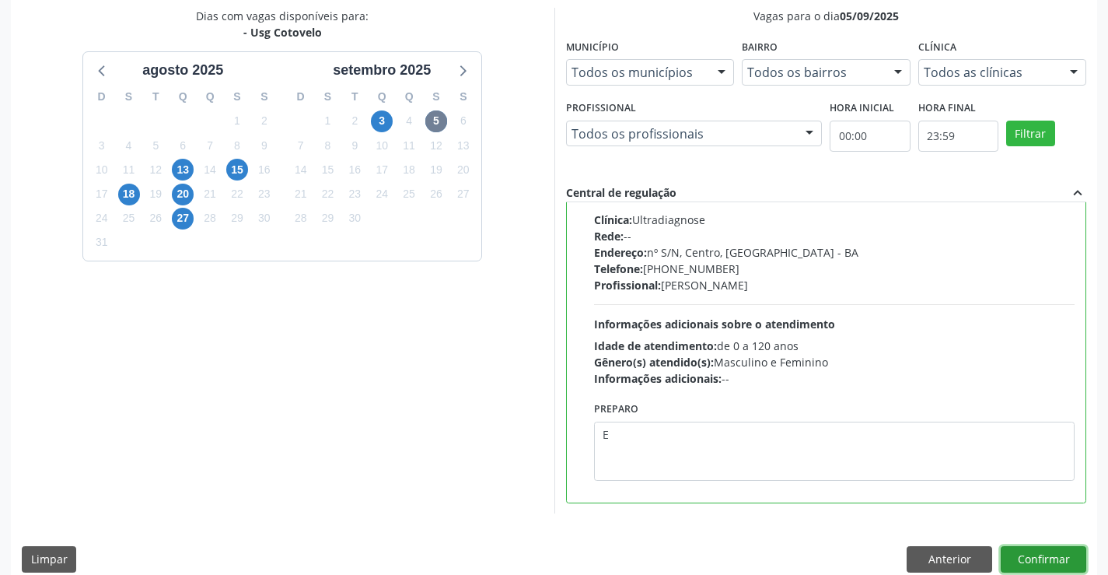
click at [1031, 554] on button "Confirmar" at bounding box center [1044, 559] width 86 height 26
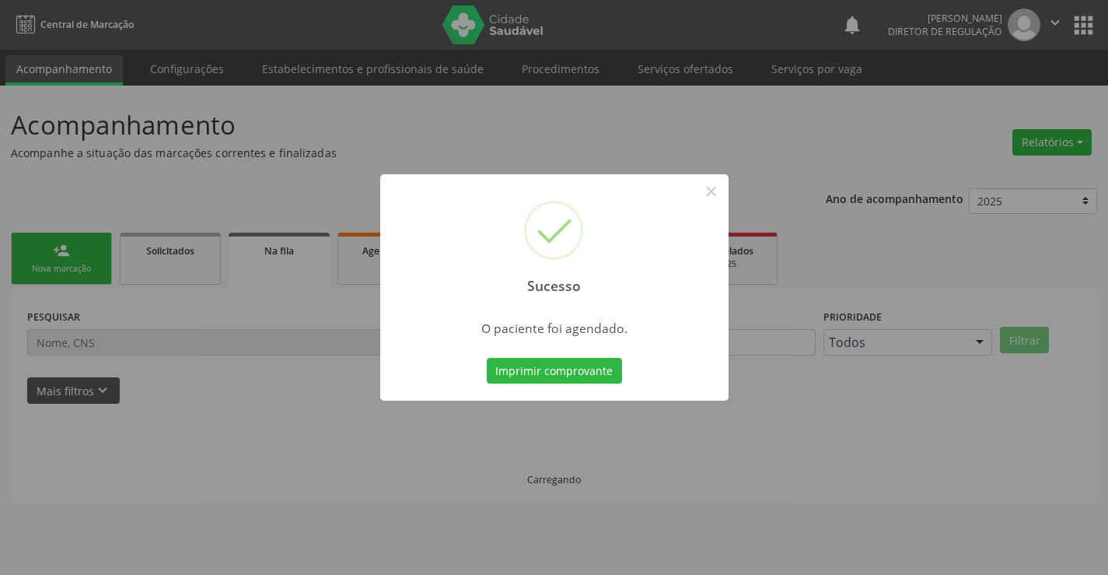
scroll to position [0, 0]
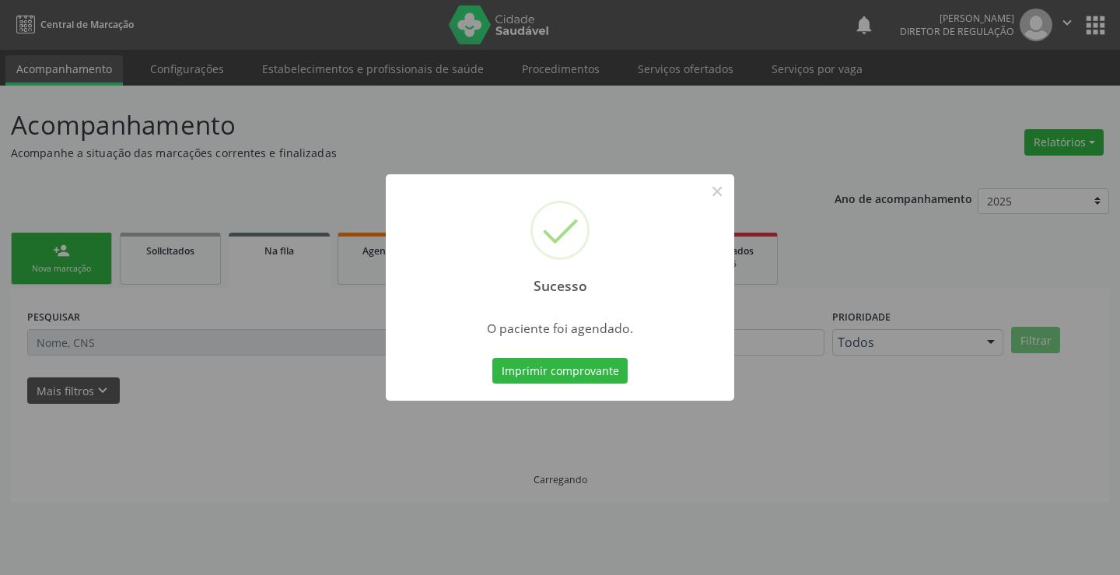
click at [492, 358] on button "Imprimir comprovante" at bounding box center [559, 371] width 135 height 26
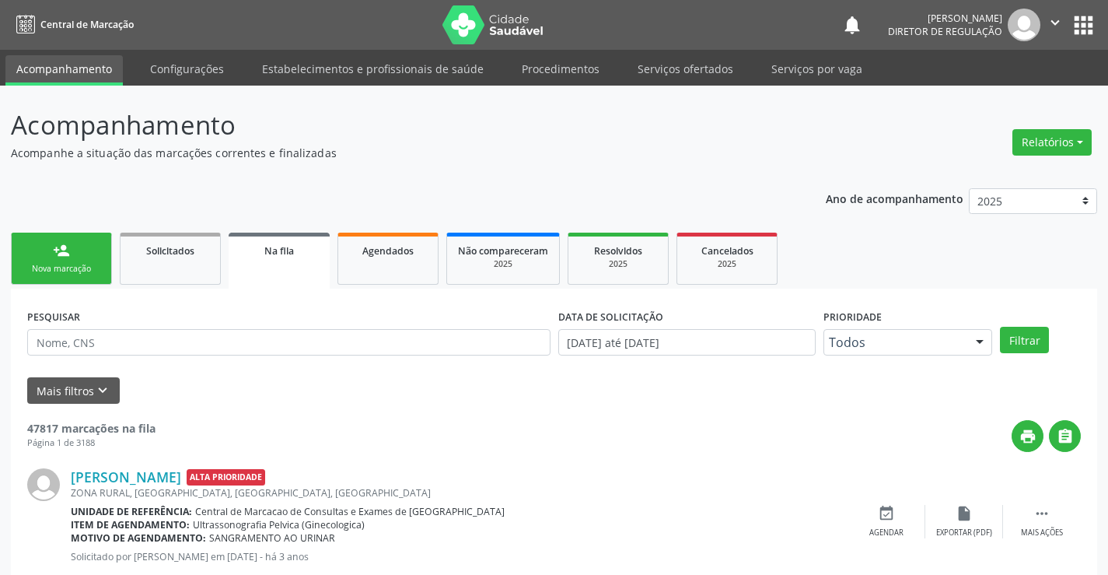
click at [61, 264] on div "Nova marcação" at bounding box center [62, 269] width 78 height 12
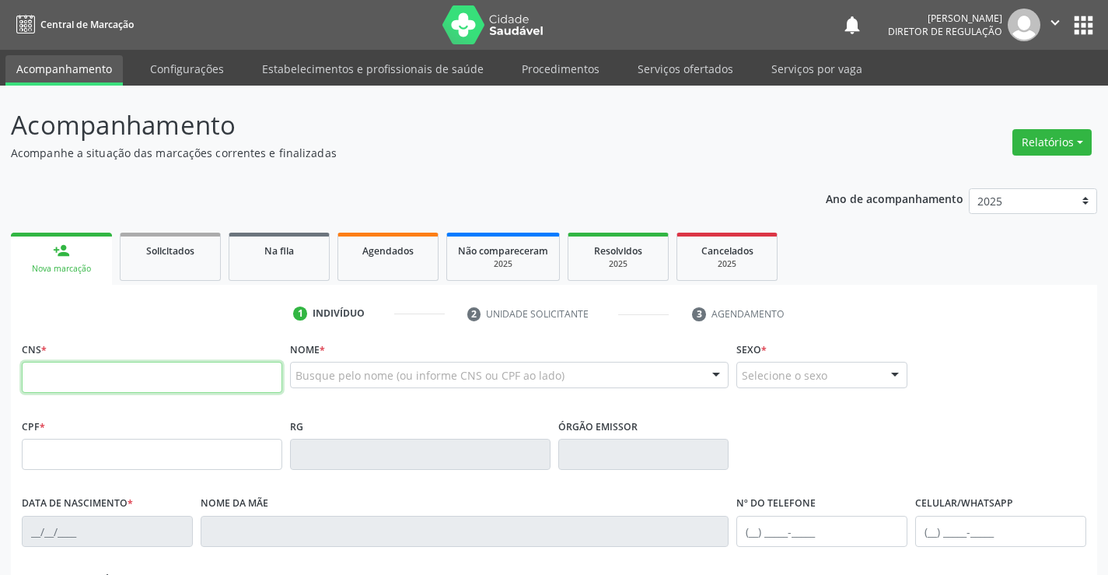
click at [251, 391] on input "text" at bounding box center [152, 377] width 261 height 31
type input "706 2095 8053 9164"
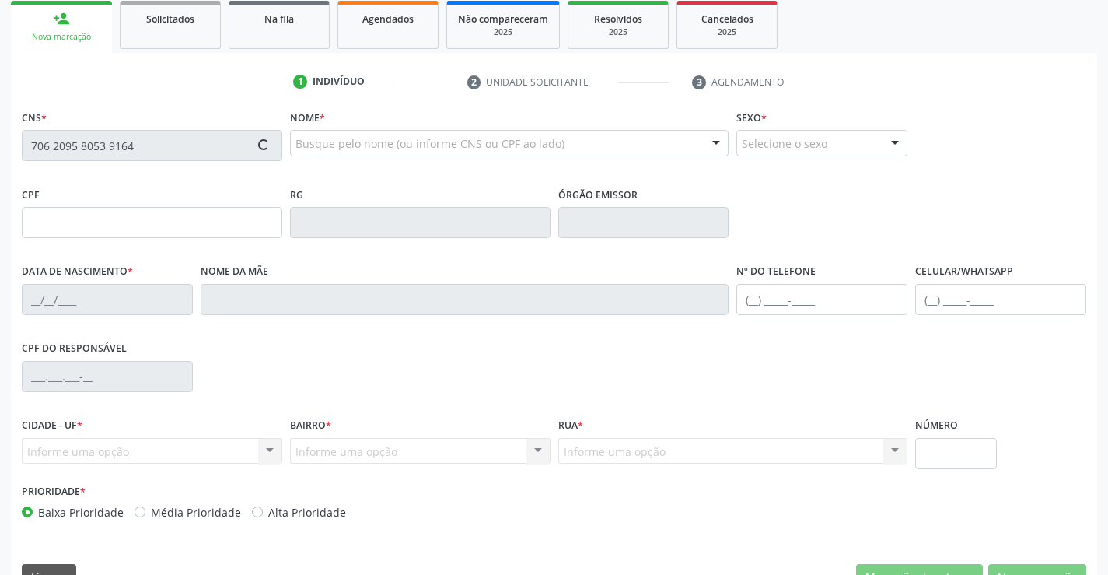
scroll to position [233, 0]
type input "2382238178"
type input "[DATE]"
type input "[PHONE_NUMBER]"
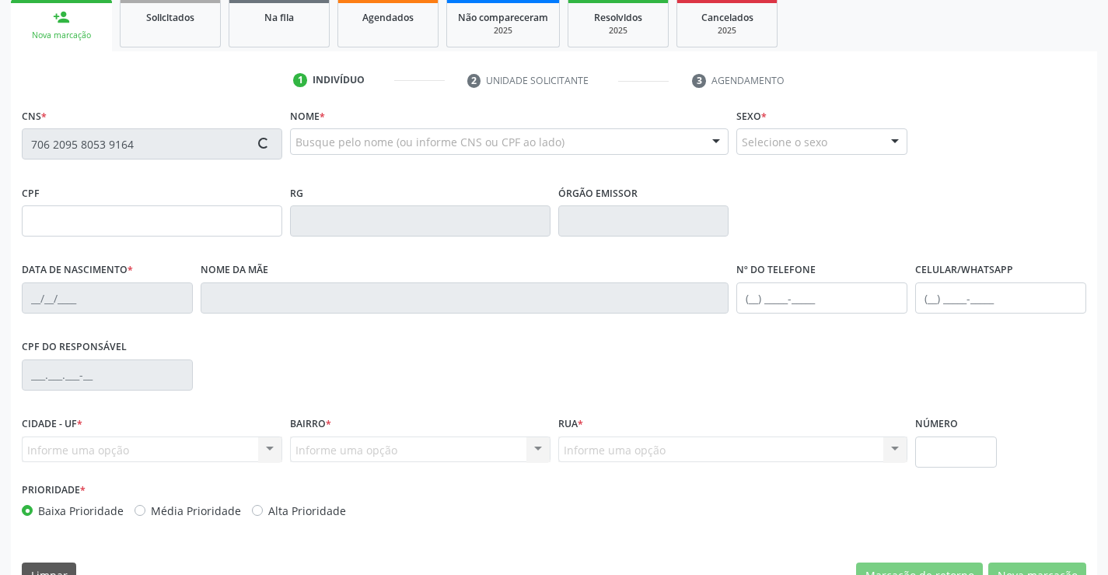
type input "108.615.775-31"
type input "S/N"
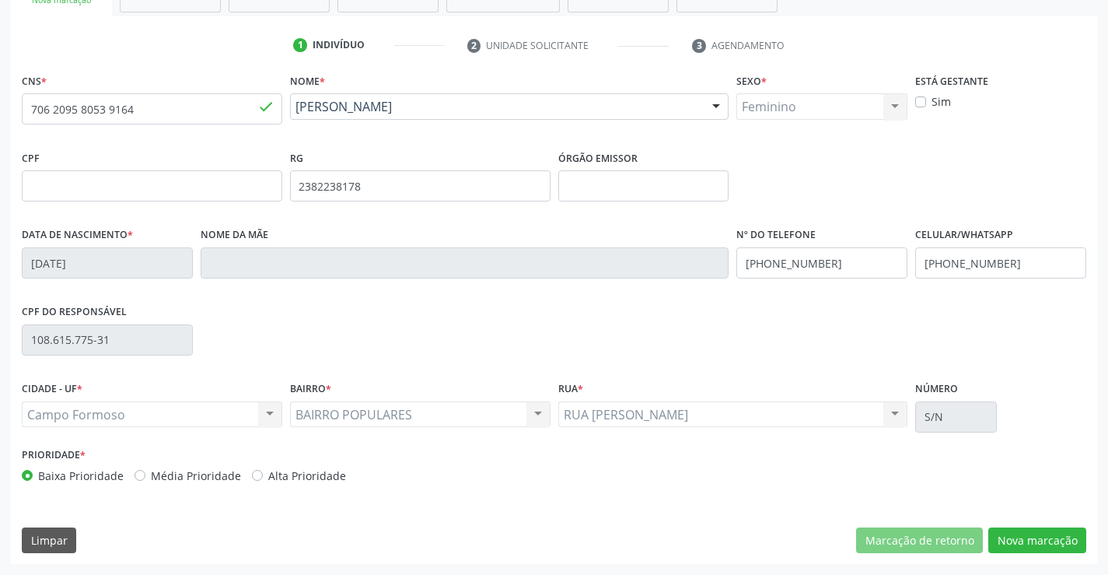
click at [1016, 556] on div "CNS * 706 2095 8053 9164 done Nome * [PERSON_NAME] [PERSON_NAME] CNS: 706 2095 …" at bounding box center [554, 316] width 1086 height 495
click at [1016, 542] on button "Nova marcação" at bounding box center [1037, 540] width 98 height 26
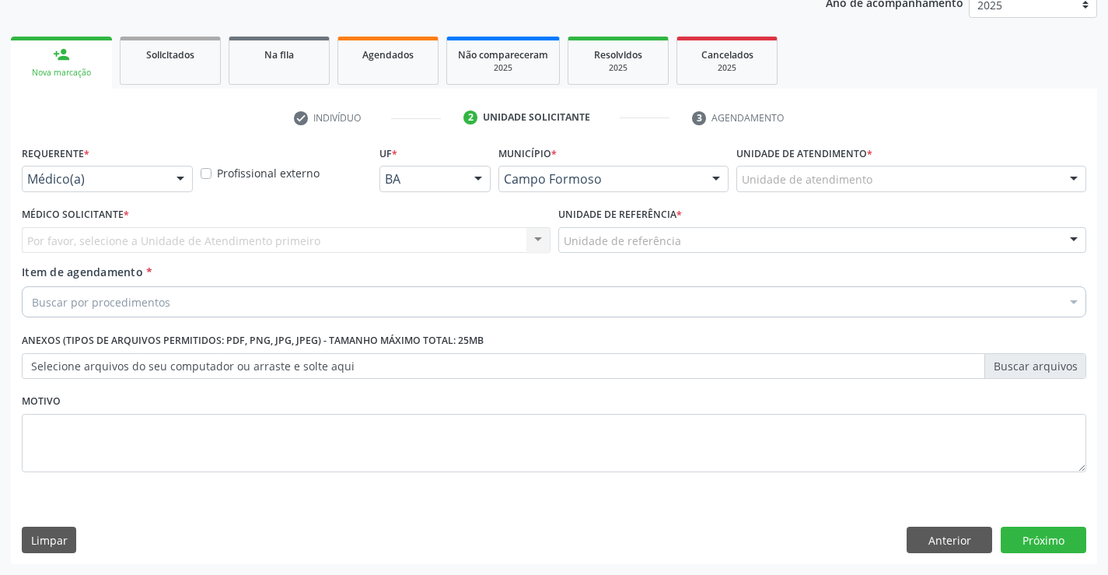
scroll to position [196, 0]
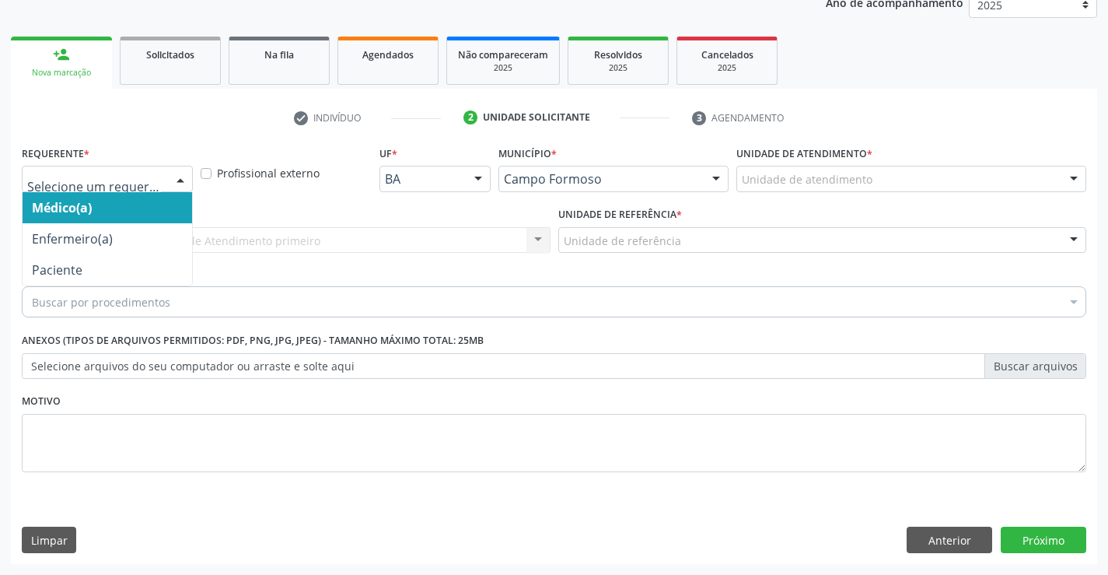
click at [166, 180] on div "Médico(a) Enfermeiro(a) Paciente Nenhum resultado encontrado para: " " Não há n…" at bounding box center [107, 179] width 171 height 26
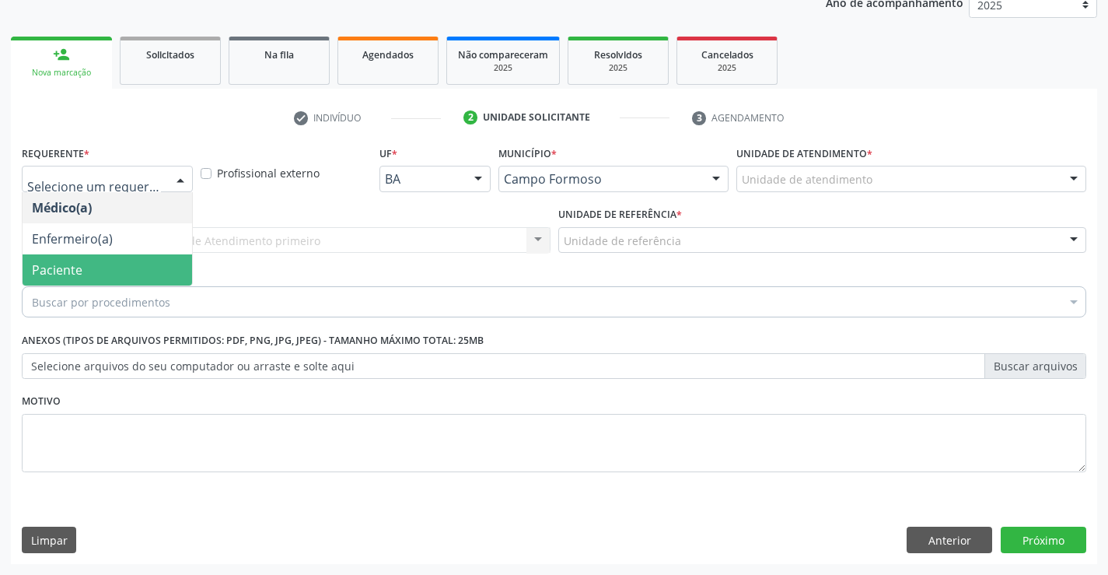
click at [138, 279] on span "Paciente" at bounding box center [108, 269] width 170 height 31
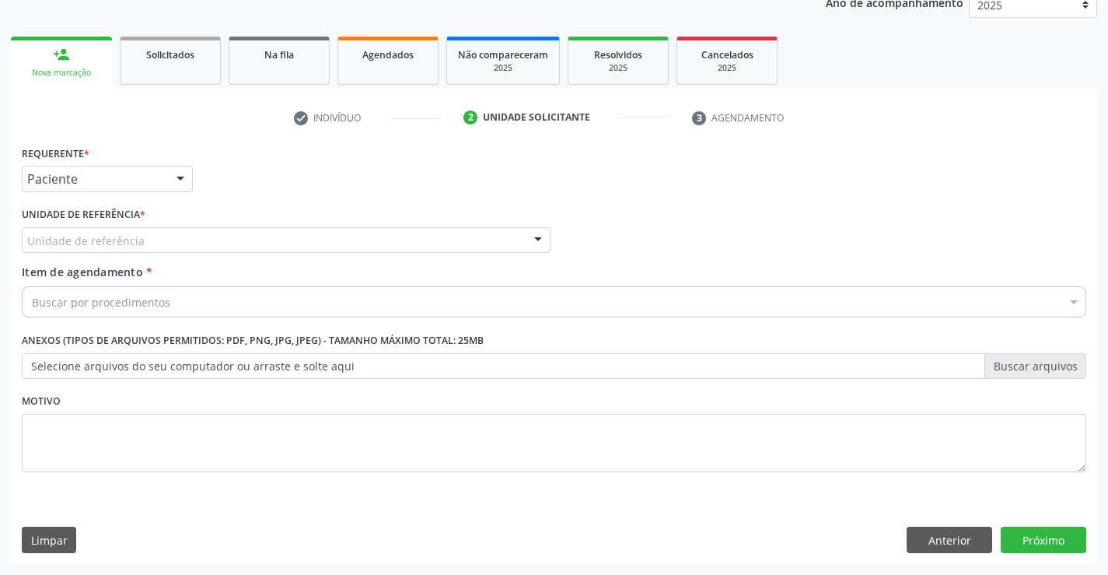
click at [282, 254] on div "Unidade de referência * Unidade de referência Unidade Basica de Saude da Famili…" at bounding box center [286, 233] width 537 height 61
click at [292, 250] on div "Unidade de referência" at bounding box center [286, 240] width 529 height 26
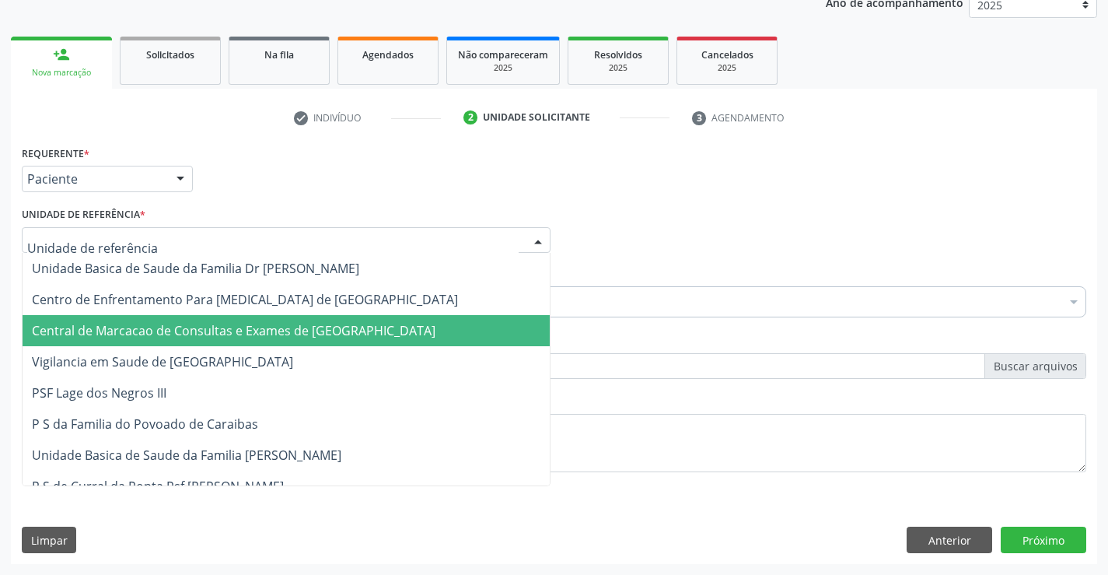
click at [306, 334] on span "Central de Marcacao de Consultas e Exames de [GEOGRAPHIC_DATA]" at bounding box center [234, 330] width 404 height 17
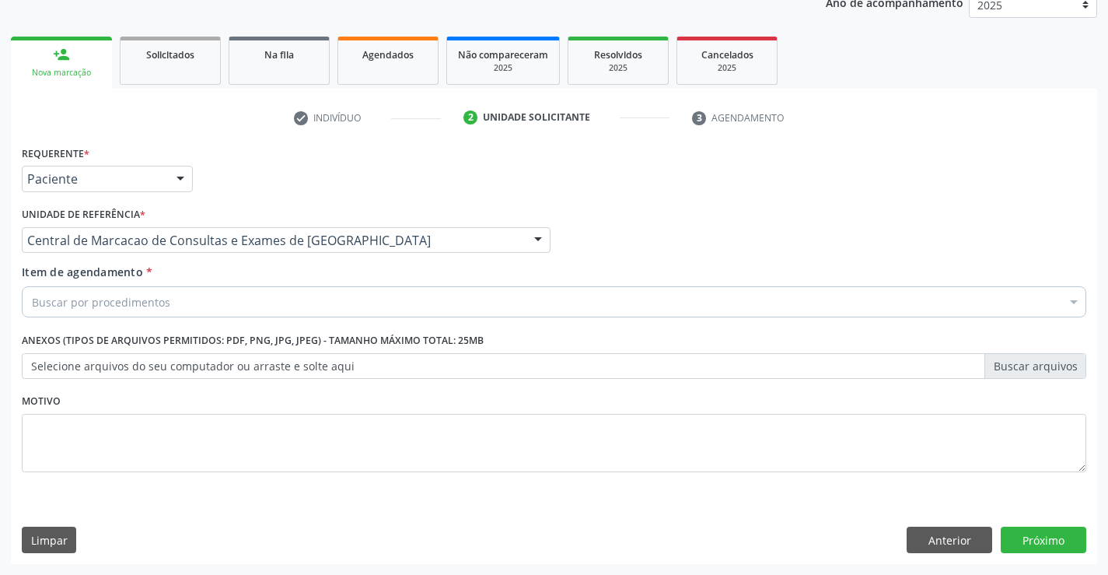
click at [357, 306] on div "Buscar por procedimentos" at bounding box center [554, 301] width 1065 height 31
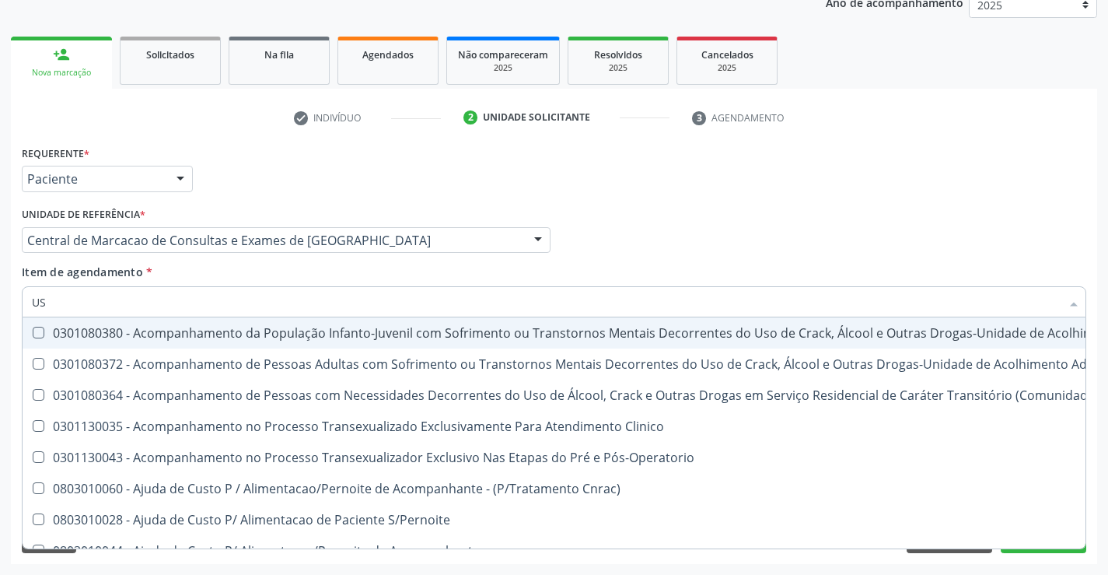
type input "USG"
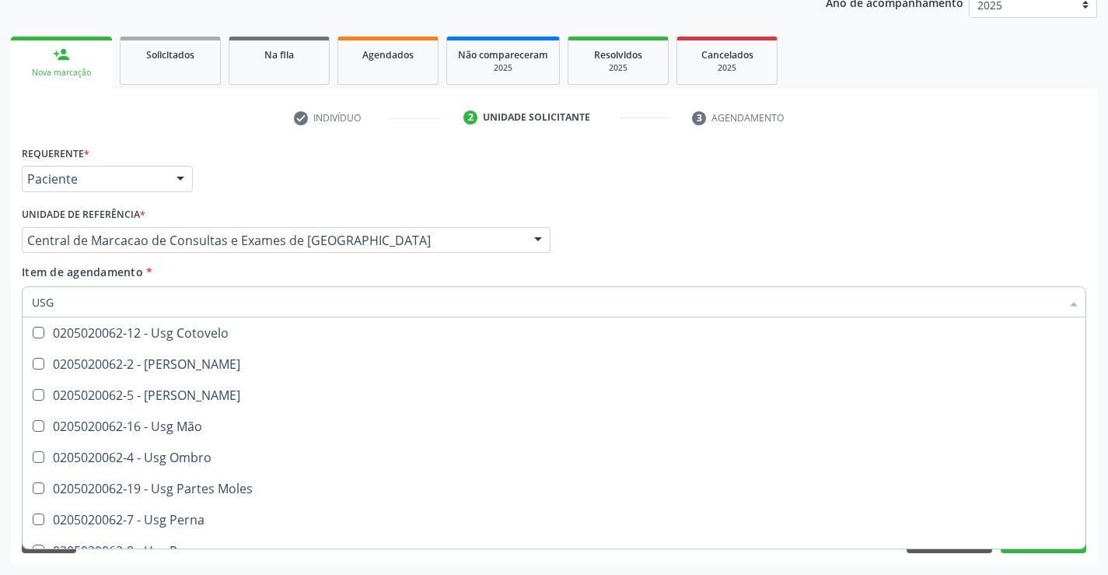
scroll to position [233, 0]
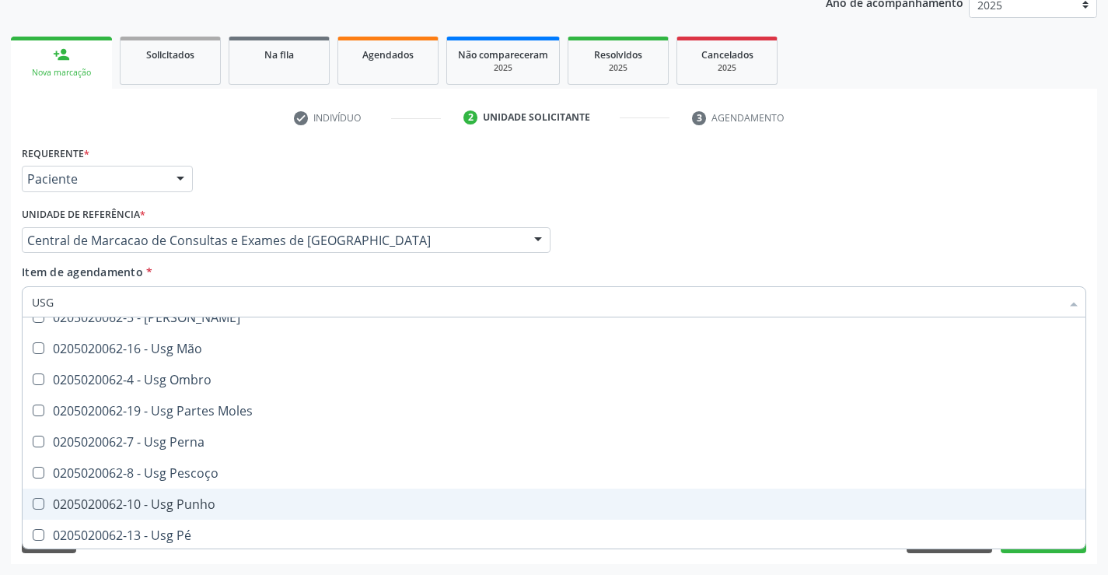
click at [199, 501] on div "0205020062-10 - Usg Punho" at bounding box center [554, 504] width 1044 height 12
checkbox Punho "true"
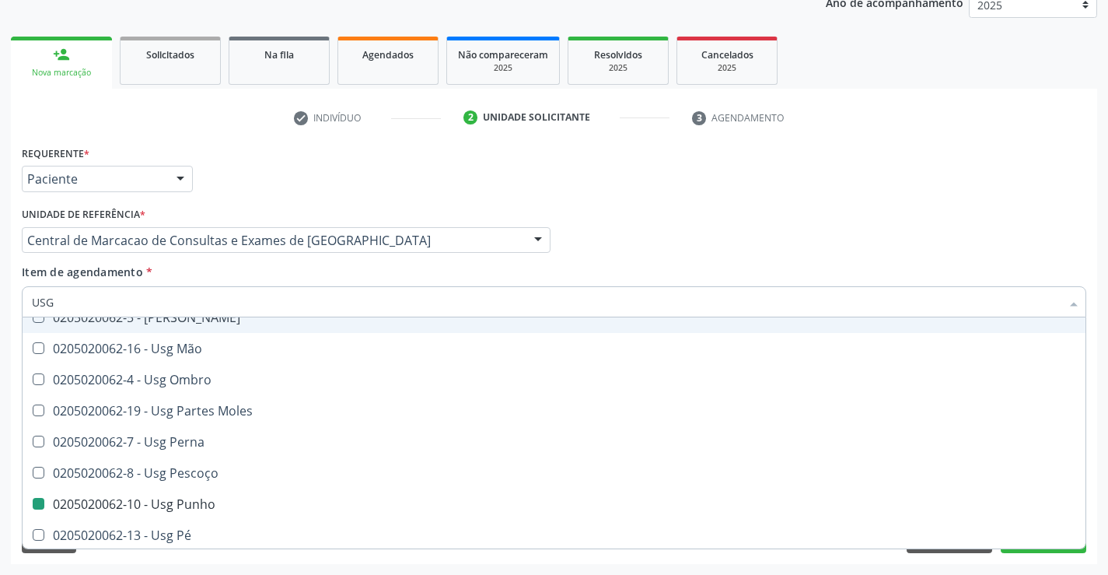
click at [403, 274] on div "Item de agendamento * USG Desfazer seleção 0205020062-14 - Usg Axila 0205020062…" at bounding box center [554, 288] width 1065 height 49
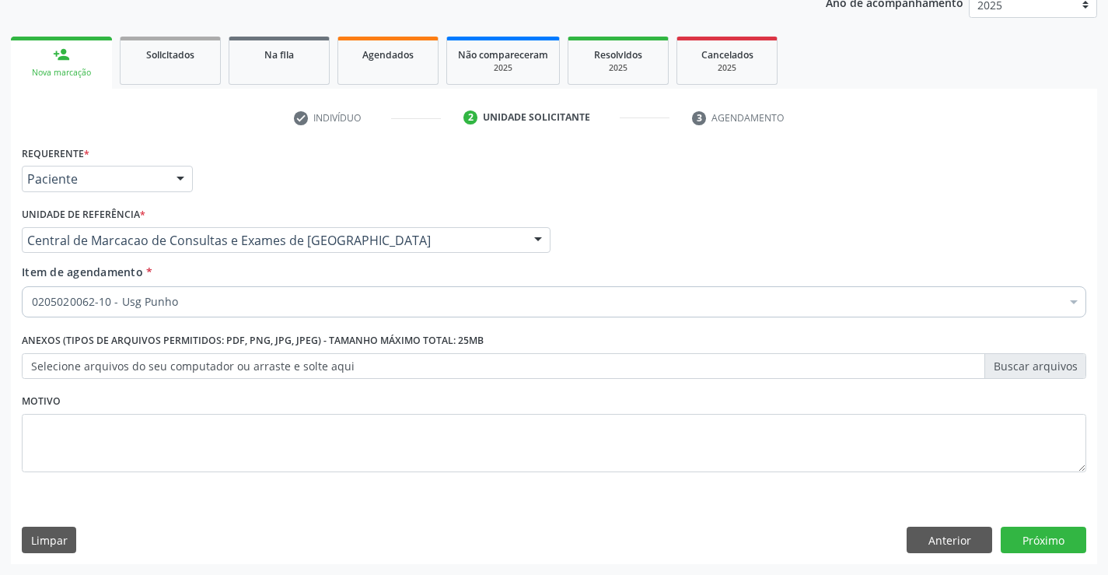
scroll to position [0, 0]
click at [1072, 537] on button "Próximo" at bounding box center [1044, 539] width 86 height 26
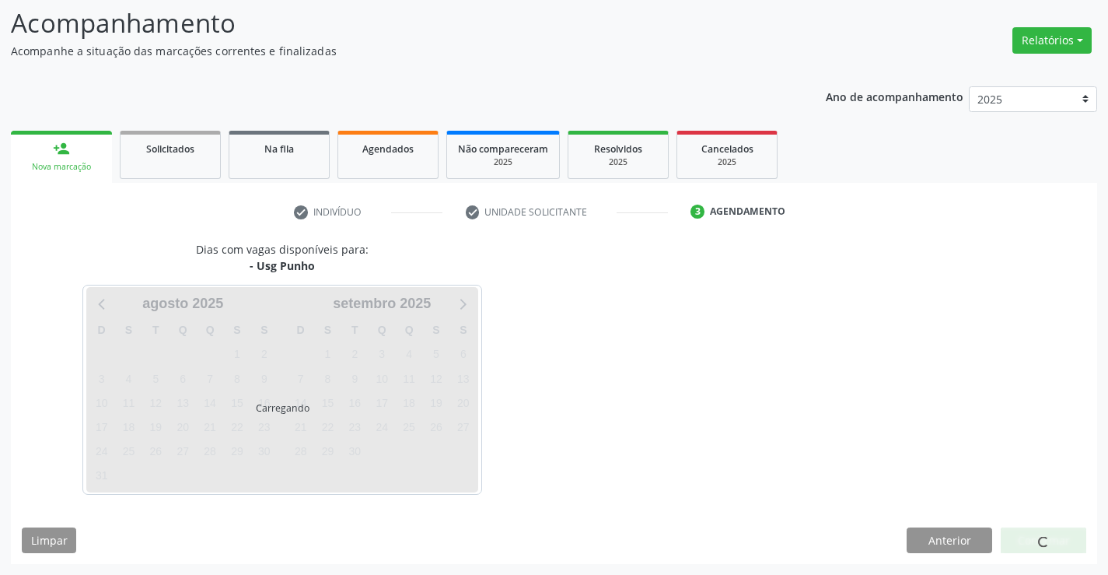
scroll to position [102, 0]
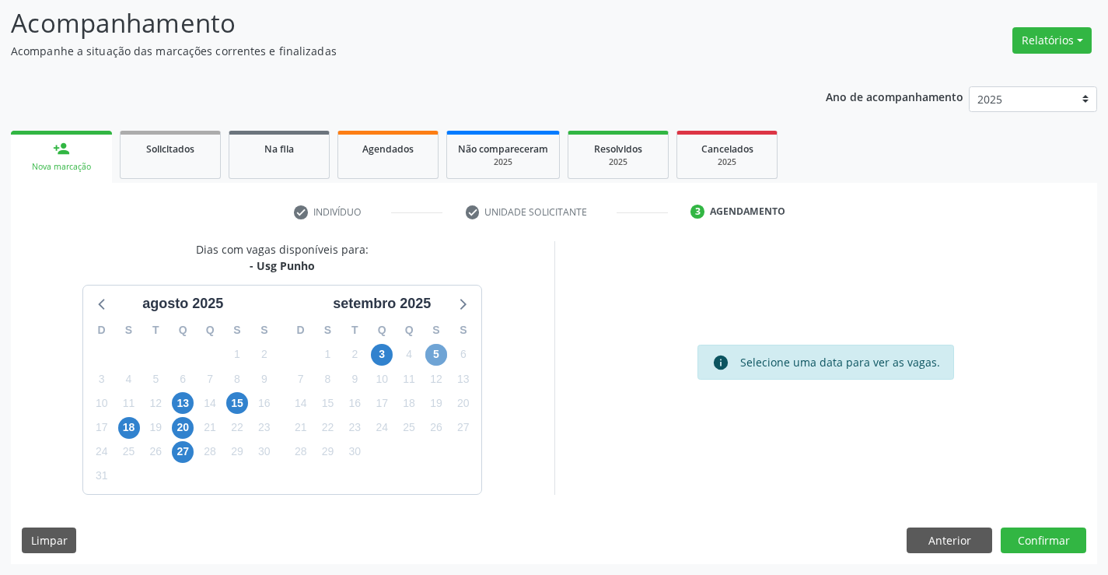
click at [432, 353] on span "5" at bounding box center [436, 355] width 22 height 22
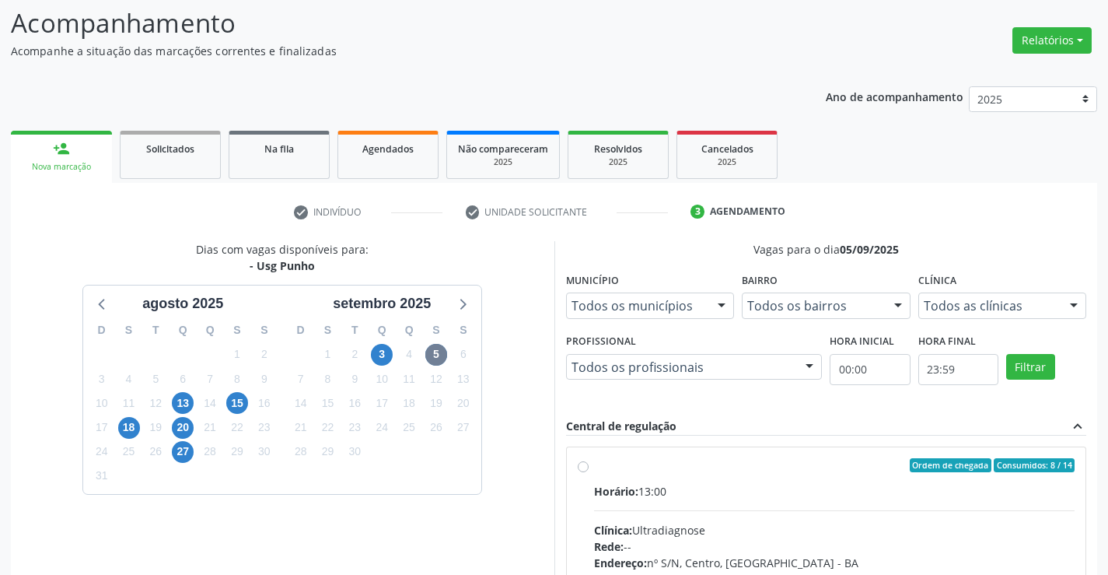
click at [715, 489] on div "Horário: 13:00" at bounding box center [834, 491] width 481 height 16
click at [589, 472] on input "Ordem de chegada Consumidos: 8 / 14 Horário: 13:00 Clínica: Ultradiagnose Rede:…" at bounding box center [583, 465] width 11 height 14
radio input "true"
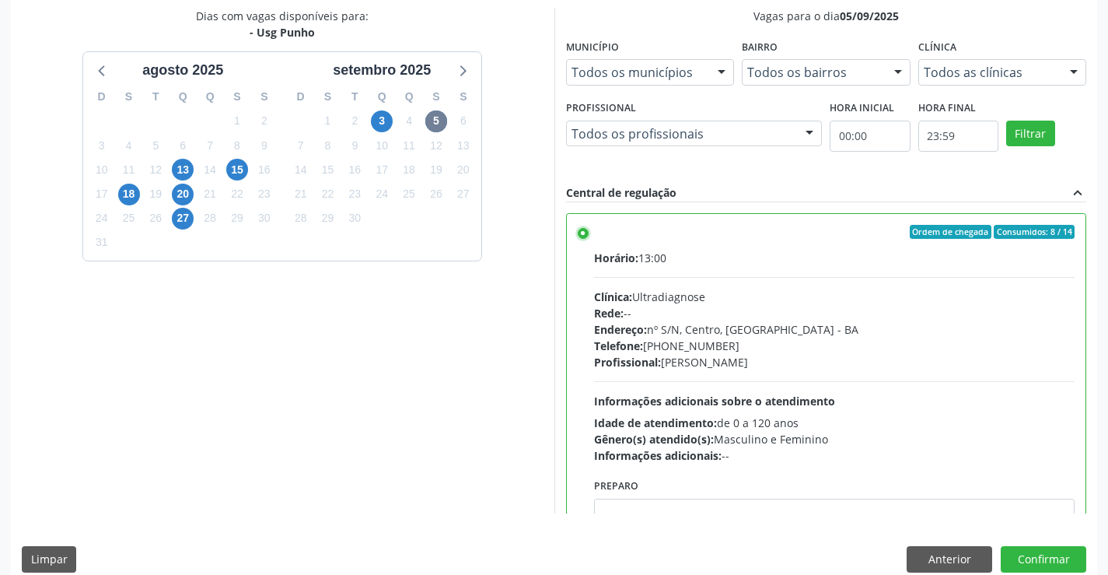
scroll to position [77, 0]
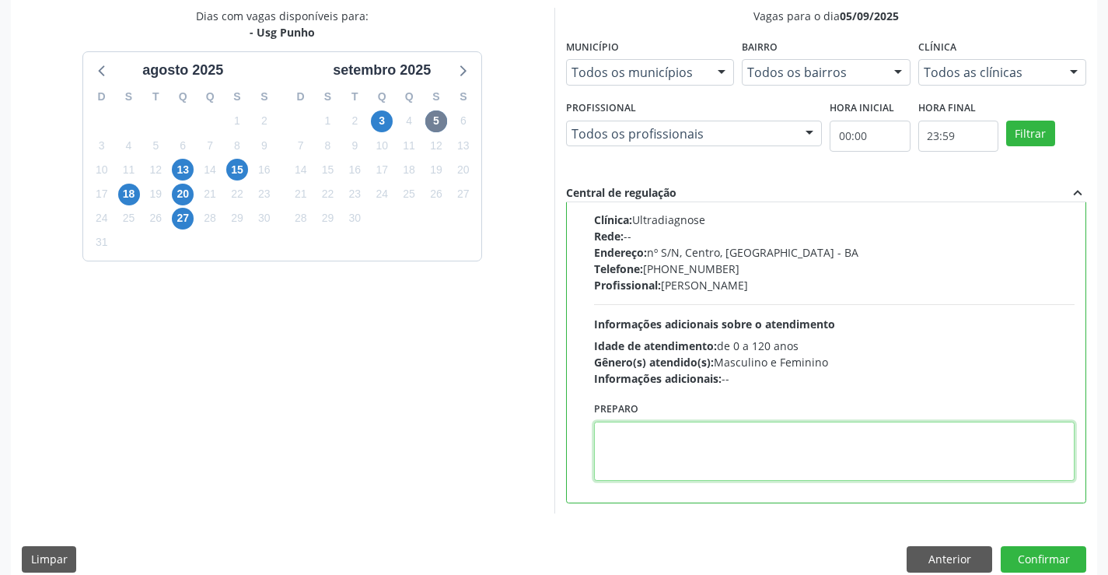
click at [671, 441] on textarea at bounding box center [834, 451] width 481 height 59
type textarea "D"
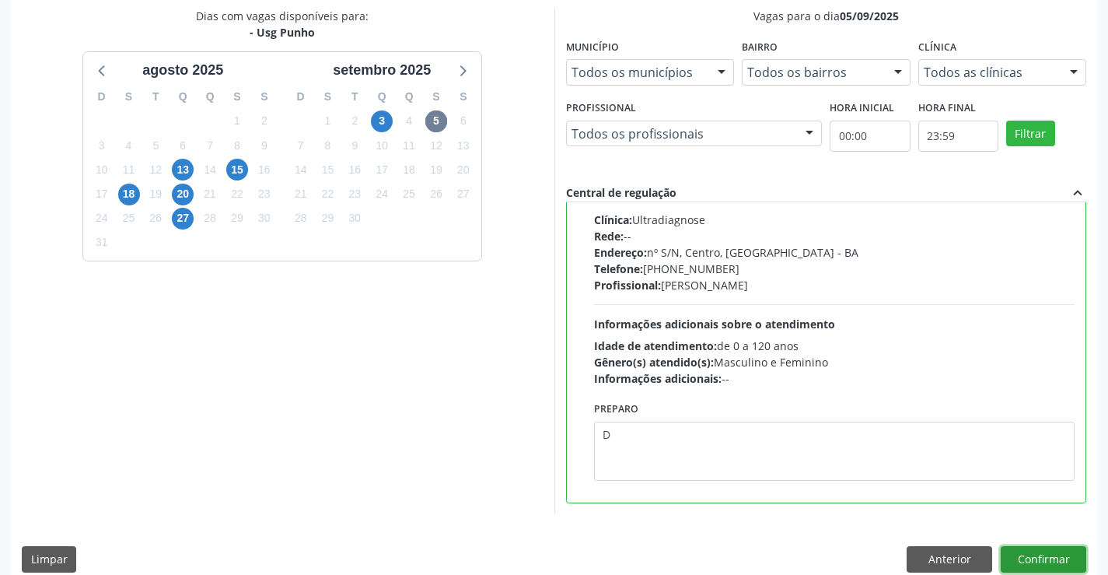
click at [1056, 558] on button "Confirmar" at bounding box center [1044, 559] width 86 height 26
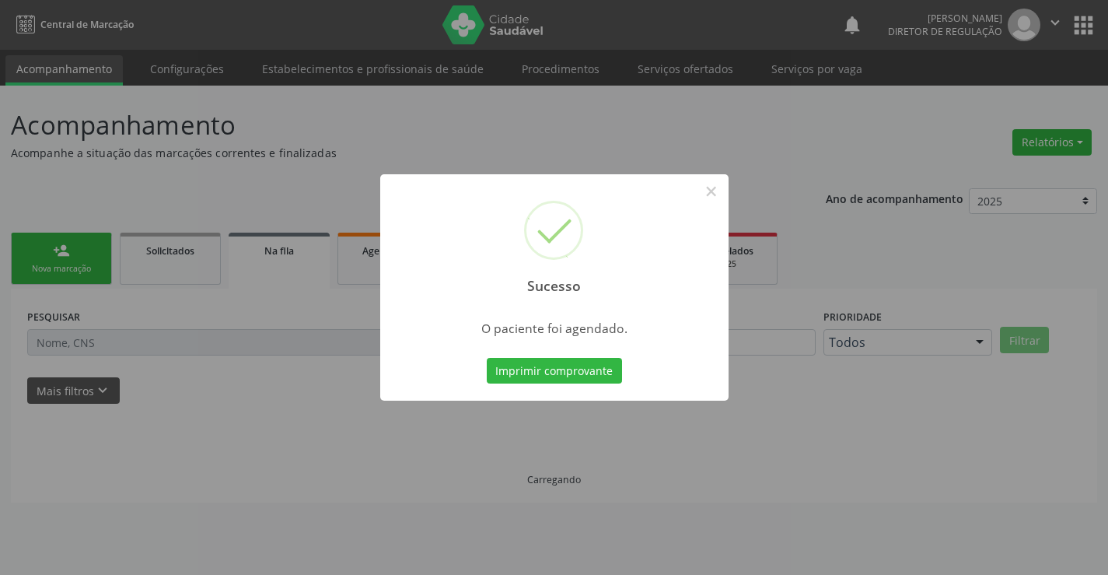
scroll to position [0, 0]
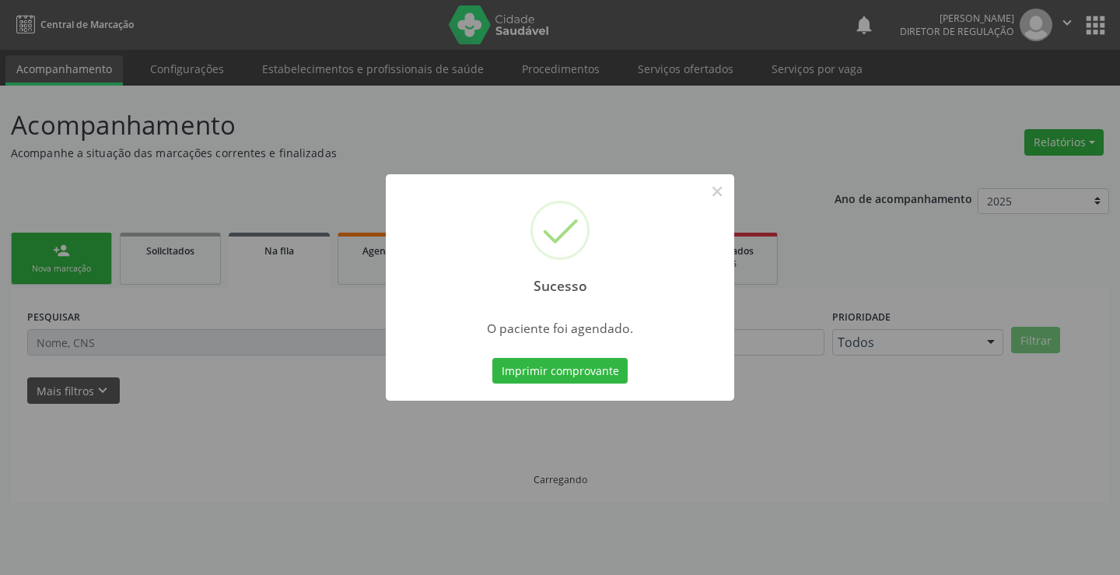
click at [492, 358] on button "Imprimir comprovante" at bounding box center [559, 371] width 135 height 26
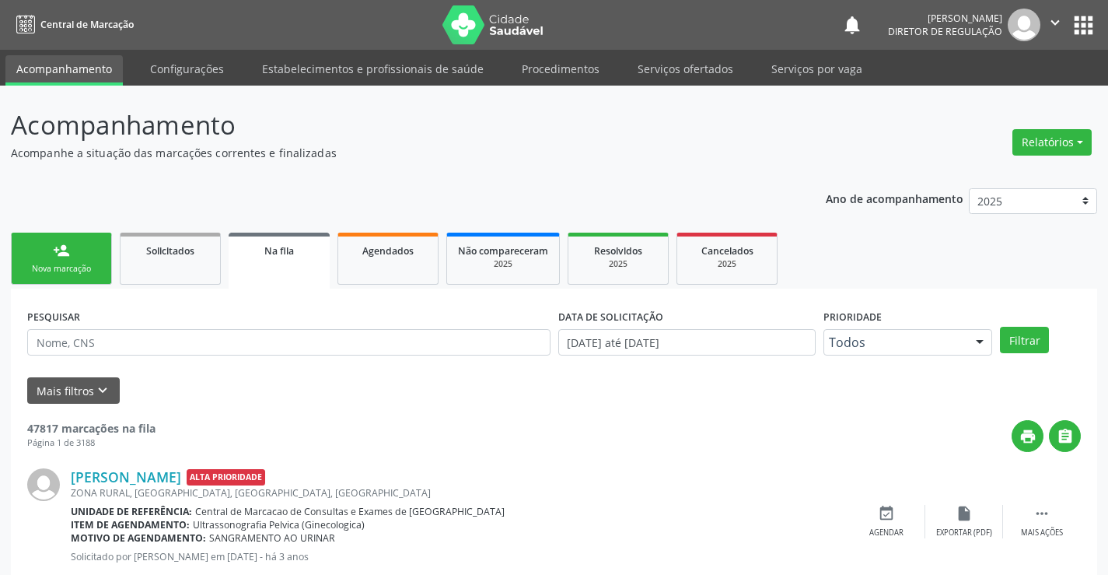
click at [74, 274] on div "Nova marcação" at bounding box center [62, 269] width 78 height 12
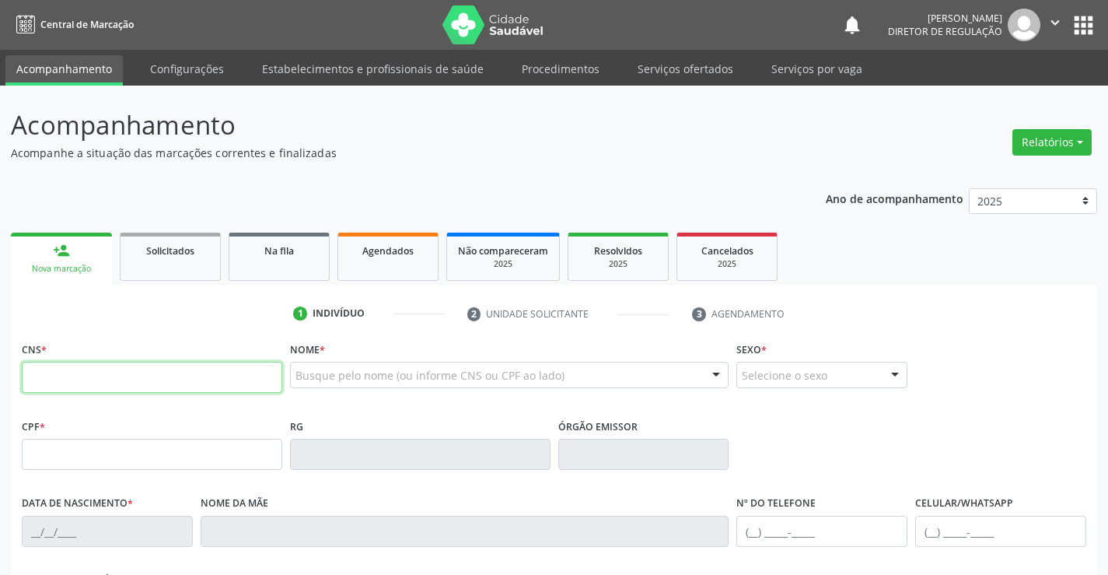
click at [105, 369] on input "text" at bounding box center [152, 377] width 261 height 31
paste input "706 2095 8053 9164"
type input "706 2095 8053 9164"
type input "2382238178"
type input "[DATE]"
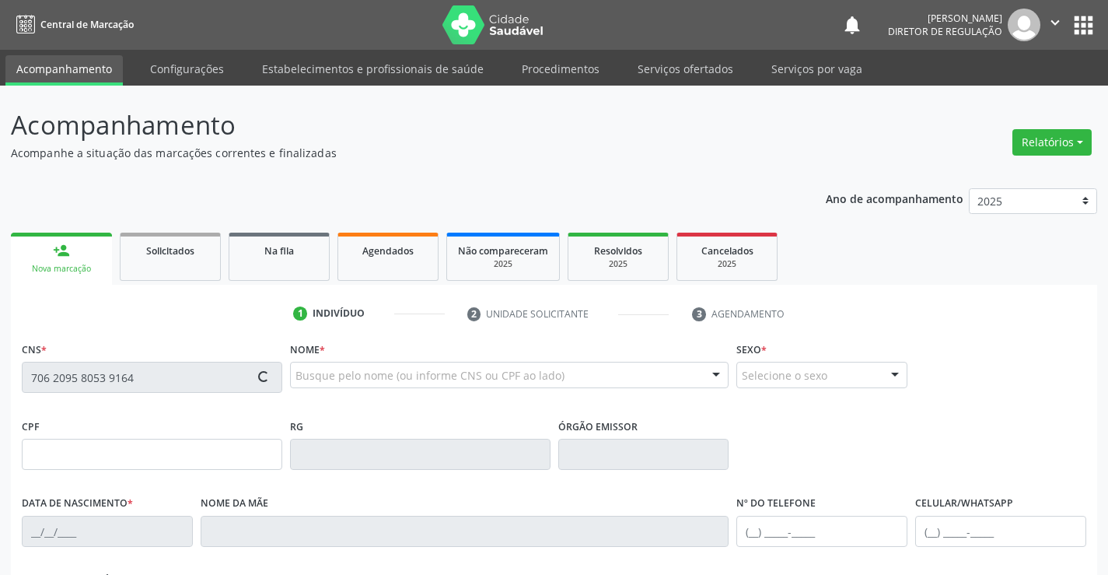
type input "[PHONE_NUMBER]"
type input "108.615.775-31"
type input "S/N"
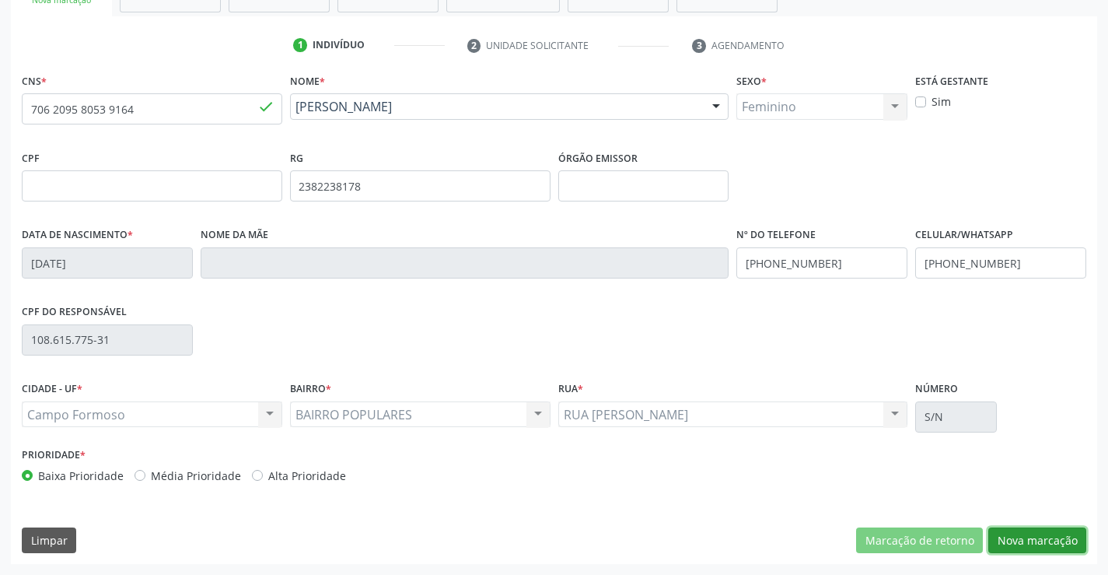
click at [1030, 538] on button "Nova marcação" at bounding box center [1037, 540] width 98 height 26
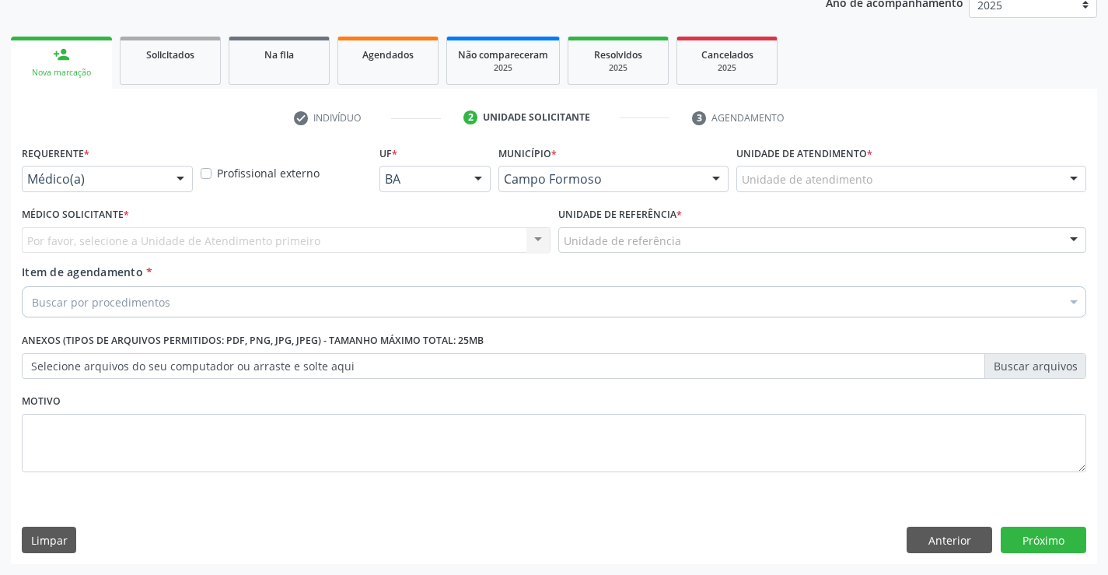
scroll to position [196, 0]
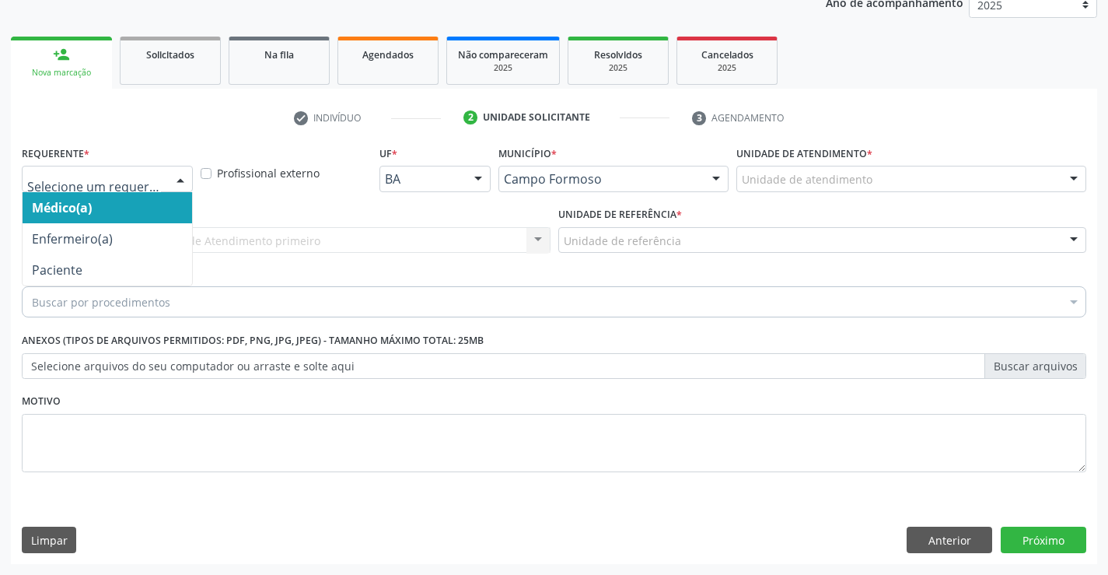
click at [169, 189] on div "Médico(a) Enfermeiro(a) Paciente Nenhum resultado encontrado para: " " Não há n…" at bounding box center [107, 179] width 171 height 26
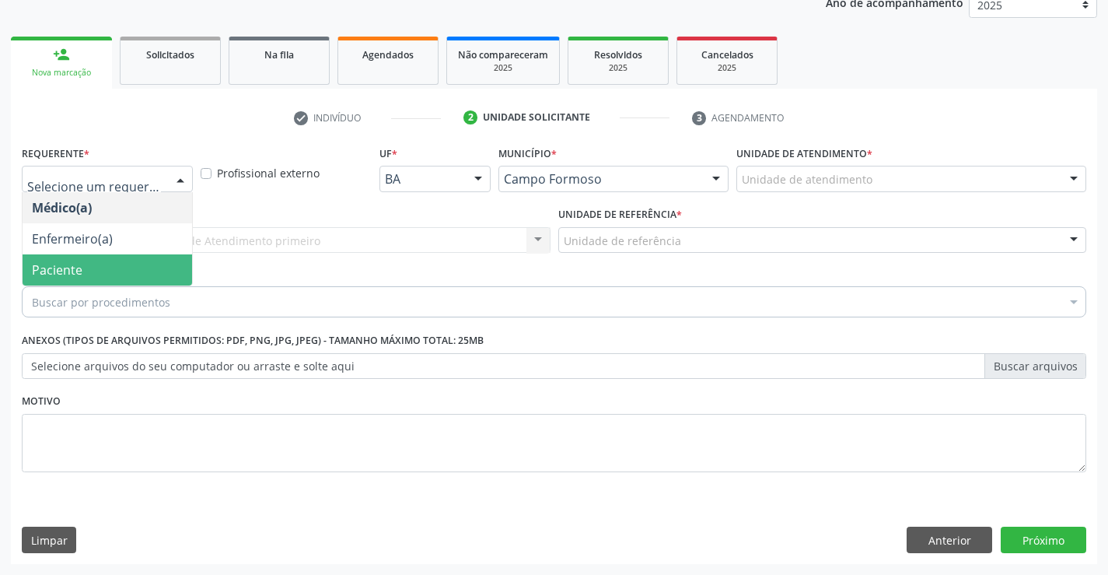
click at [142, 271] on span "Paciente" at bounding box center [108, 269] width 170 height 31
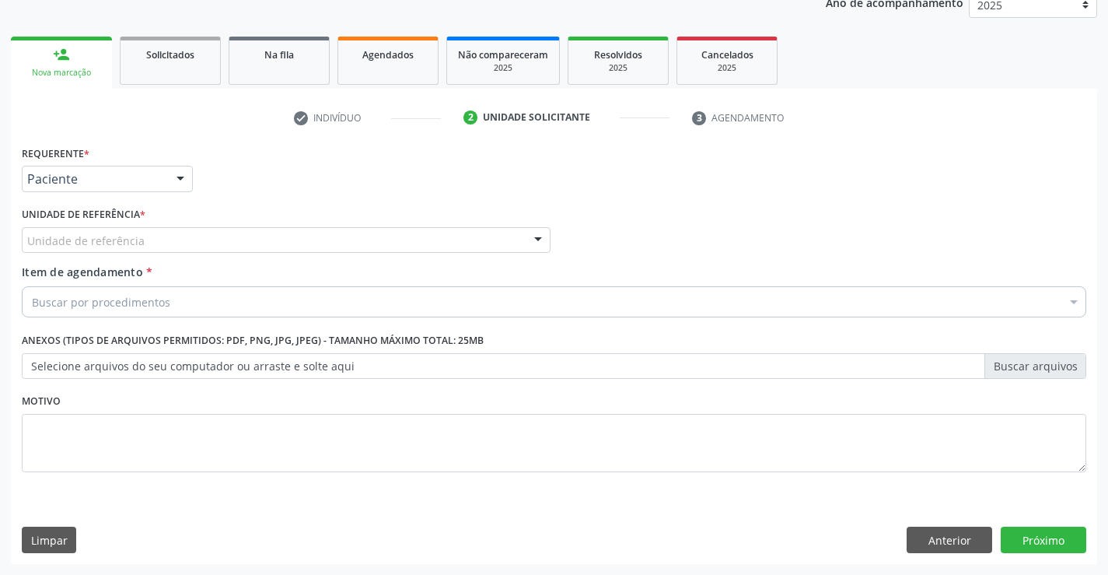
click at [286, 252] on div "Unidade de referência" at bounding box center [286, 240] width 529 height 26
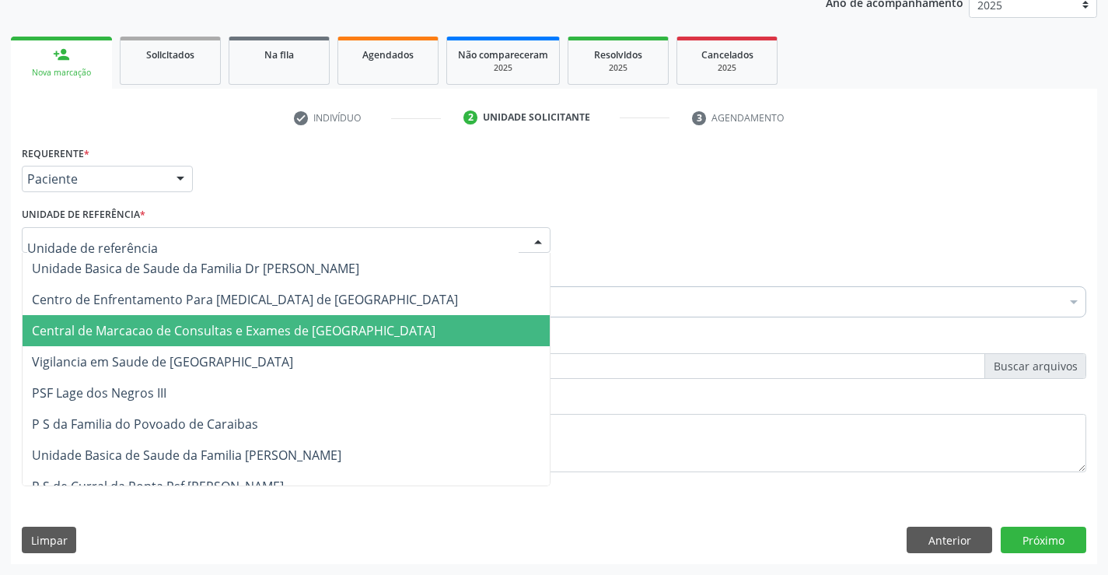
click at [272, 325] on span "Central de Marcacao de Consultas e Exames de [GEOGRAPHIC_DATA]" at bounding box center [234, 330] width 404 height 17
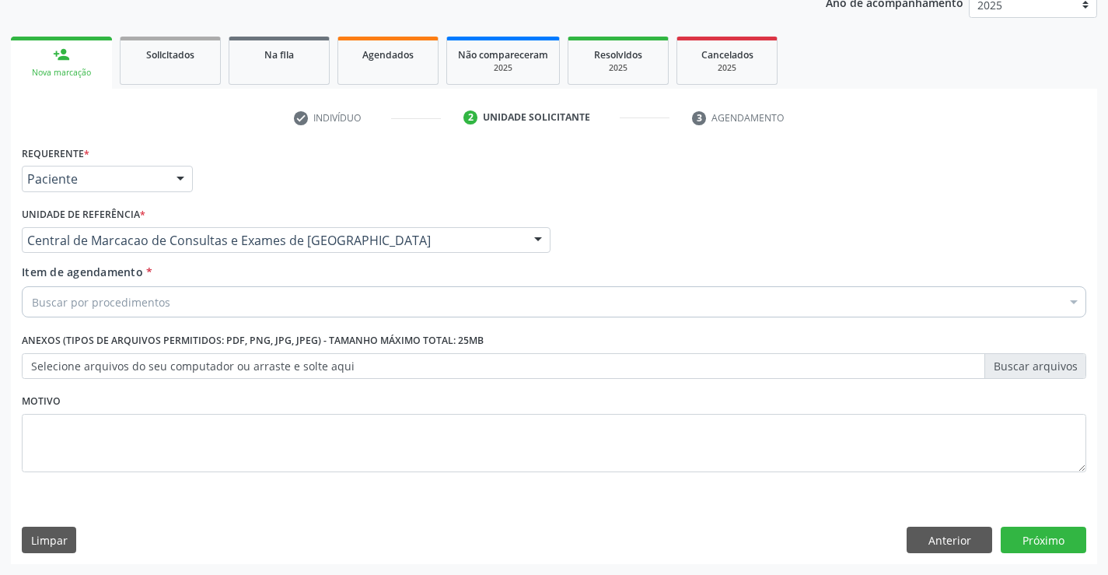
click at [394, 315] on div "Buscar por procedimentos" at bounding box center [554, 301] width 1065 height 31
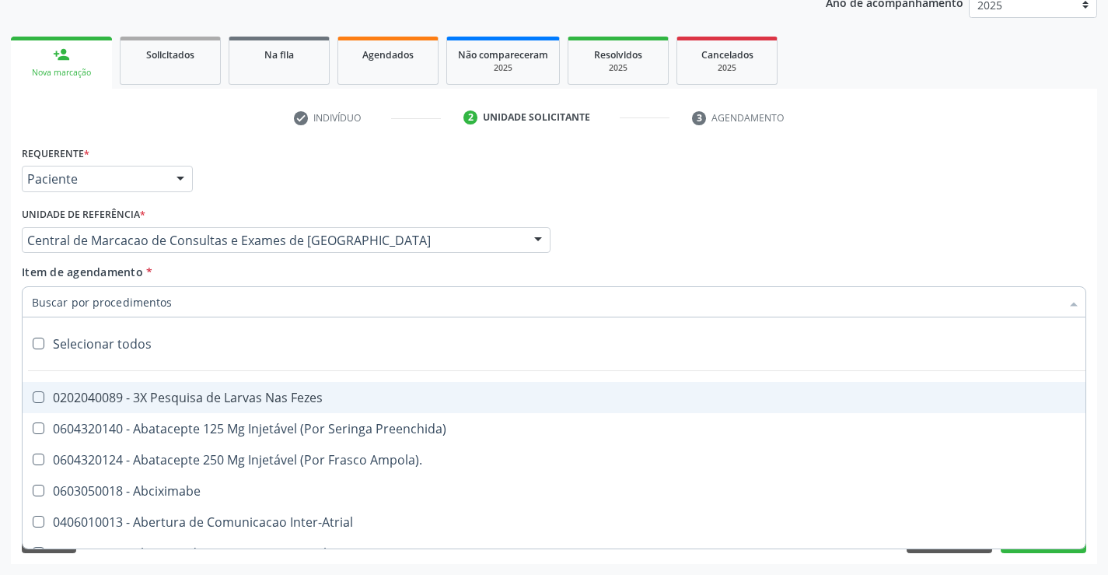
click at [394, 310] on input "Item de agendamento *" at bounding box center [546, 301] width 1029 height 31
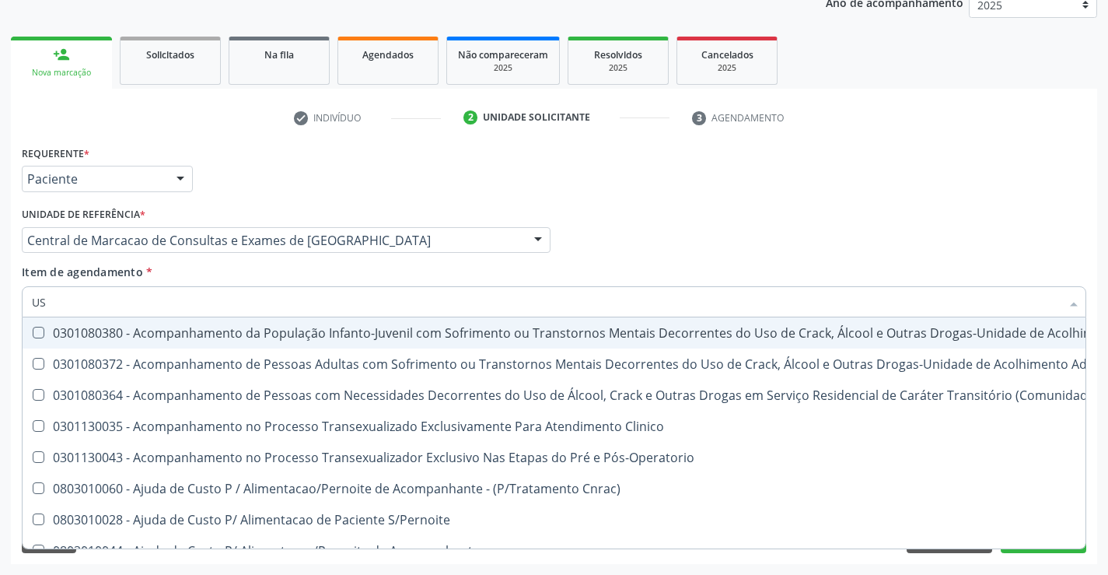
type input "USG"
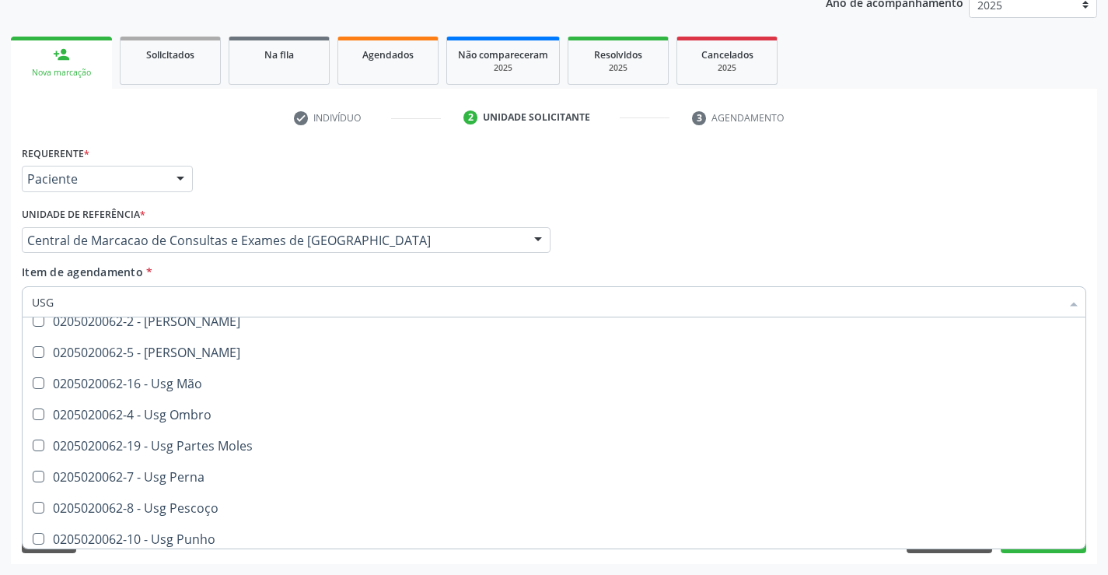
scroll to position [233, 0]
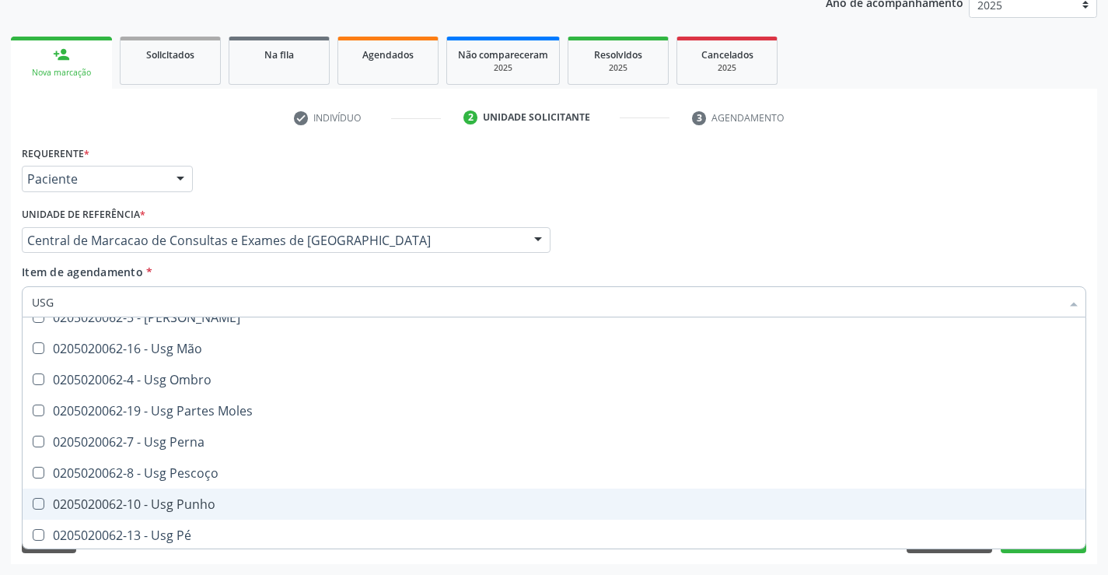
click at [189, 495] on span "0205020062-10 - Usg Punho" at bounding box center [554, 503] width 1063 height 31
checkbox Punho "true"
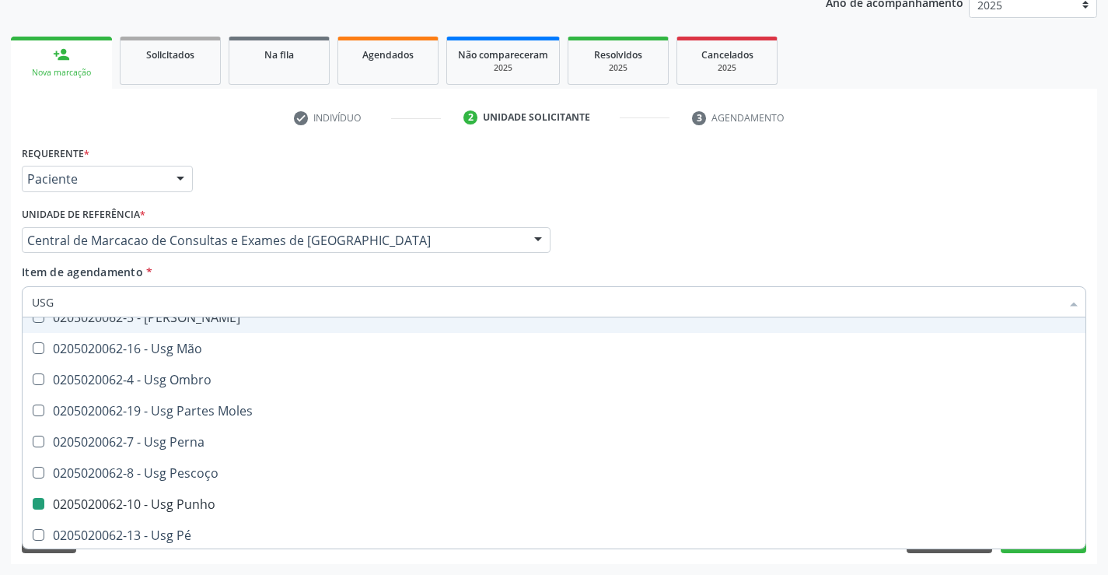
click at [687, 271] on div "Item de agendamento * USG Desfazer seleção 0205020062-14 - Usg Axila 0205020062…" at bounding box center [554, 288] width 1065 height 49
checkbox Braço "true"
checkbox Punho "false"
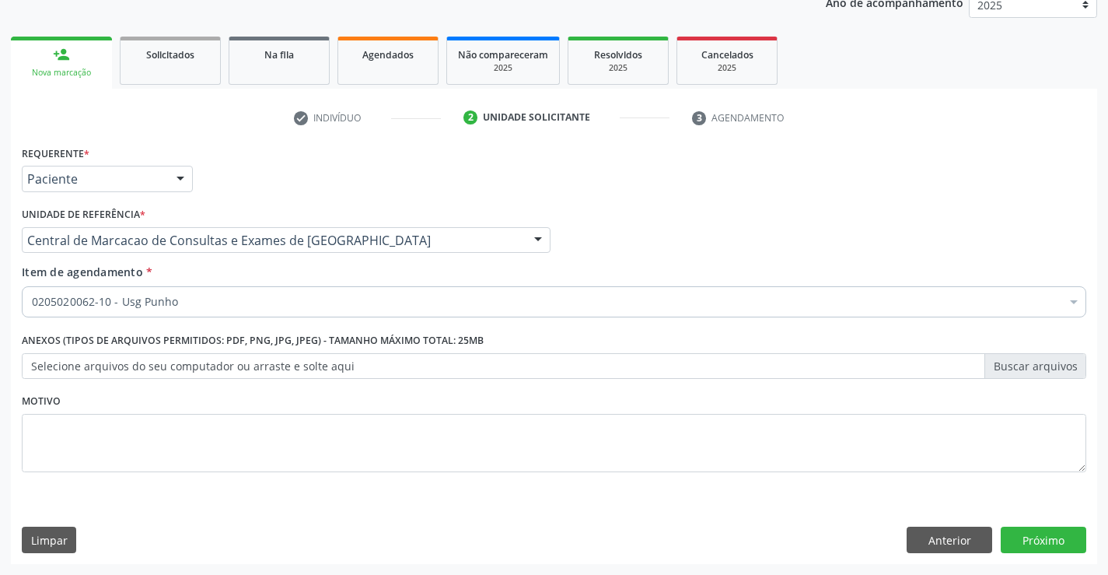
scroll to position [0, 0]
click at [1026, 537] on button "Próximo" at bounding box center [1044, 539] width 86 height 26
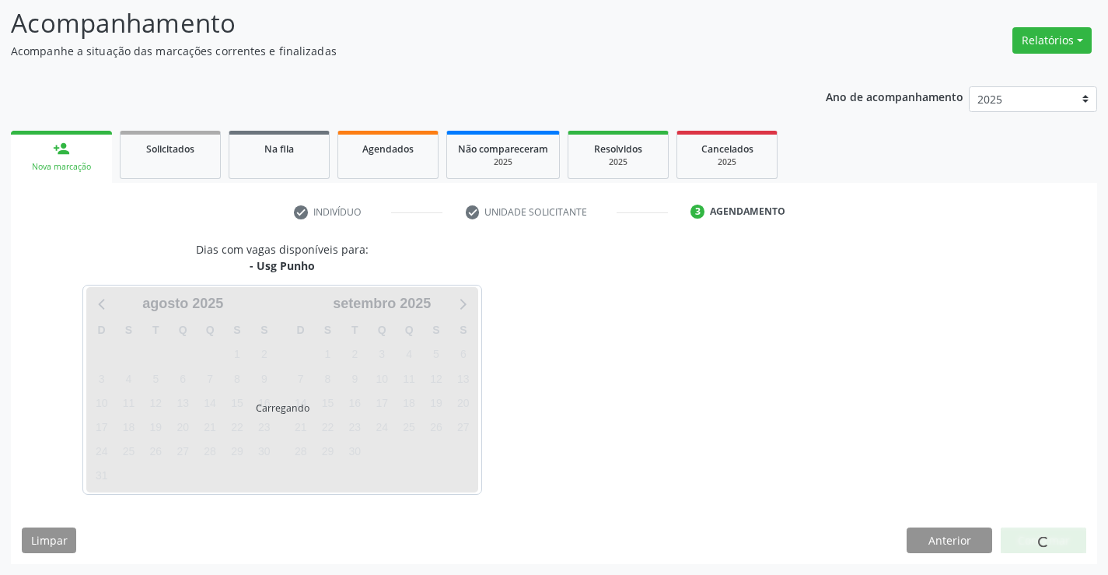
scroll to position [102, 0]
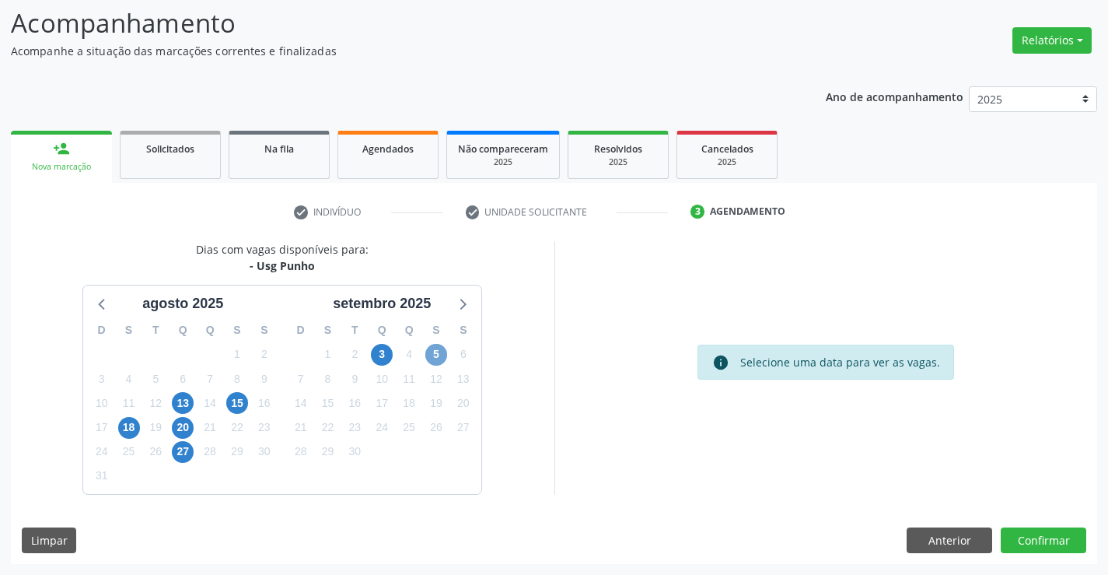
click at [431, 357] on span "5" at bounding box center [436, 355] width 22 height 22
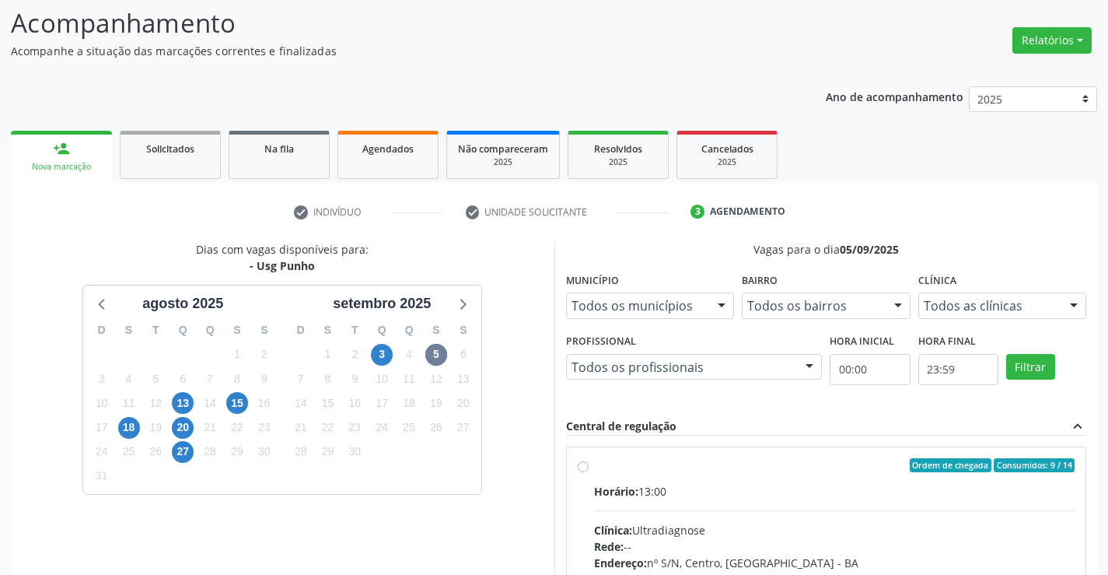
click at [736, 495] on div "Horário: 13:00" at bounding box center [834, 491] width 481 height 16
click at [589, 472] on input "Ordem de chegada Consumidos: 9 / 14 Horário: 13:00 Clínica: Ultradiagnose Rede:…" at bounding box center [583, 465] width 11 height 14
radio input "true"
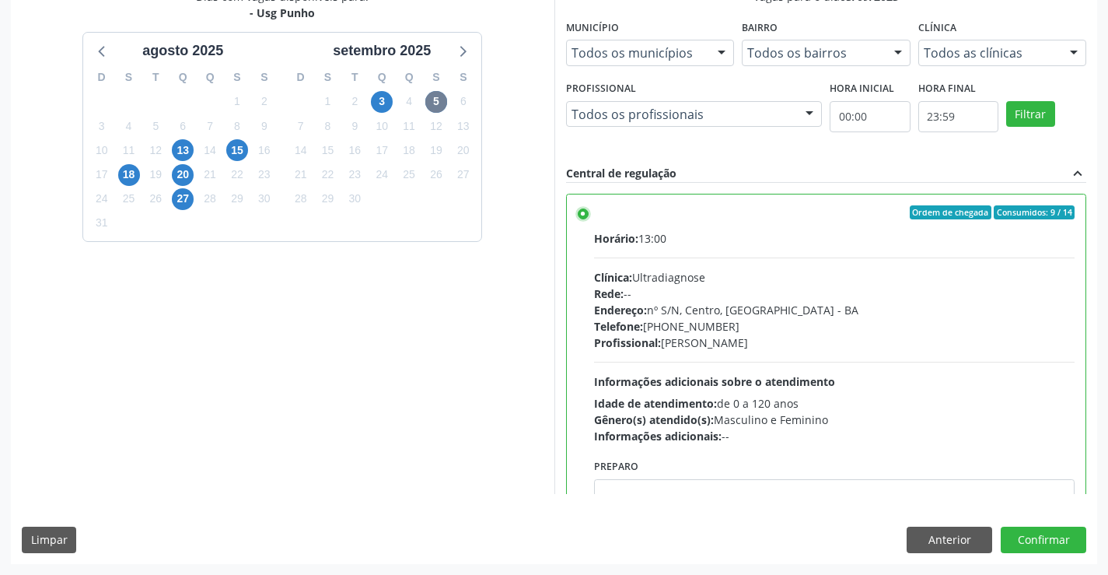
scroll to position [77, 0]
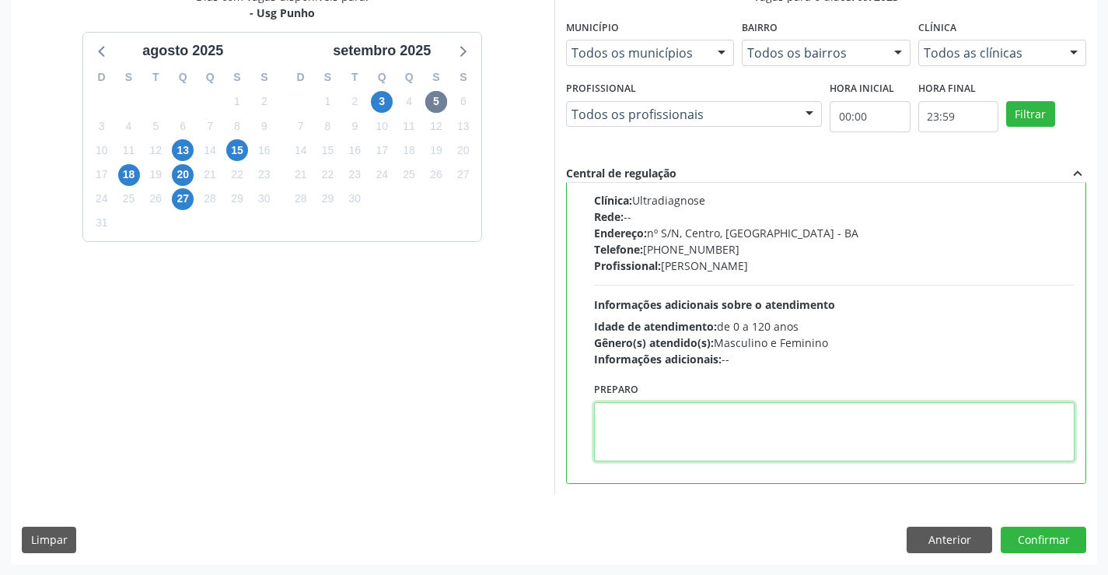
click at [634, 415] on textarea at bounding box center [834, 431] width 481 height 59
type textarea "E"
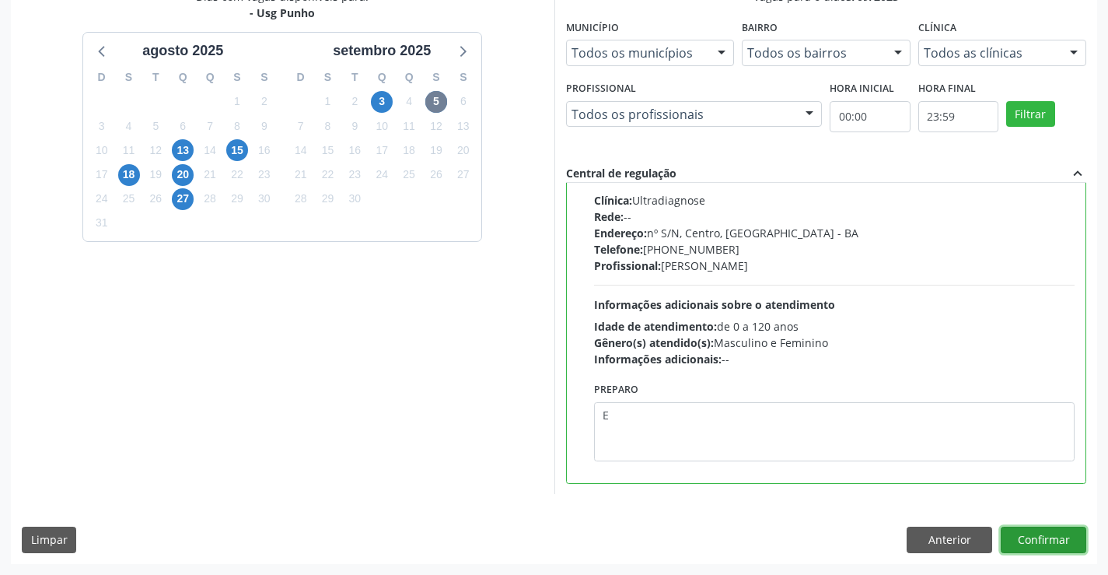
click at [1055, 542] on button "Confirmar" at bounding box center [1044, 539] width 86 height 26
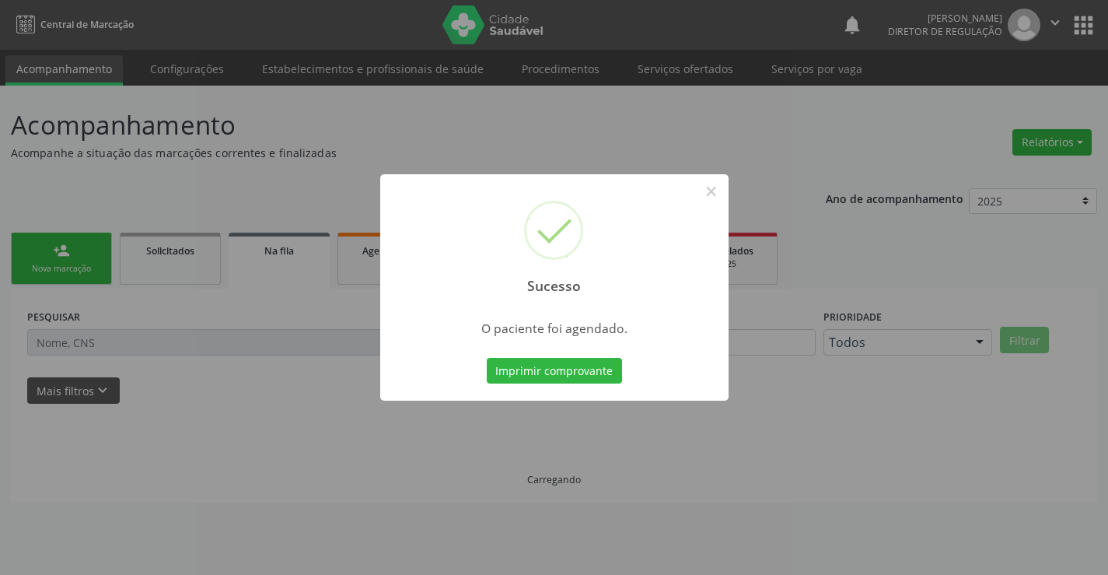
scroll to position [0, 0]
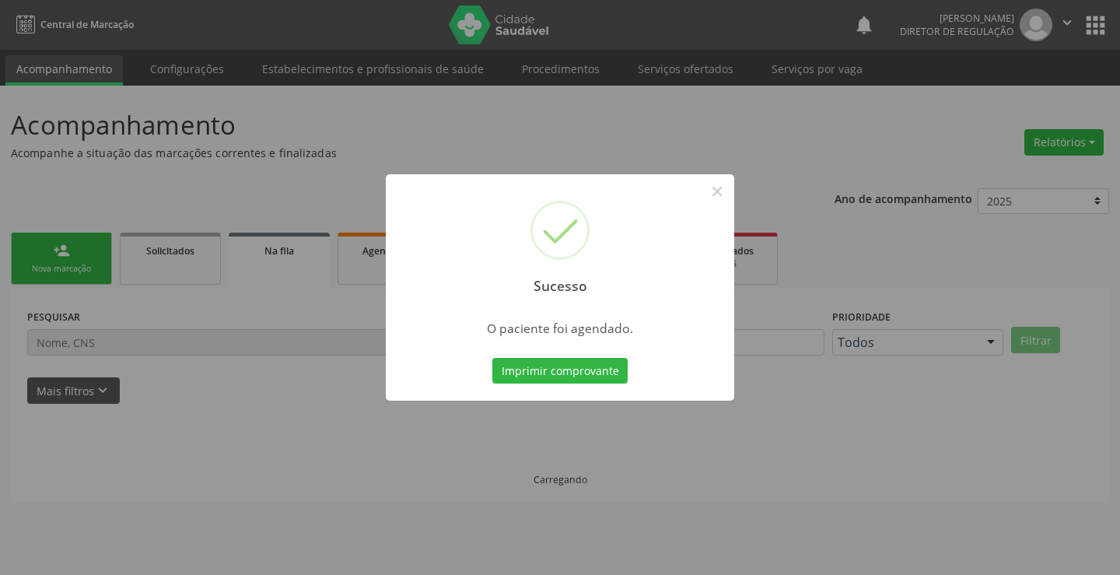
click at [492, 358] on button "Imprimir comprovante" at bounding box center [559, 371] width 135 height 26
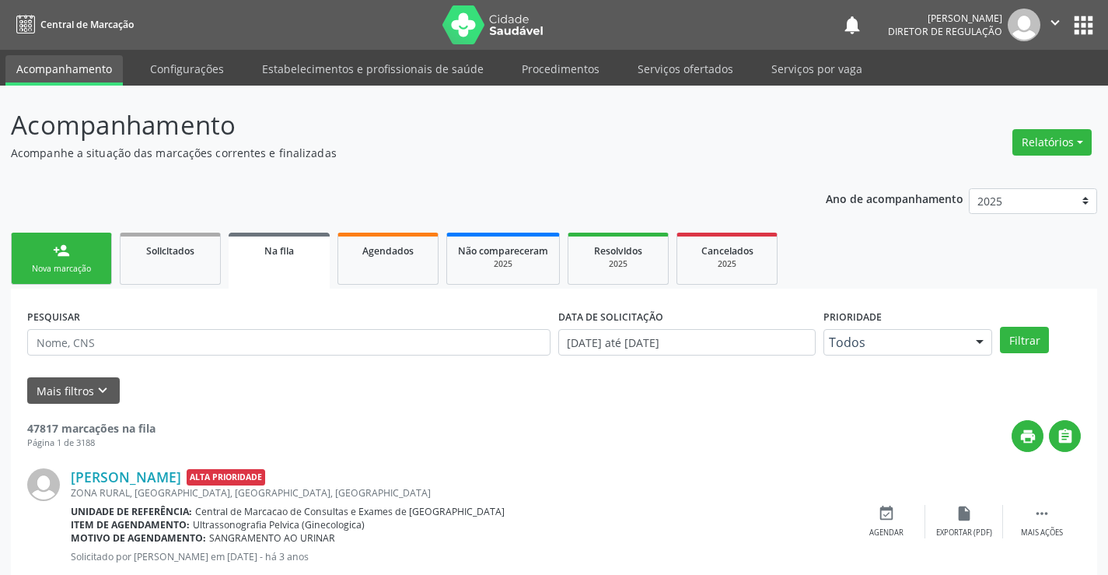
click at [79, 259] on link "person_add Nova marcação" at bounding box center [61, 259] width 101 height 52
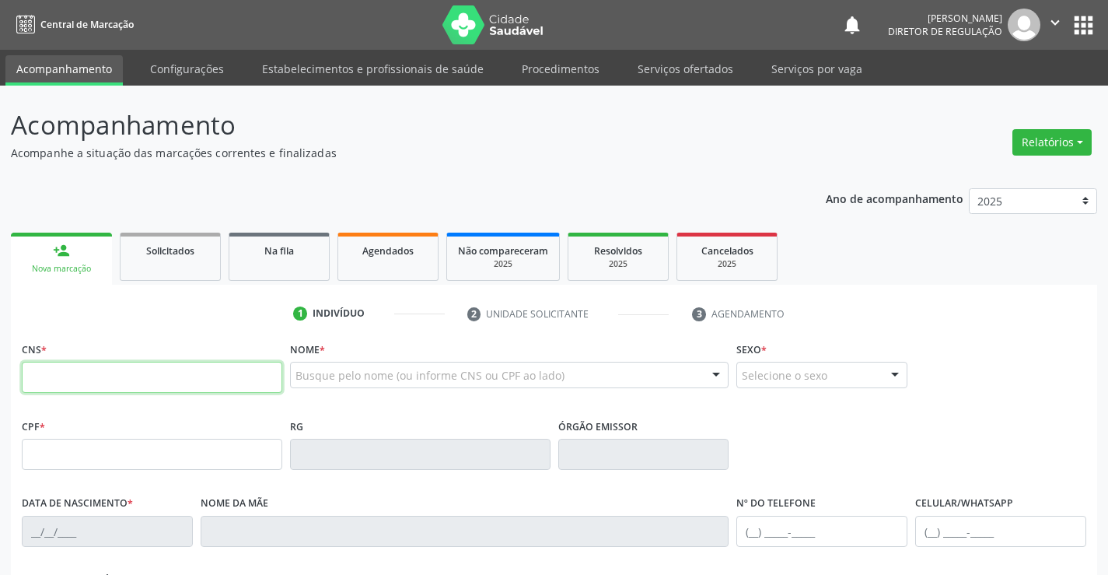
click at [89, 388] on input "text" at bounding box center [152, 377] width 261 height 31
type input "700 4029 3894 3645"
type input "1642472620"
type input "[DATE]"
type input "[PHONE_NUMBER]"
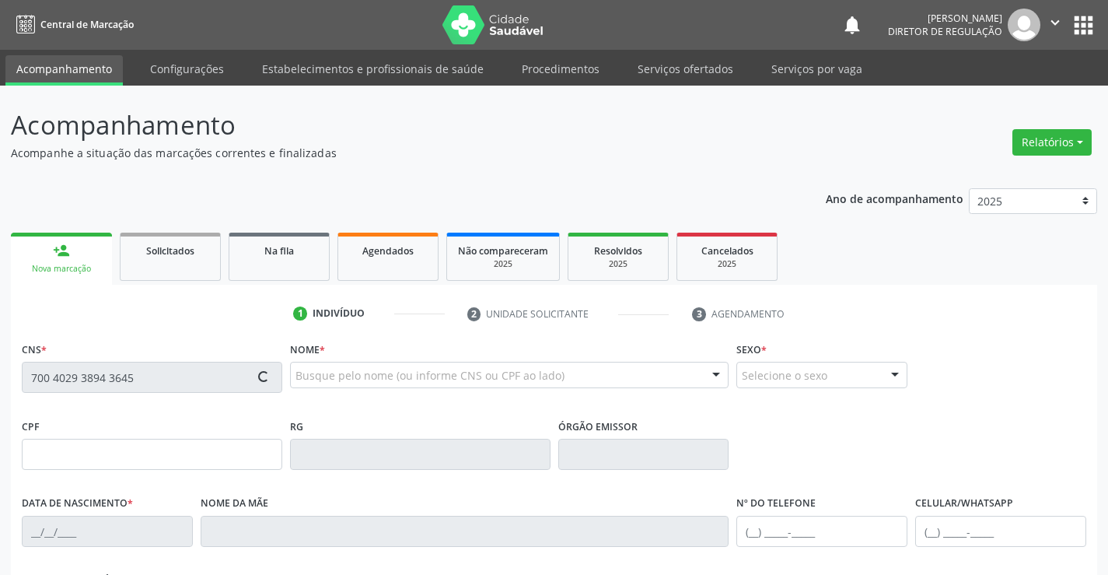
type input "[PHONE_NUMBER]"
type input "017.049.795-01"
type input "248"
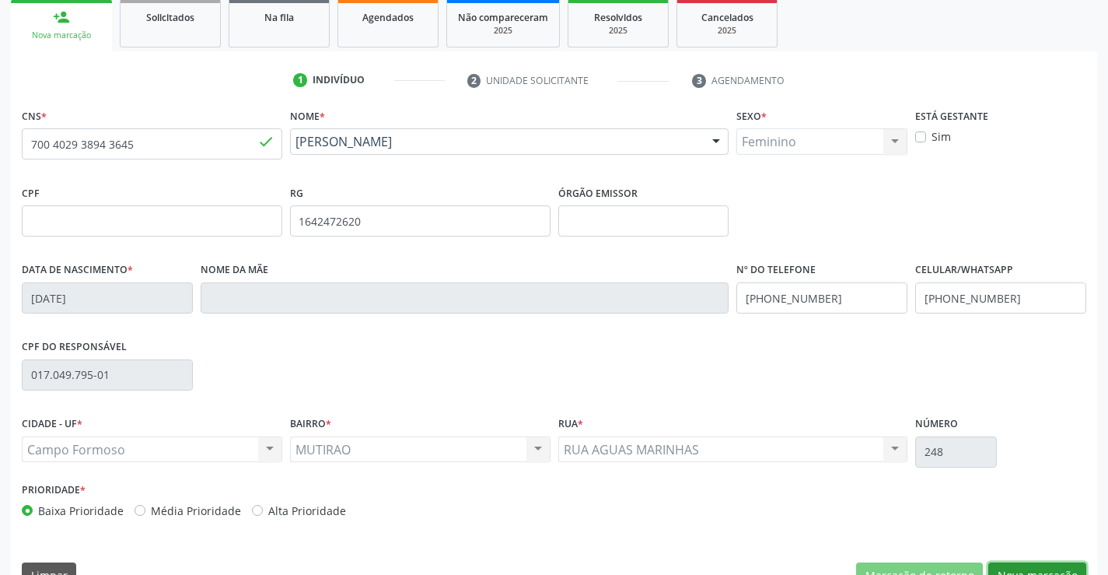
click at [1009, 570] on button "Nova marcação" at bounding box center [1037, 575] width 98 height 26
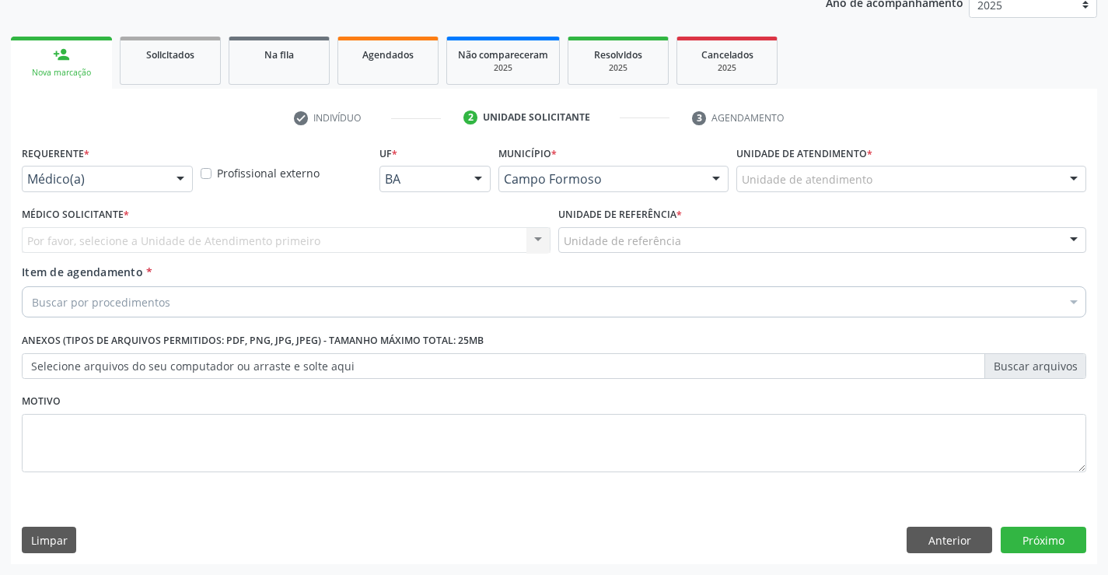
scroll to position [196, 0]
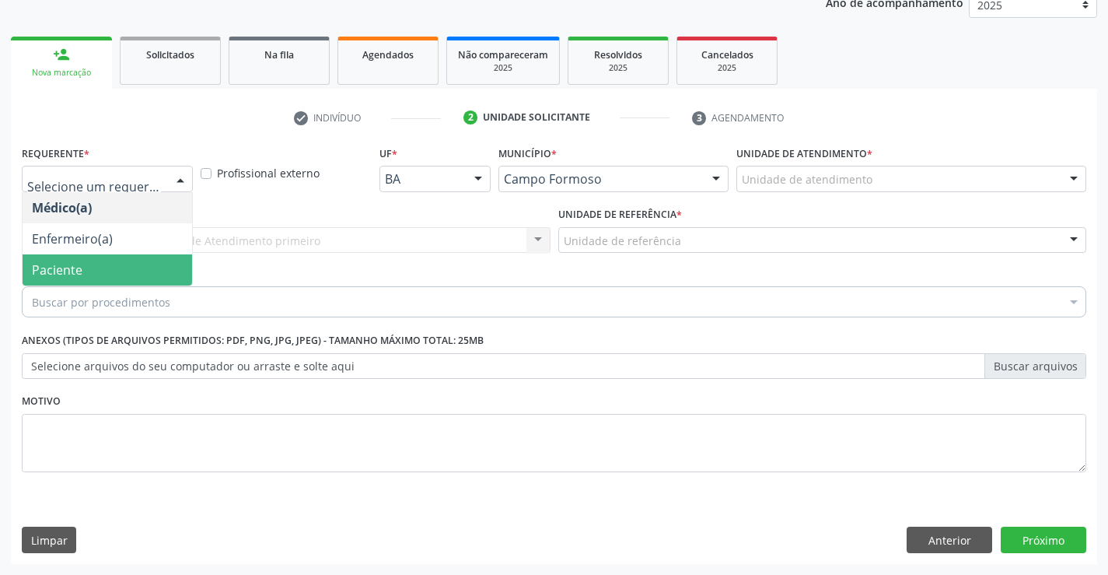
drag, startPoint x: 123, startPoint y: 254, endPoint x: 201, endPoint y: 254, distance: 78.5
click at [123, 258] on span "Paciente" at bounding box center [108, 269] width 170 height 31
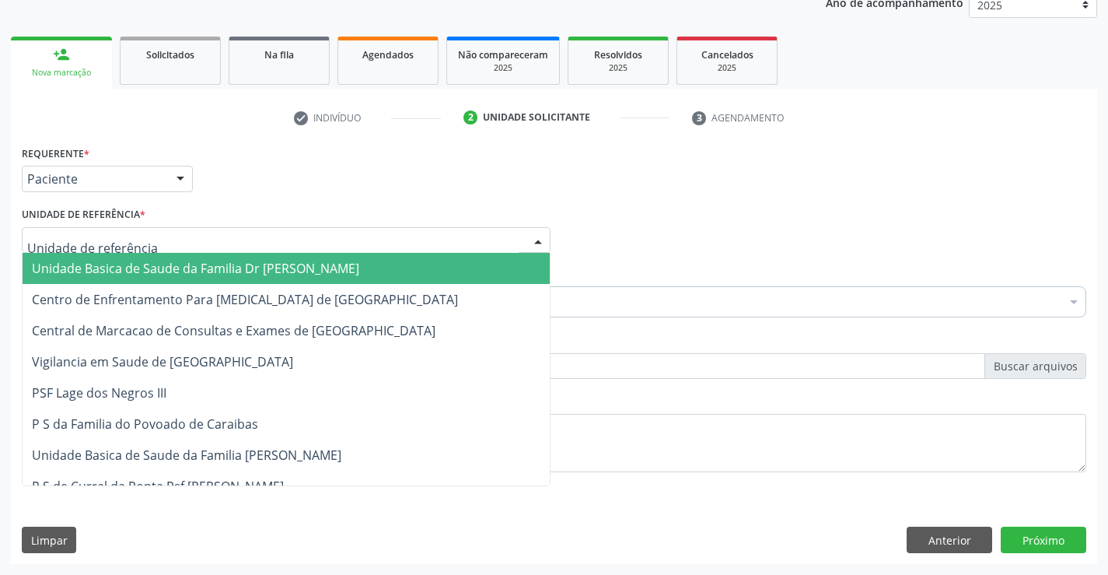
click at [252, 241] on div at bounding box center [286, 240] width 529 height 26
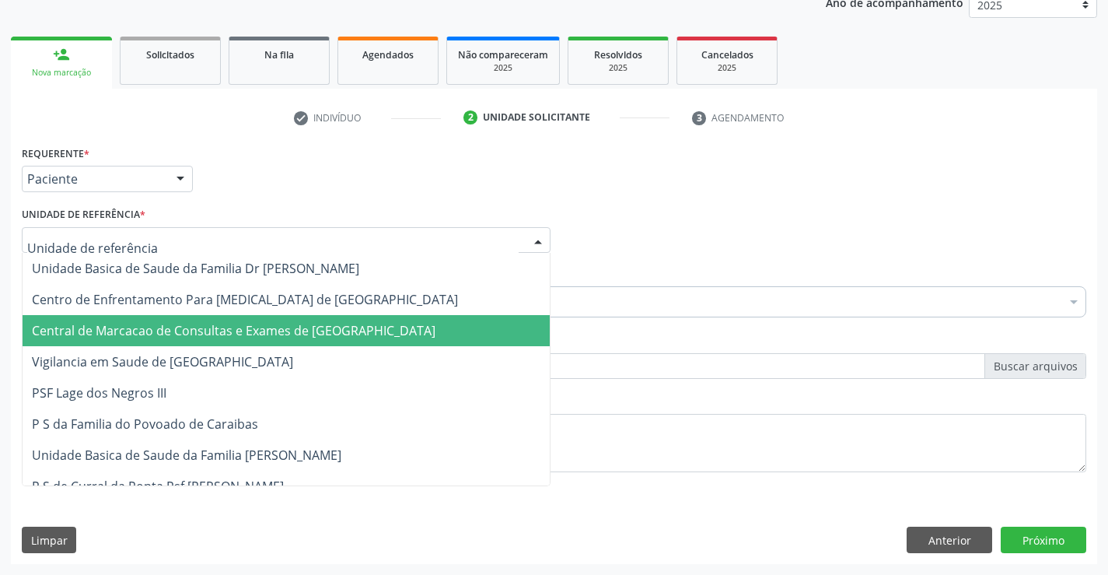
click at [201, 324] on span "Central de Marcacao de Consultas e Exames de [GEOGRAPHIC_DATA]" at bounding box center [234, 330] width 404 height 17
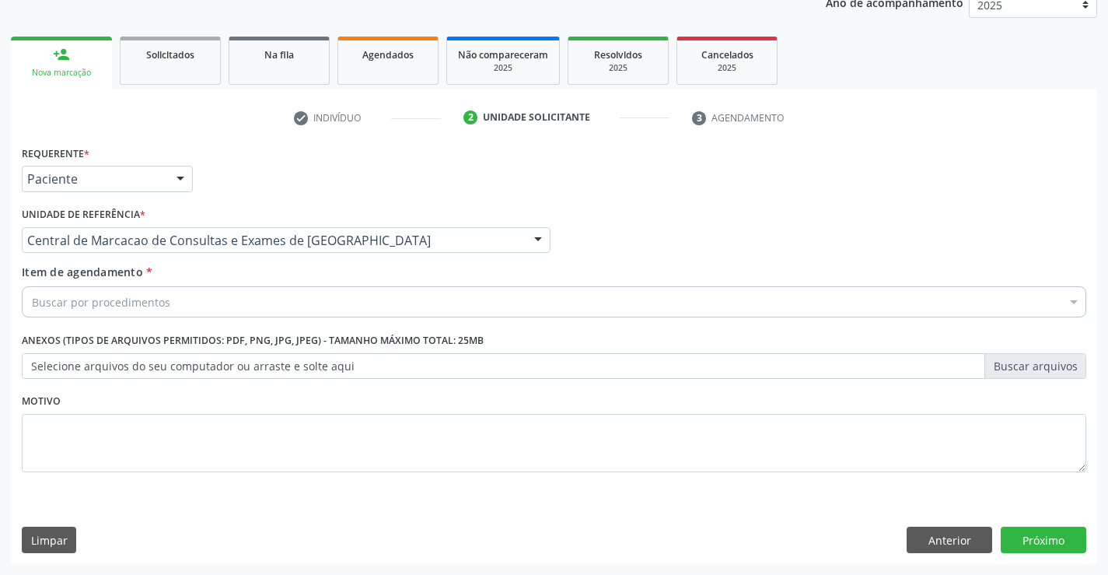
click at [285, 311] on div "Buscar por procedimentos" at bounding box center [554, 301] width 1065 height 31
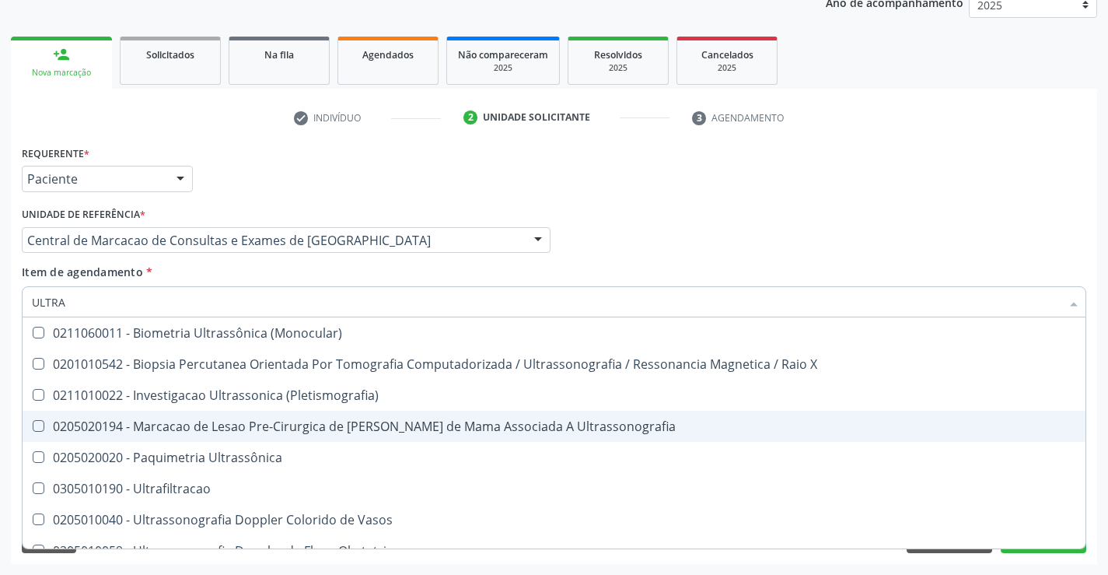
type input "ULTRAS"
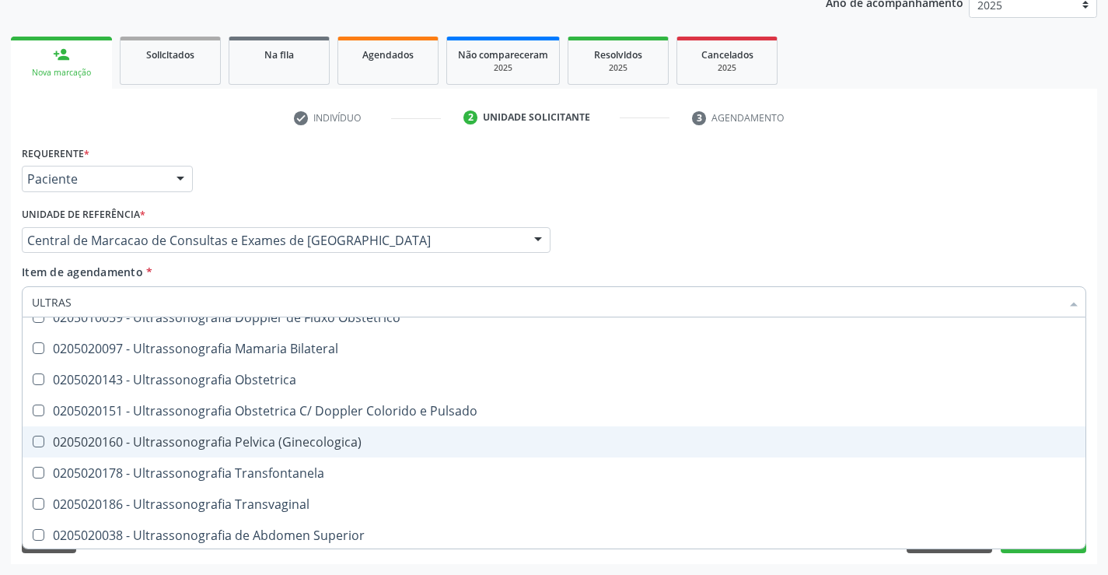
scroll to position [156, 0]
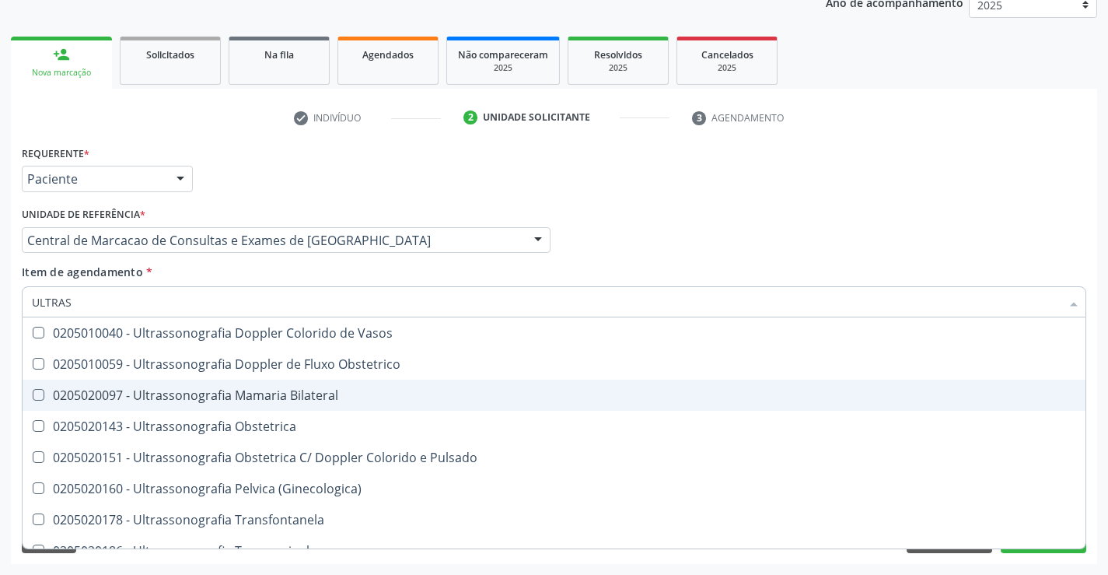
click at [299, 404] on span "0205020097 - Ultrassonografia Mamaria Bilateral" at bounding box center [554, 395] width 1063 height 31
checkbox Bilateral "true"
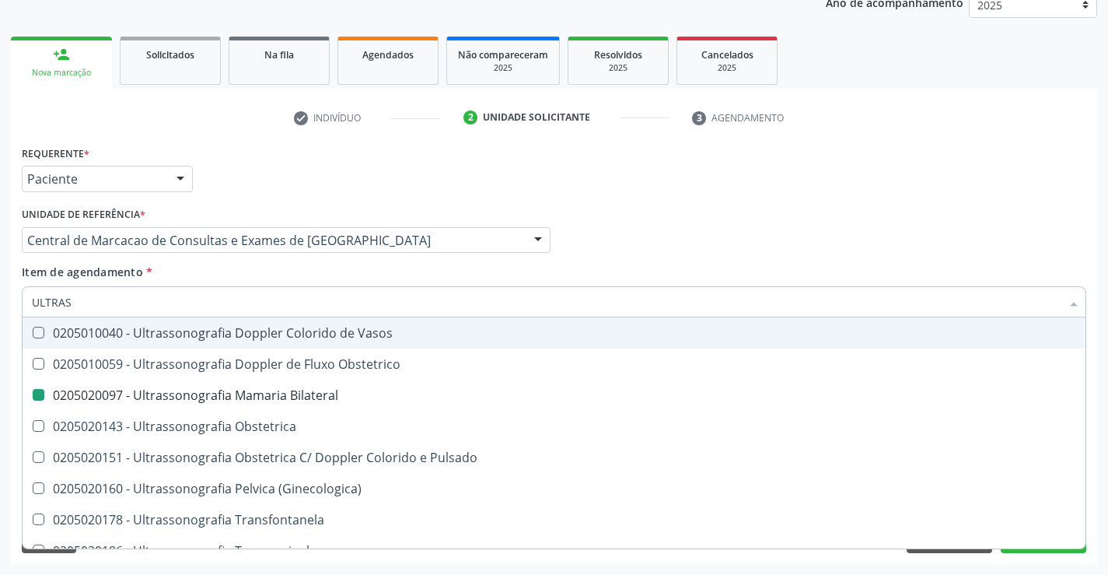
click at [670, 257] on div "Médico Solicitante Por favor, selecione a Unidade de Atendimento primeiro Nenhu…" at bounding box center [554, 233] width 1072 height 61
checkbox X "true"
checkbox Bilateral "false"
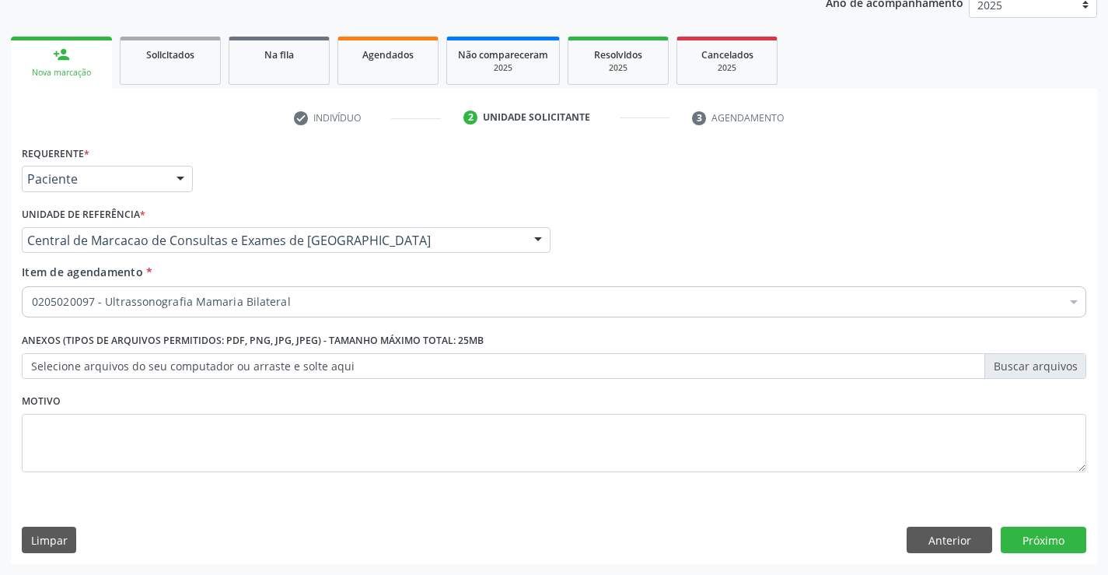
scroll to position [0, 0]
click at [1025, 551] on button "Próximo" at bounding box center [1044, 539] width 86 height 26
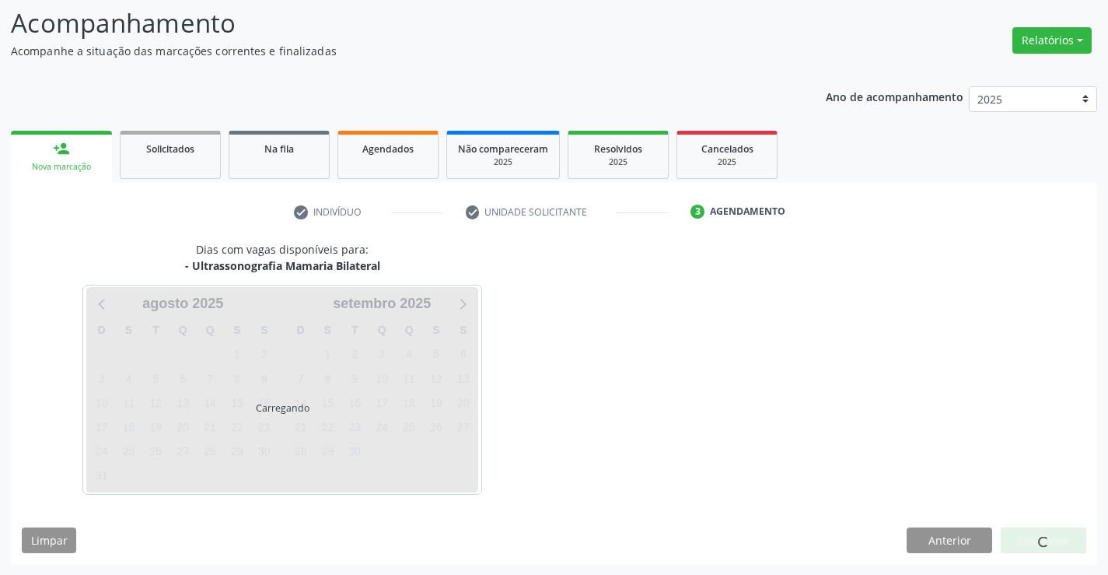
scroll to position [102, 0]
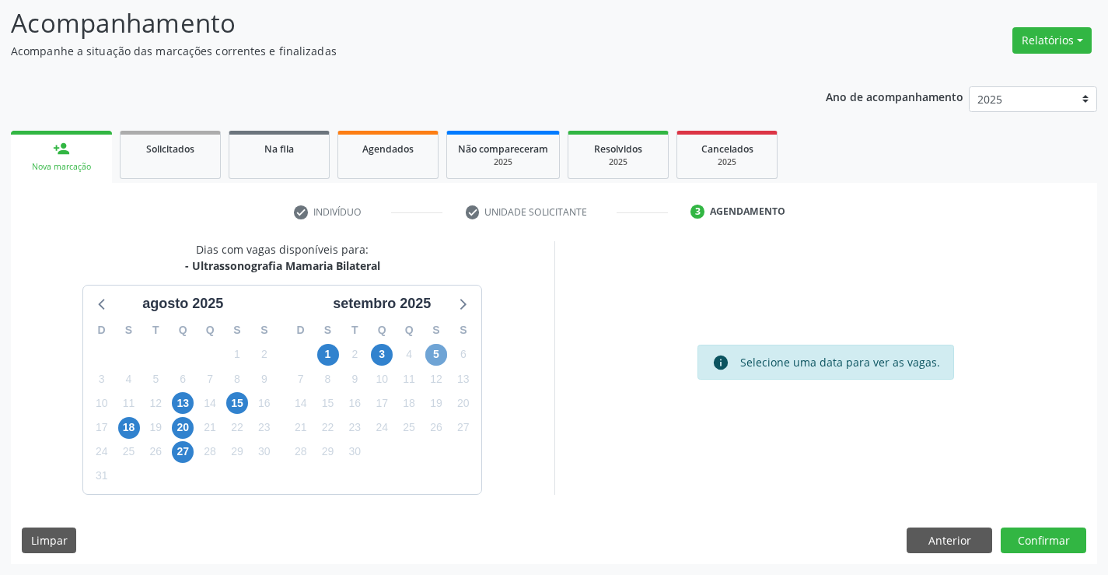
click at [432, 356] on span "5" at bounding box center [436, 355] width 22 height 22
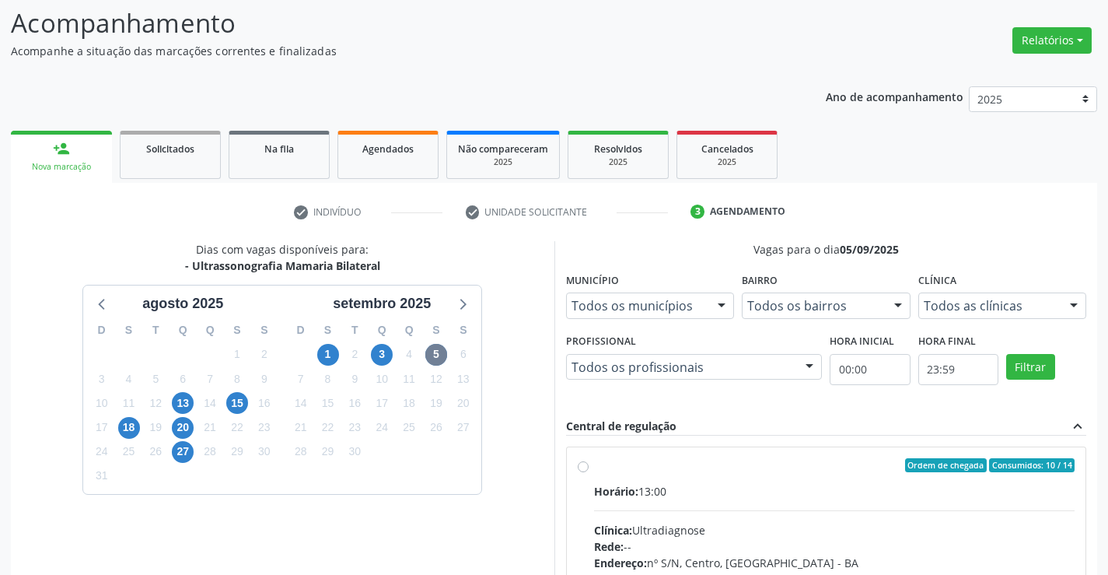
click at [776, 495] on div "Horário: 13:00" at bounding box center [834, 491] width 481 height 16
click at [589, 472] on input "Ordem de chegada Consumidos: 10 / 14 Horário: 13:00 Clínica: Ultradiagnose Rede…" at bounding box center [583, 465] width 11 height 14
radio input "true"
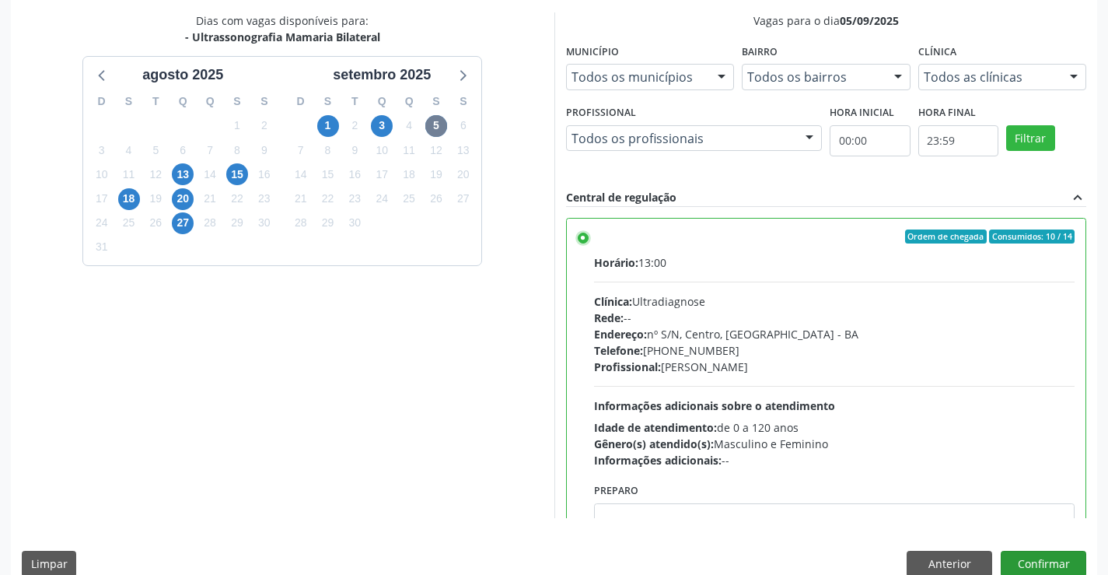
scroll to position [355, 0]
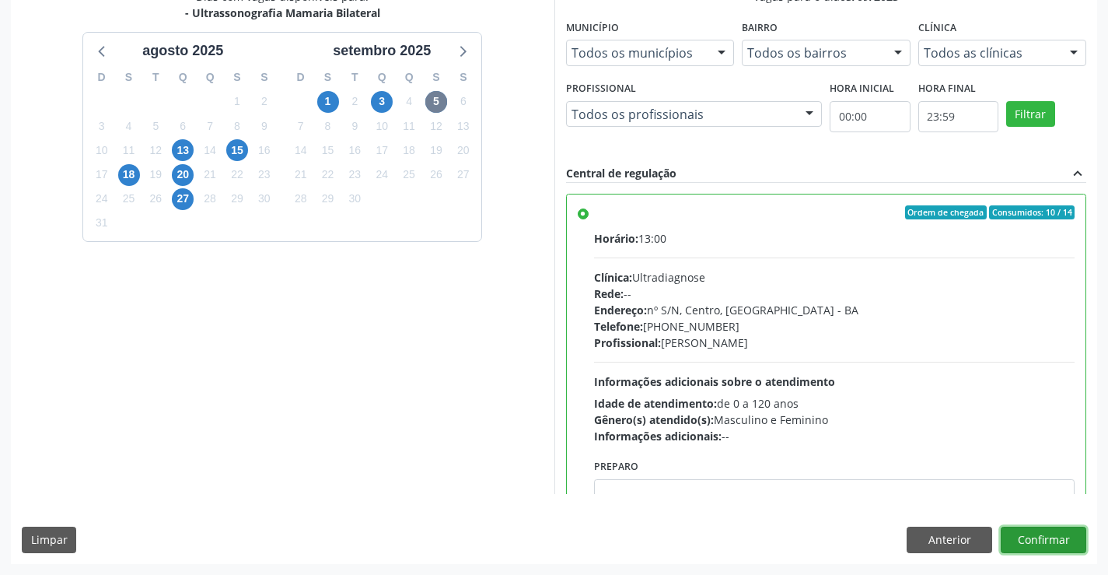
click at [1025, 539] on button "Confirmar" at bounding box center [1044, 539] width 86 height 26
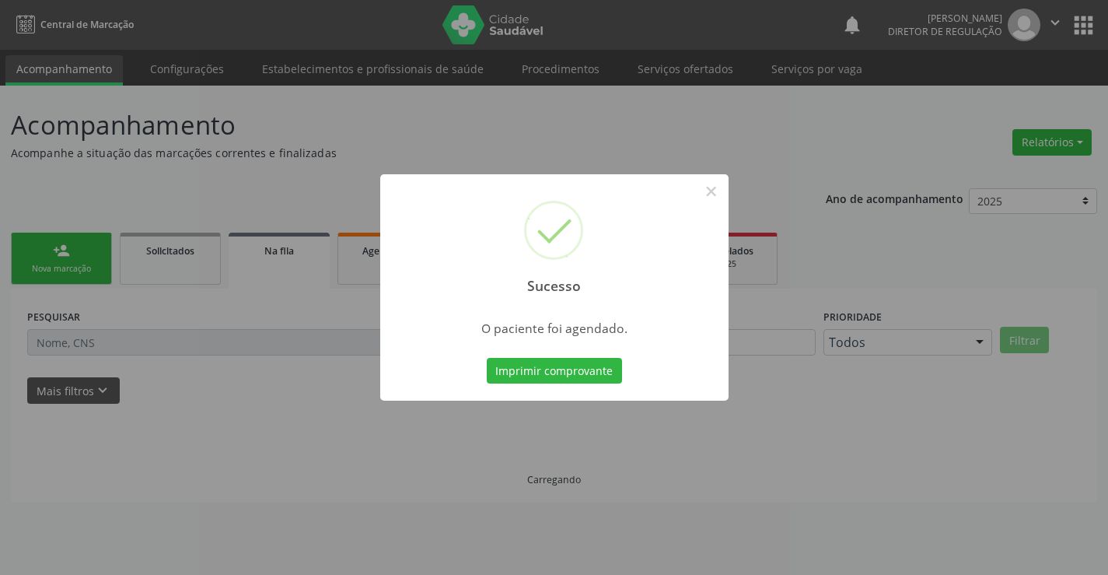
scroll to position [0, 0]
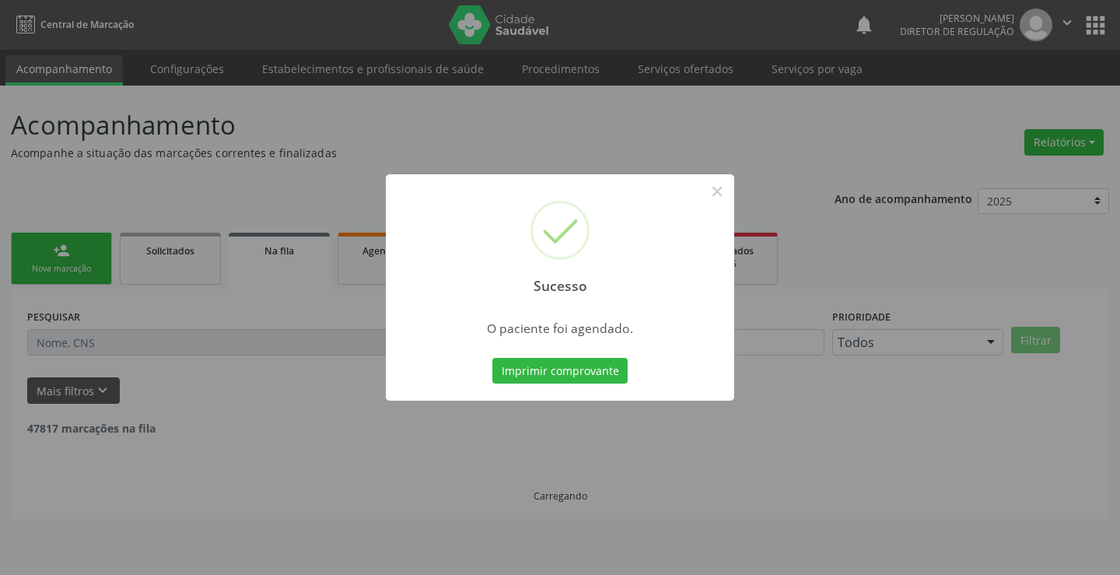
click at [492, 358] on button "Imprimir comprovante" at bounding box center [559, 371] width 135 height 26
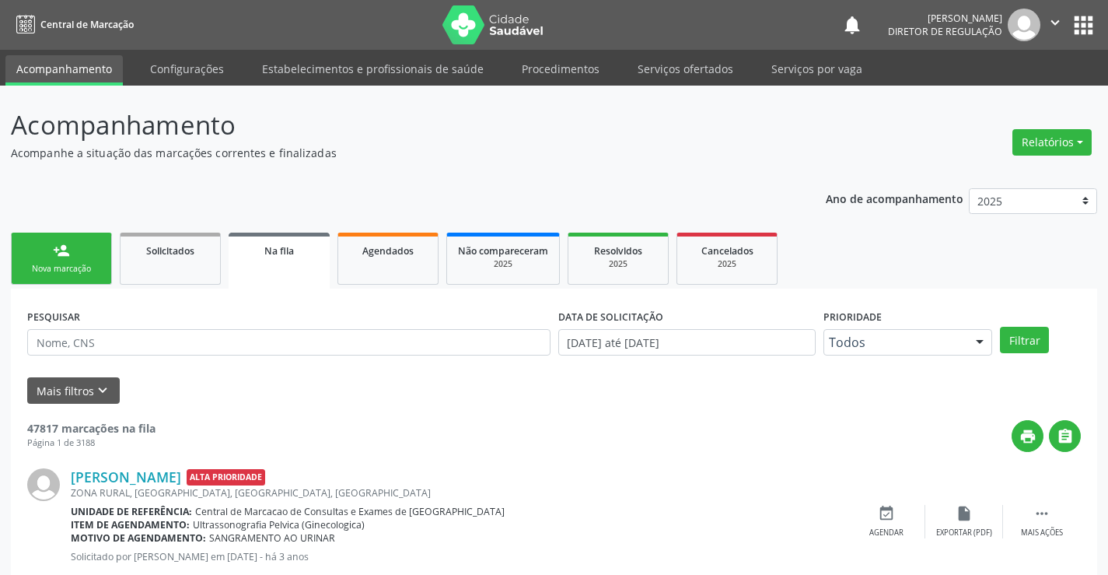
click at [19, 247] on link "person_add Nova marcação" at bounding box center [61, 259] width 101 height 52
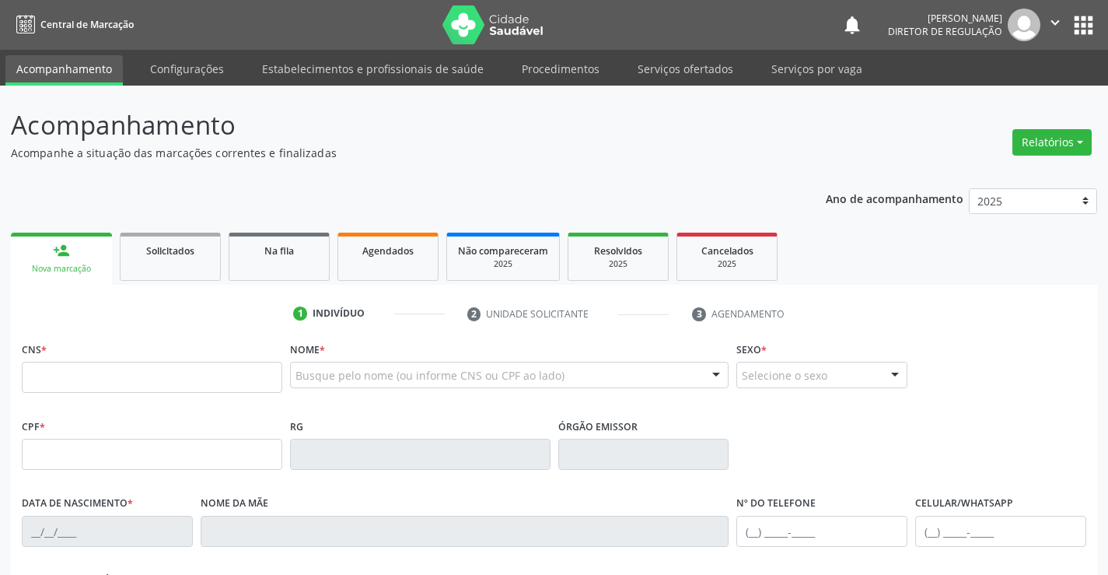
click at [75, 255] on link "person_add Nova marcação" at bounding box center [61, 259] width 101 height 52
click at [126, 394] on fieldset "CNS *" at bounding box center [152, 371] width 261 height 66
click at [131, 388] on input "text" at bounding box center [152, 377] width 261 height 31
type input "700 8004 6373 9881"
type input "0803867921"
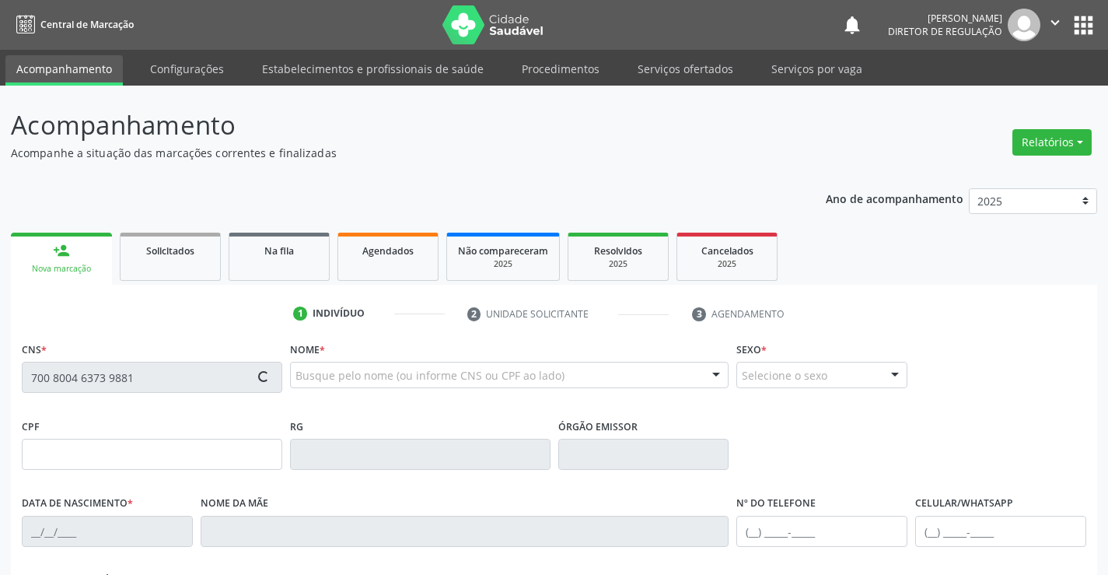
type input "25/01/1975"
type input "(74) 98857-1535"
type input "975.321.185-68"
type input "S/N"
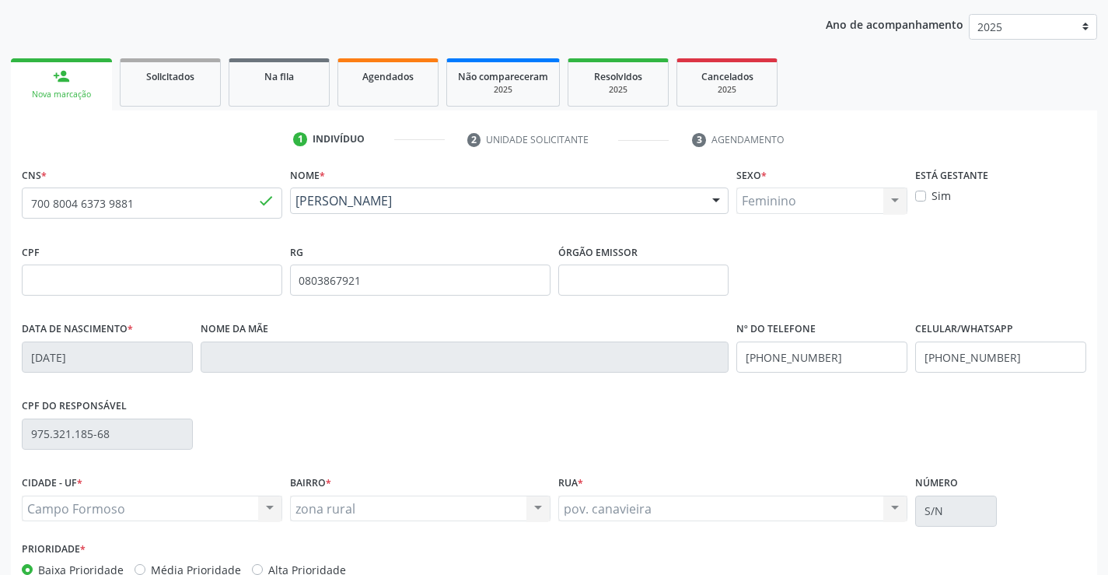
scroll to position [268, 0]
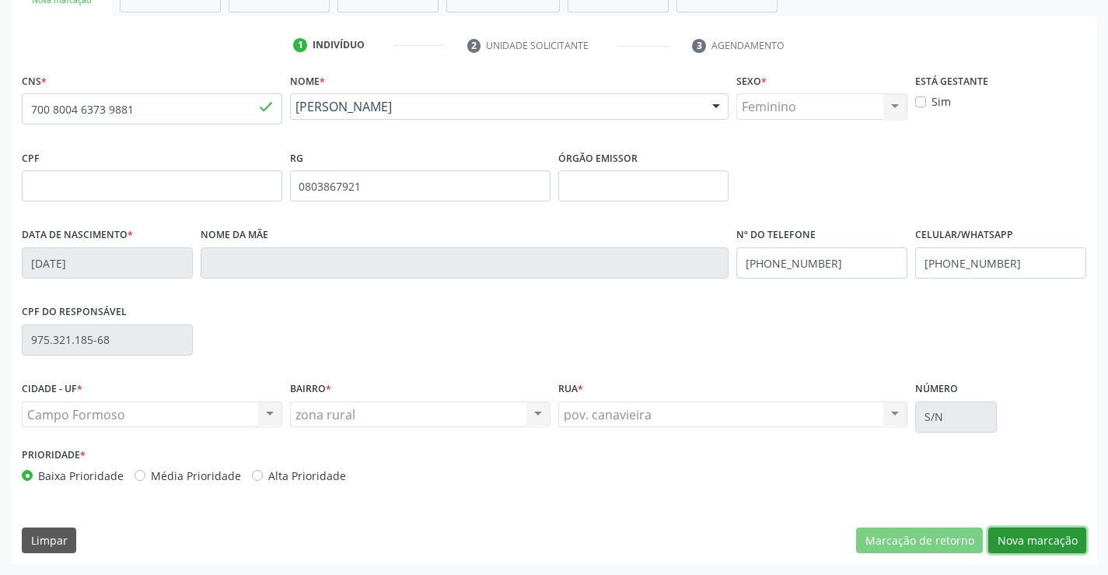
click at [1038, 540] on button "Nova marcação" at bounding box center [1037, 540] width 98 height 26
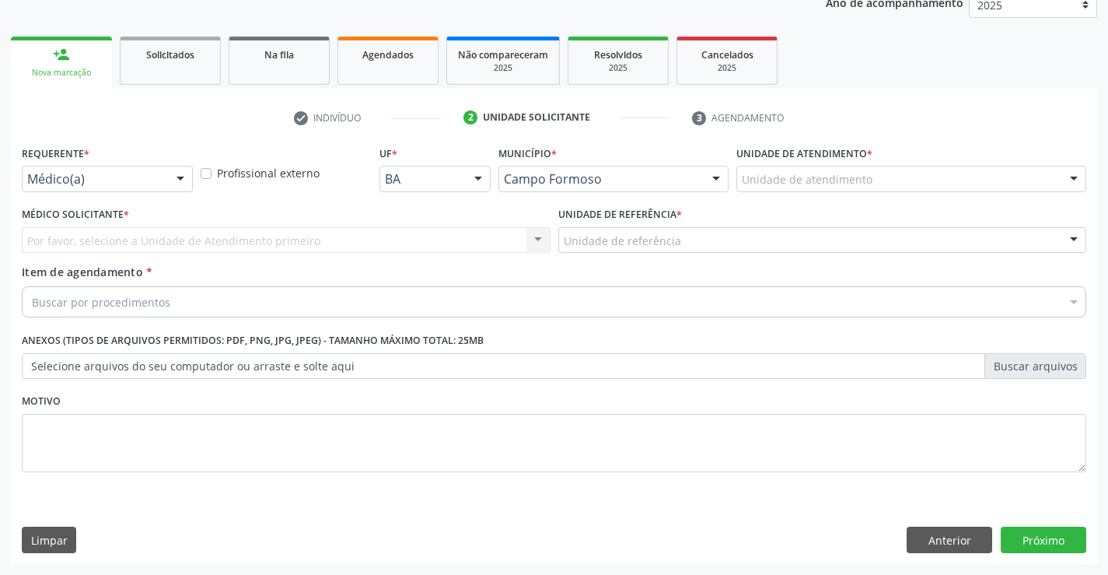
scroll to position [196, 0]
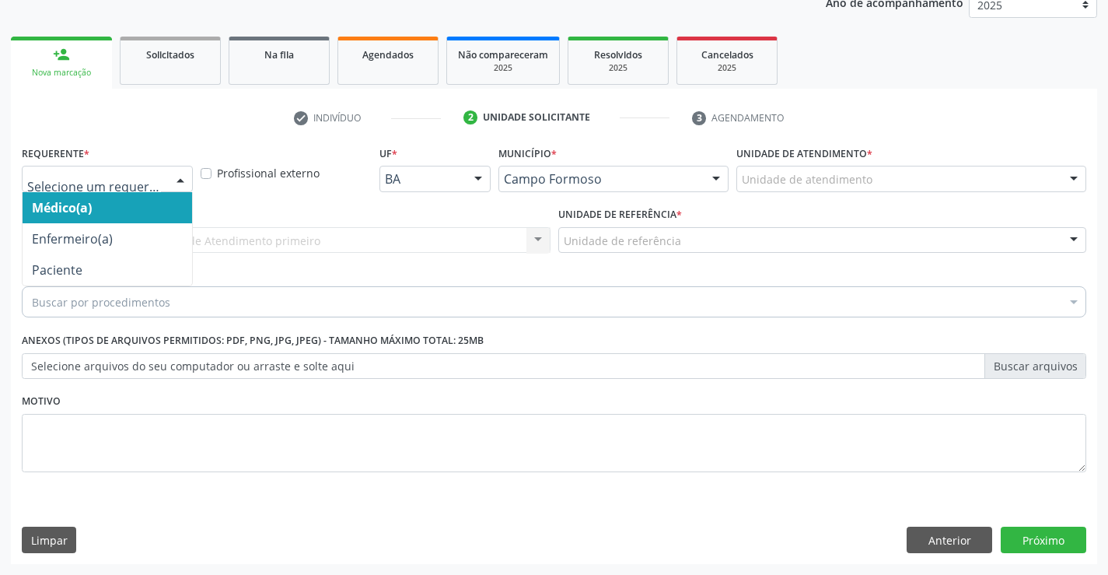
click at [158, 189] on div at bounding box center [107, 179] width 171 height 26
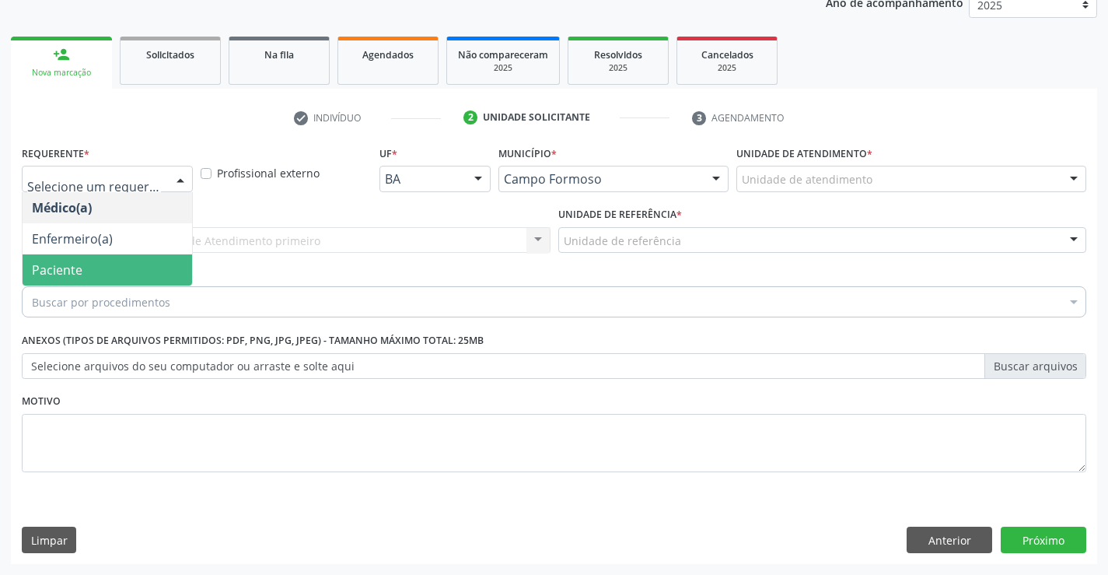
click at [151, 274] on span "Paciente" at bounding box center [108, 269] width 170 height 31
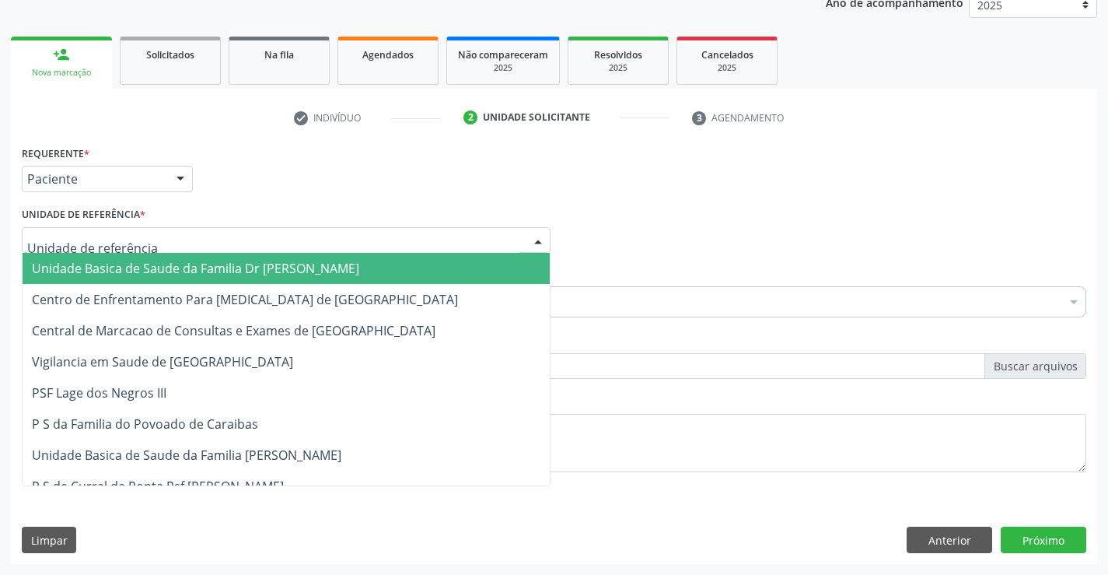
click at [290, 247] on div at bounding box center [286, 240] width 529 height 26
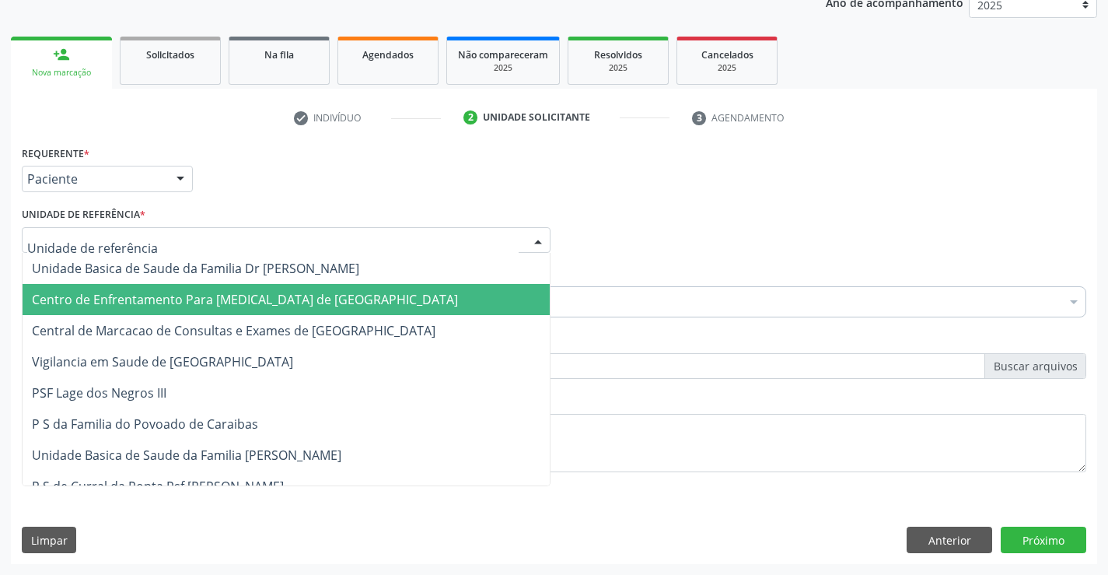
drag, startPoint x: 289, startPoint y: 313, endPoint x: 289, endPoint y: 331, distance: 17.1
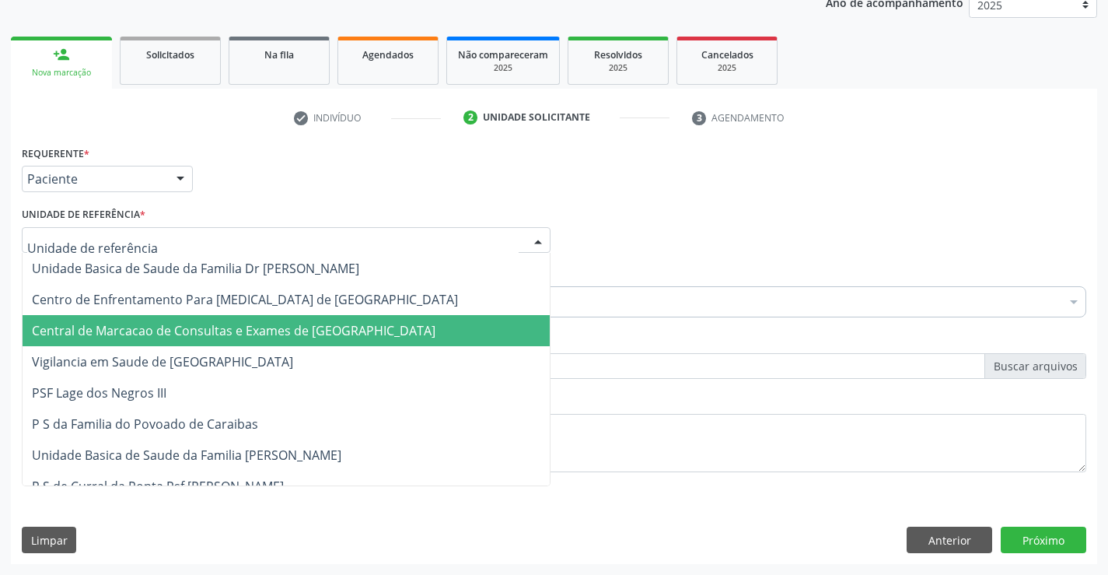
drag, startPoint x: 289, startPoint y: 331, endPoint x: 331, endPoint y: 319, distance: 44.3
click at [290, 331] on span "Central de Marcacao de Consultas e Exames de [GEOGRAPHIC_DATA]" at bounding box center [234, 330] width 404 height 17
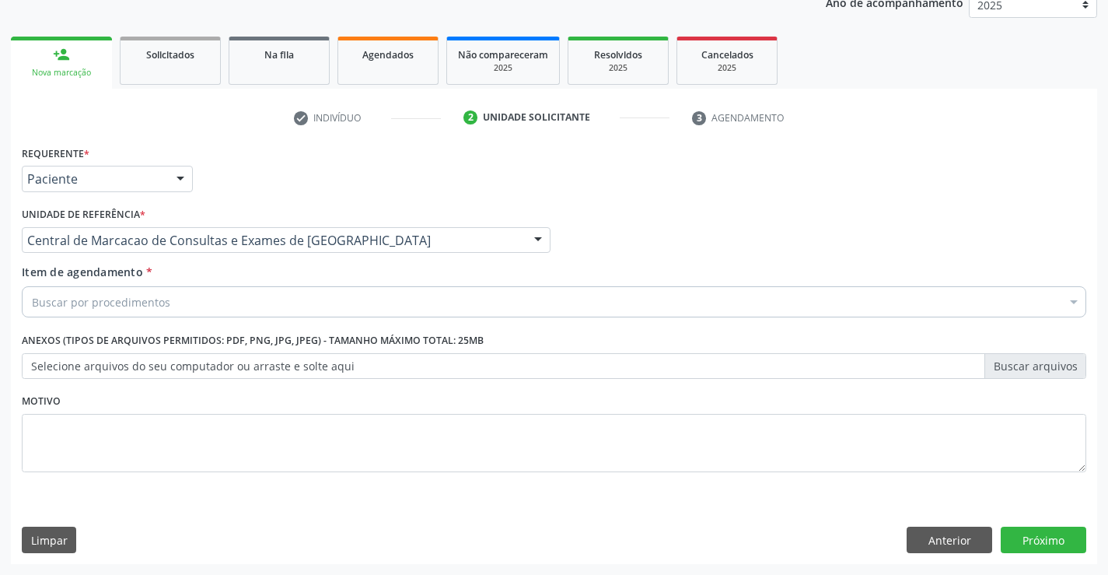
click at [354, 303] on div "Buscar por procedimentos" at bounding box center [554, 301] width 1065 height 31
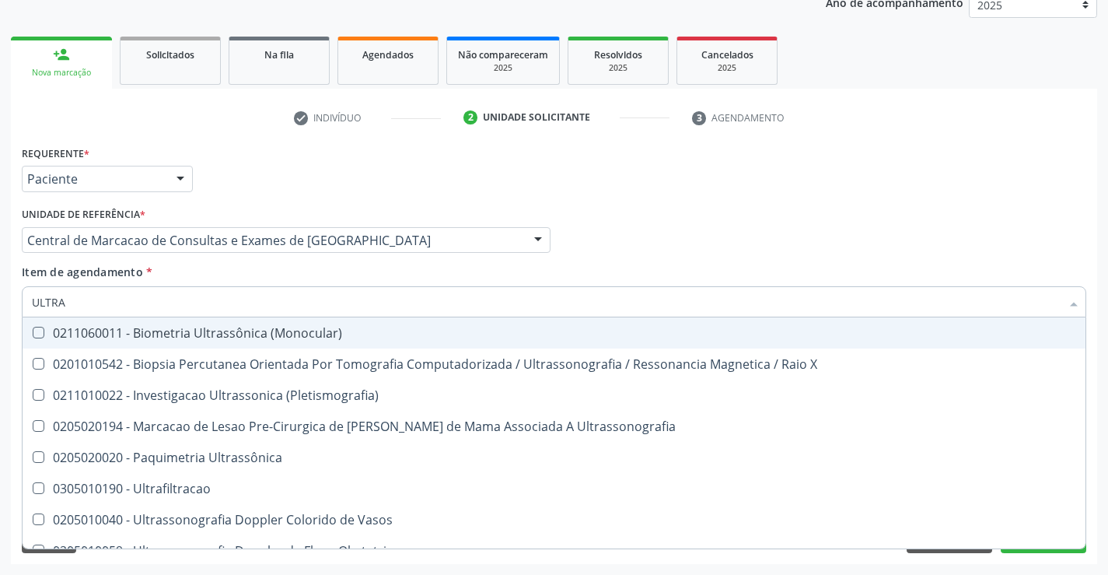
type input "ULTRAS"
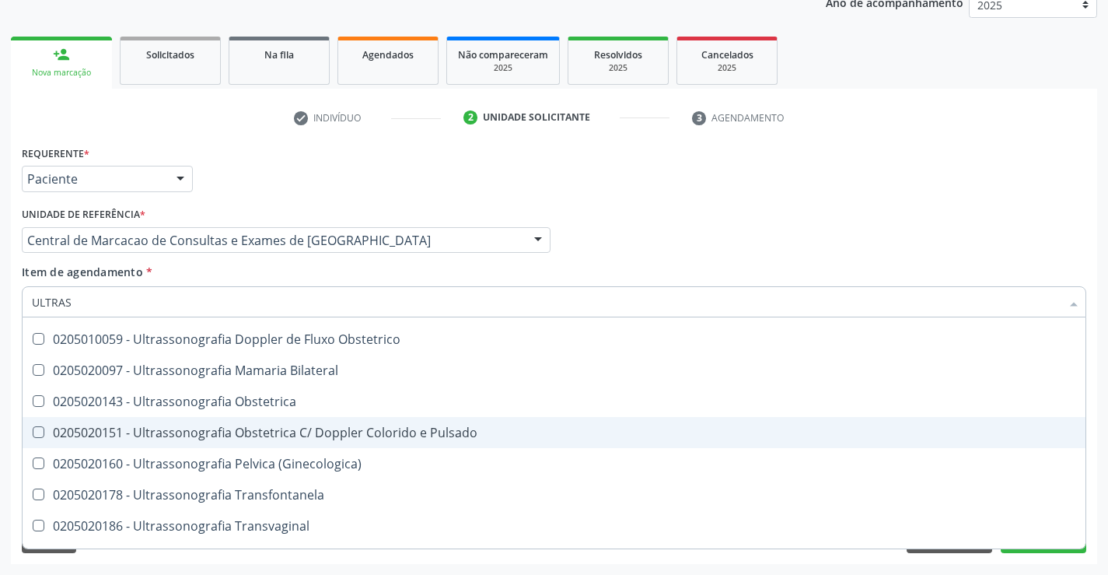
scroll to position [156, 0]
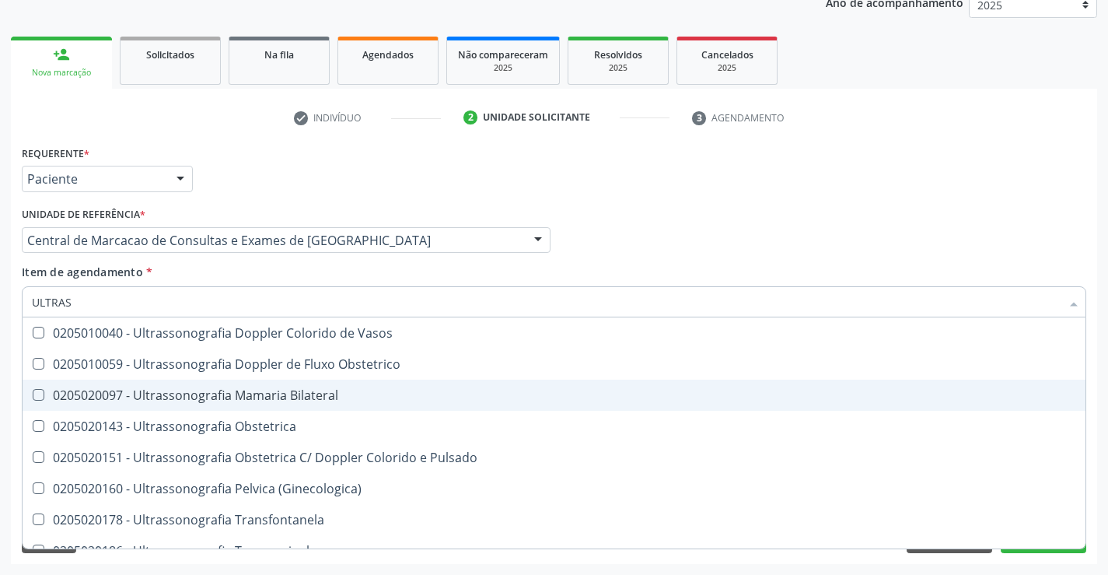
click at [350, 390] on div "0205020097 - Ultrassonografia Mamaria Bilateral" at bounding box center [554, 395] width 1044 height 12
checkbox Bilateral "true"
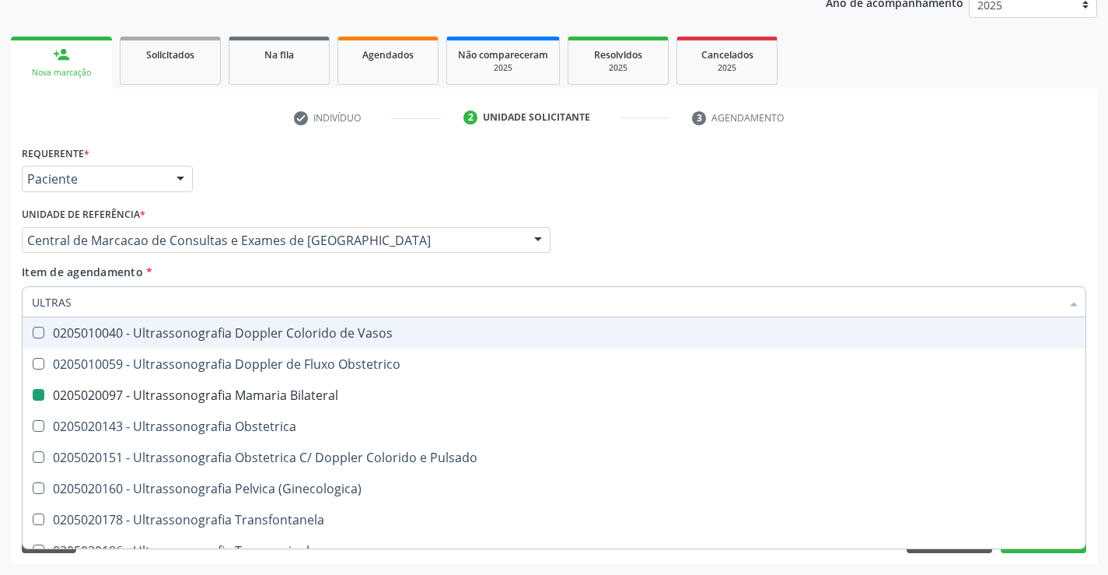
click at [769, 243] on div "Médico Solicitante Por favor, selecione a Unidade de Atendimento primeiro Nenhu…" at bounding box center [554, 233] width 1072 height 61
checkbox X "true"
checkbox Bilateral "false"
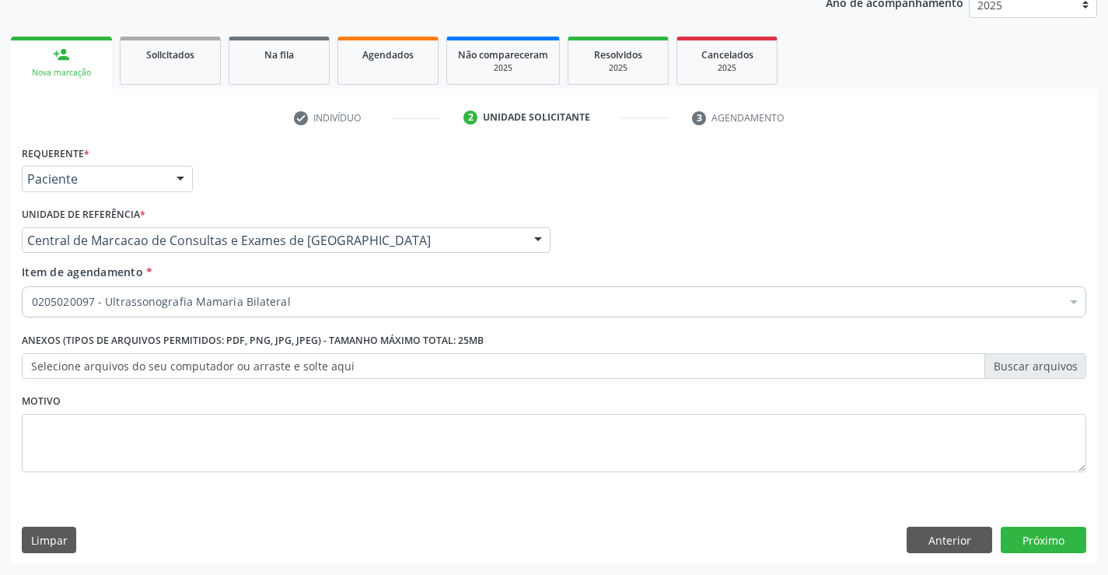
scroll to position [0, 0]
click at [1022, 536] on button "Próximo" at bounding box center [1044, 539] width 86 height 26
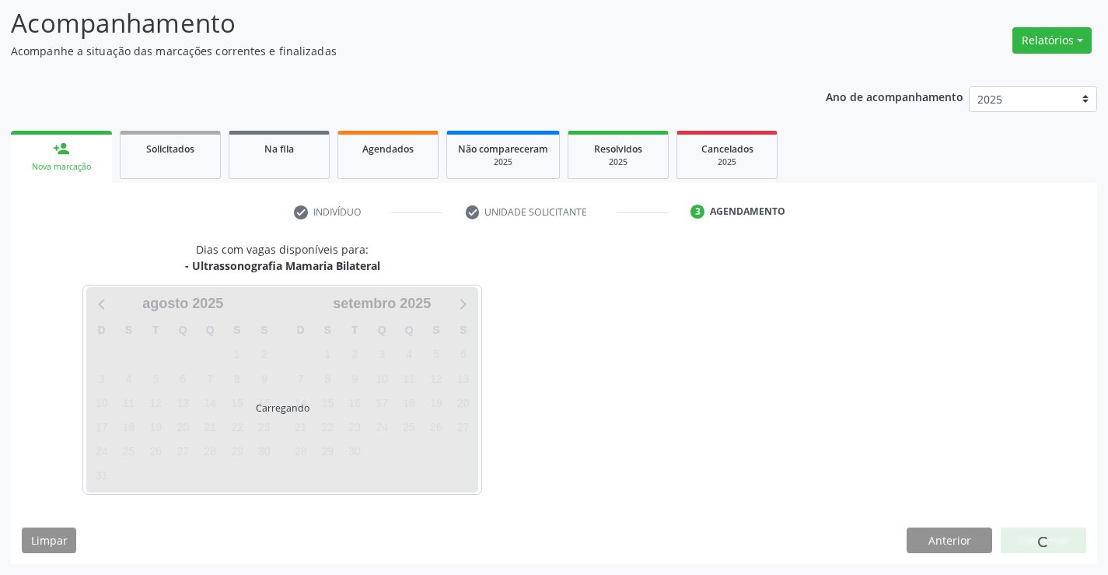
scroll to position [102, 0]
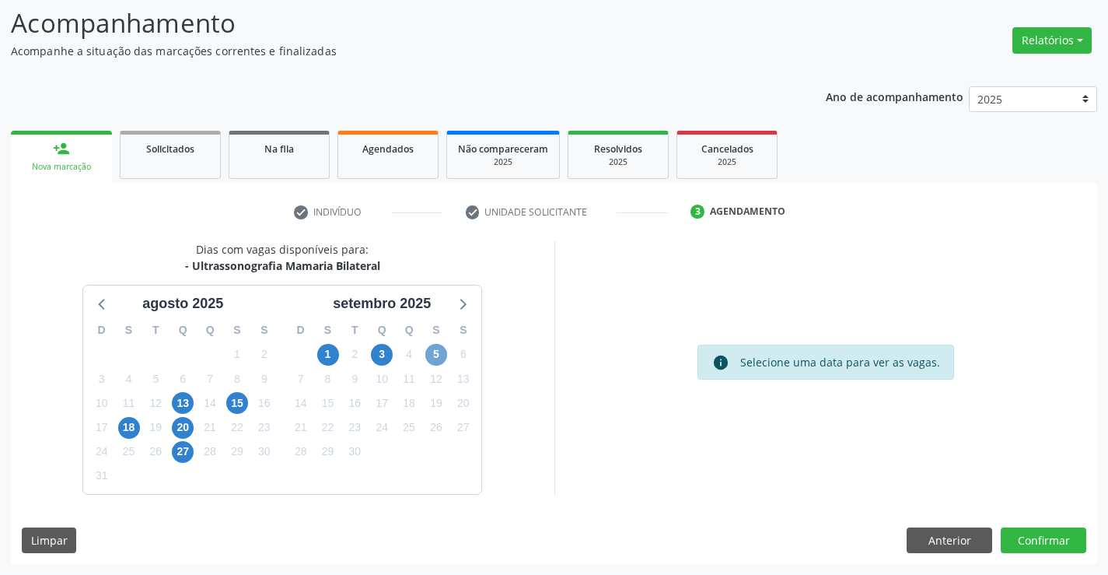
click at [433, 359] on span "5" at bounding box center [436, 355] width 22 height 22
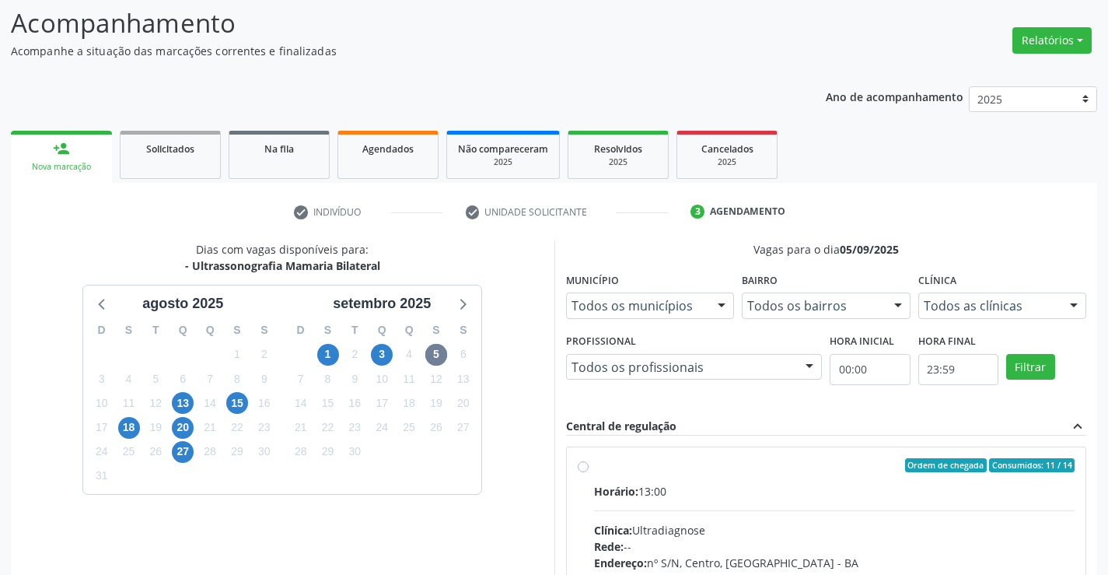
click at [739, 491] on div "Horário: 13:00" at bounding box center [834, 491] width 481 height 16
click at [589, 472] on input "Ordem de chegada Consumidos: 11 / 14 Horário: 13:00 Clínica: Ultradiagnose Rede…" at bounding box center [583, 465] width 11 height 14
radio input "true"
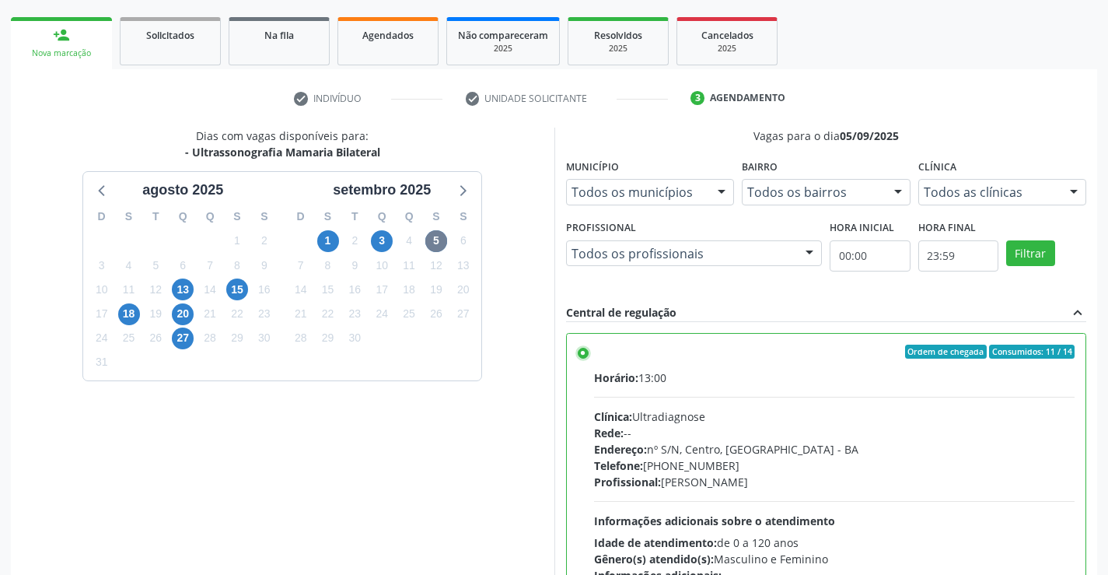
scroll to position [335, 0]
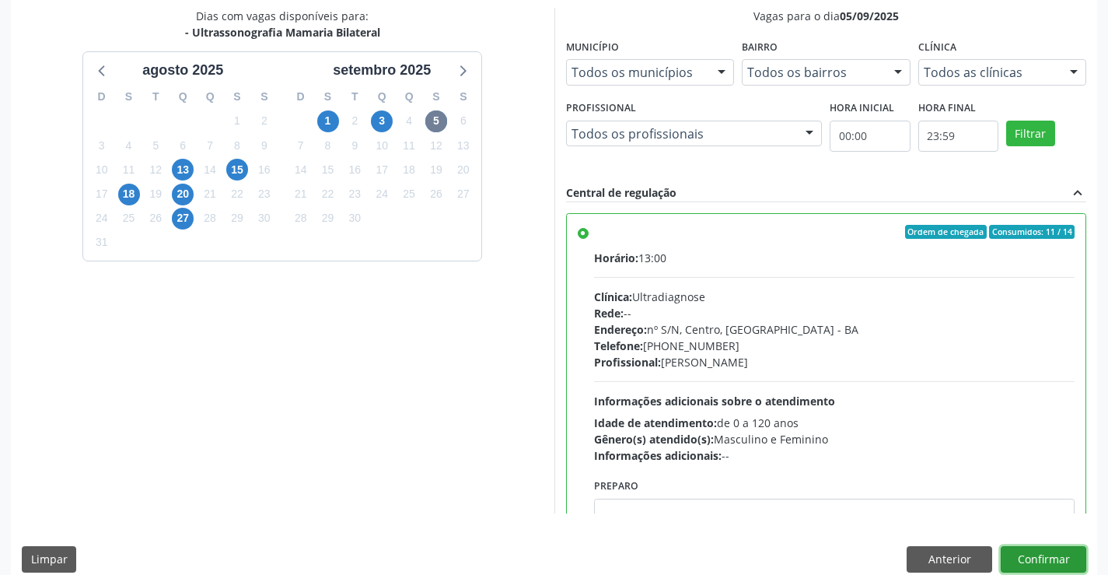
click at [1062, 551] on button "Confirmar" at bounding box center [1044, 559] width 86 height 26
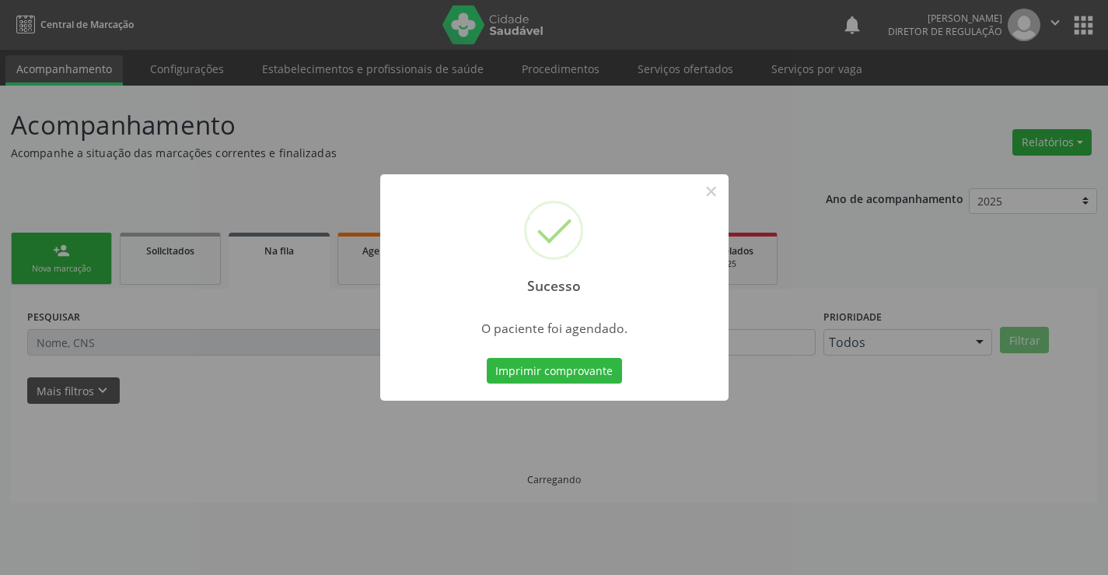
scroll to position [0, 0]
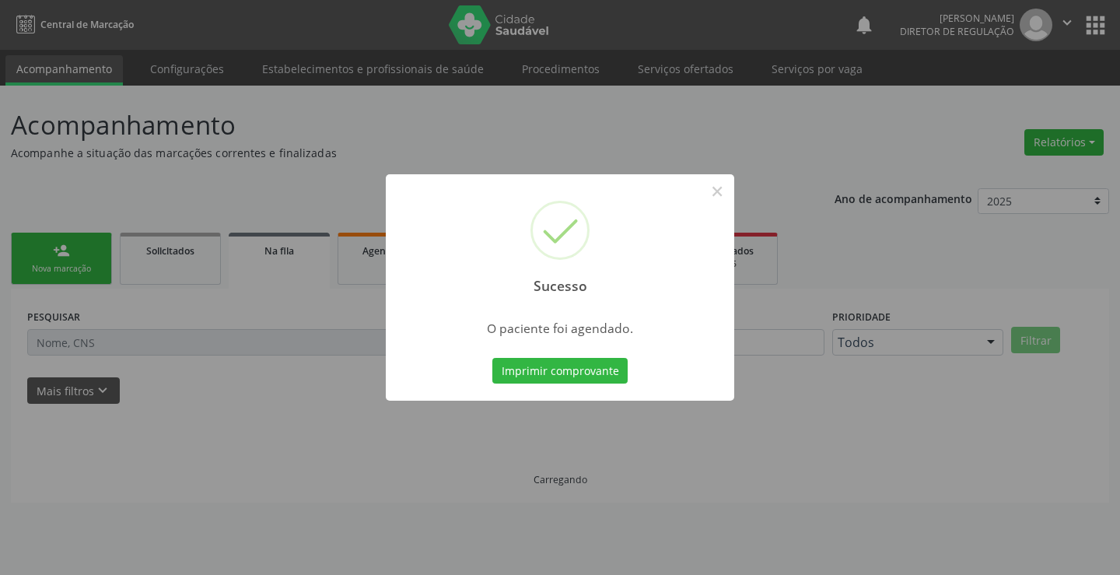
click at [492, 358] on button "Imprimir comprovante" at bounding box center [559, 371] width 135 height 26
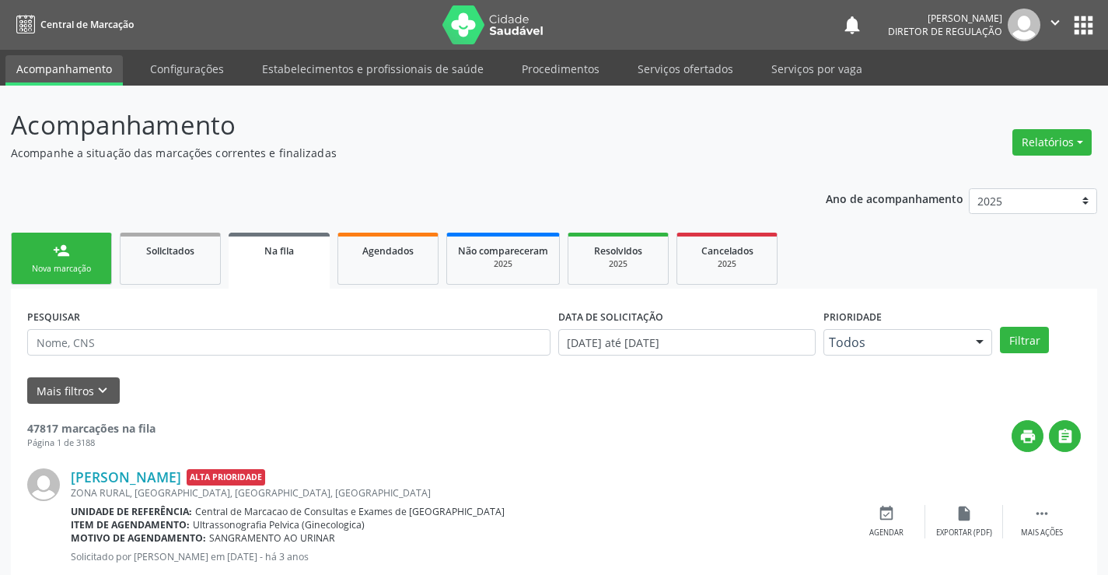
click at [1062, 26] on div "Sucesso × O paciente foi agendado. Imprimir comprovante Cancel" at bounding box center [554, 287] width 1108 height 575
click at [1047, 23] on div "Sucesso × O paciente foi agendado. Imprimir comprovante Cancel" at bounding box center [554, 287] width 1108 height 575
click at [1056, 19] on div "Sucesso × O paciente foi agendado. Imprimir comprovante Cancel" at bounding box center [554, 287] width 1108 height 575
click at [1055, 23] on div "Sucesso × O paciente foi agendado. Imprimir comprovante Cancel" at bounding box center [554, 287] width 1108 height 575
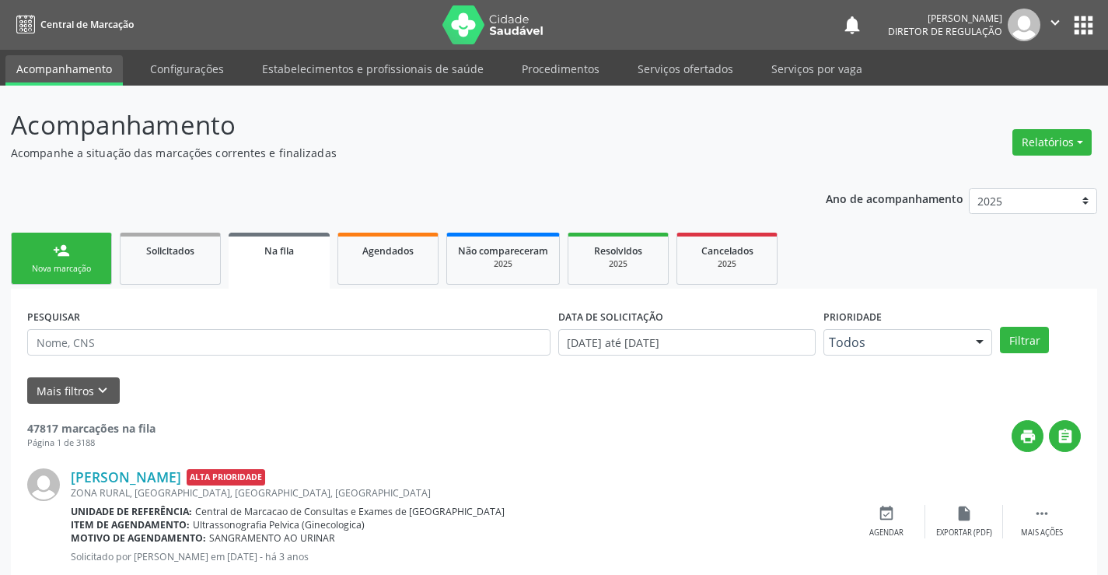
click at [1055, 23] on div "Sucesso × O paciente foi agendado. Imprimir comprovante Cancel" at bounding box center [554, 287] width 1108 height 575
click at [1052, 23] on div "Sucesso × O paciente foi agendado. Imprimir comprovante Cancel" at bounding box center [554, 287] width 1108 height 575
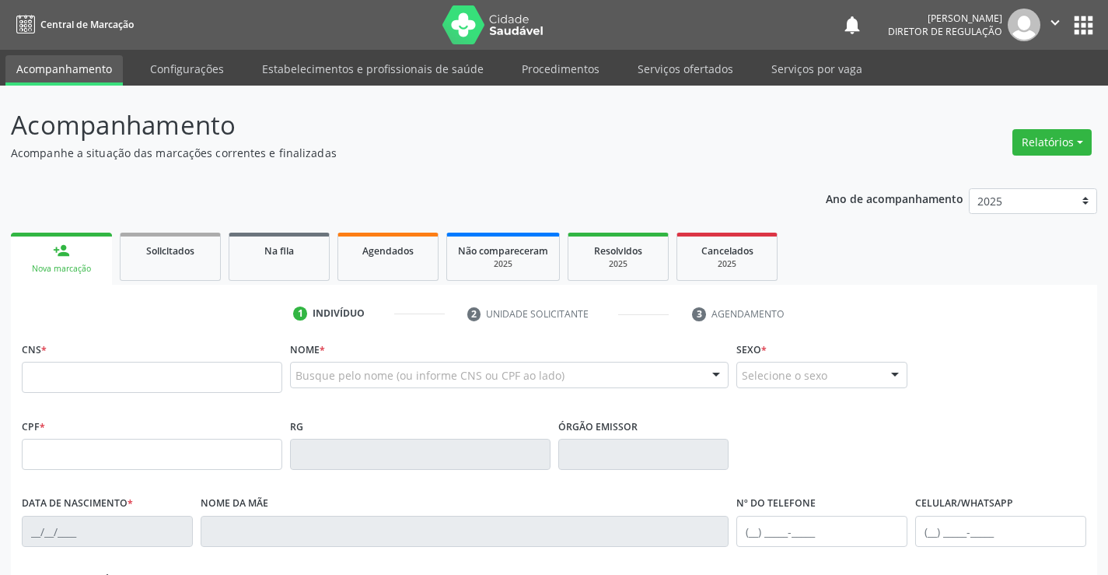
click at [1061, 18] on icon "" at bounding box center [1055, 22] width 17 height 17
click at [1001, 99] on link "Sair" at bounding box center [1015, 95] width 107 height 22
